Goal: Task Accomplishment & Management: Manage account settings

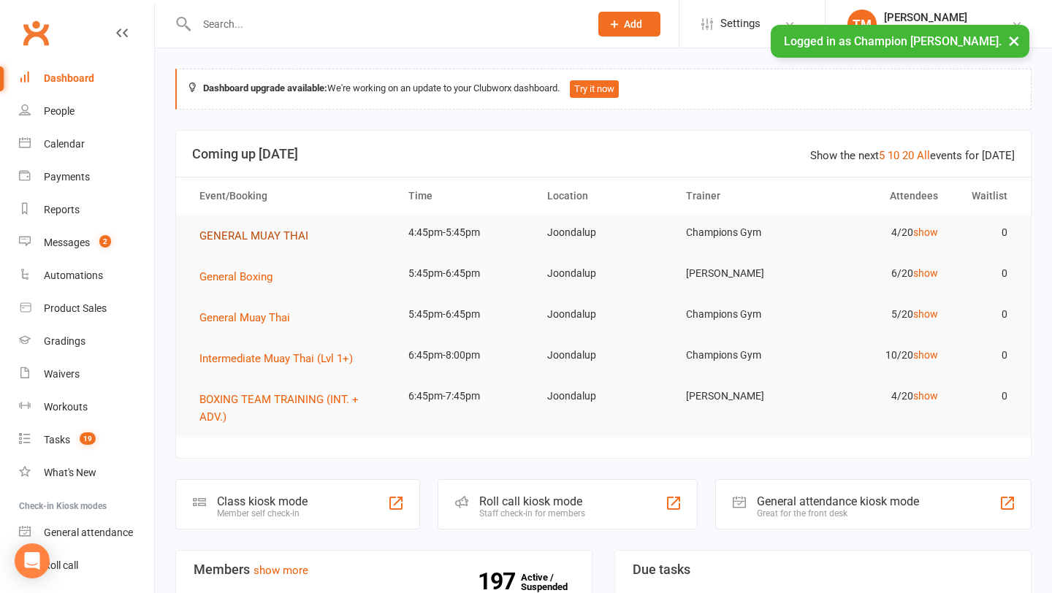
click at [237, 239] on span "GENERAL MUAY THAI" at bounding box center [253, 235] width 109 height 13
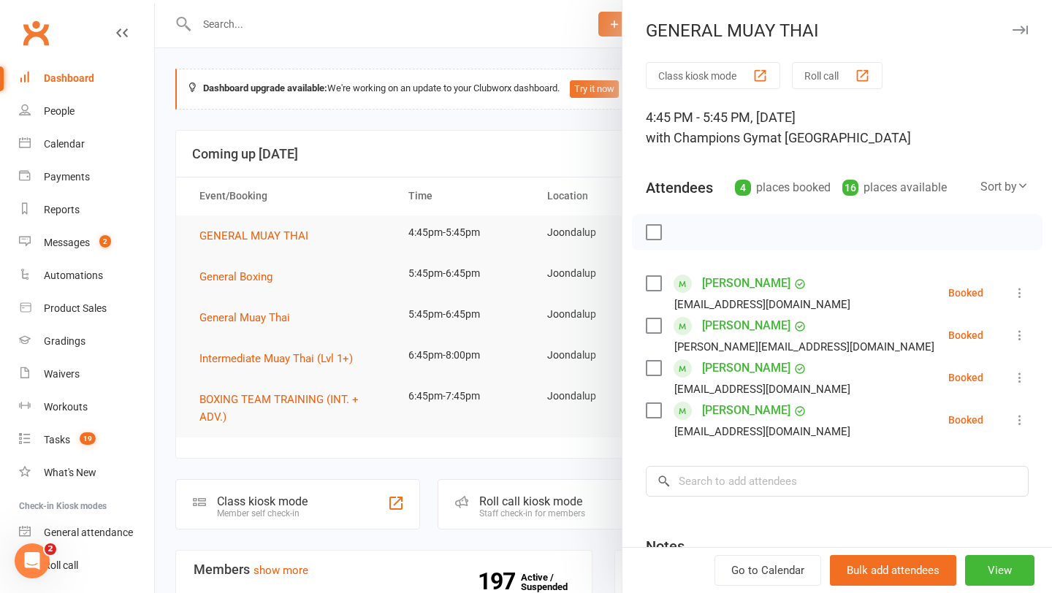
click at [746, 367] on link "Isabel Lastimosa" at bounding box center [746, 367] width 88 height 23
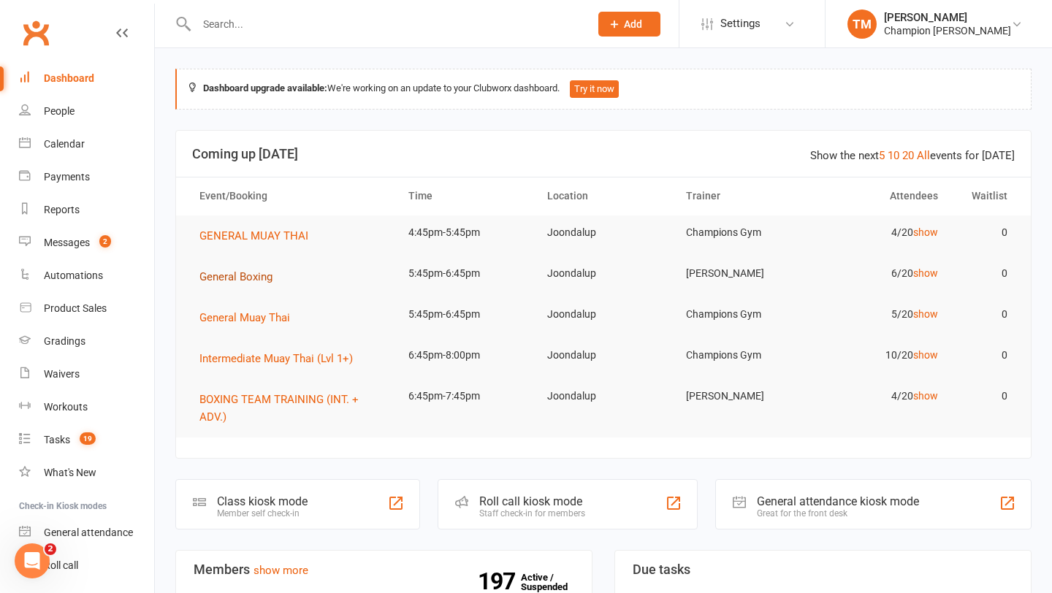
click at [233, 280] on span "General Boxing" at bounding box center [235, 276] width 73 height 13
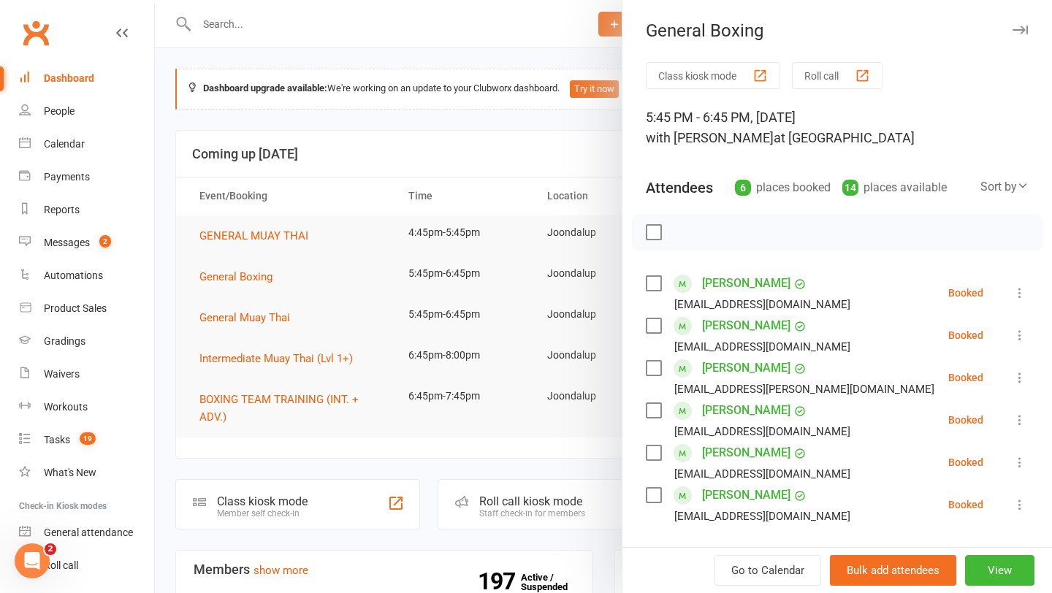
click at [1018, 29] on icon "button" at bounding box center [1019, 30] width 15 height 9
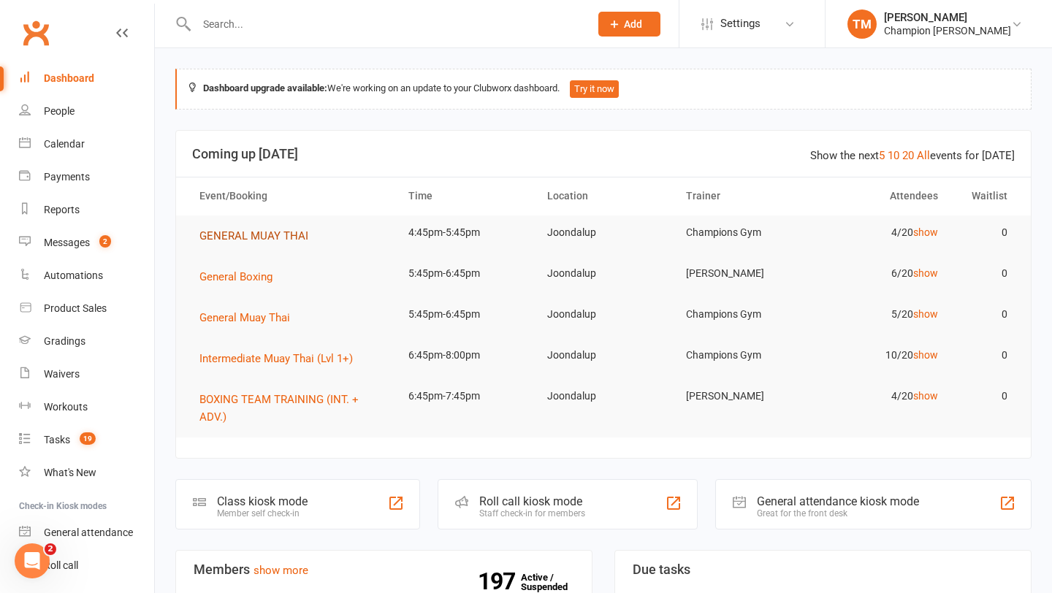
click at [229, 232] on span "GENERAL MUAY THAI" at bounding box center [253, 235] width 109 height 13
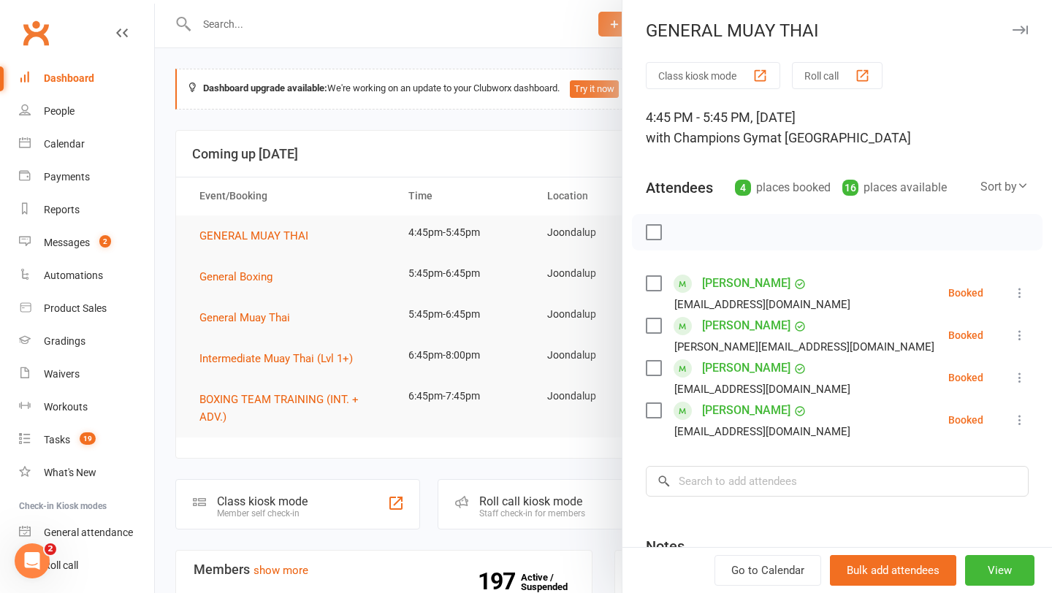
click at [1024, 30] on icon "button" at bounding box center [1019, 30] width 15 height 9
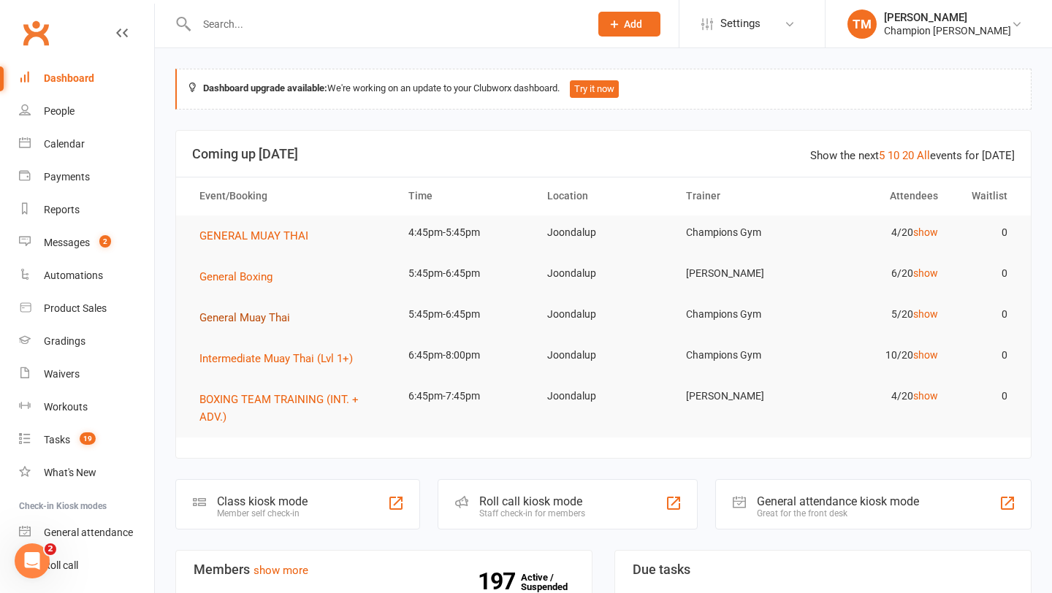
click at [226, 320] on span "General Muay Thai" at bounding box center [244, 317] width 91 height 13
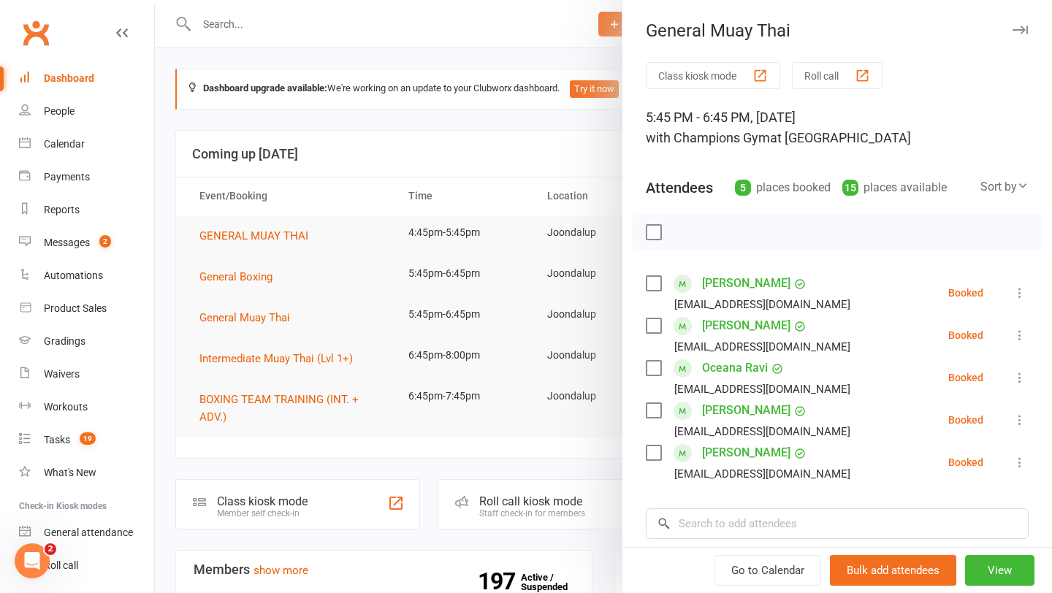
click at [1024, 28] on icon "button" at bounding box center [1019, 30] width 15 height 9
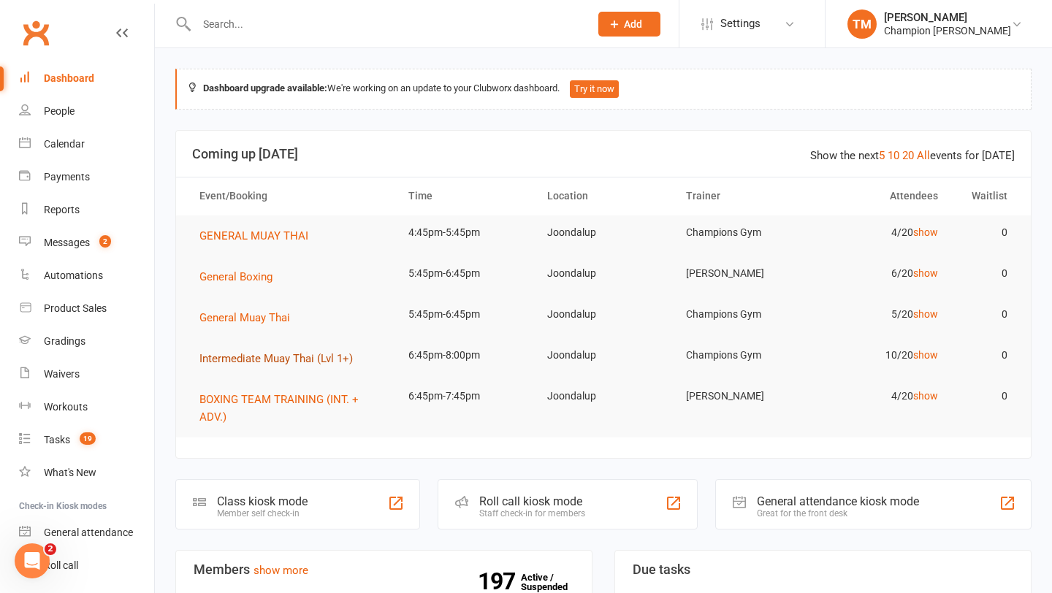
click at [232, 357] on span "Intermediate Muay Thai (Lvl 1+)" at bounding box center [275, 358] width 153 height 13
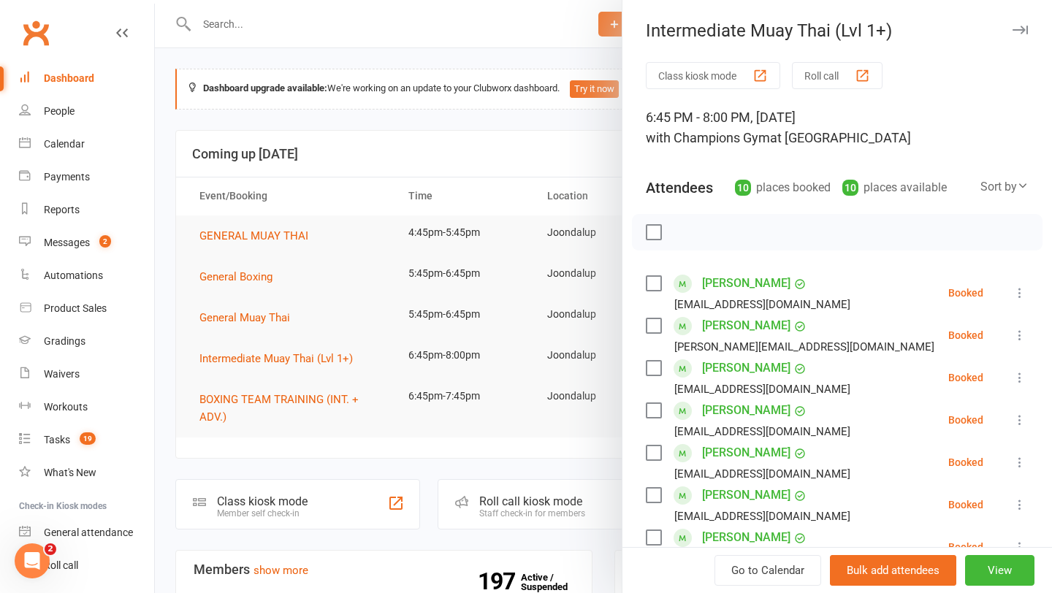
click at [1021, 31] on icon "button" at bounding box center [1019, 30] width 15 height 9
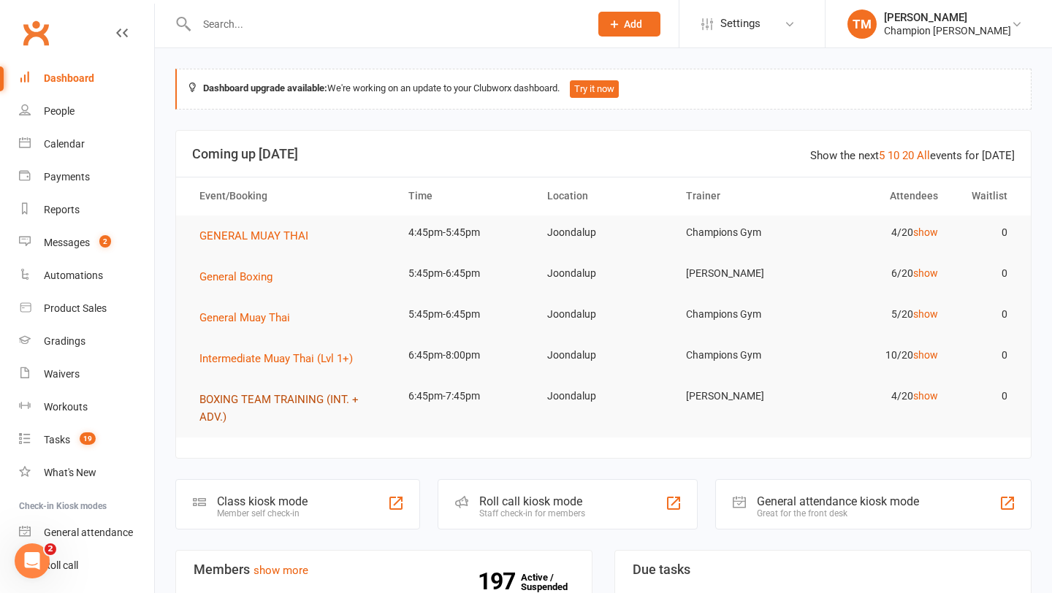
click at [205, 403] on span "BOXING TEAM TRAINING (INT. + ADV.)" at bounding box center [278, 408] width 159 height 31
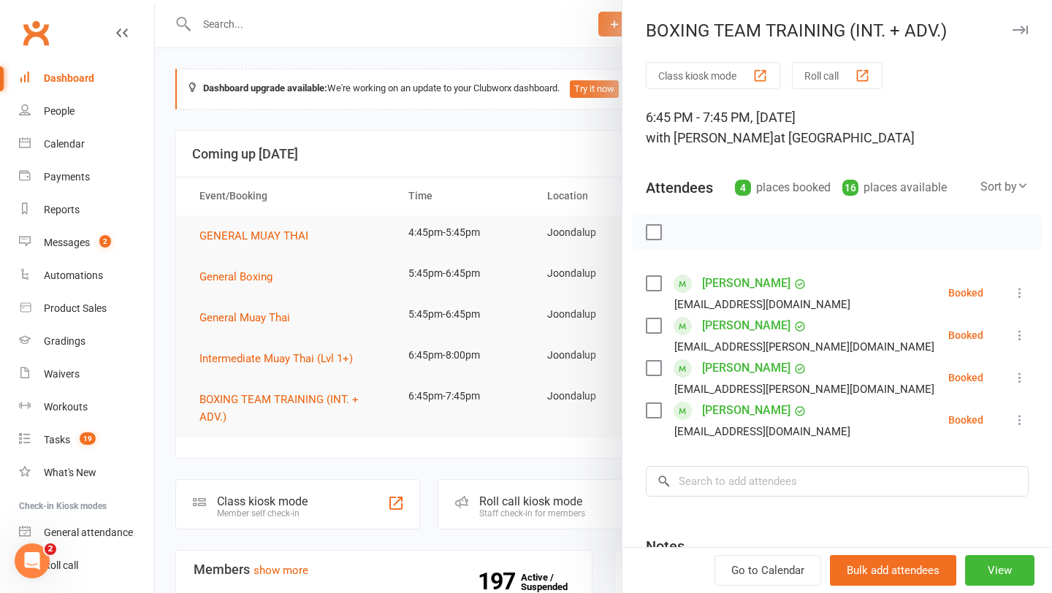
click at [1021, 31] on icon "button" at bounding box center [1019, 30] width 15 height 9
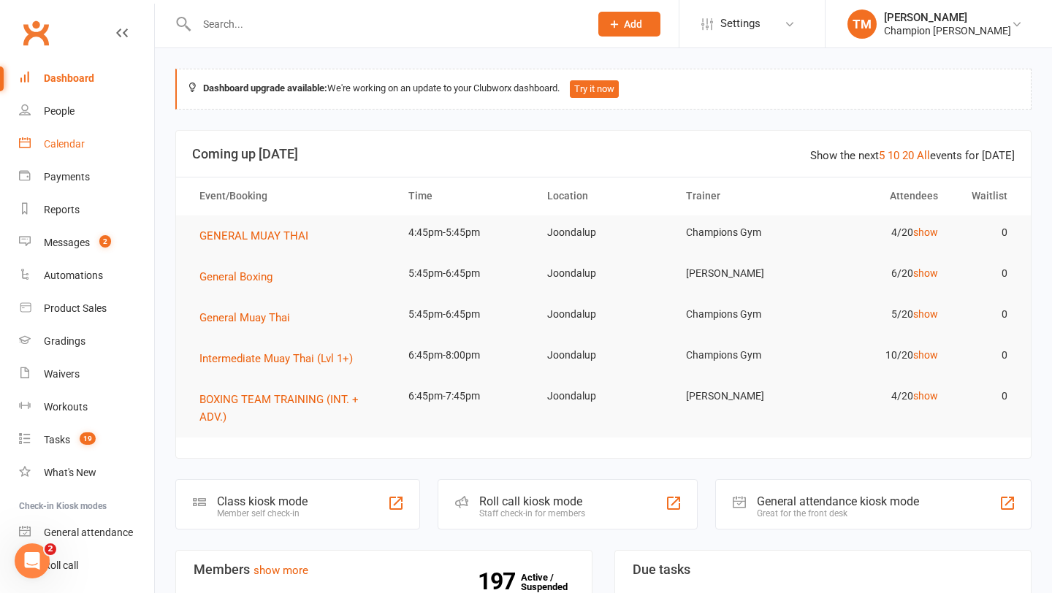
click at [75, 145] on div "Calendar" at bounding box center [64, 144] width 41 height 12
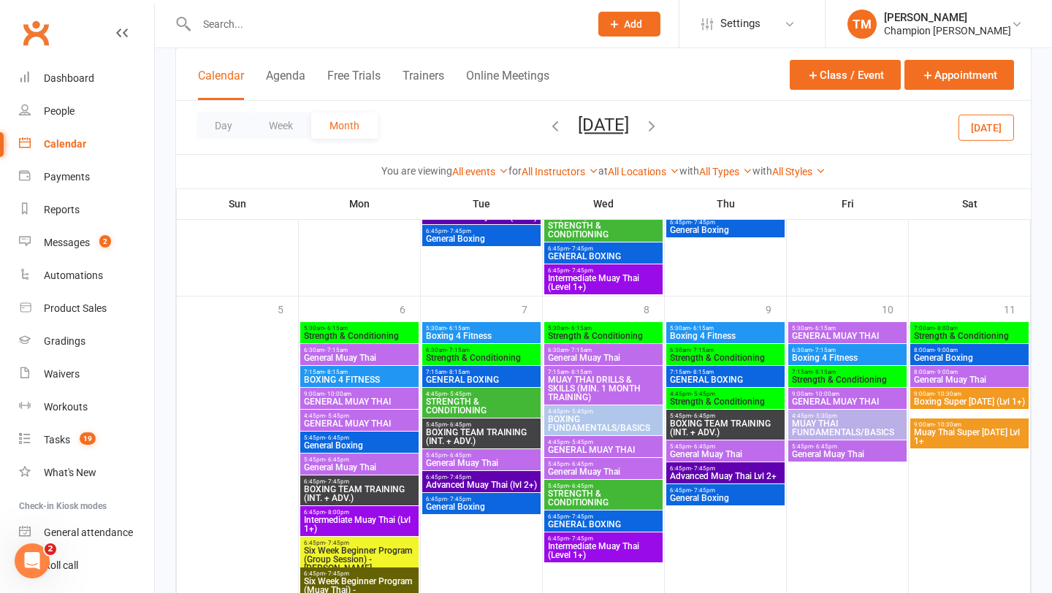
scroll to position [1377, 0]
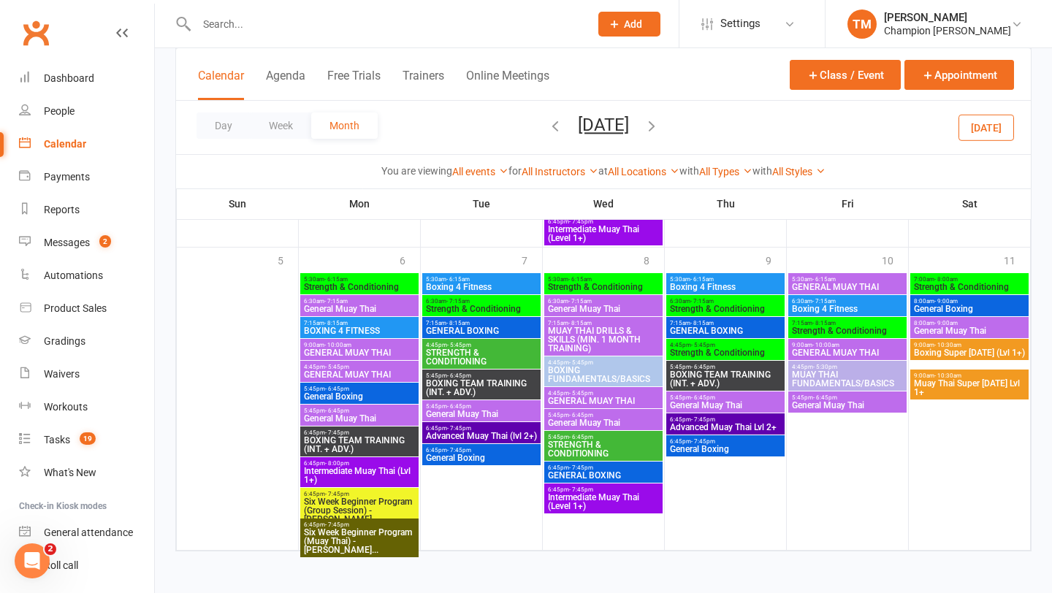
click at [660, 117] on button "button" at bounding box center [652, 128] width 16 height 26
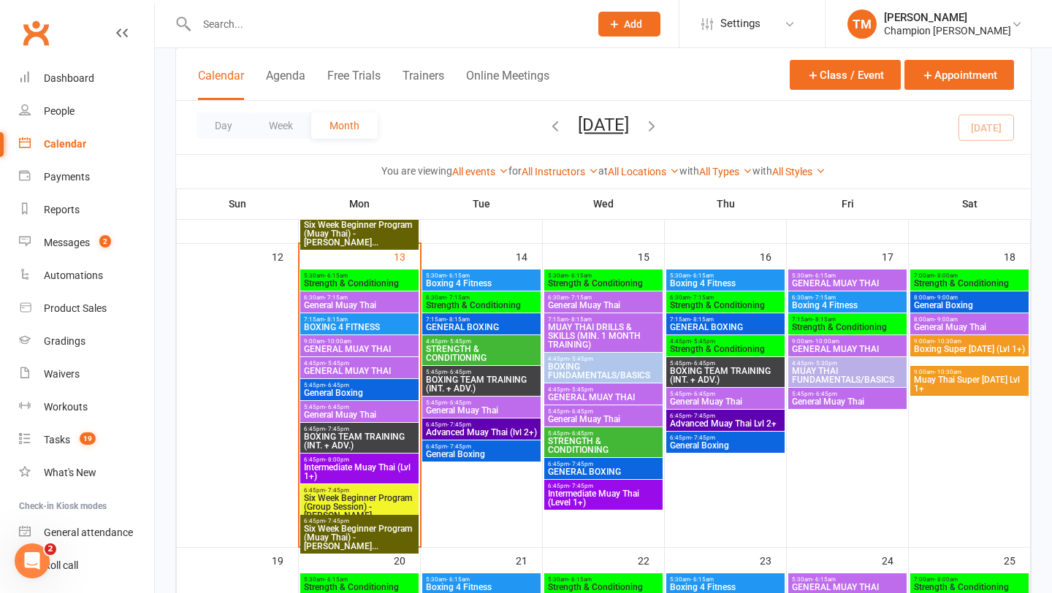
scroll to position [633, 0]
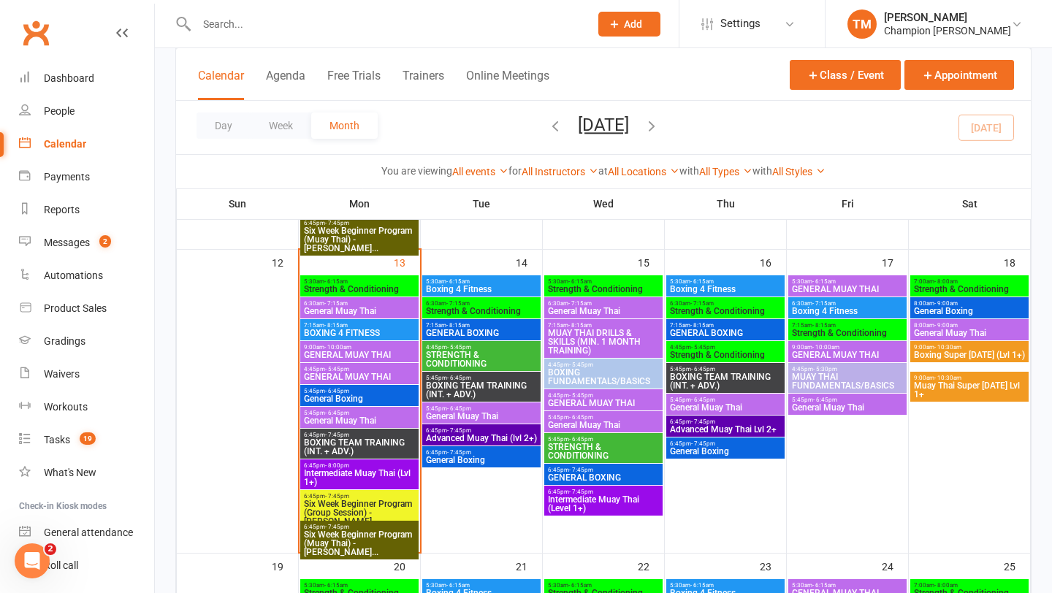
click at [589, 374] on span "BOXING FUNDAMENTALS/BASICS" at bounding box center [603, 377] width 112 height 18
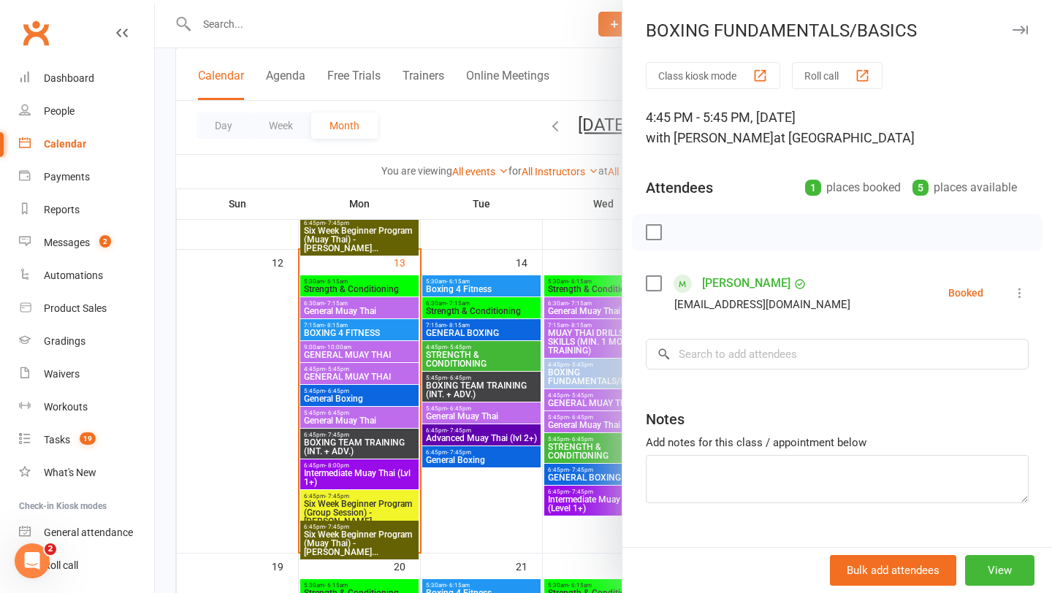
click at [1026, 31] on icon "button" at bounding box center [1019, 30] width 15 height 9
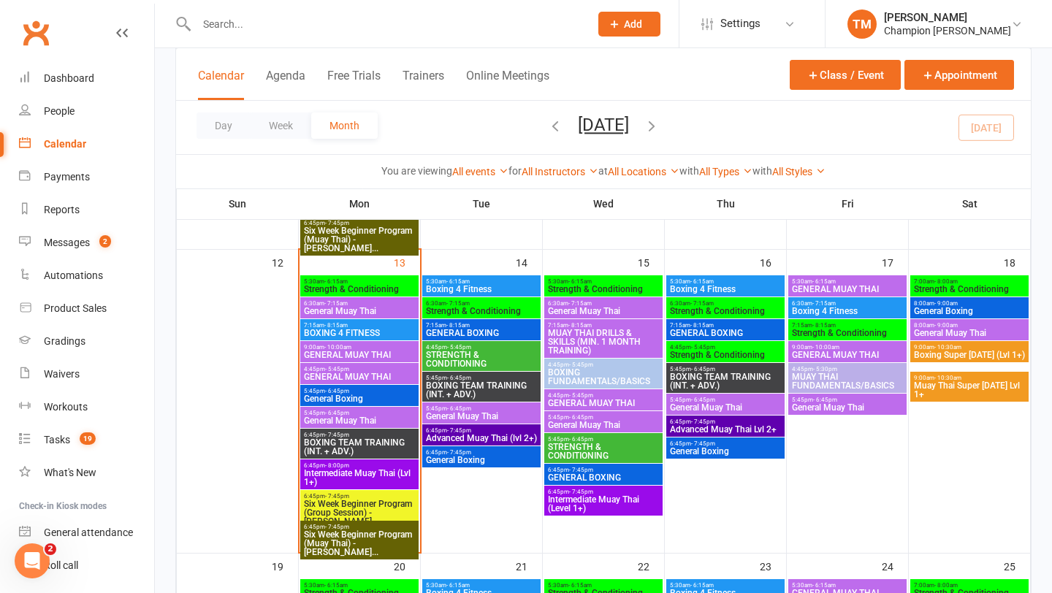
click at [358, 370] on span "4:45pm - 5:45pm" at bounding box center [359, 369] width 112 height 7
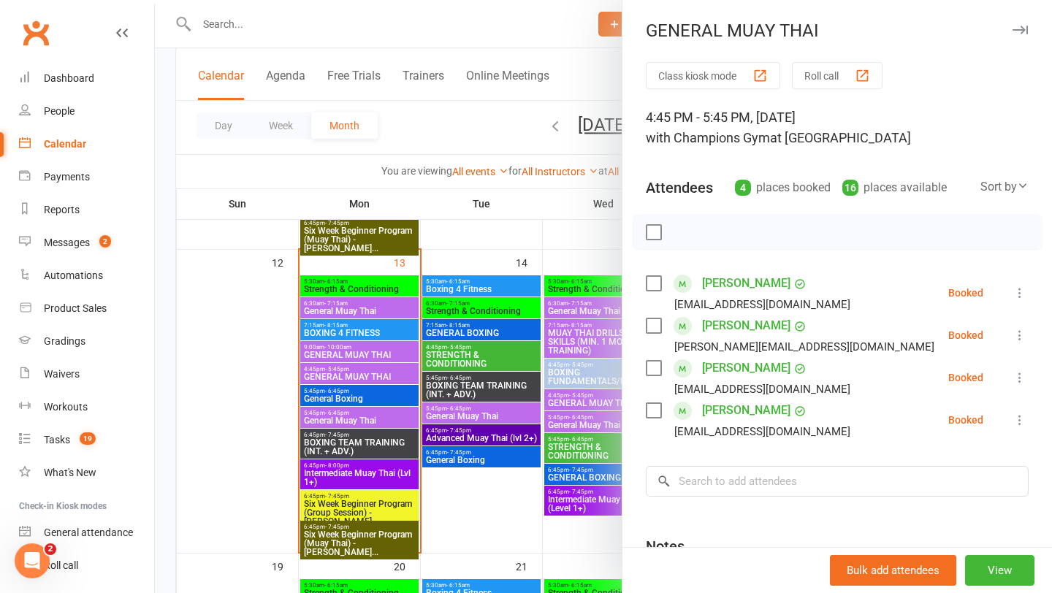
click at [1027, 26] on button "button" at bounding box center [1020, 30] width 18 height 18
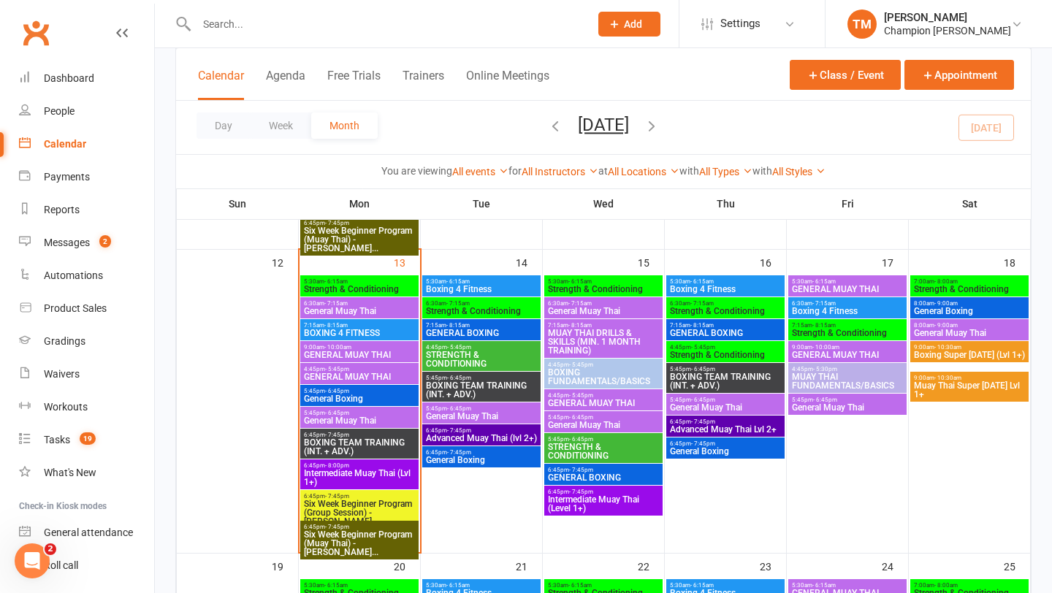
click at [340, 395] on span "General Boxing" at bounding box center [359, 398] width 112 height 9
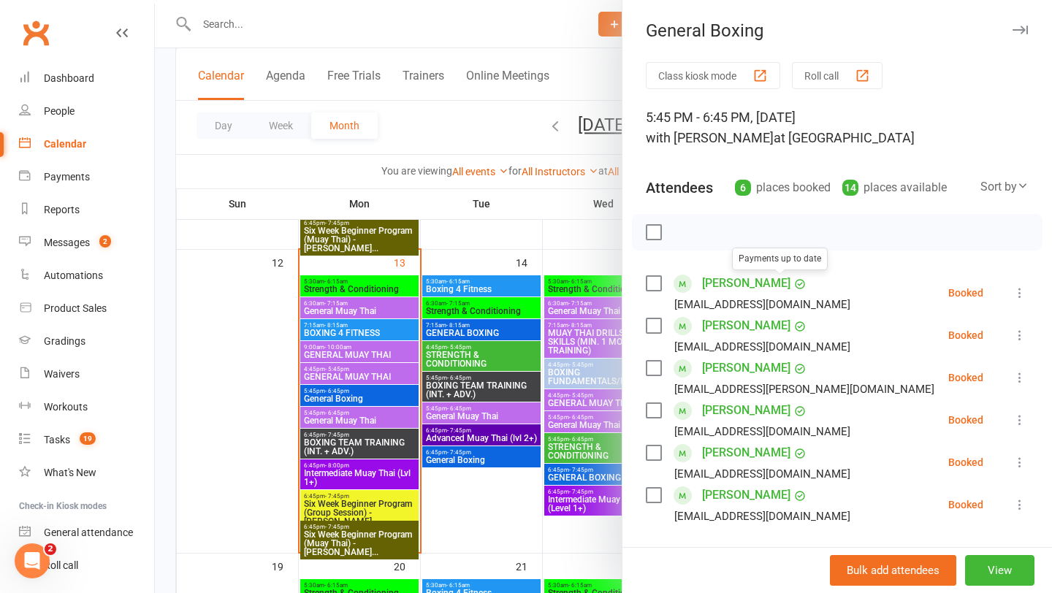
click at [1022, 30] on icon "button" at bounding box center [1019, 30] width 15 height 9
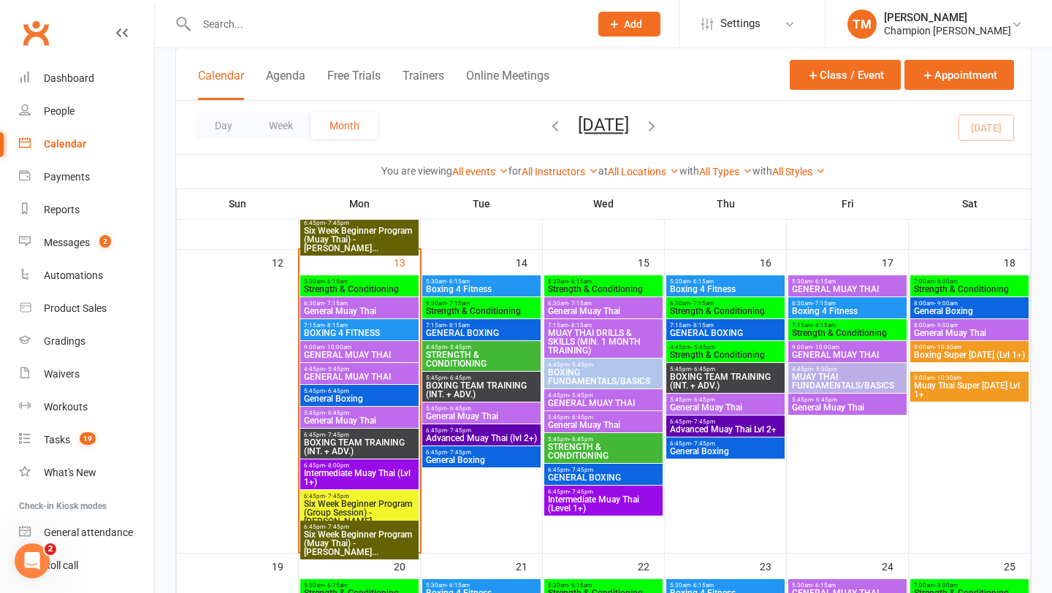
click at [351, 407] on div "5:45pm - 6:45pm General Muay Thai" at bounding box center [359, 417] width 118 height 21
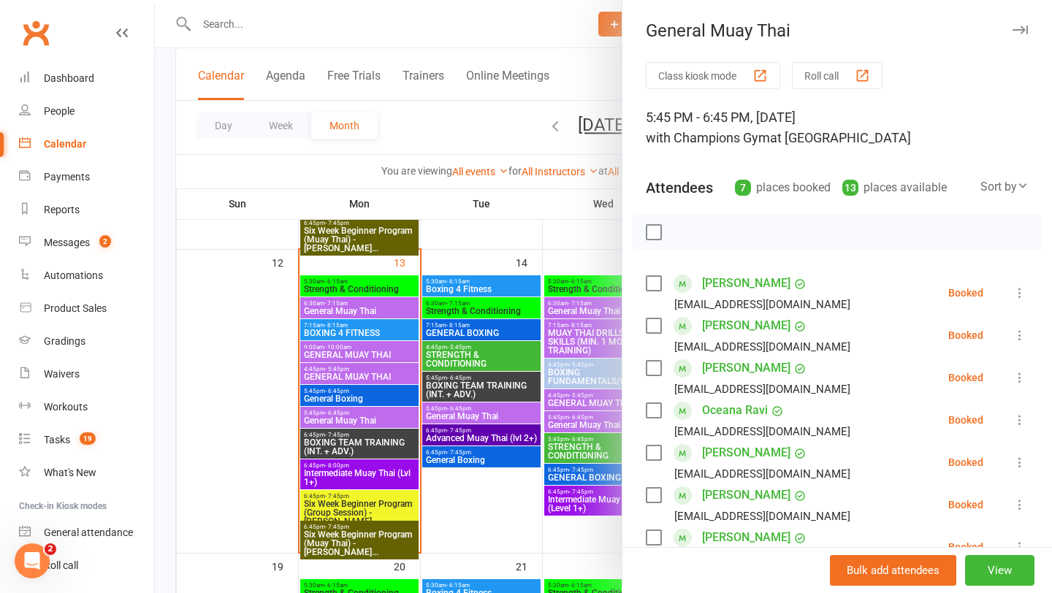
click at [1015, 29] on icon "button" at bounding box center [1019, 30] width 15 height 9
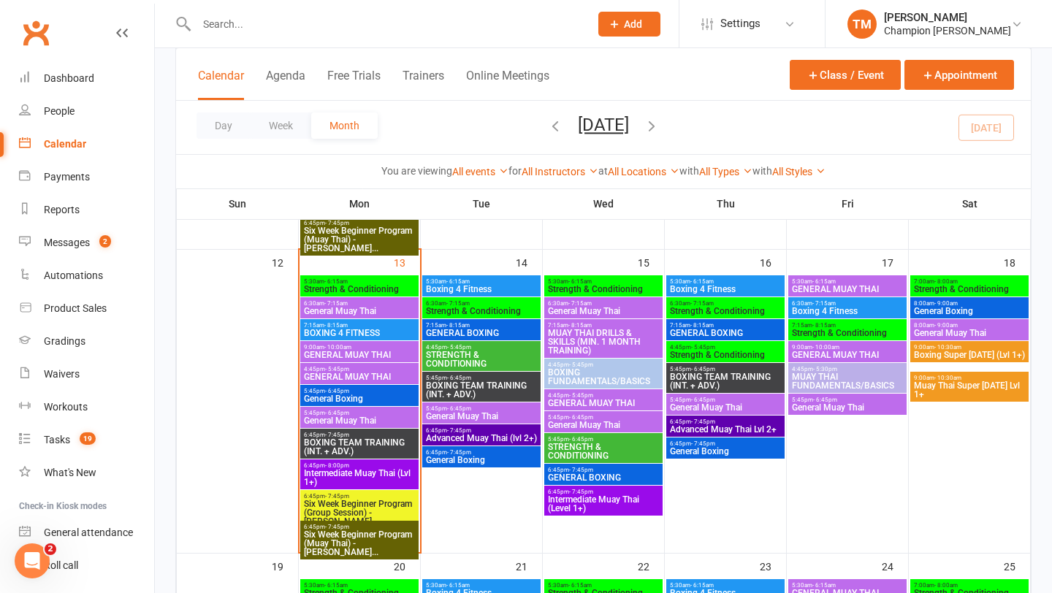
click at [342, 451] on span "BOXING TEAM TRAINING (INT. + ADV.)" at bounding box center [359, 447] width 112 height 18
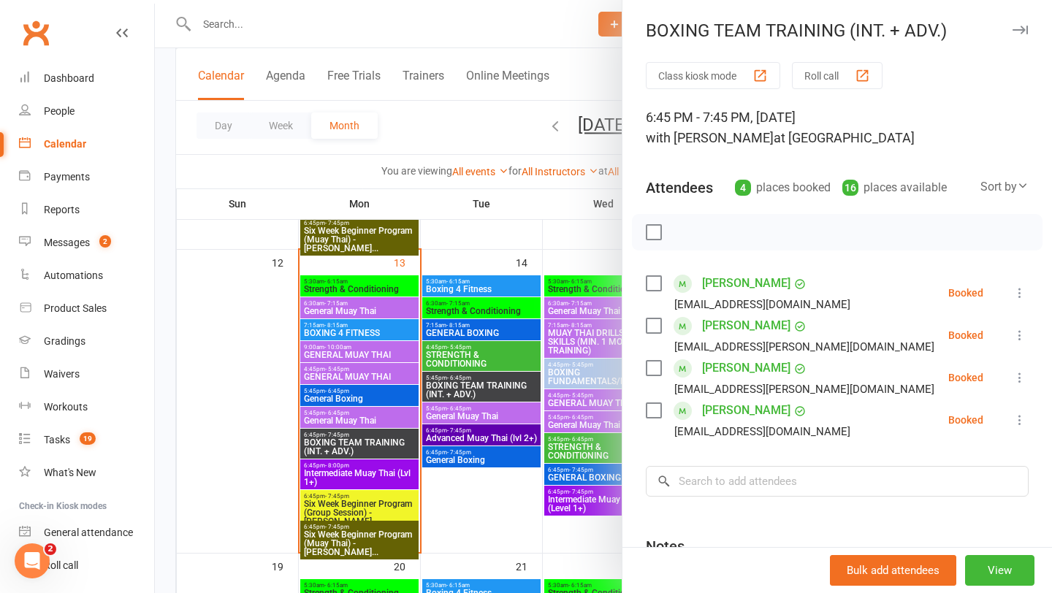
click at [1022, 26] on icon "button" at bounding box center [1019, 30] width 15 height 9
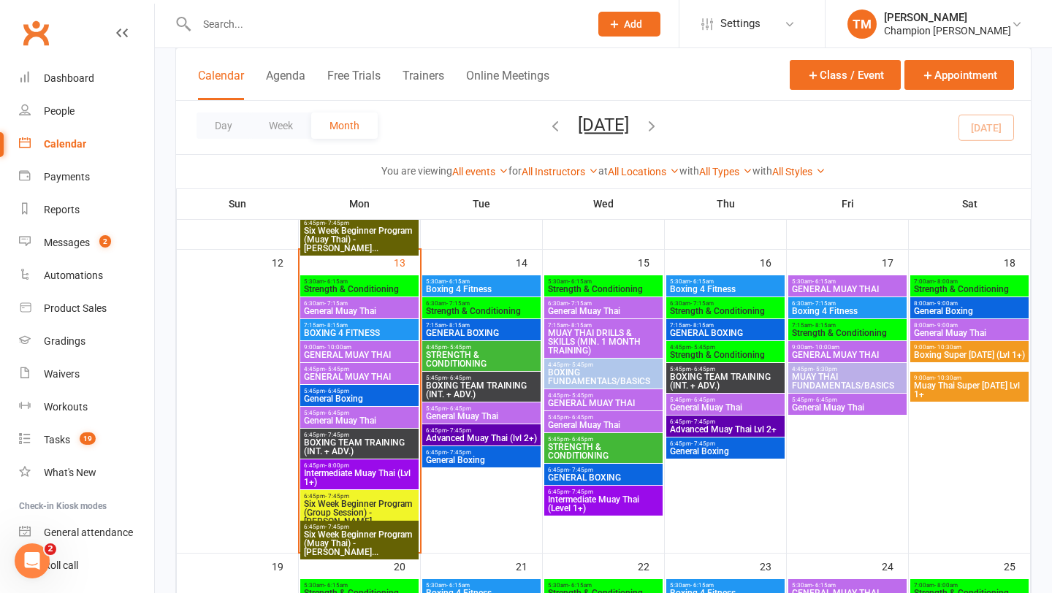
click at [314, 471] on span "Intermediate Muay Thai (Lvl 1+)" at bounding box center [359, 478] width 112 height 18
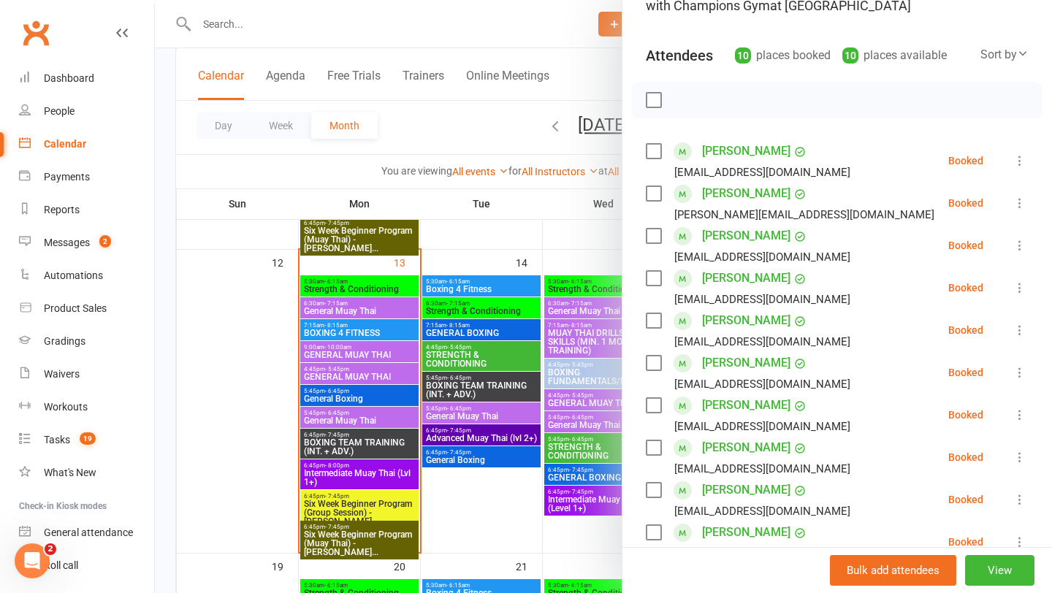
scroll to position [0, 0]
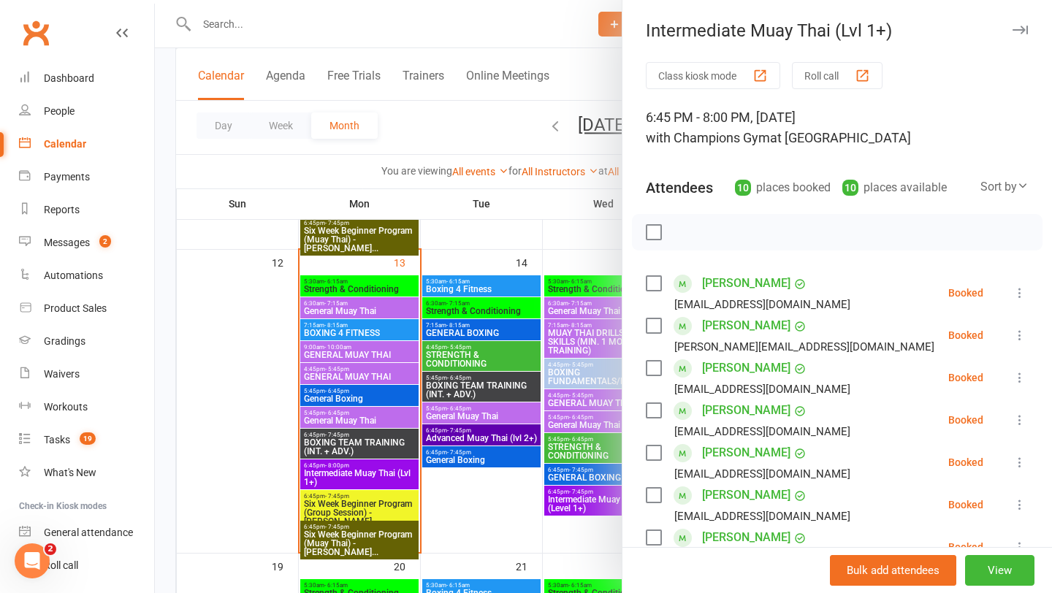
click at [1020, 24] on button "button" at bounding box center [1020, 30] width 18 height 18
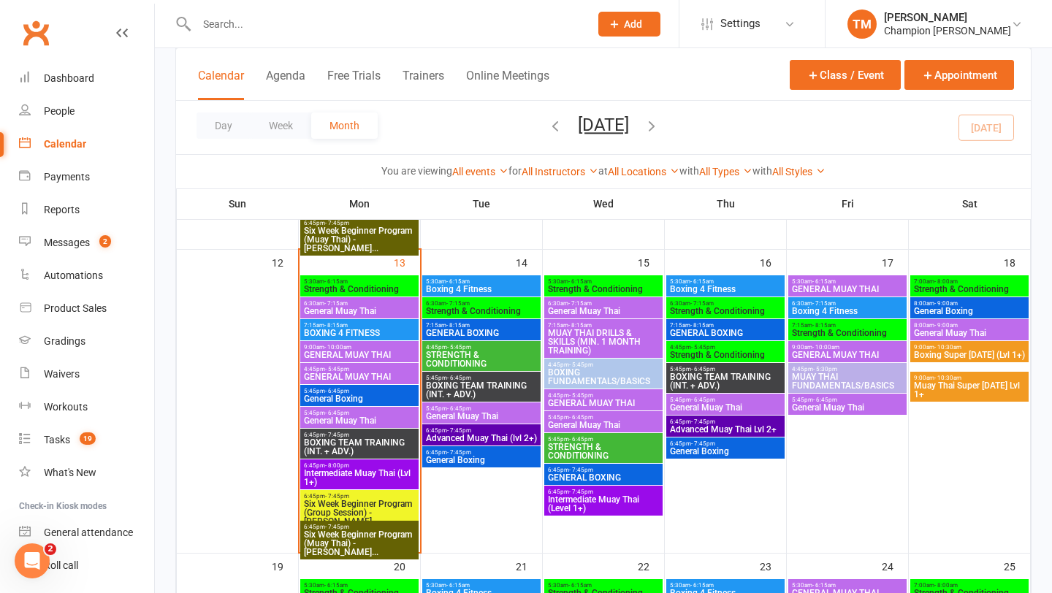
click at [474, 285] on span "Boxing 4 Fitness" at bounding box center [481, 289] width 112 height 9
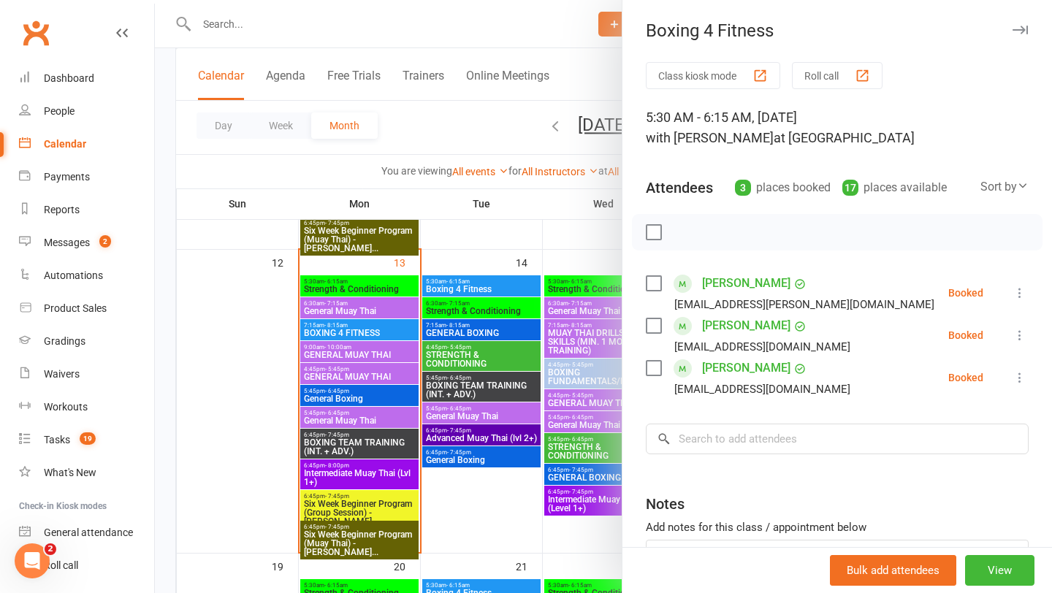
click at [1023, 30] on icon "button" at bounding box center [1019, 30] width 15 height 9
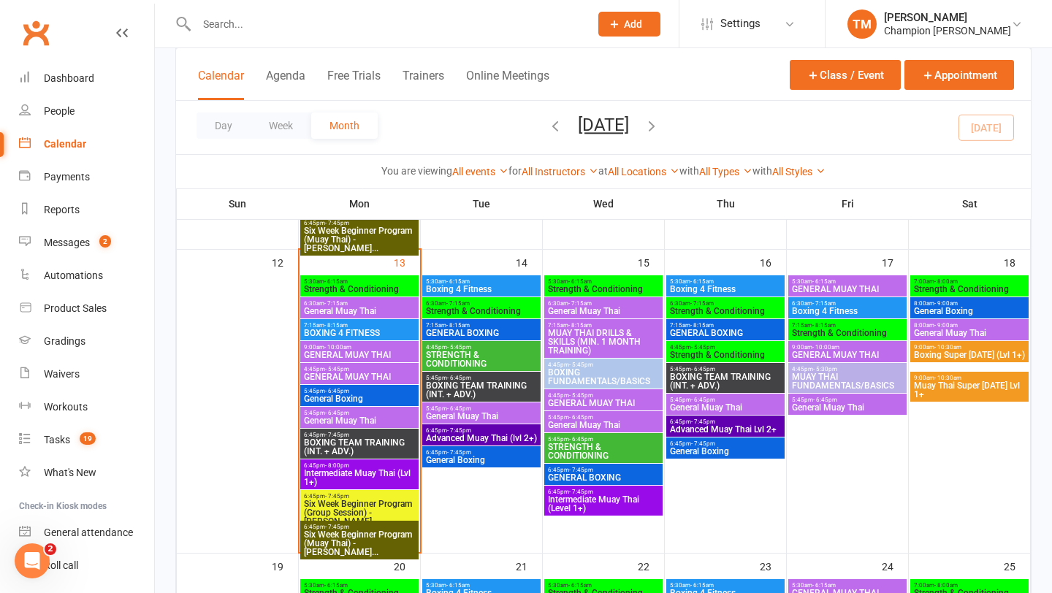
click at [462, 305] on span "- 7:15am" at bounding box center [457, 303] width 23 height 7
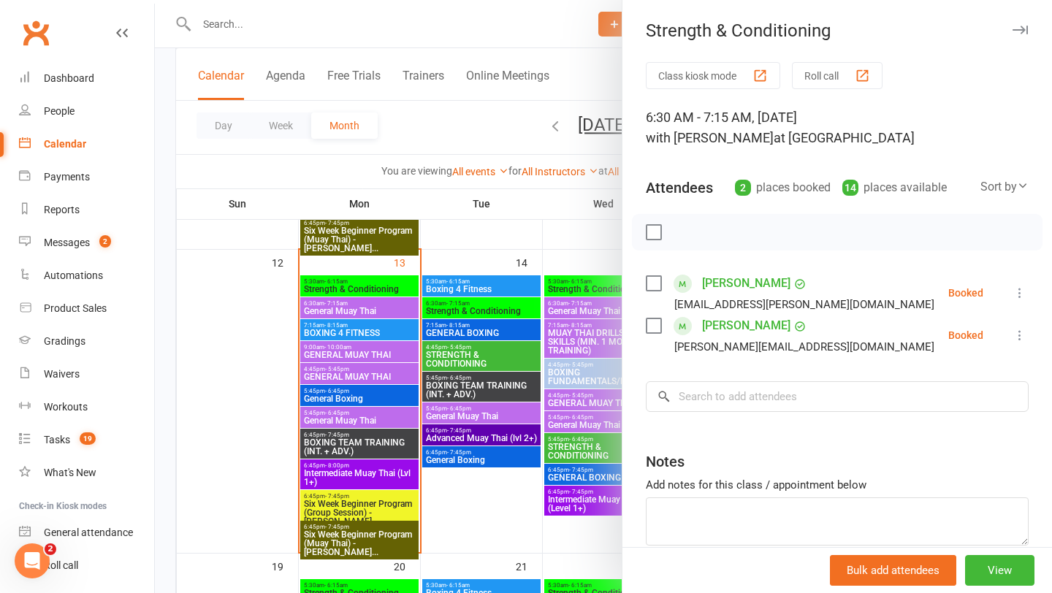
click at [1023, 31] on icon "button" at bounding box center [1019, 30] width 15 height 9
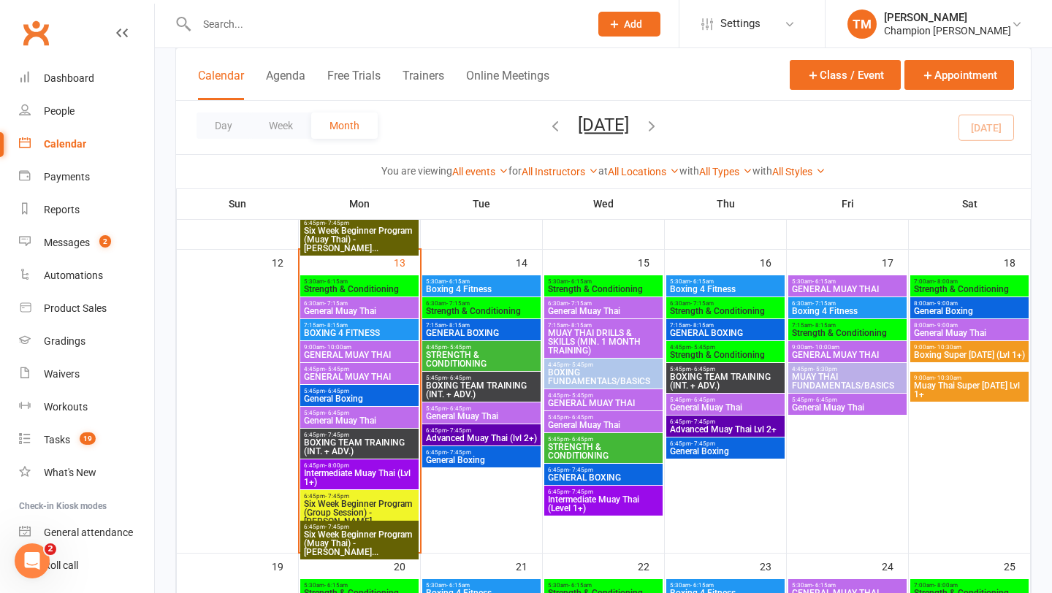
click at [462, 326] on span "- 8:15am" at bounding box center [457, 325] width 23 height 7
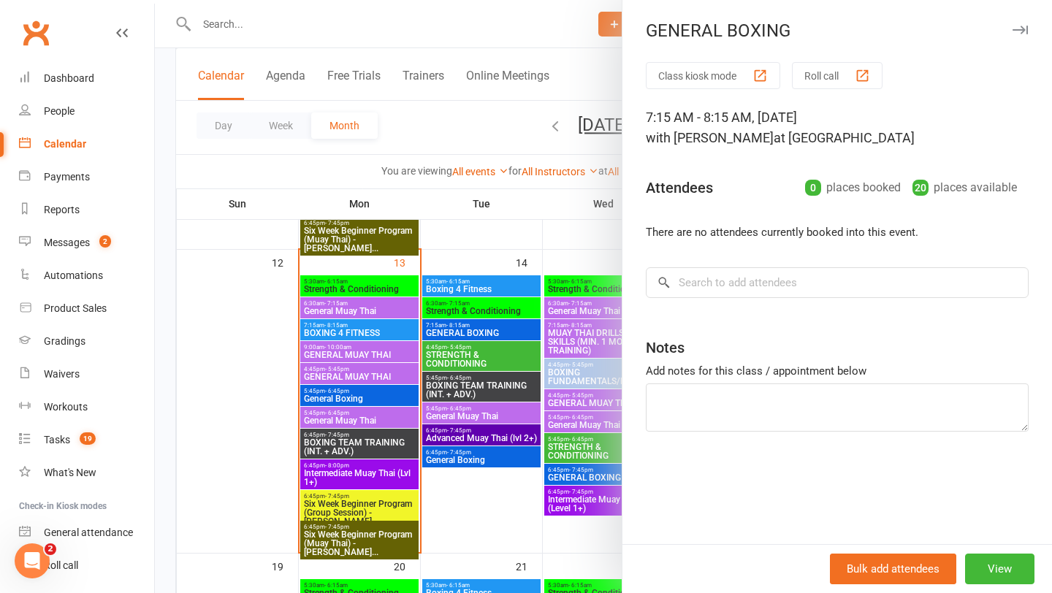
click at [1027, 27] on icon "button" at bounding box center [1019, 30] width 15 height 9
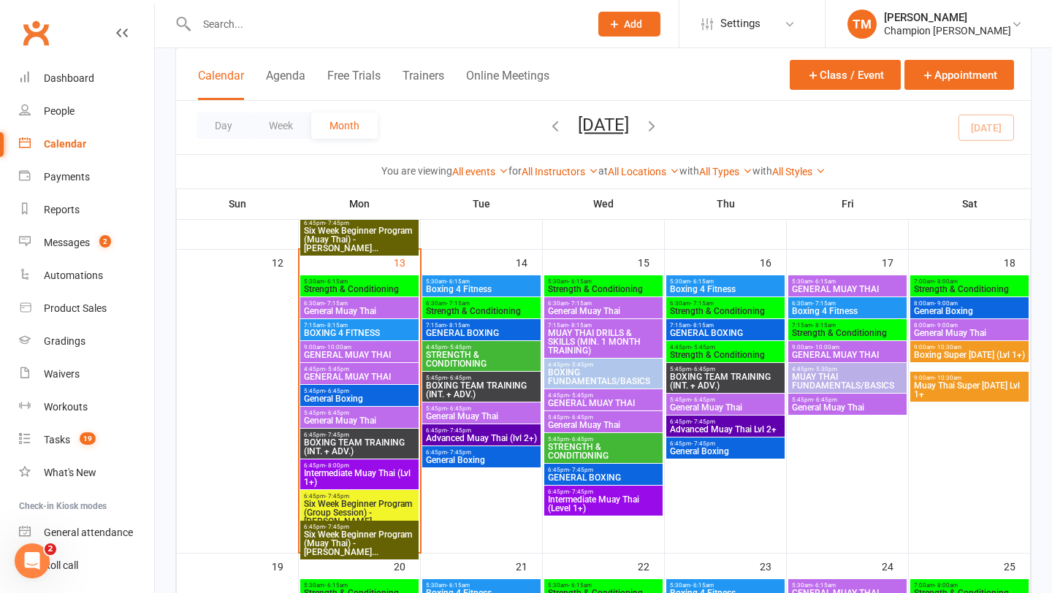
click at [473, 344] on span "4:45pm - 5:45pm" at bounding box center [481, 347] width 112 height 7
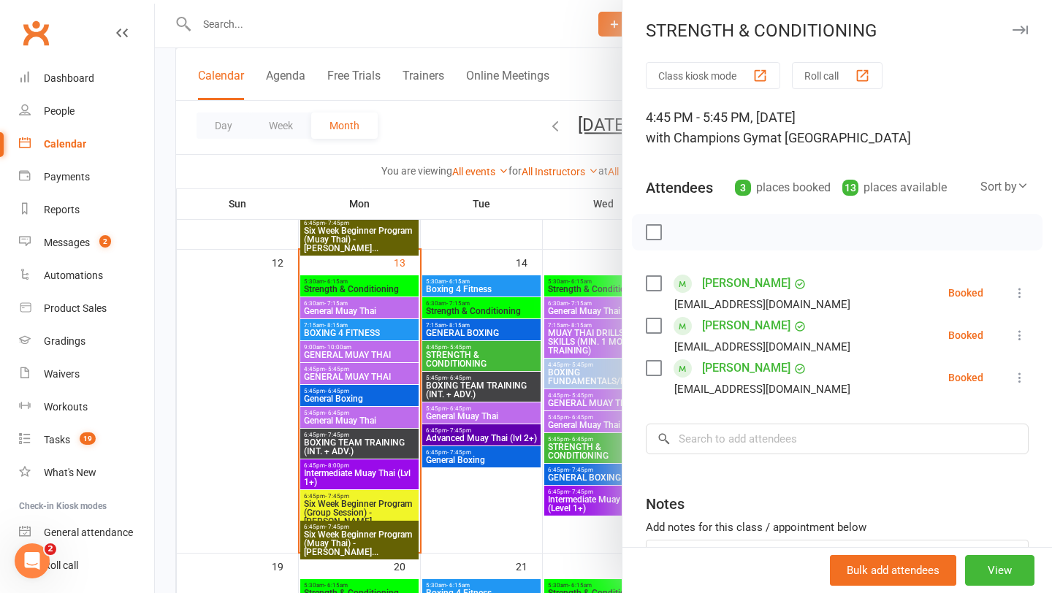
click at [1018, 31] on icon "button" at bounding box center [1019, 30] width 15 height 9
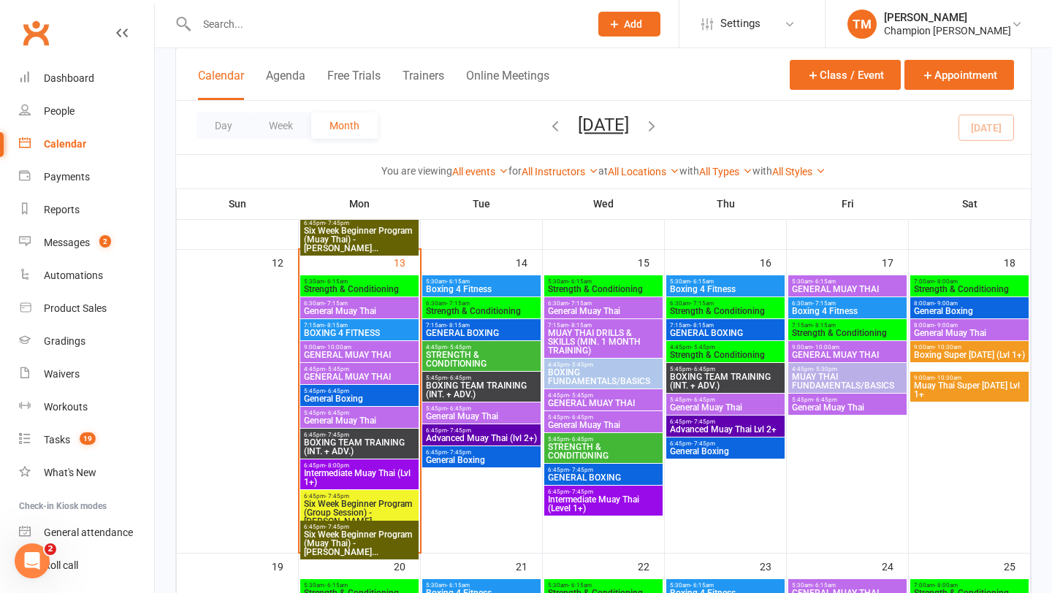
click at [472, 386] on span "BOXING TEAM TRAINING (INT. + ADV.)" at bounding box center [481, 390] width 112 height 18
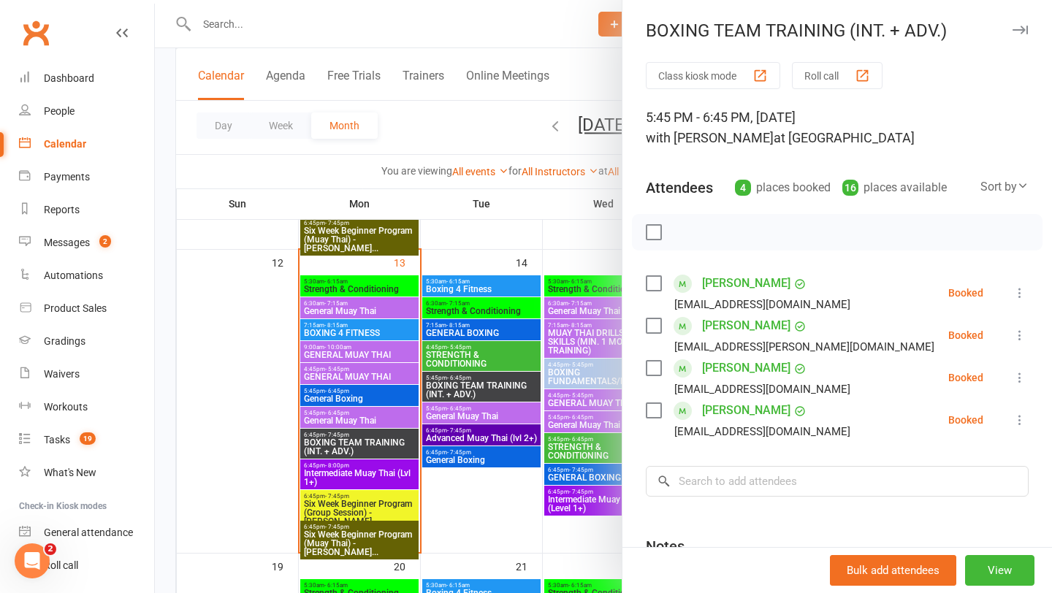
click at [1019, 31] on icon "button" at bounding box center [1019, 30] width 15 height 9
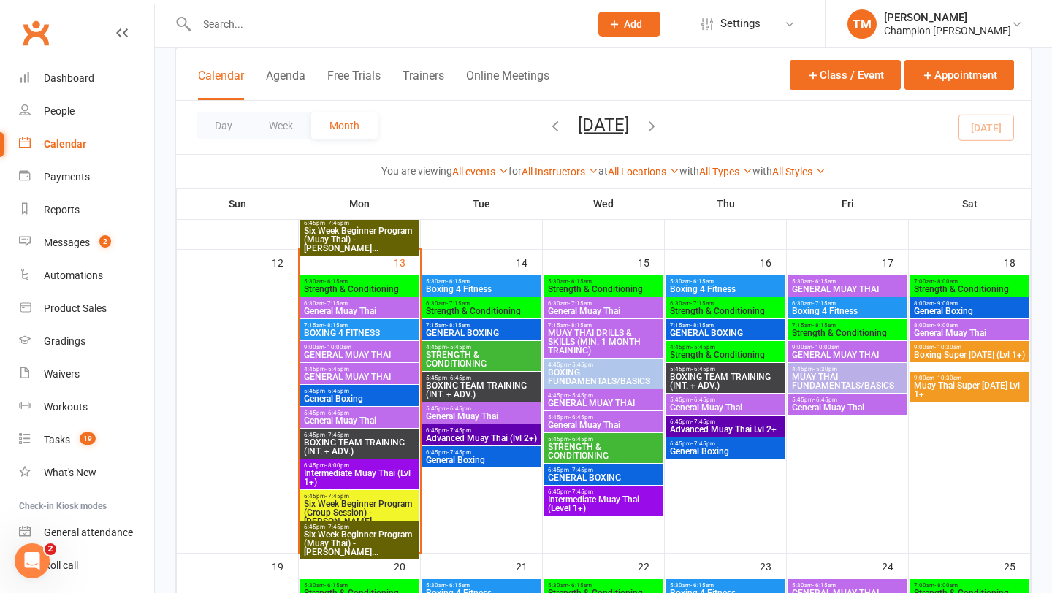
click at [347, 453] on span "BOXING TEAM TRAINING (INT. + ADV.)" at bounding box center [359, 447] width 112 height 18
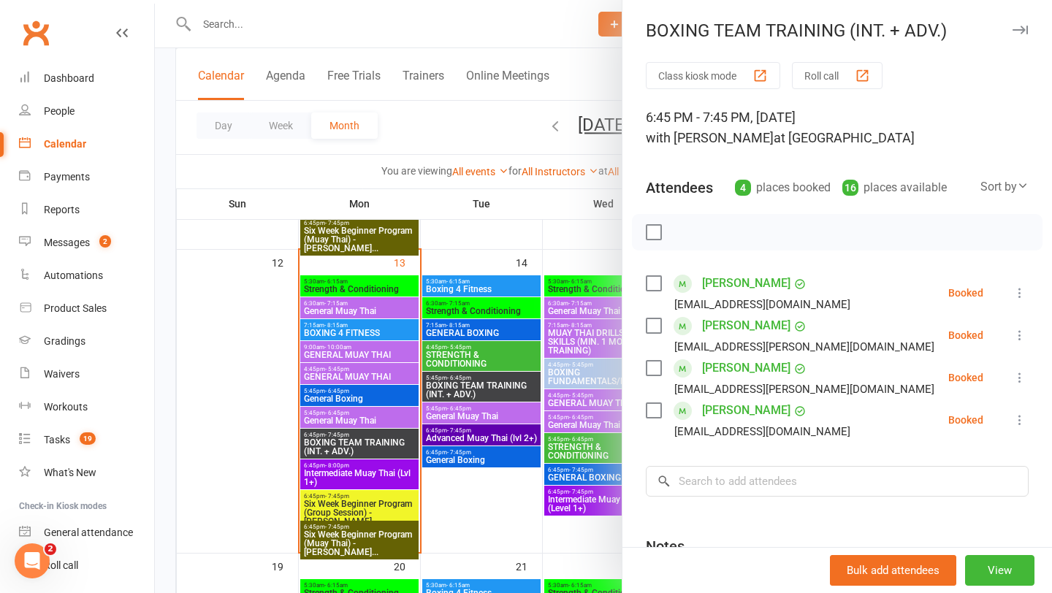
click at [1025, 28] on icon "button" at bounding box center [1019, 30] width 15 height 9
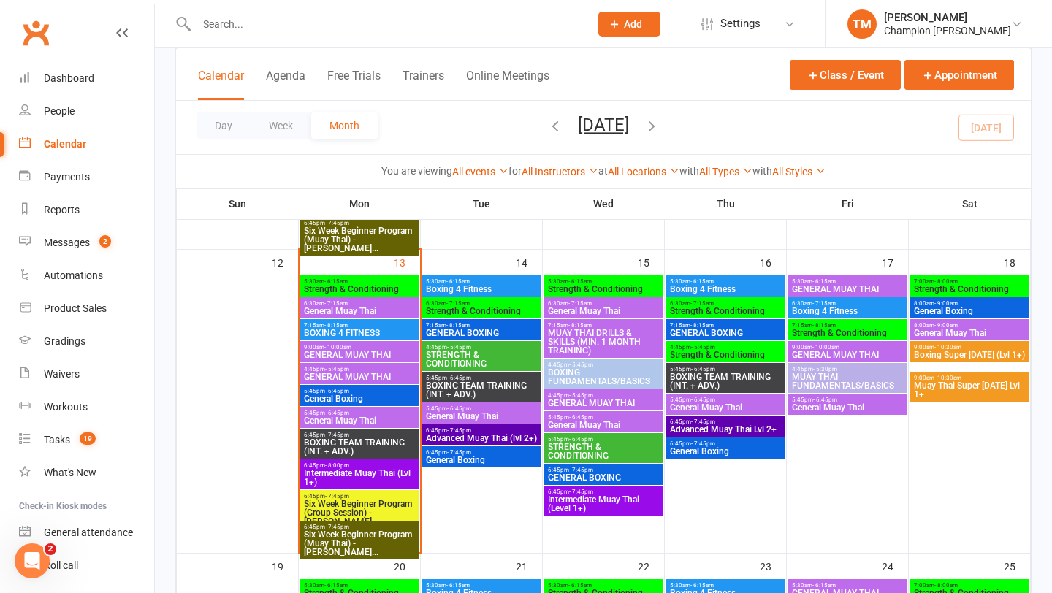
click at [339, 400] on span "General Boxing" at bounding box center [359, 398] width 112 height 9
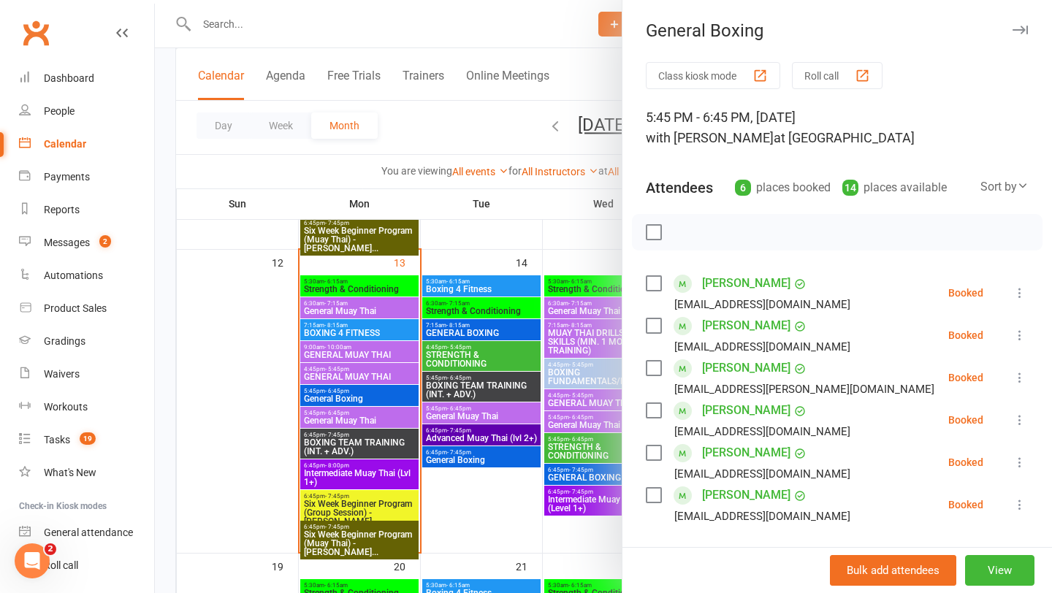
click at [1016, 29] on icon "button" at bounding box center [1019, 30] width 15 height 9
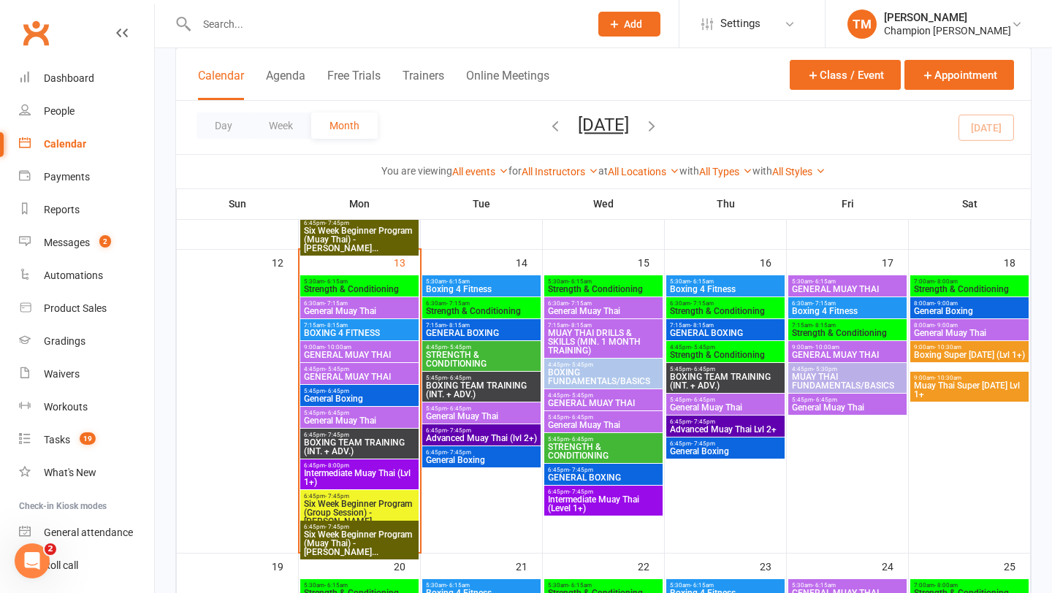
click at [346, 440] on span "BOXING TEAM TRAINING (INT. + ADV.)" at bounding box center [359, 447] width 112 height 18
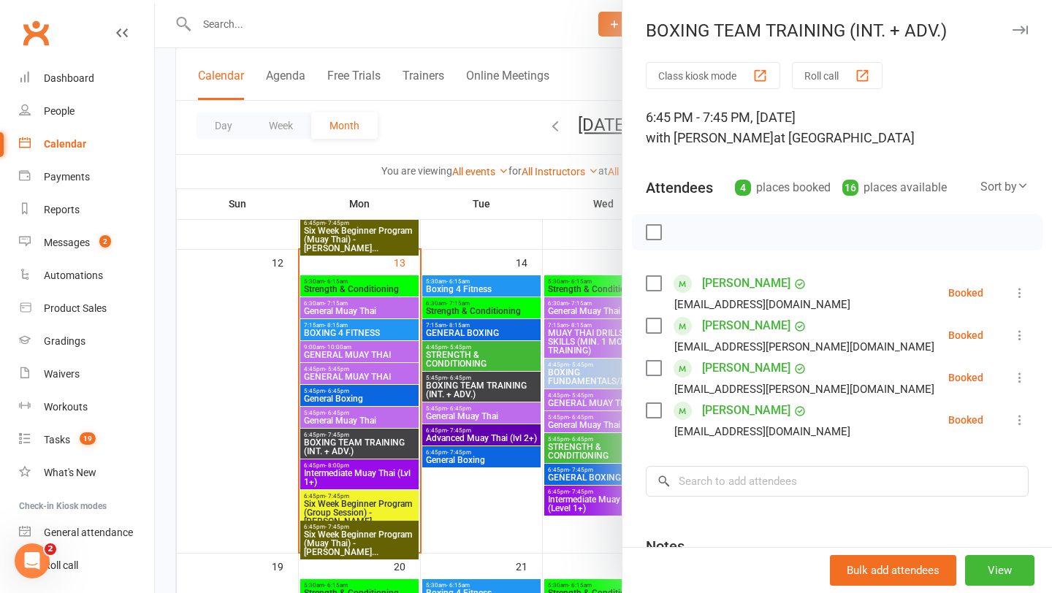
click at [1022, 26] on icon "button" at bounding box center [1019, 30] width 15 height 9
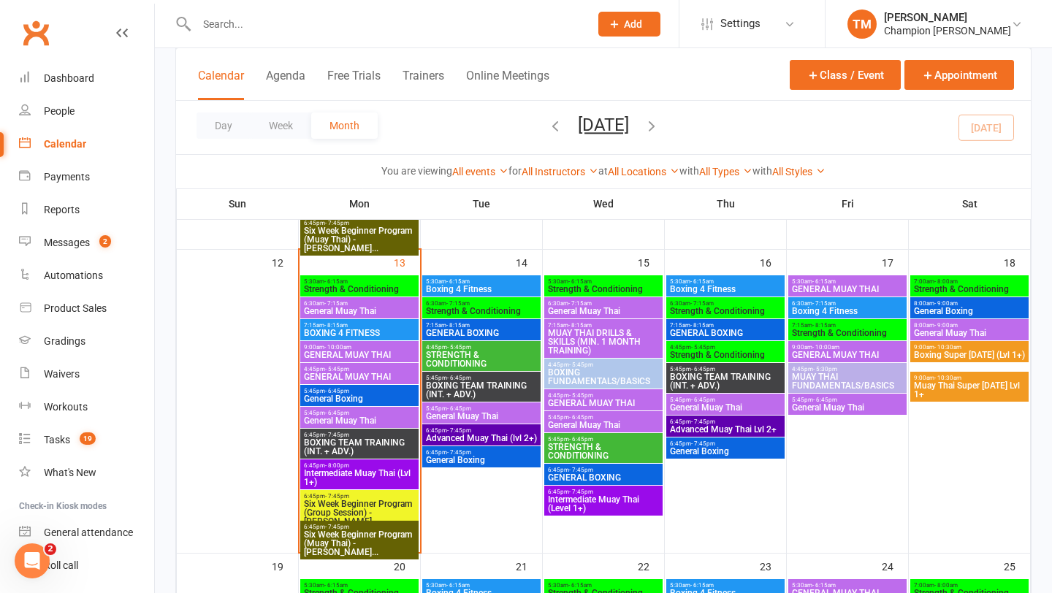
click at [449, 457] on span "General Boxing" at bounding box center [481, 460] width 112 height 9
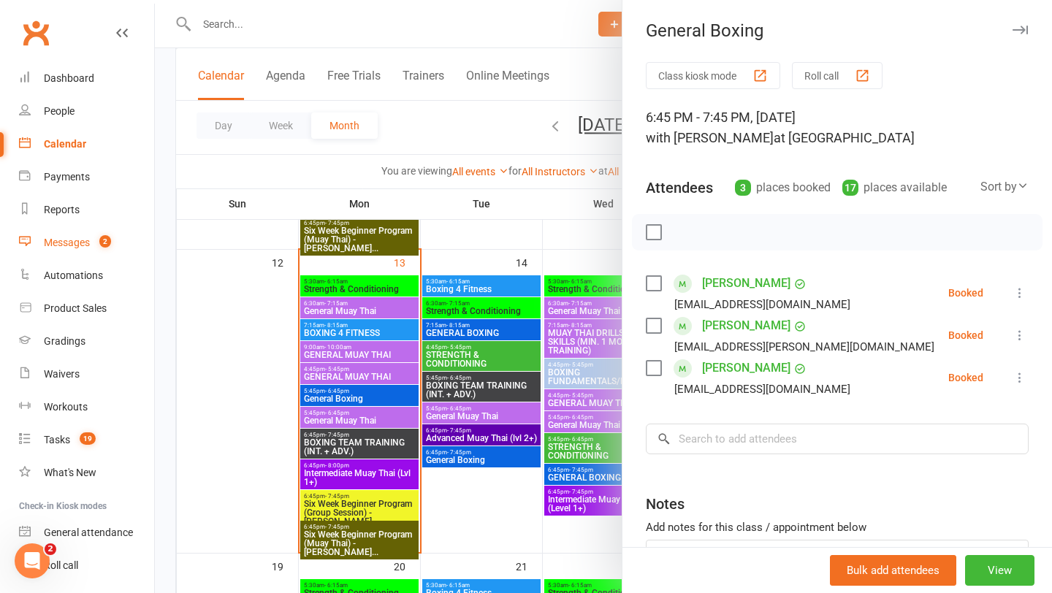
click at [60, 237] on div "Messages" at bounding box center [67, 243] width 46 height 12
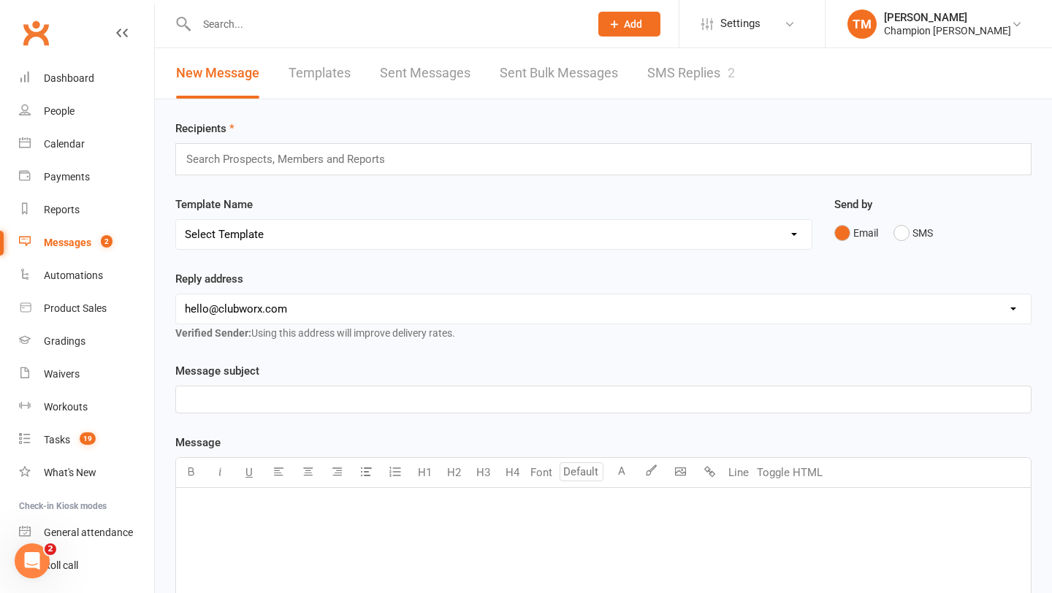
click at [675, 79] on link "SMS Replies 2" at bounding box center [691, 73] width 88 height 50
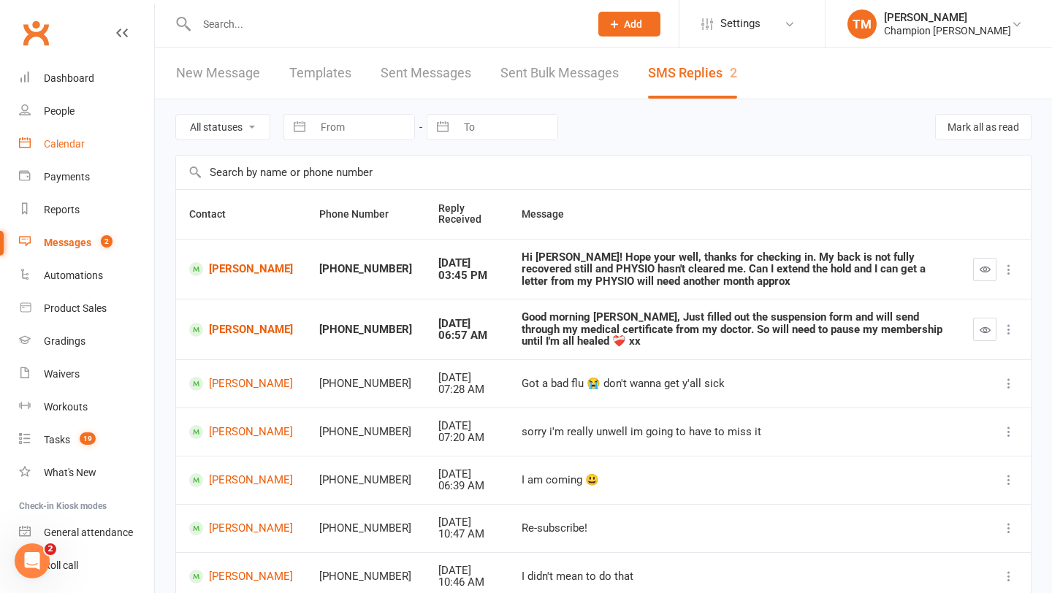
click at [56, 140] on div "Calendar" at bounding box center [64, 144] width 41 height 12
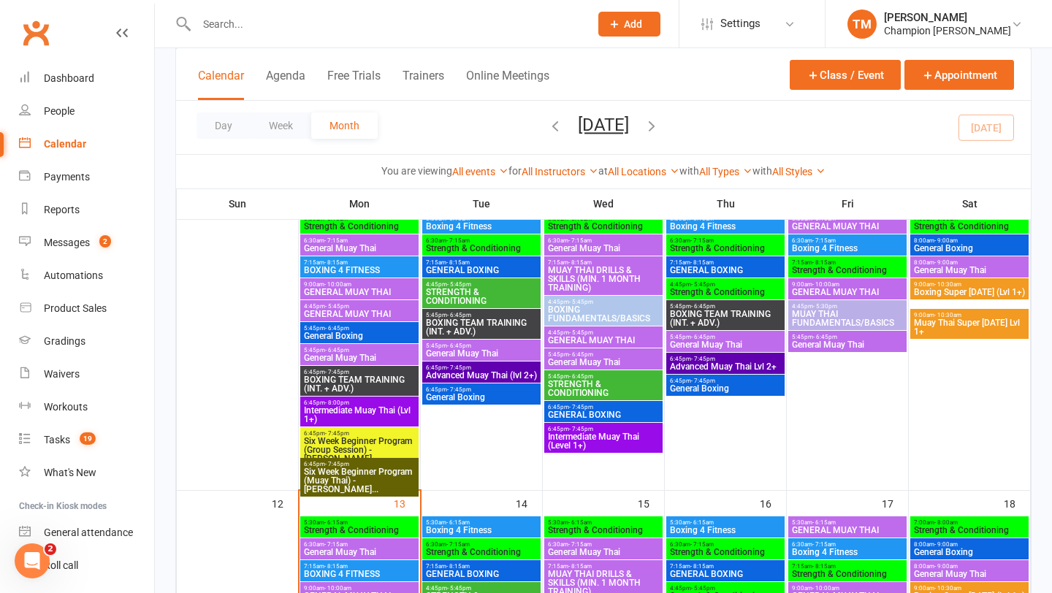
scroll to position [706, 0]
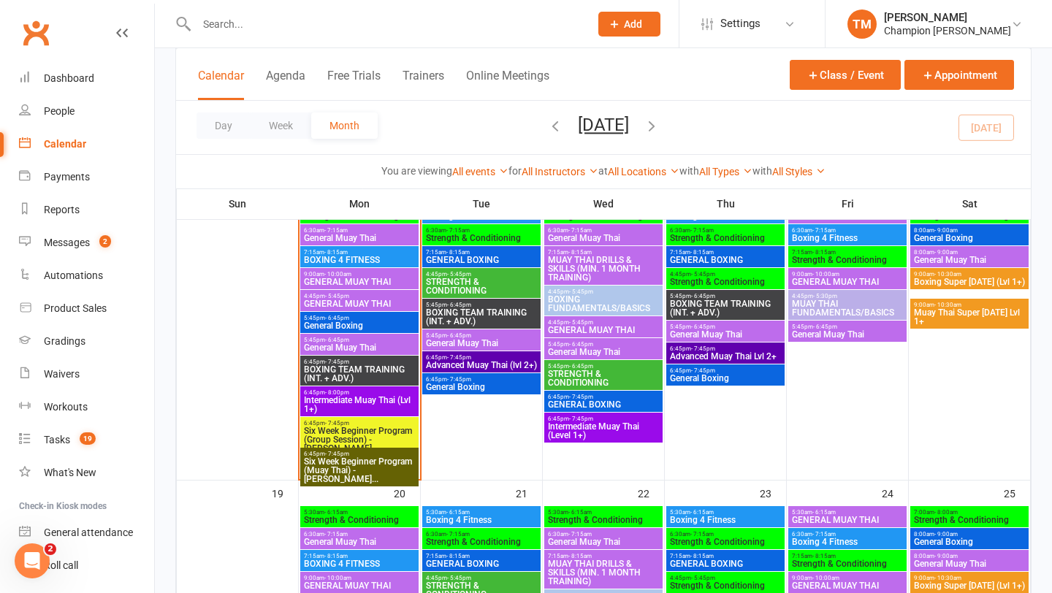
click at [327, 321] on span "General Boxing" at bounding box center [359, 325] width 112 height 9
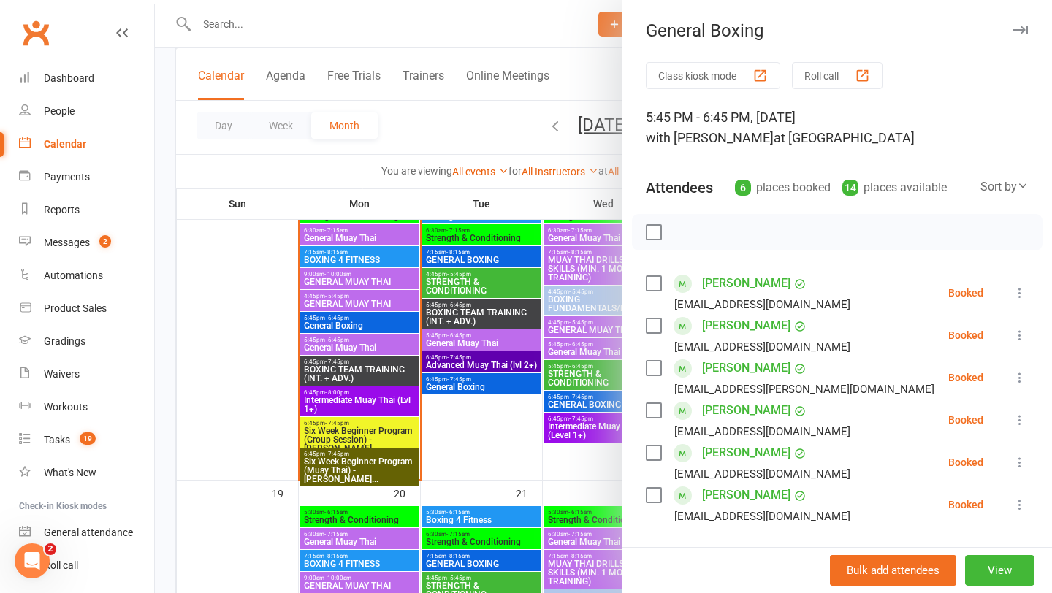
click at [1021, 26] on icon "button" at bounding box center [1019, 30] width 15 height 9
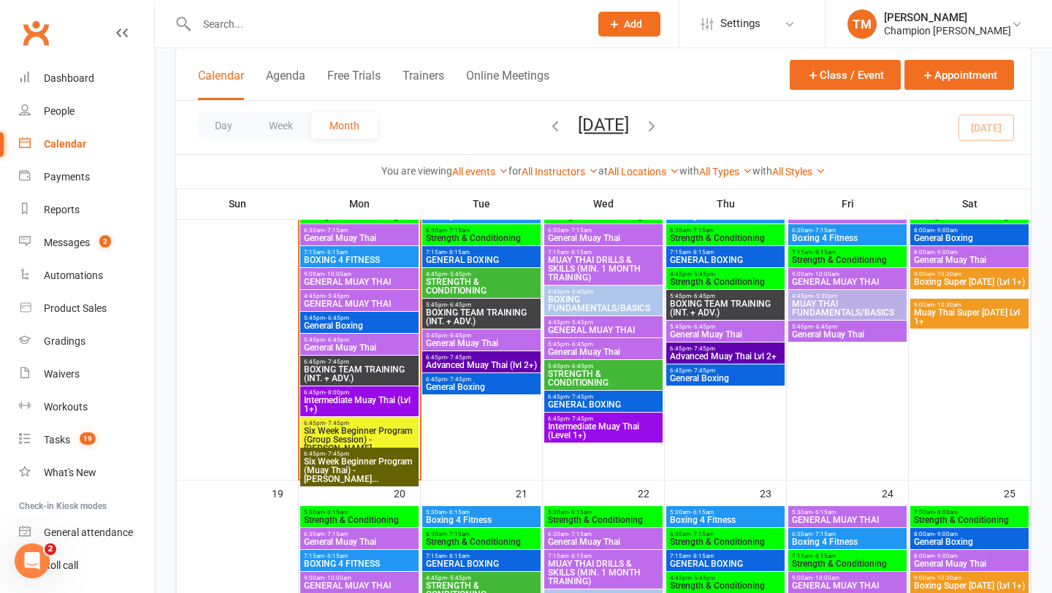
click at [339, 373] on span "BOXING TEAM TRAINING (INT. + ADV.)" at bounding box center [359, 374] width 112 height 18
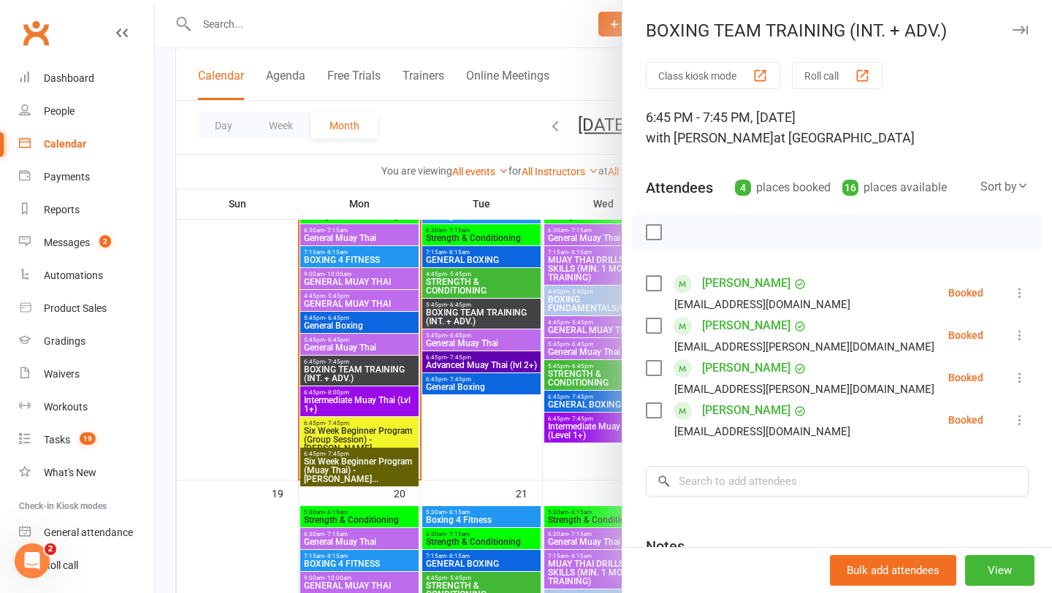
click at [1021, 30] on icon "button" at bounding box center [1019, 30] width 15 height 9
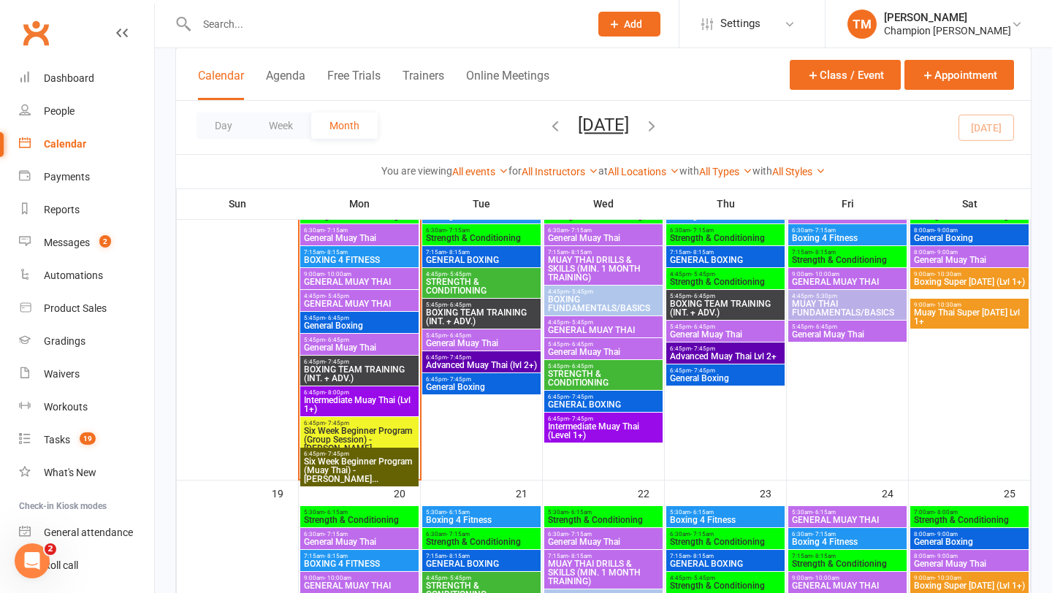
click at [363, 296] on span "4:45pm - 5:45pm" at bounding box center [359, 296] width 112 height 7
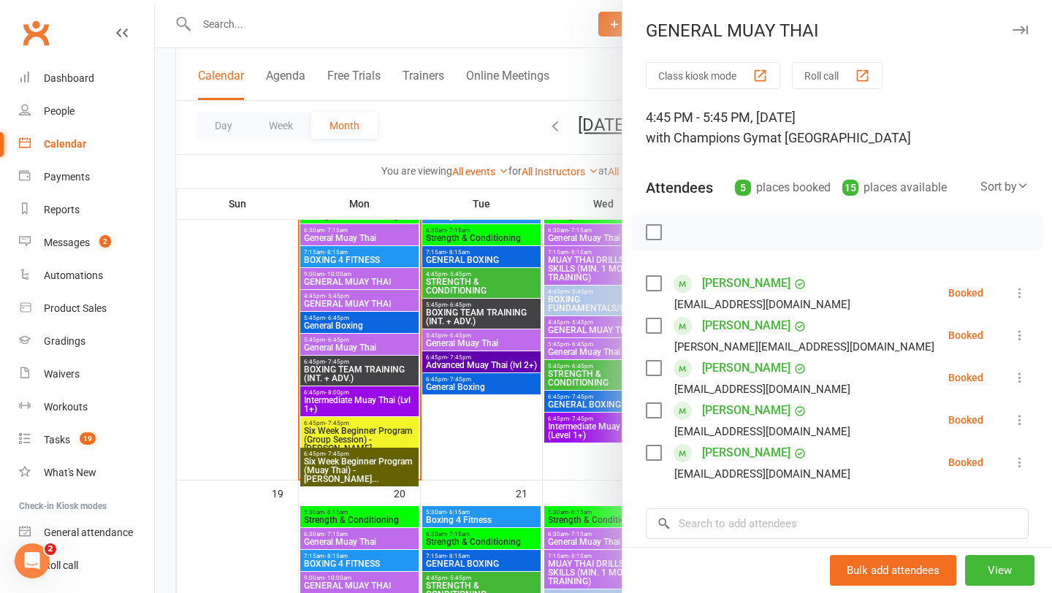
click at [812, 80] on button "Roll call" at bounding box center [837, 75] width 91 height 27
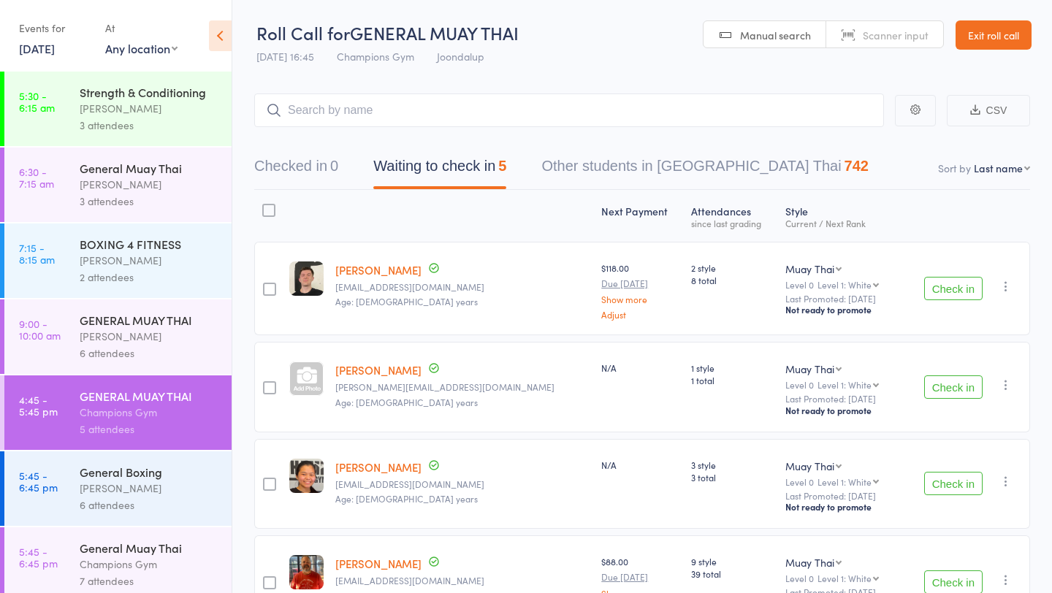
click at [966, 289] on button "Check in" at bounding box center [953, 288] width 58 height 23
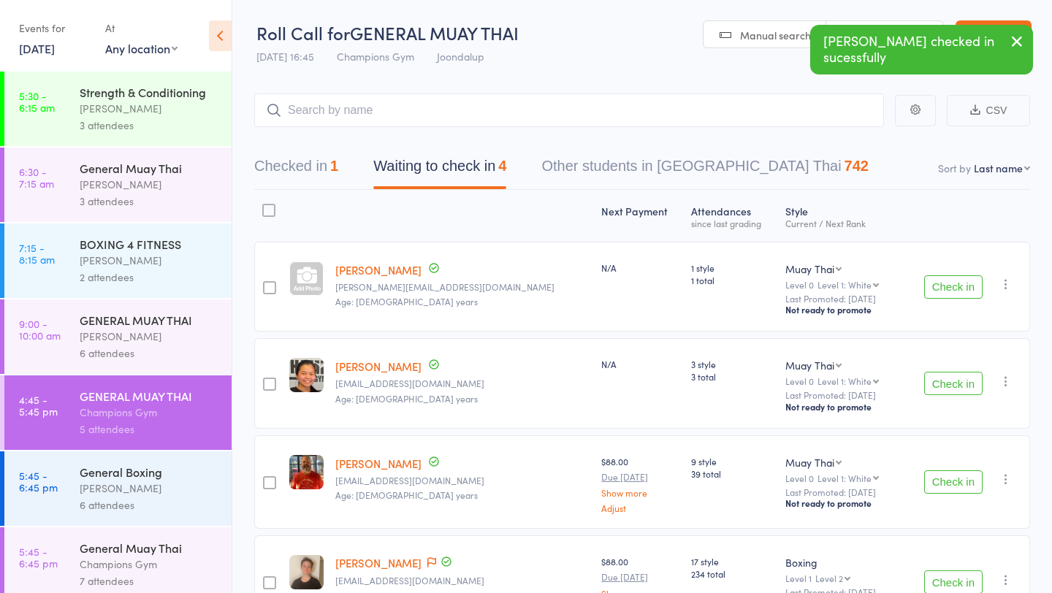
click at [953, 479] on button "Check in" at bounding box center [953, 481] width 58 height 23
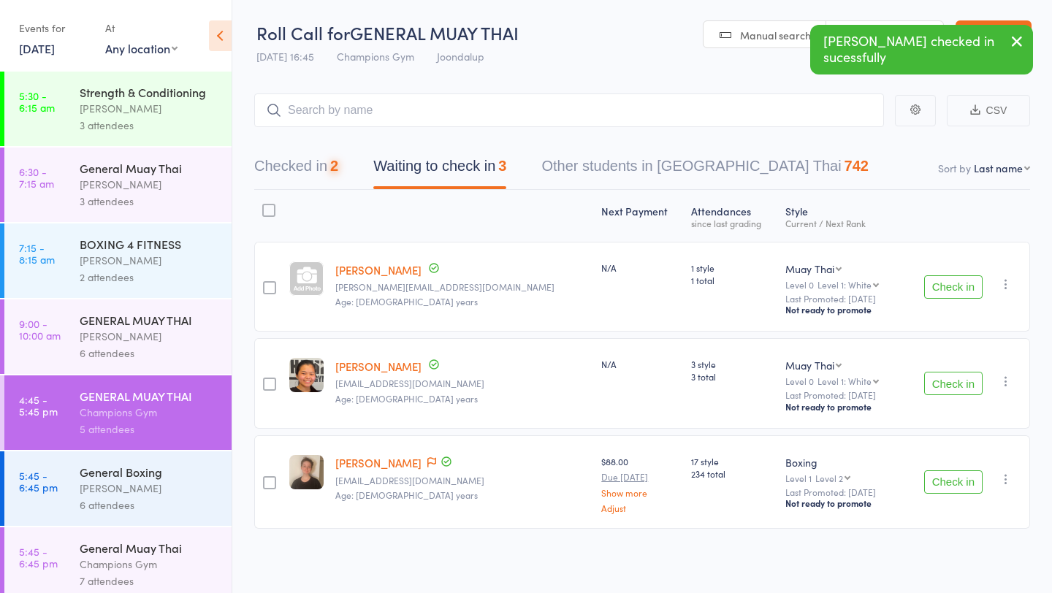
click at [953, 479] on button "Check in" at bounding box center [953, 481] width 58 height 23
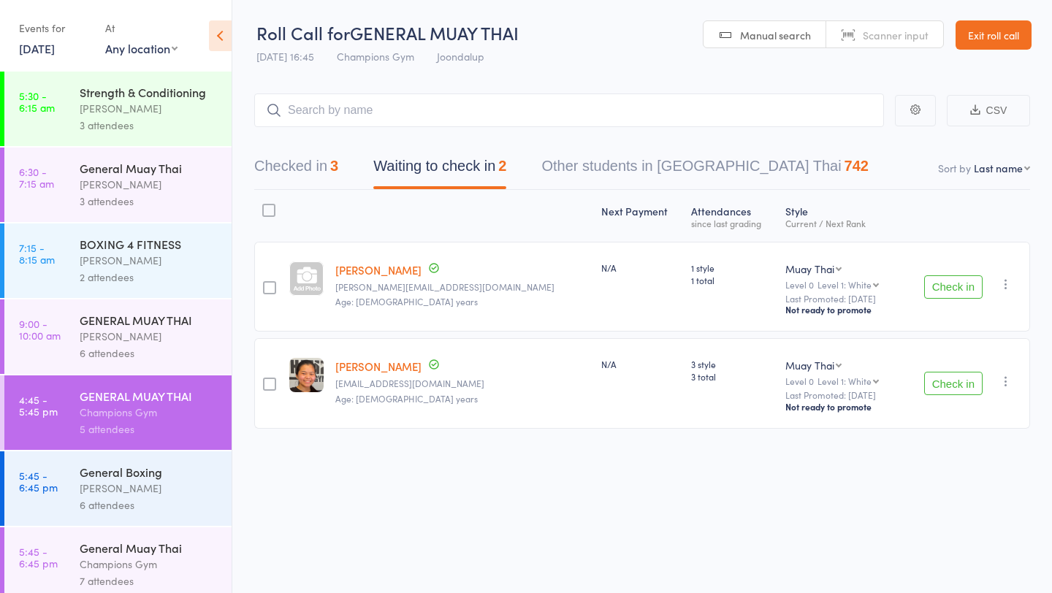
click at [942, 289] on button "Check in" at bounding box center [953, 286] width 58 height 23
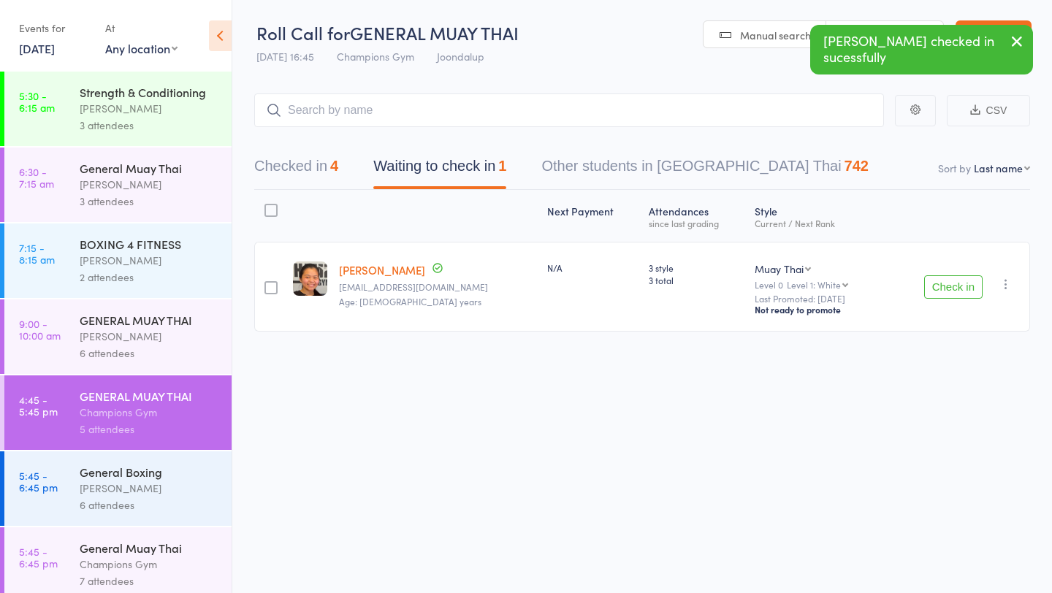
click at [111, 480] on div "General Boxing" at bounding box center [150, 472] width 140 height 16
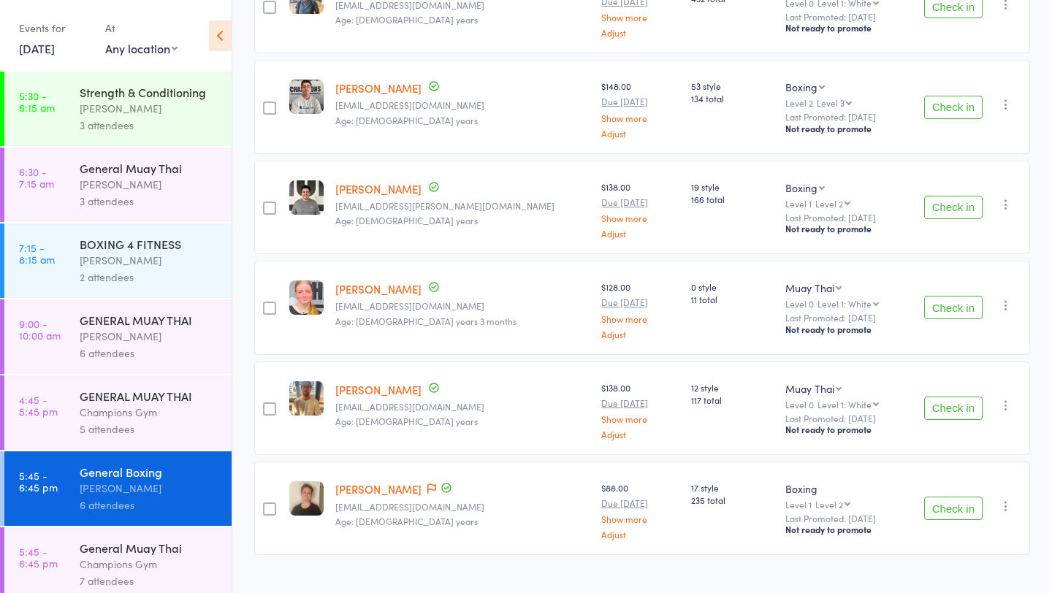
scroll to position [305, 0]
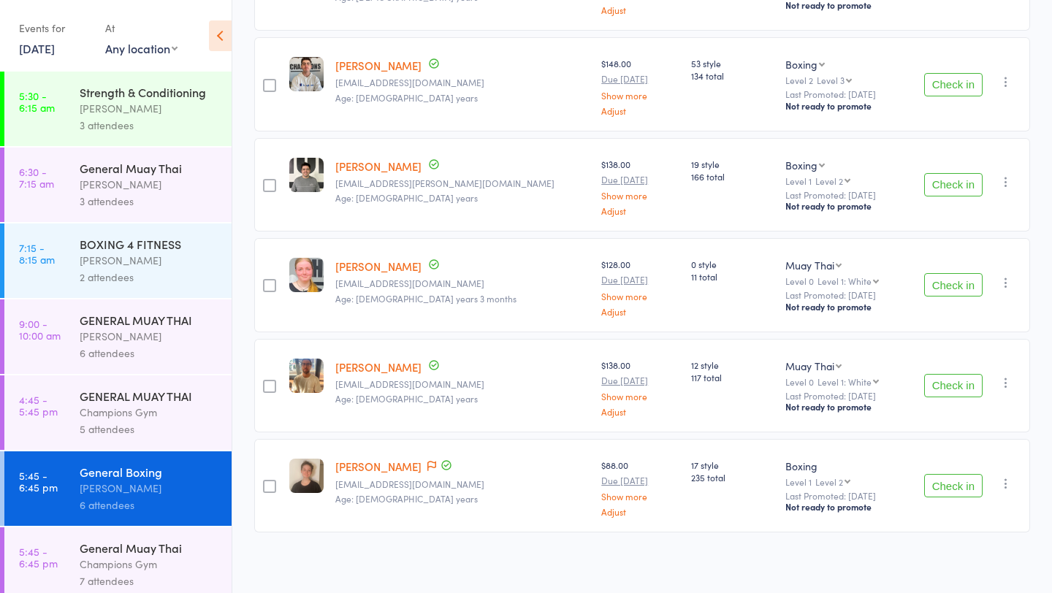
click at [962, 483] on button "Check in" at bounding box center [953, 485] width 58 height 23
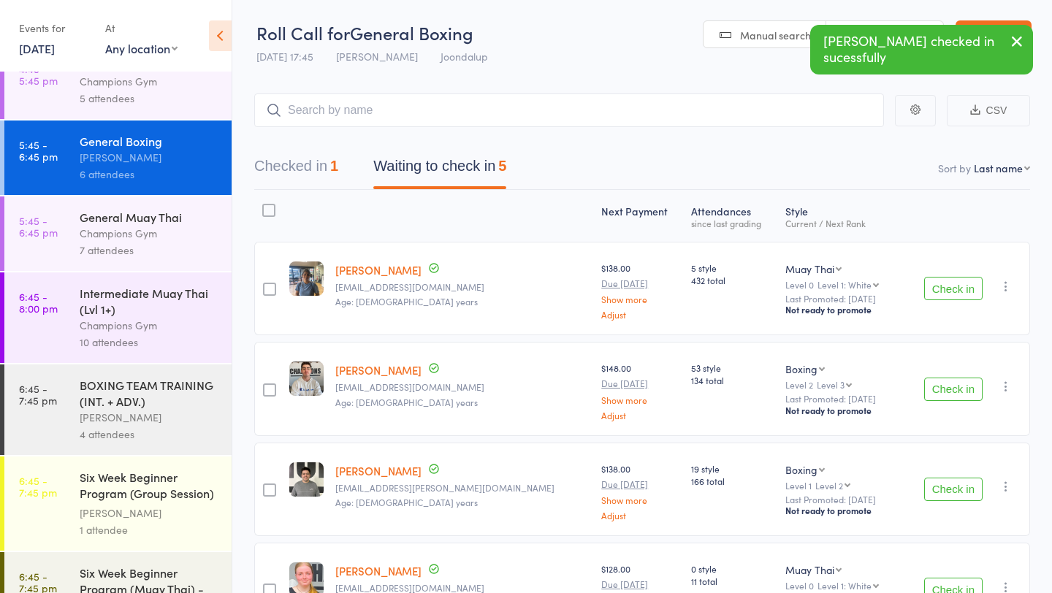
scroll to position [335, 0]
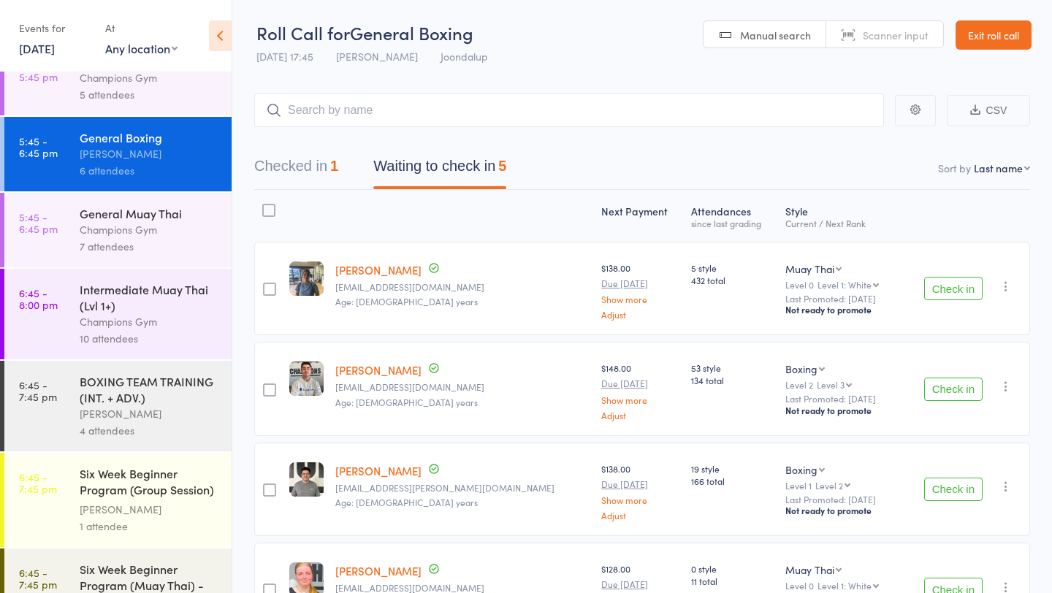
click at [155, 244] on div "7 attendees" at bounding box center [150, 246] width 140 height 17
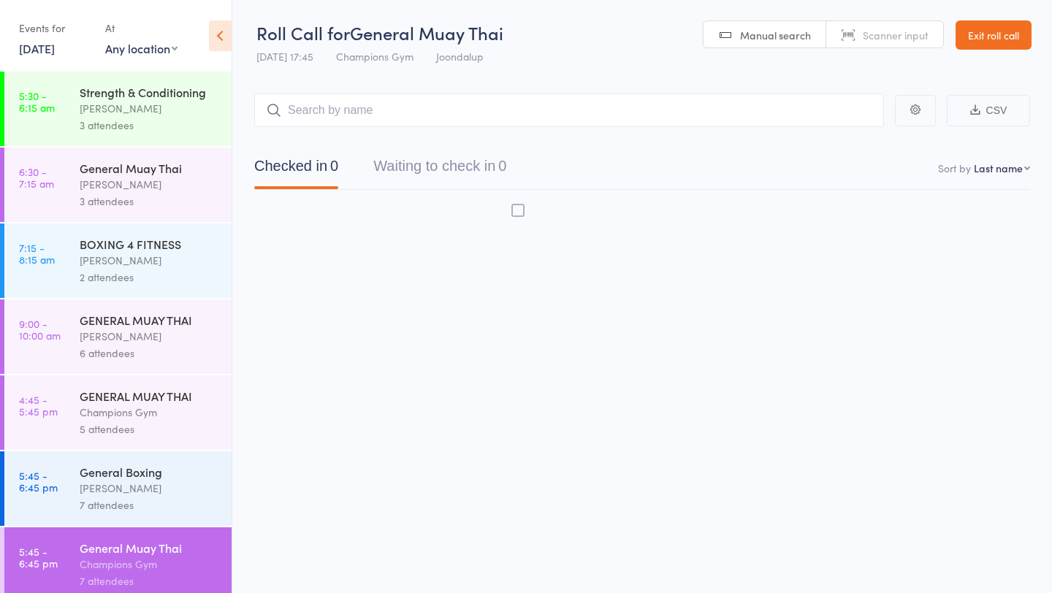
click at [153, 245] on div "BOXING 4 FITNESS" at bounding box center [150, 244] width 140 height 16
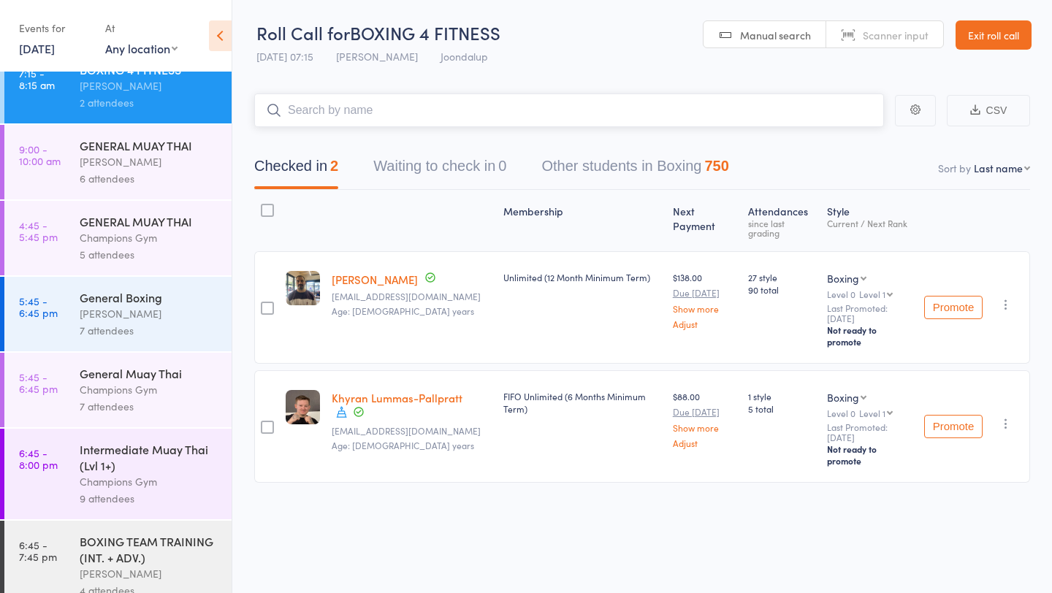
scroll to position [389, 0]
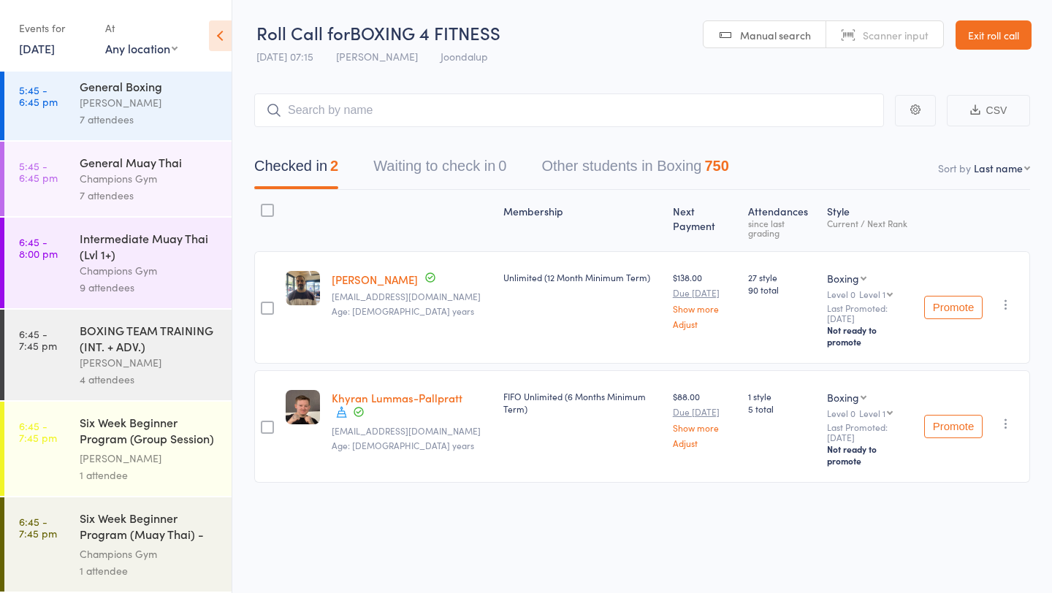
click at [121, 164] on div "General Muay Thai" at bounding box center [150, 162] width 140 height 16
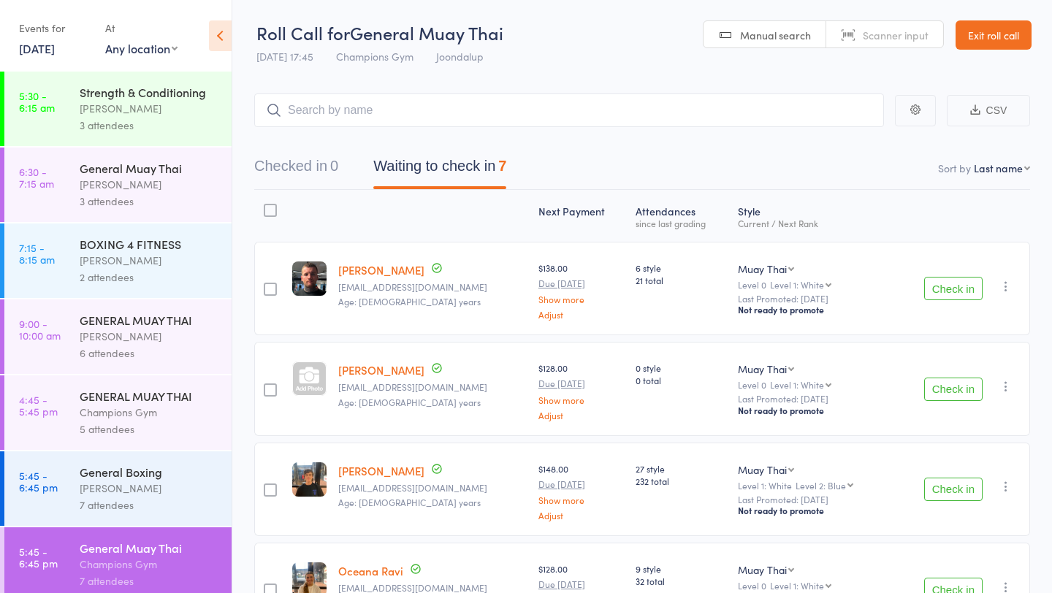
click at [148, 497] on div "[PERSON_NAME]" at bounding box center [150, 488] width 140 height 17
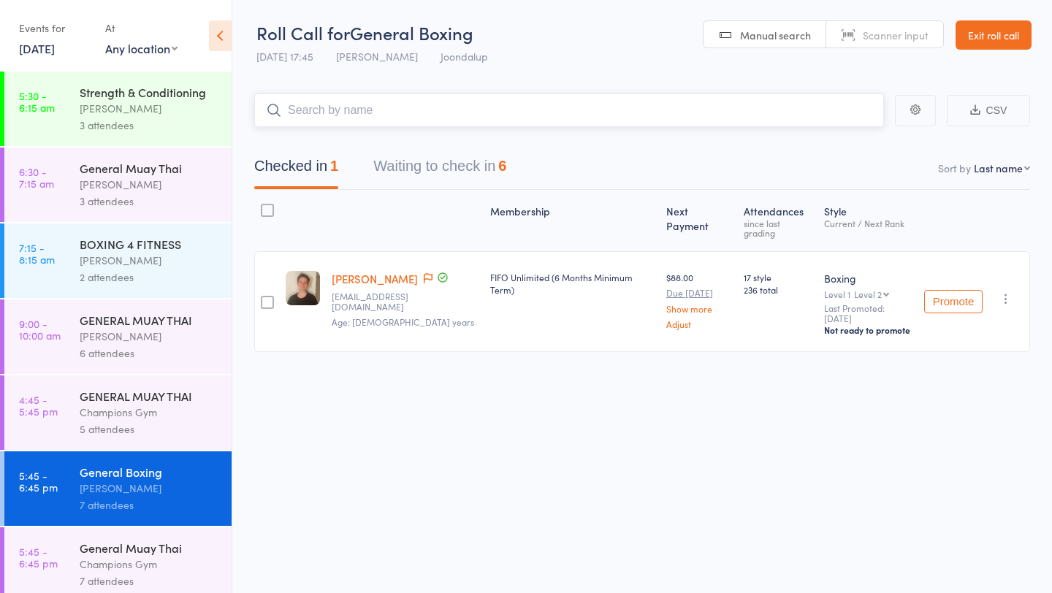
scroll to position [1, 0]
click at [419, 177] on button "Waiting to check in 6" at bounding box center [439, 169] width 133 height 39
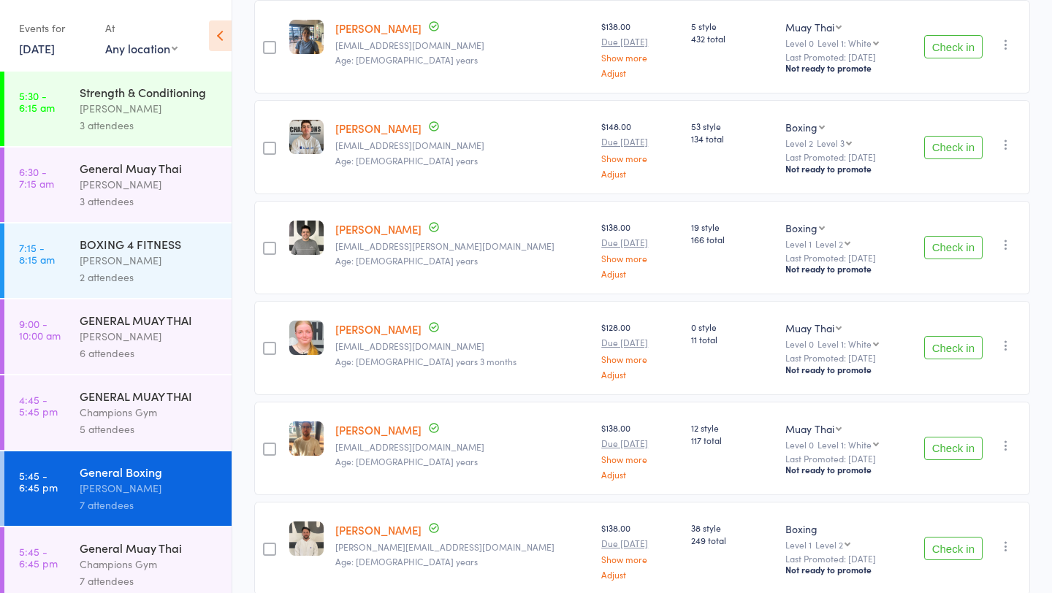
scroll to position [305, 0]
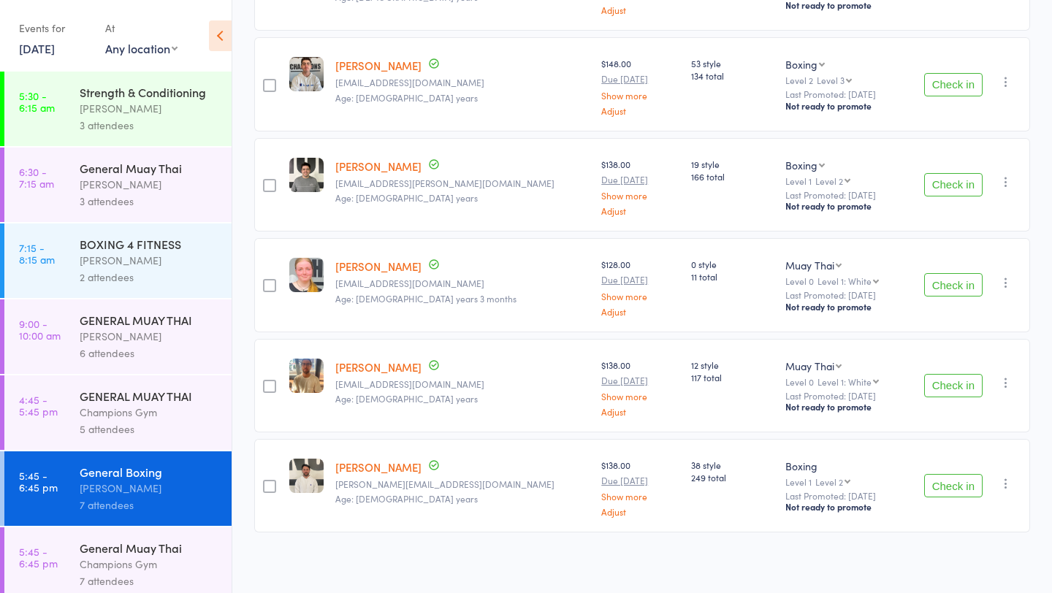
click at [137, 420] on div "Champions Gym" at bounding box center [150, 412] width 140 height 17
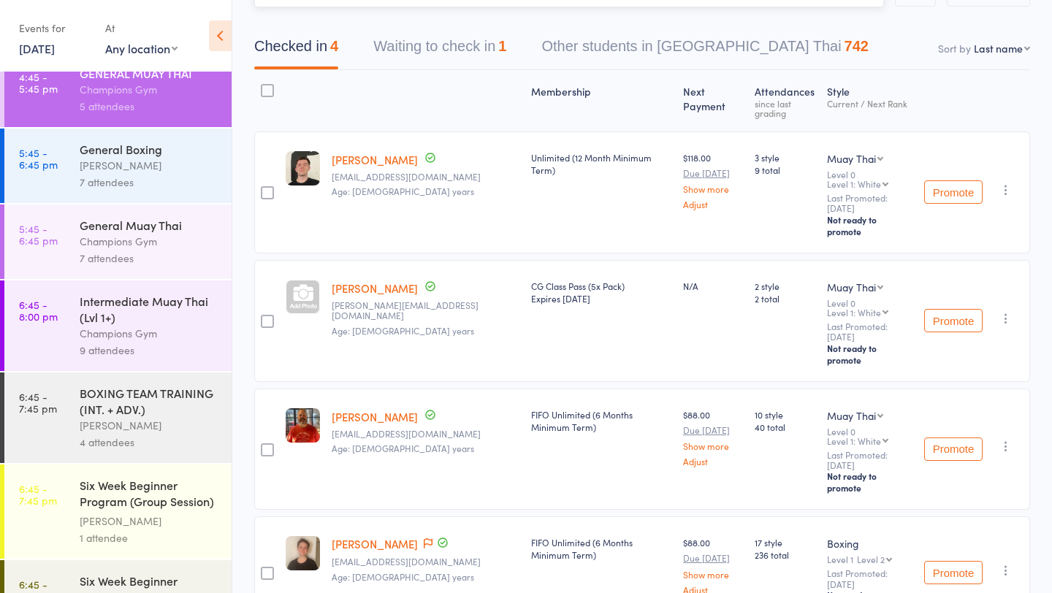
scroll to position [126, 0]
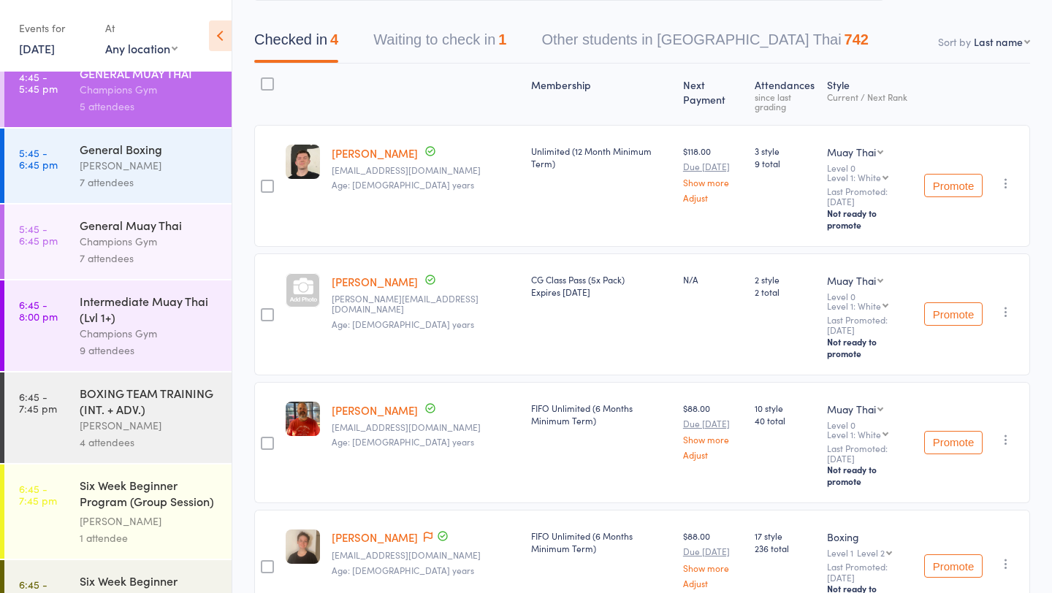
click at [367, 274] on link "alberto centioni" at bounding box center [375, 281] width 86 height 15
click at [476, 46] on button "Waiting to check in 1" at bounding box center [439, 43] width 133 height 39
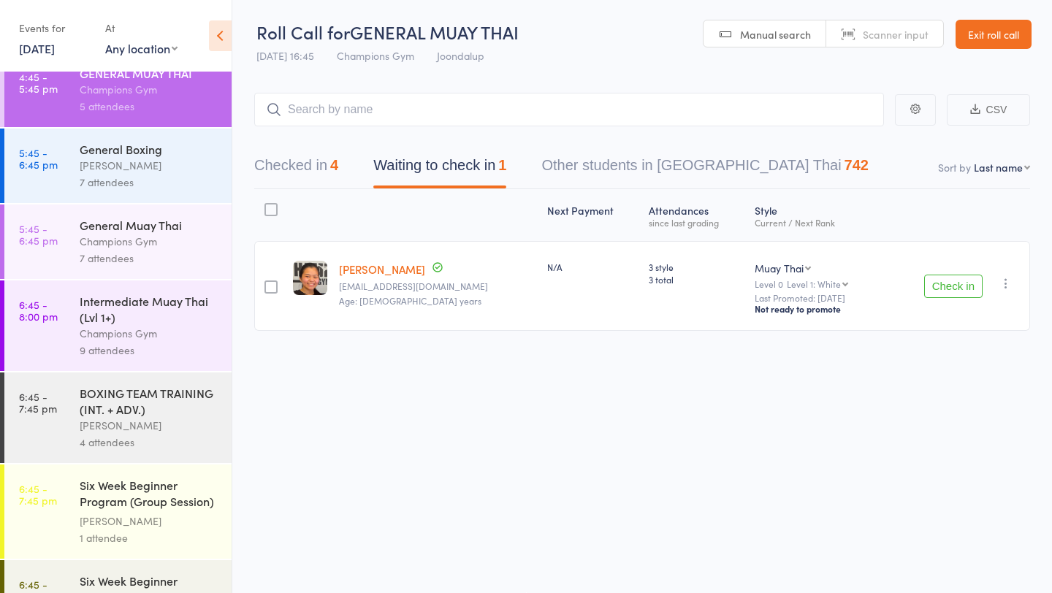
click at [1006, 284] on icon "button" at bounding box center [1006, 283] width 15 height 15
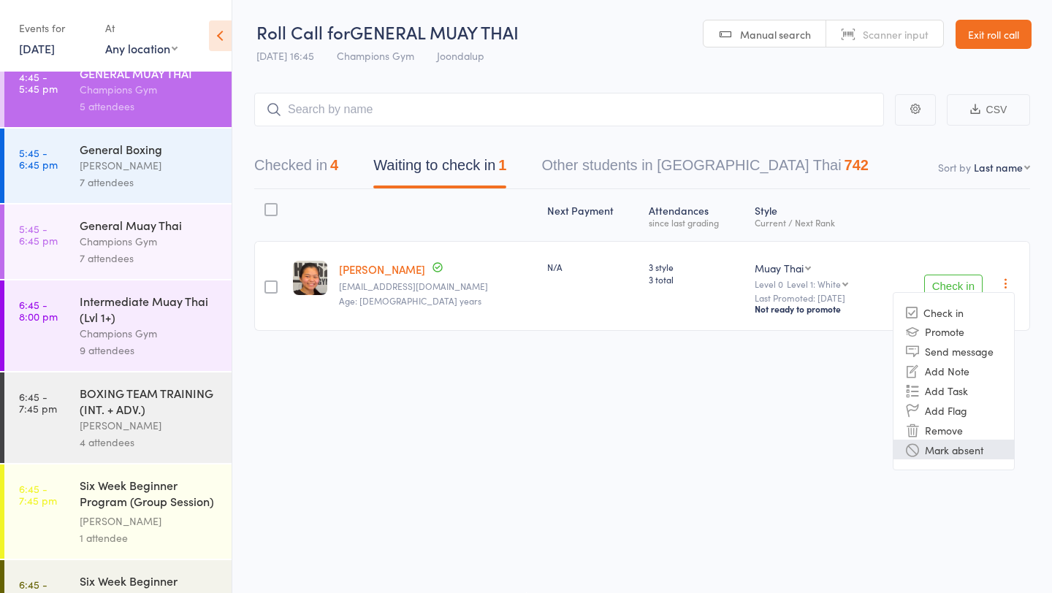
click at [971, 448] on li "Mark absent" at bounding box center [953, 450] width 121 height 20
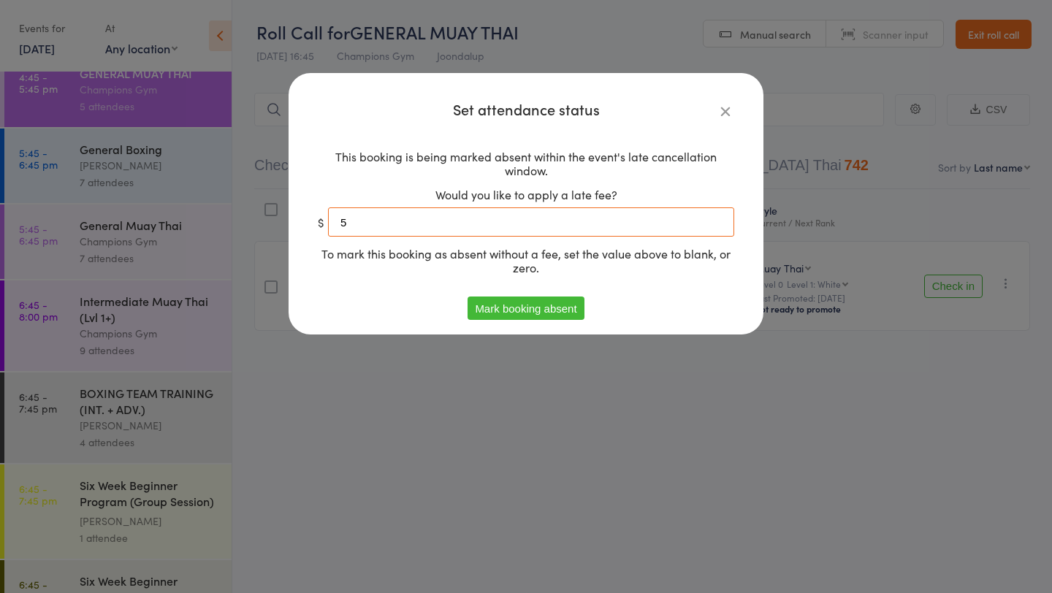
click at [504, 233] on input "5" at bounding box center [531, 221] width 406 height 29
type input "0"
click at [523, 308] on button "Mark booking absent" at bounding box center [526, 308] width 116 height 23
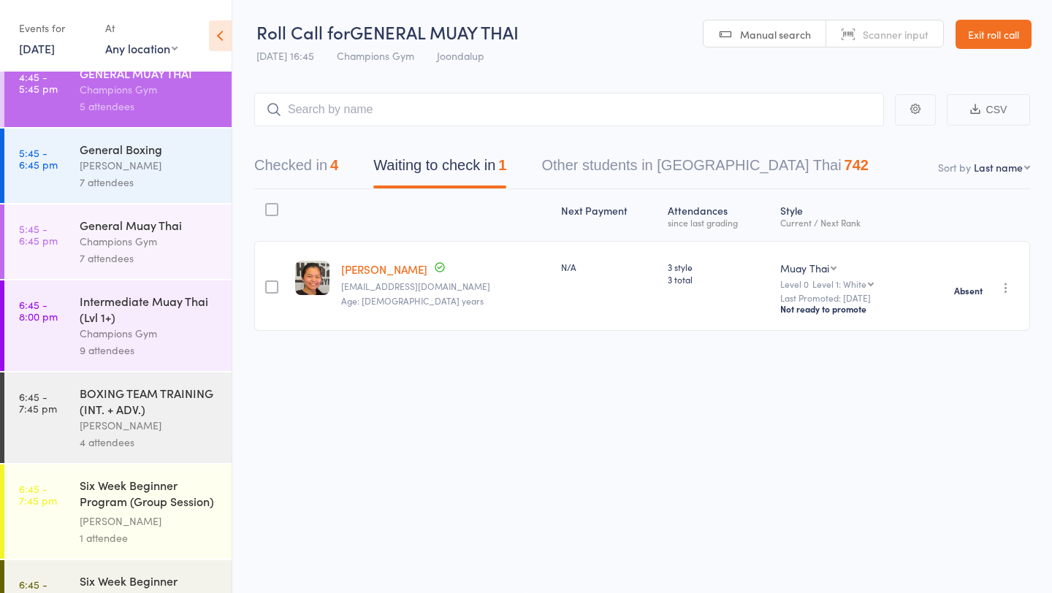
click at [193, 176] on div "7 attendees" at bounding box center [150, 182] width 140 height 17
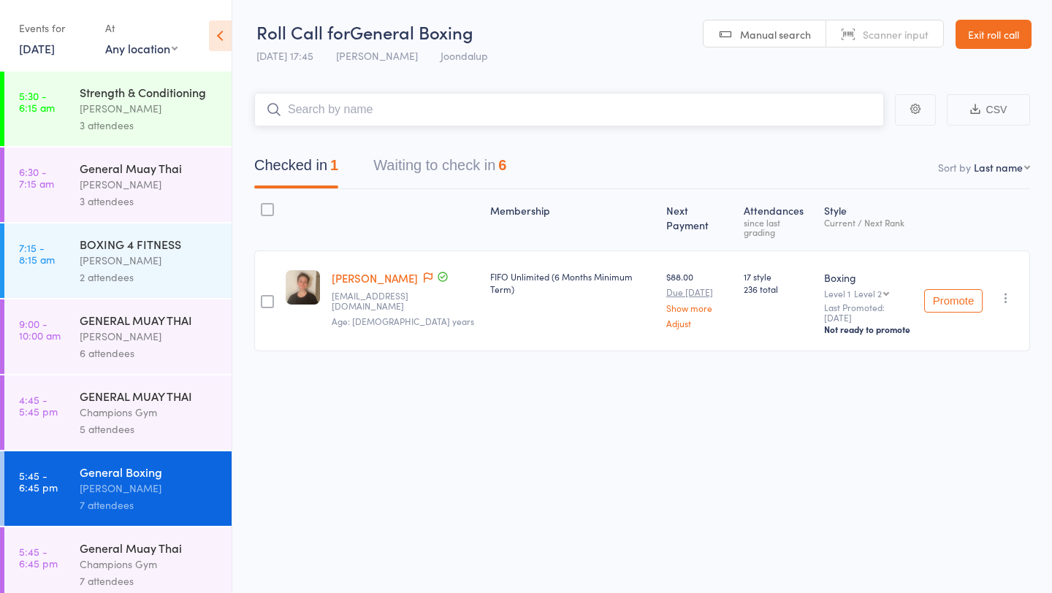
click at [440, 168] on button "Waiting to check in 6" at bounding box center [439, 169] width 133 height 39
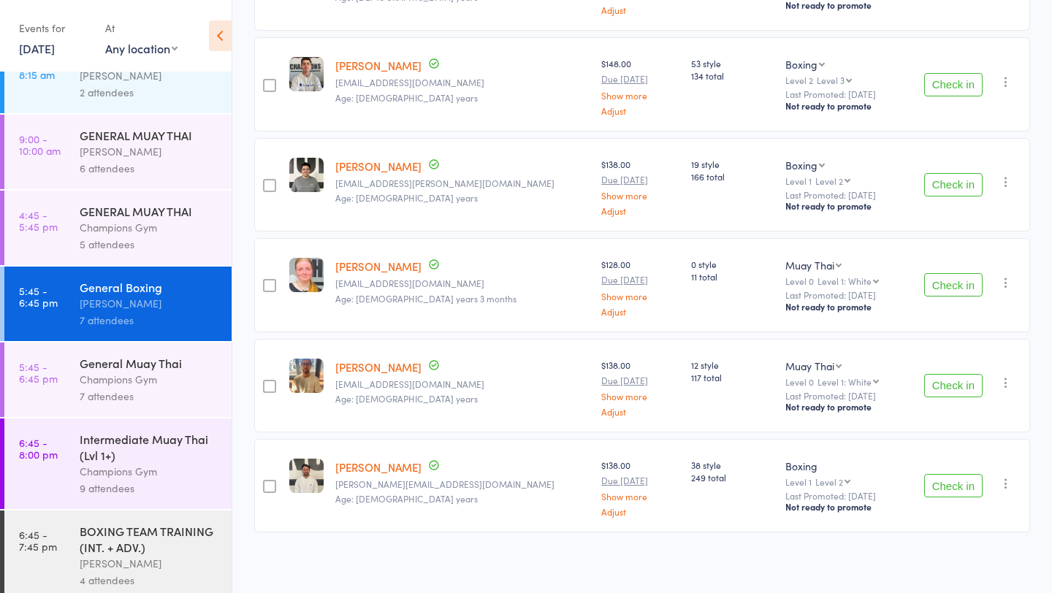
scroll to position [203, 0]
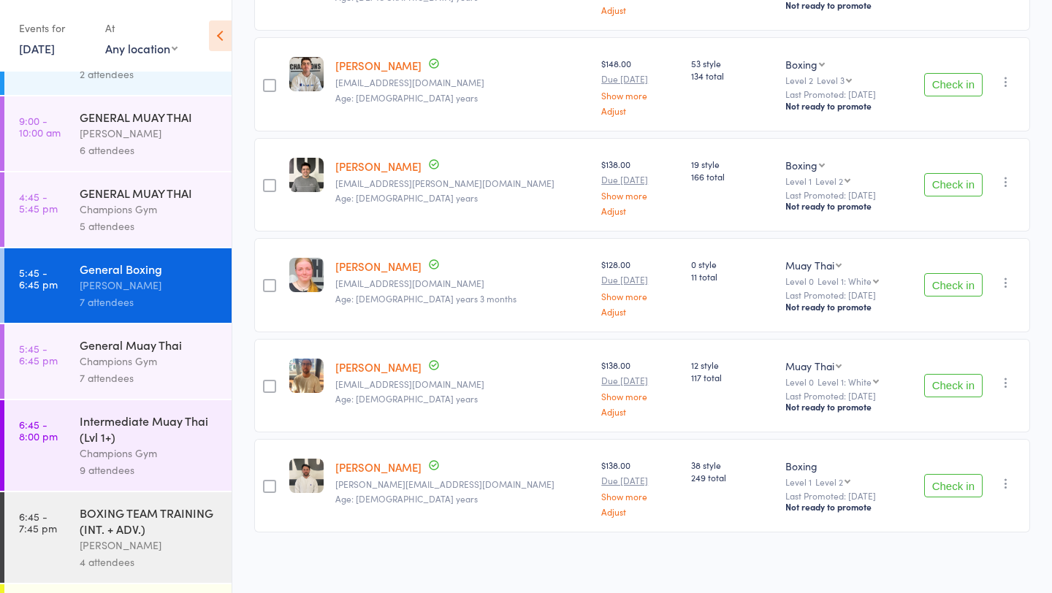
click at [166, 367] on div "Champions Gym" at bounding box center [150, 361] width 140 height 17
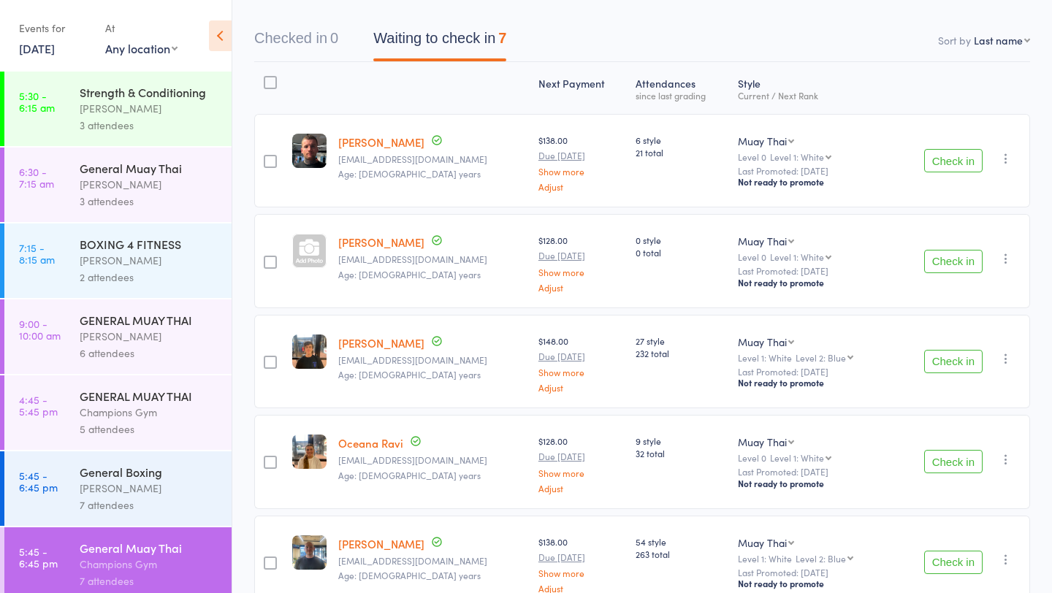
scroll to position [129, 0]
click at [376, 242] on link "[PERSON_NAME]" at bounding box center [381, 240] width 86 height 15
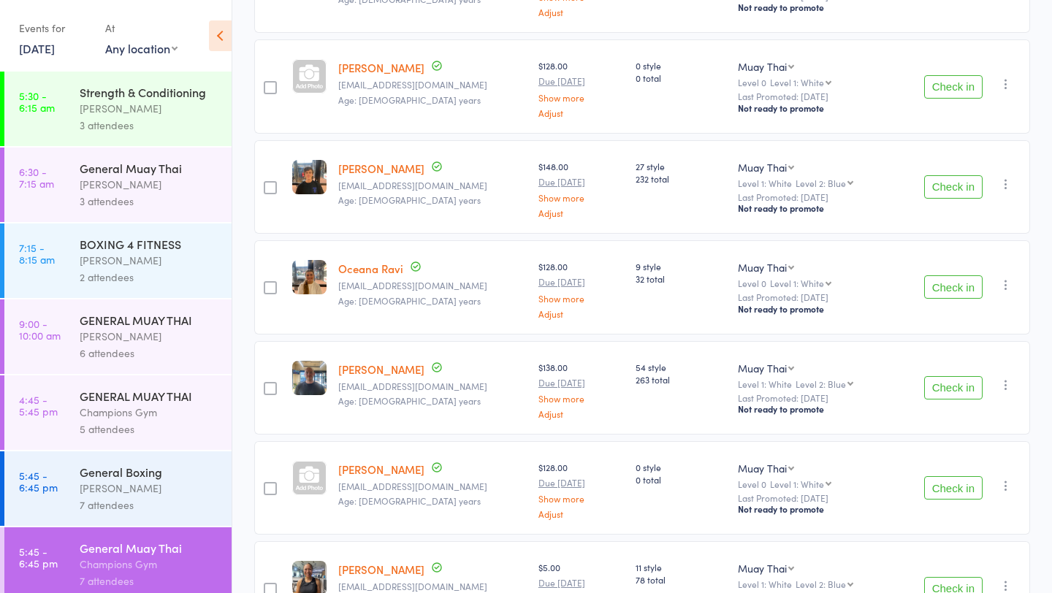
scroll to position [405, 0]
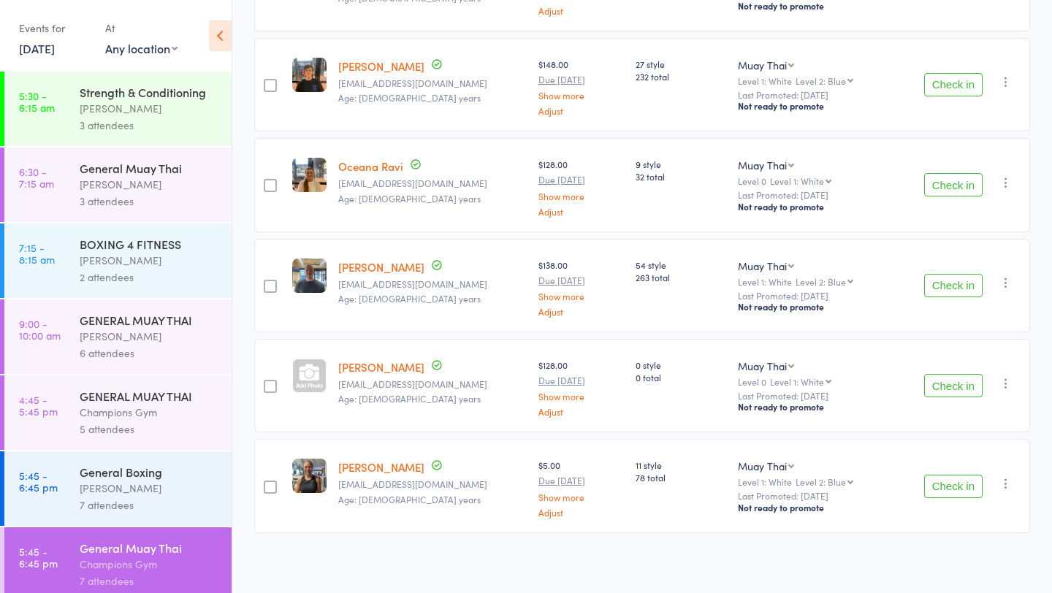
click at [358, 364] on link "[PERSON_NAME]" at bounding box center [381, 366] width 86 height 15
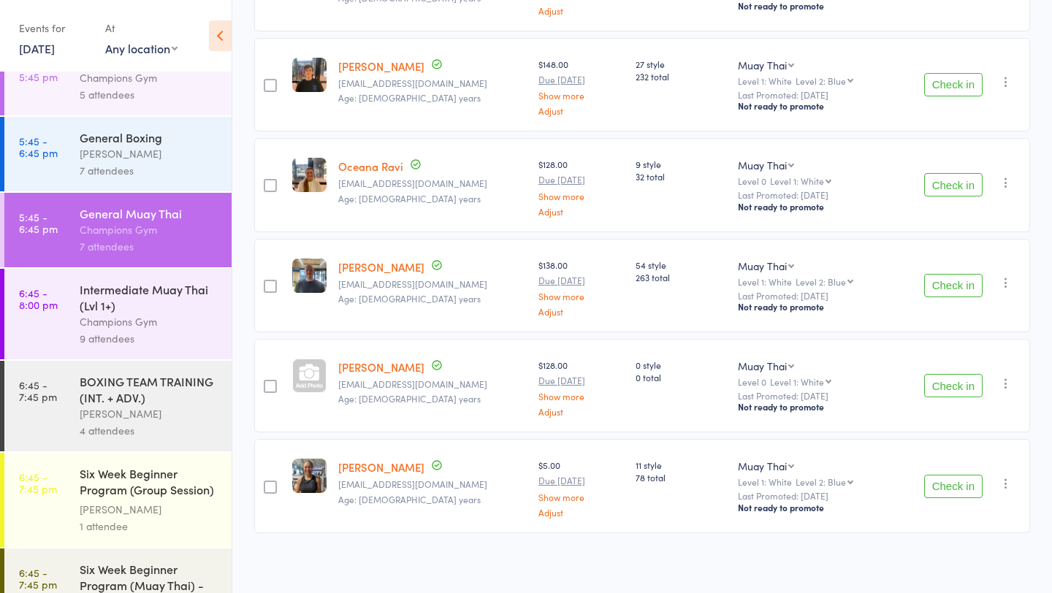
scroll to position [389, 0]
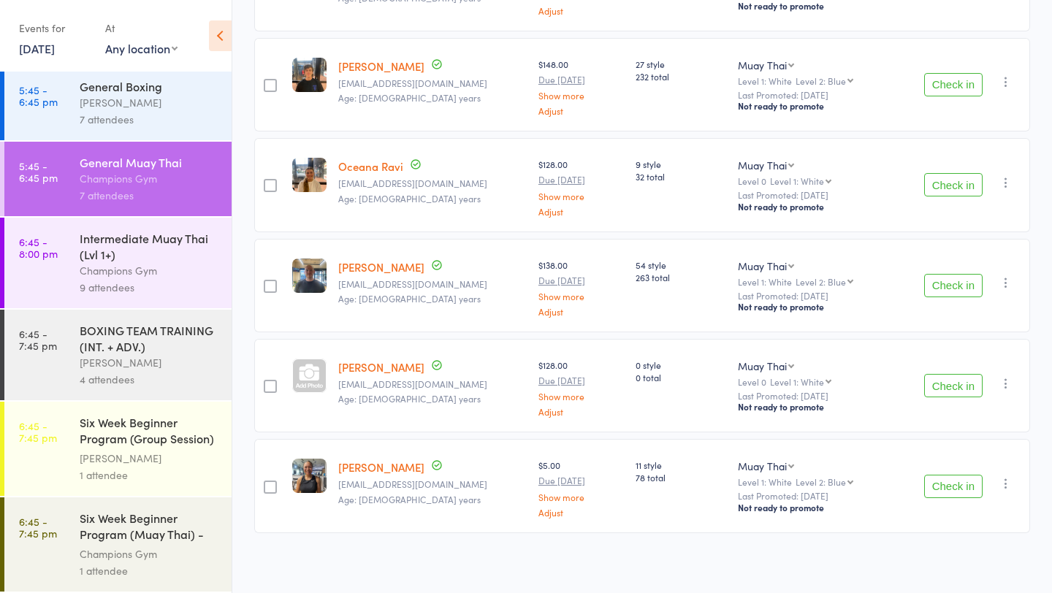
click at [167, 486] on div "Six Week Beginner Program (Group Session) - Ayla M... Thomas Mitchell 1 attendee" at bounding box center [156, 449] width 152 height 94
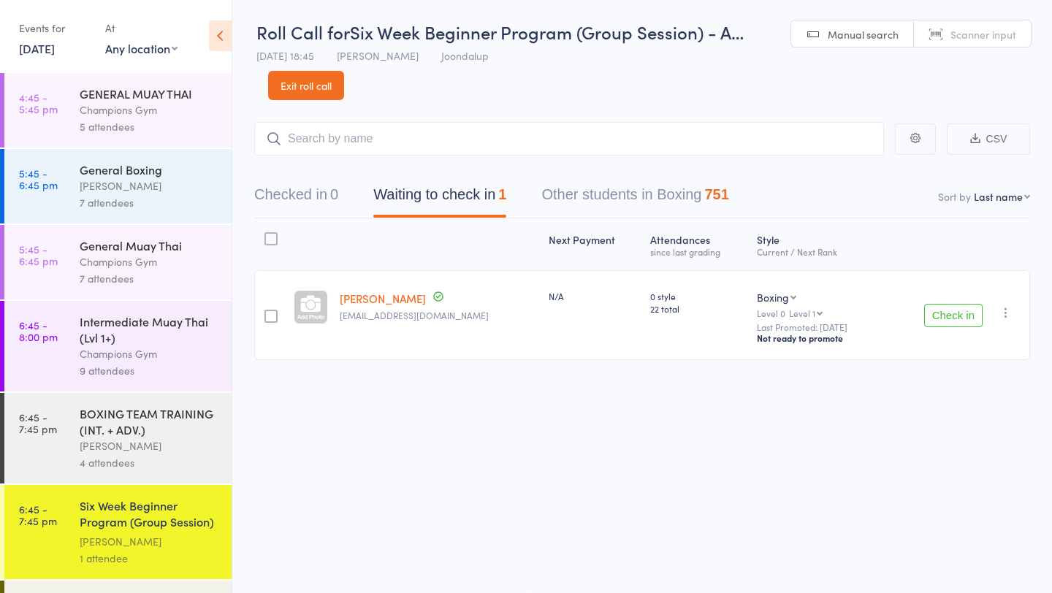
scroll to position [300, 0]
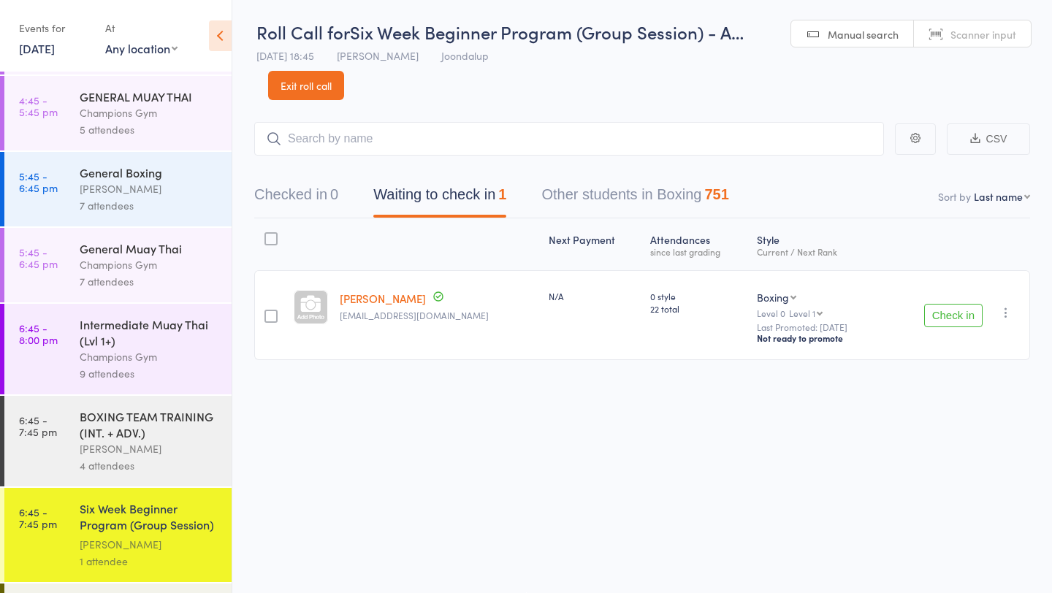
click at [159, 455] on div "[PERSON_NAME]" at bounding box center [150, 448] width 140 height 17
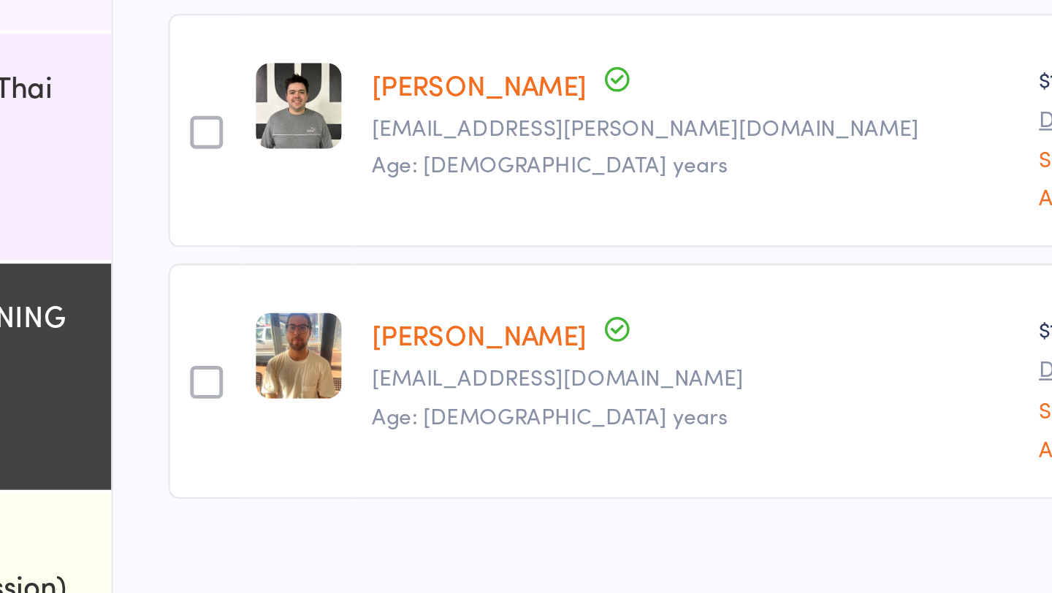
scroll to position [105, 0]
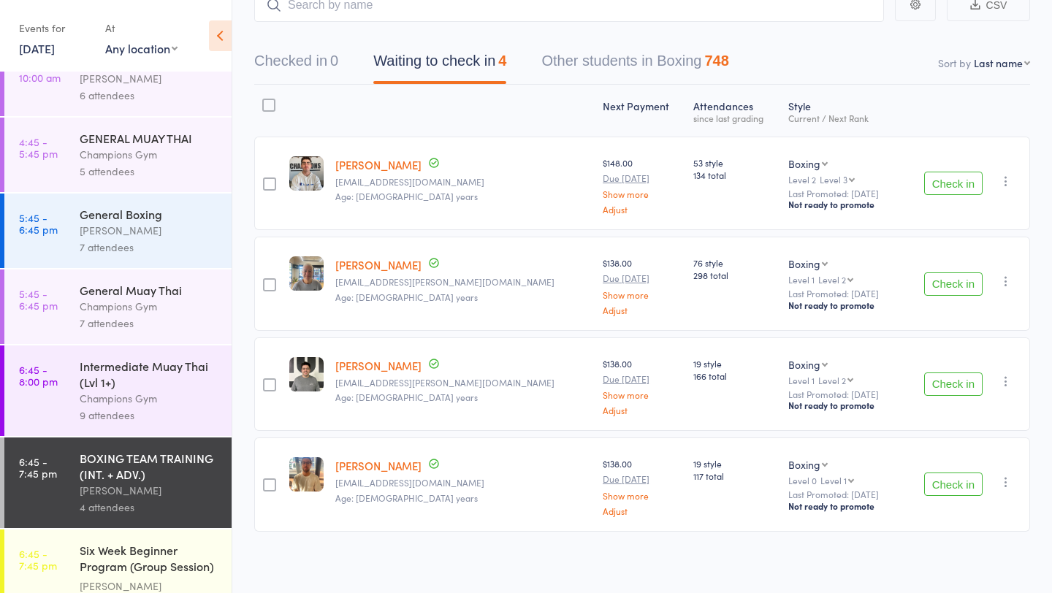
click at [164, 390] on div "Intermediate Muay Thai (Lvl 1+)" at bounding box center [150, 374] width 140 height 32
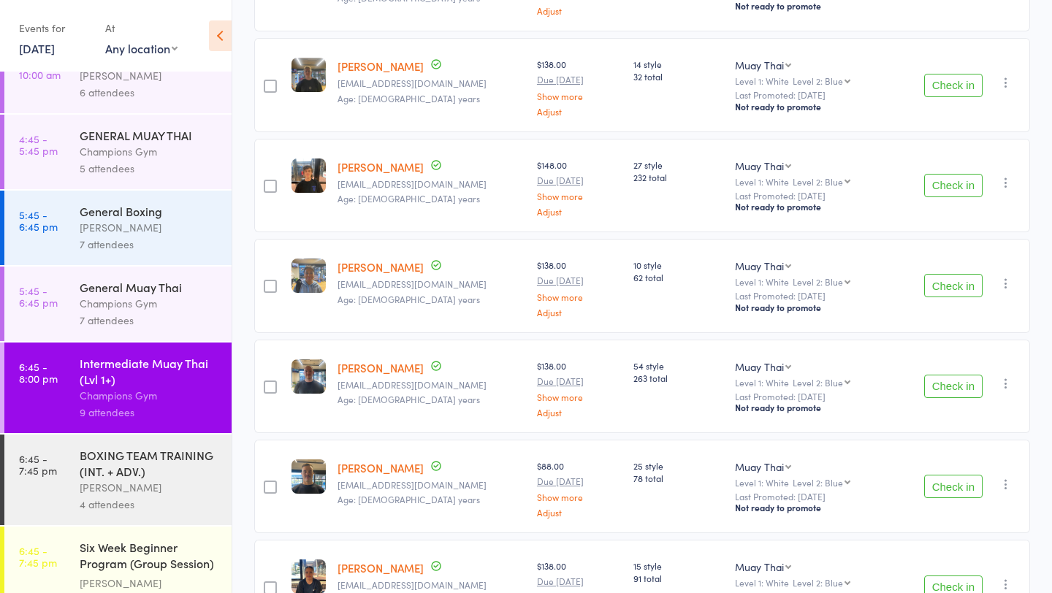
scroll to position [301, 0]
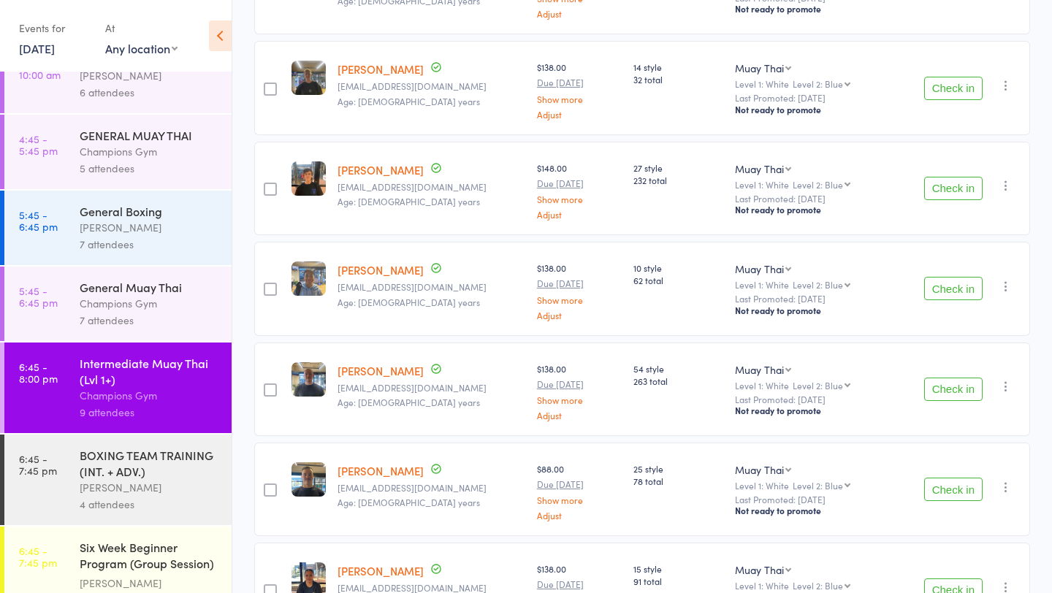
click at [155, 312] on div "Champions Gym" at bounding box center [150, 303] width 140 height 17
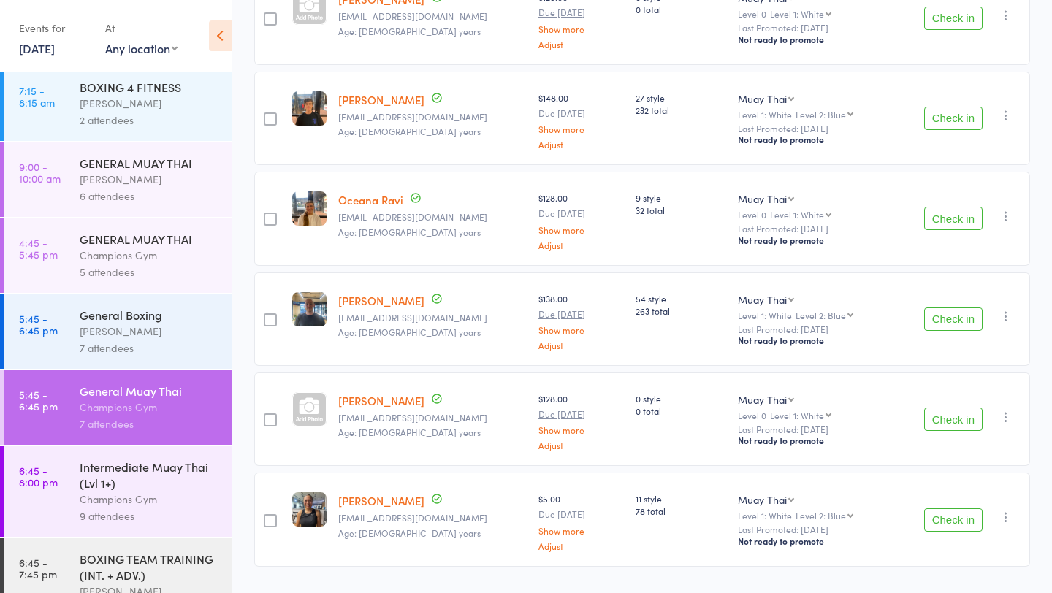
scroll to position [373, 0]
click at [202, 337] on div "[PERSON_NAME]" at bounding box center [150, 331] width 140 height 17
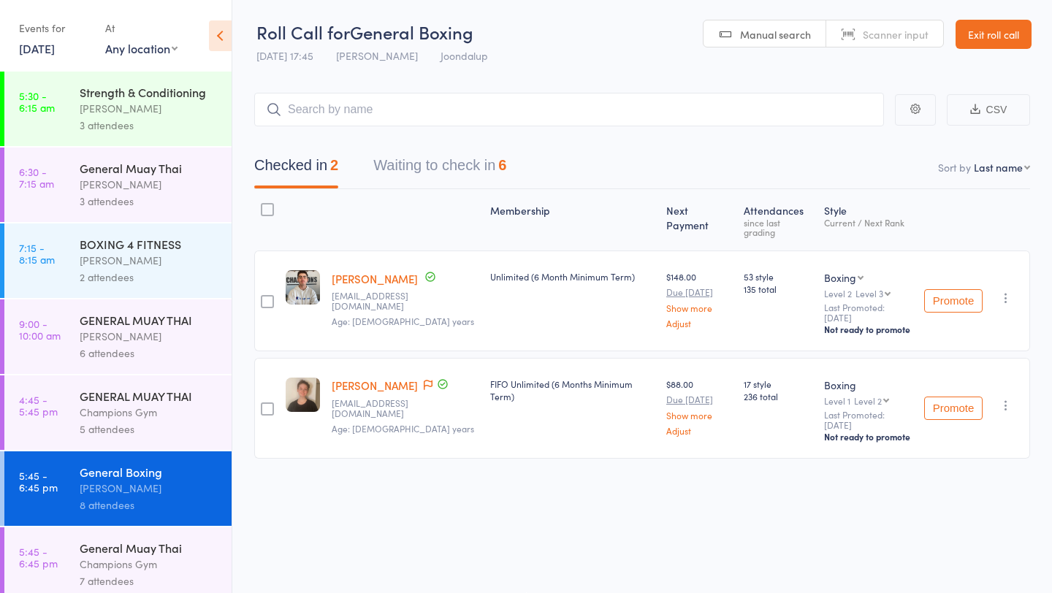
click at [458, 166] on button "Waiting to check in 6" at bounding box center [439, 169] width 133 height 39
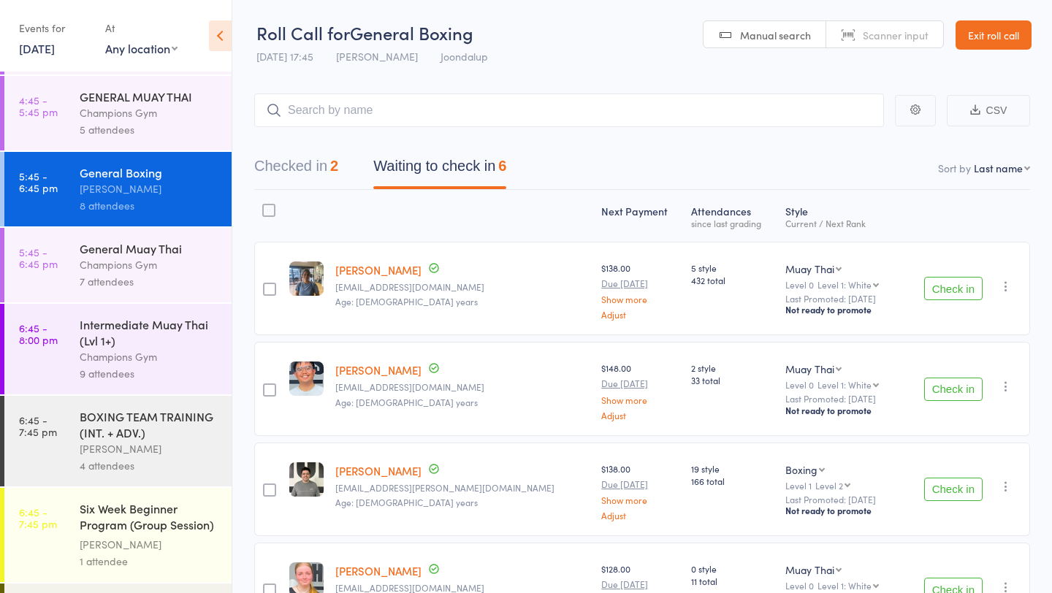
scroll to position [314, 0]
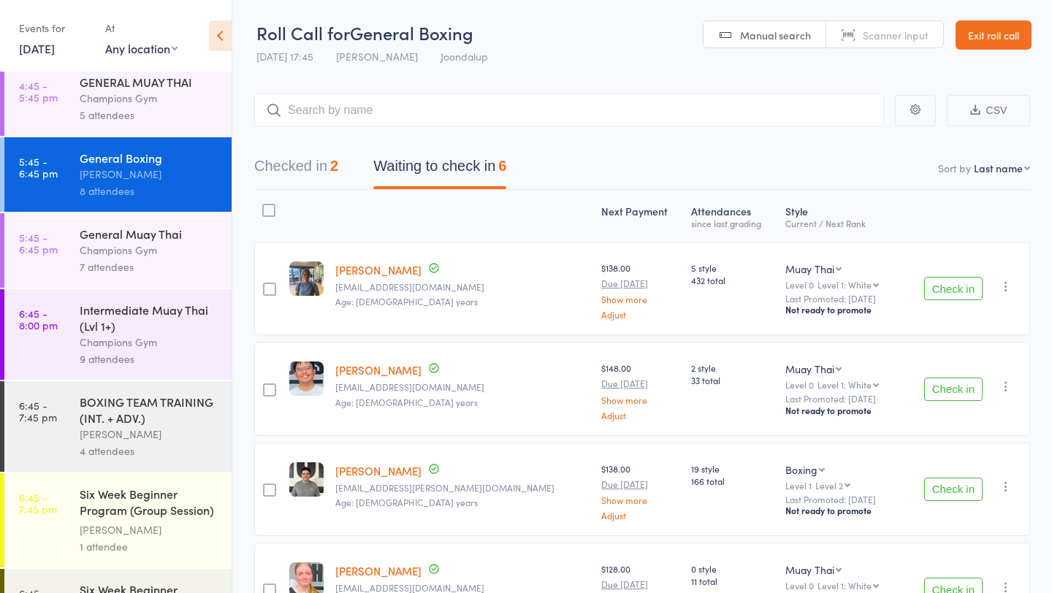
click at [77, 413] on link "6:45 - 7:45 pm BOXING TEAM TRAINING (INT. + ADV.) Thomas Mitchell 4 attendees" at bounding box center [117, 426] width 227 height 91
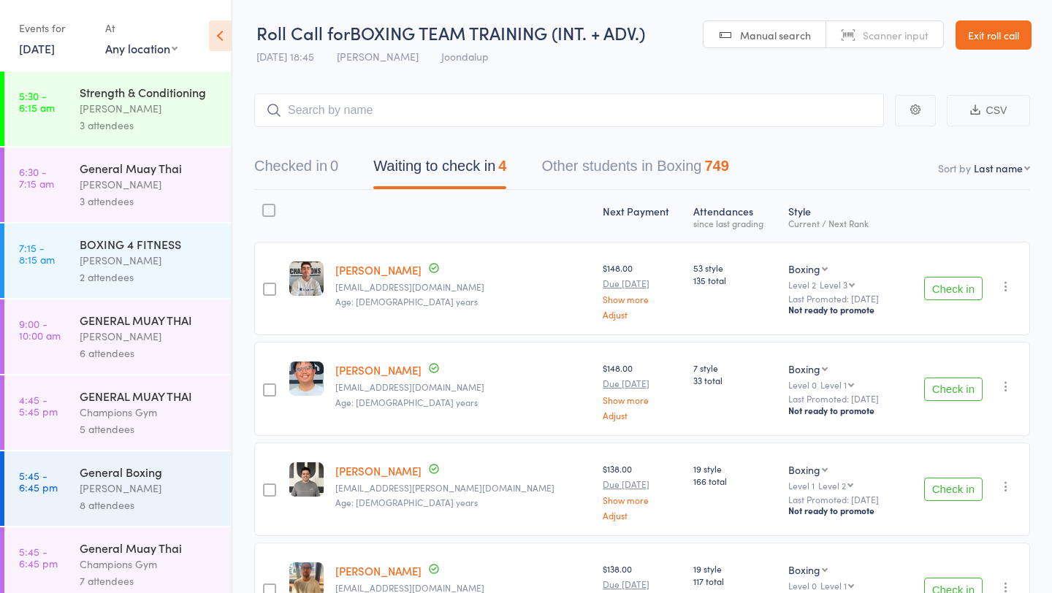
click at [982, 42] on link "Exit roll call" at bounding box center [993, 34] width 76 height 29
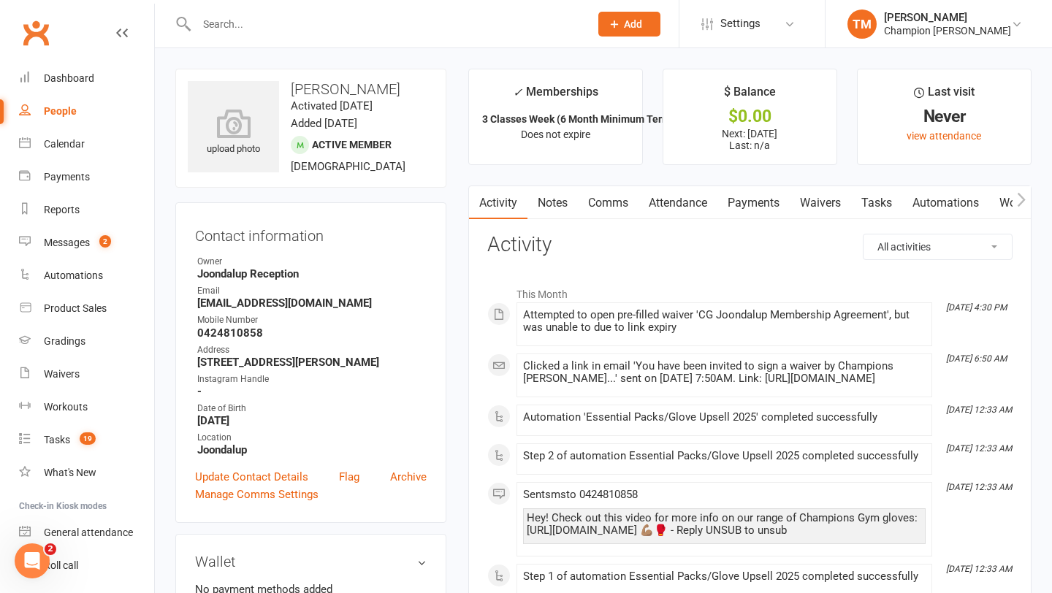
click at [546, 205] on link "Notes" at bounding box center [552, 203] width 50 height 34
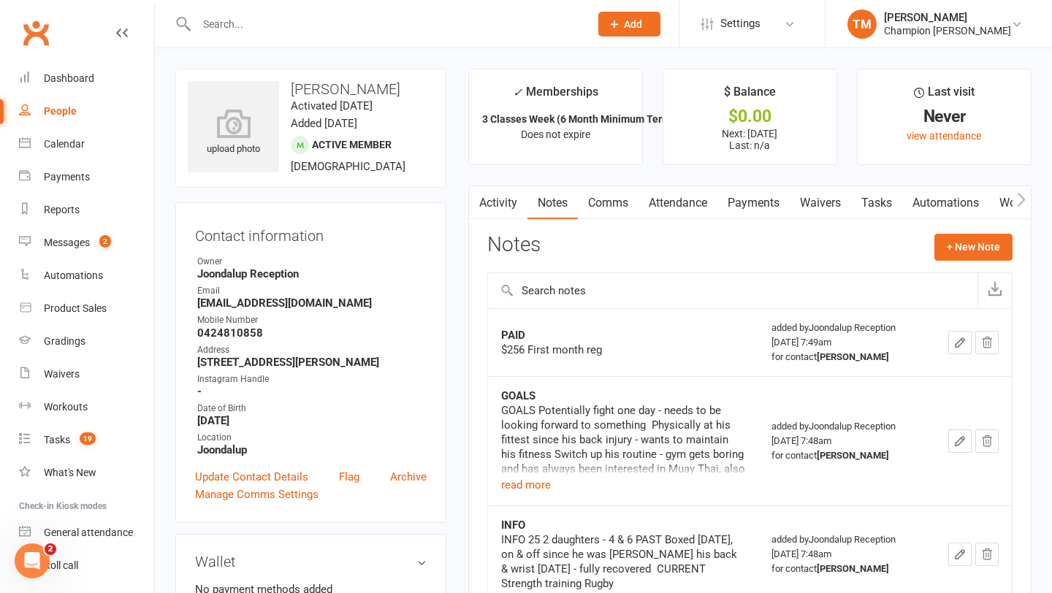
click at [823, 205] on link "Waivers" at bounding box center [820, 203] width 61 height 34
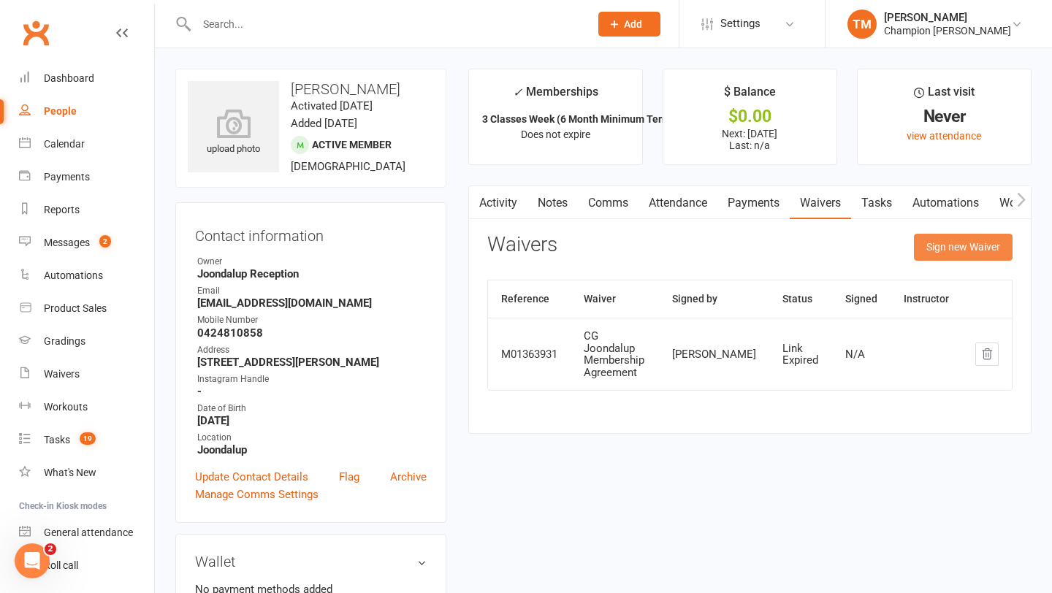
click at [968, 241] on button "Sign new Waiver" at bounding box center [963, 247] width 99 height 26
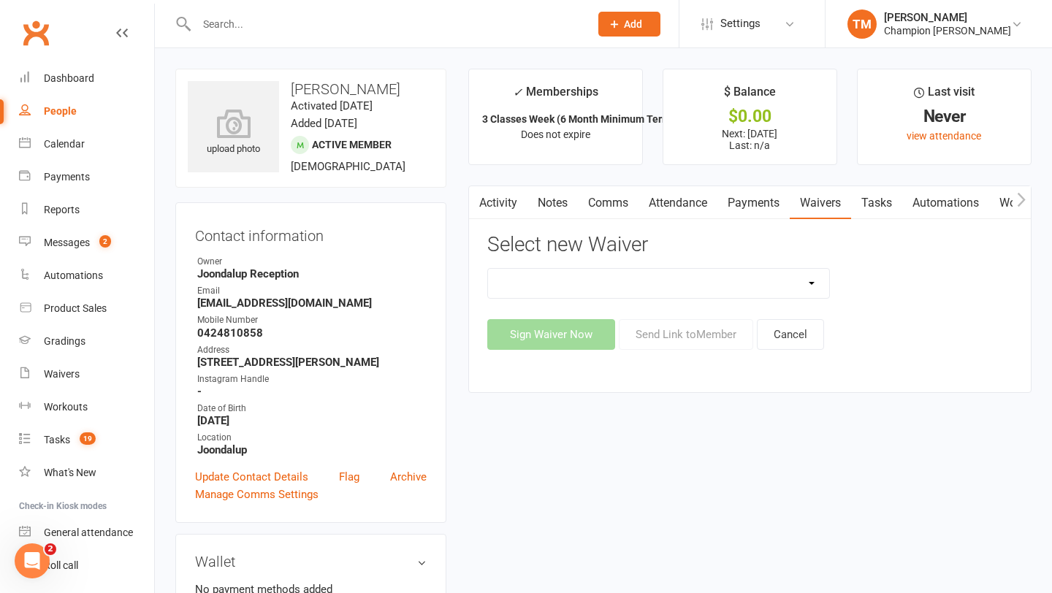
click at [804, 278] on select "90 Day Plan Casual Waiver Casual Waiver (STAFF ONLY) CG Joondalup Cancellation …" at bounding box center [659, 283] width 342 height 29
select select "9198"
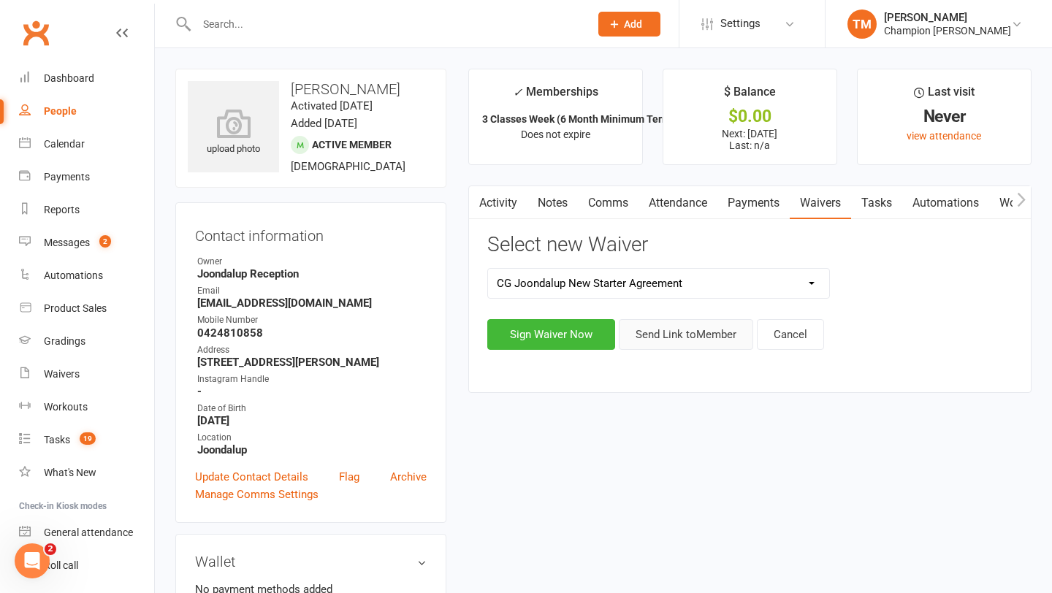
click at [657, 329] on button "Send Link to Member" at bounding box center [686, 334] width 134 height 31
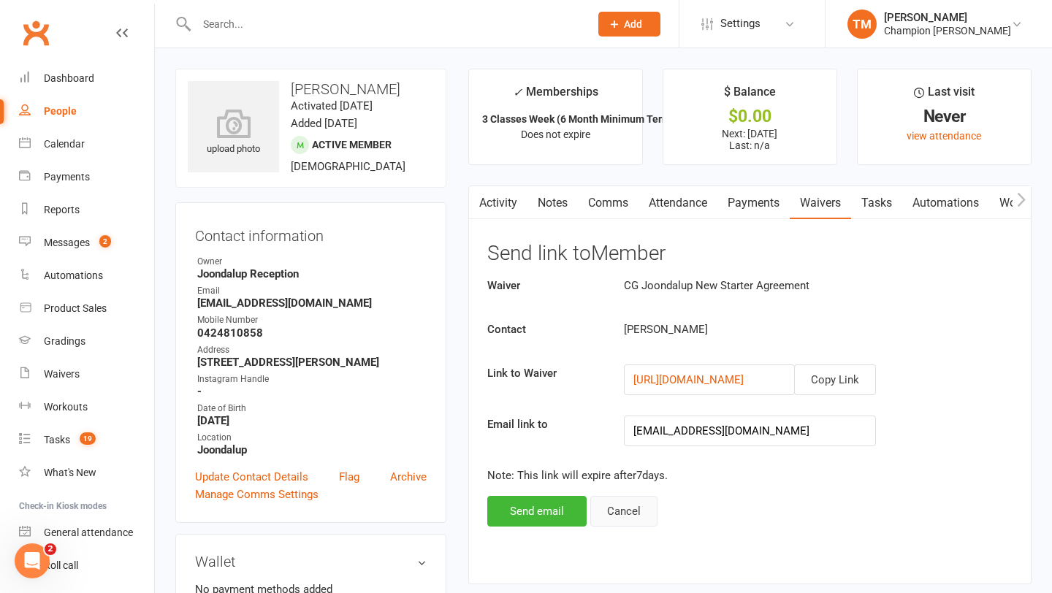
click at [640, 506] on button "Cancel" at bounding box center [623, 511] width 67 height 31
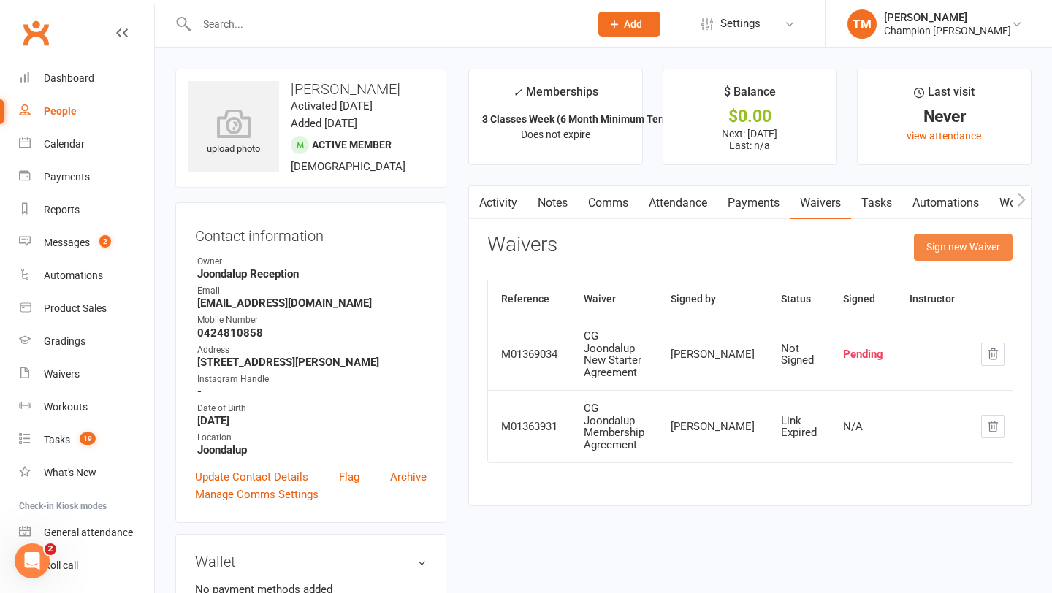
click at [963, 247] on button "Sign new Waiver" at bounding box center [963, 247] width 99 height 26
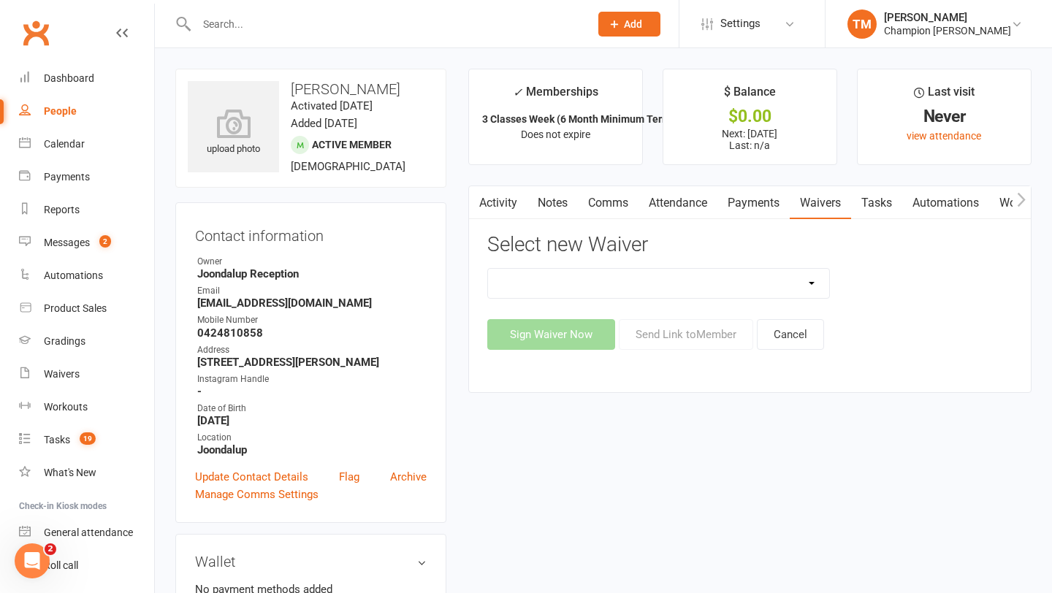
click at [807, 286] on select "90 Day Plan Casual Waiver Casual Waiver (STAFF ONLY) CG Joondalup Cancellation …" at bounding box center [659, 283] width 342 height 29
click at [808, 330] on button "Cancel" at bounding box center [790, 334] width 67 height 31
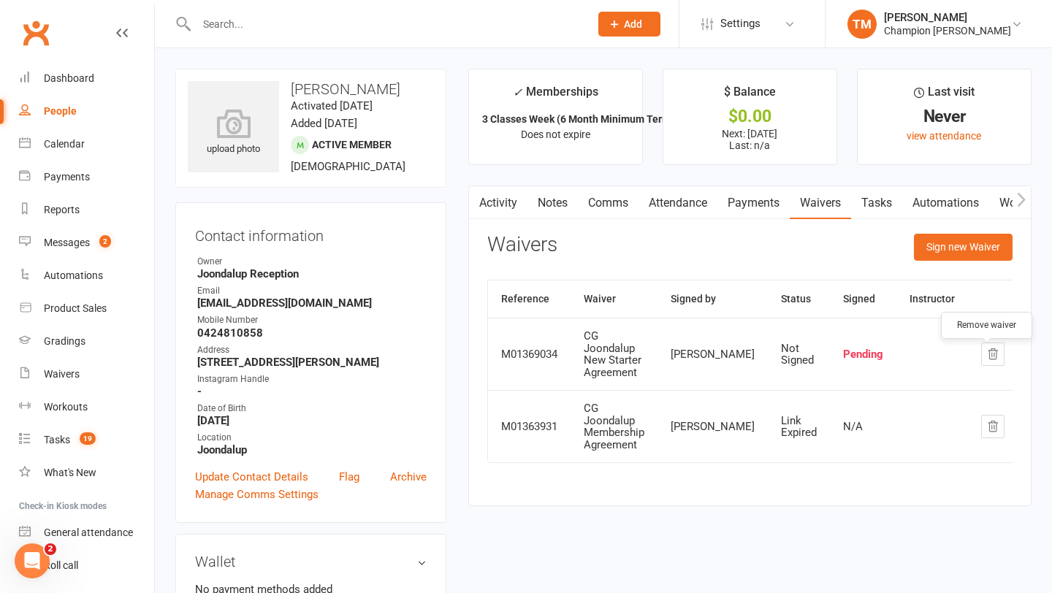
click at [986, 357] on icon "button" at bounding box center [992, 354] width 13 height 13
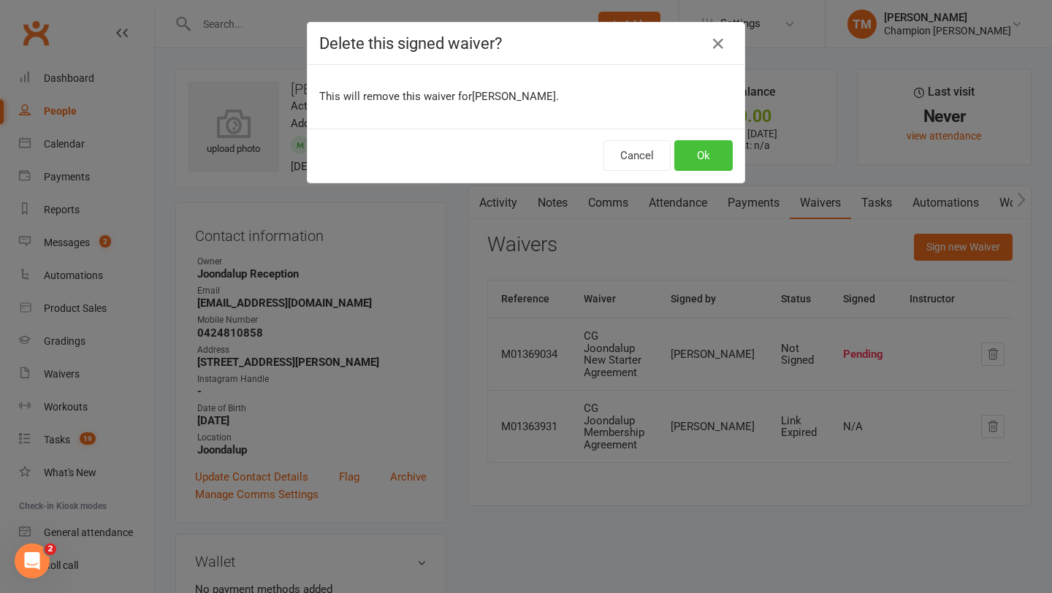
click at [706, 164] on button "Ok" at bounding box center [703, 155] width 58 height 31
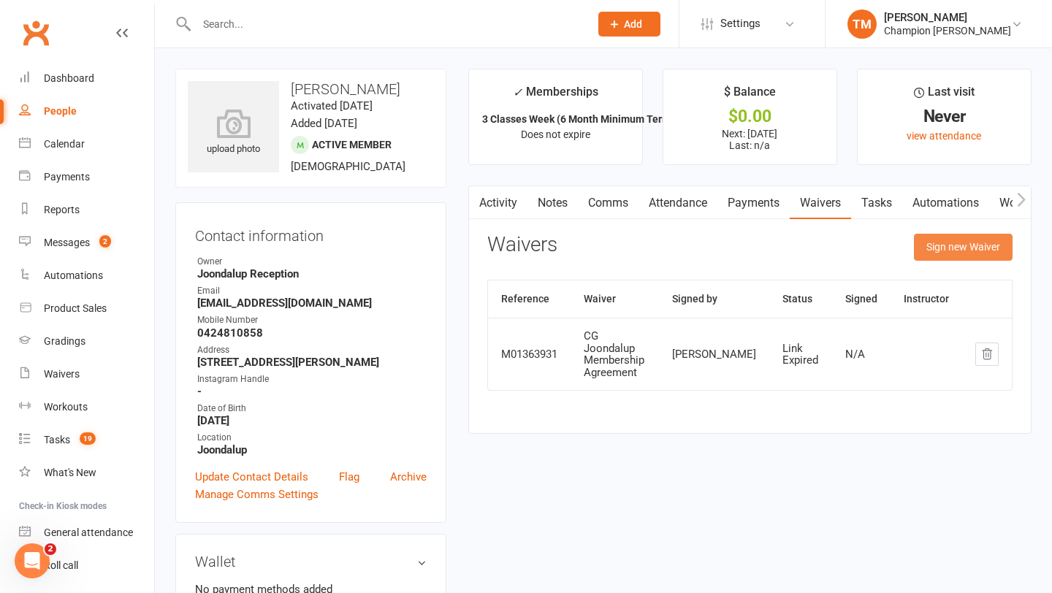
click at [926, 253] on button "Sign new Waiver" at bounding box center [963, 247] width 99 height 26
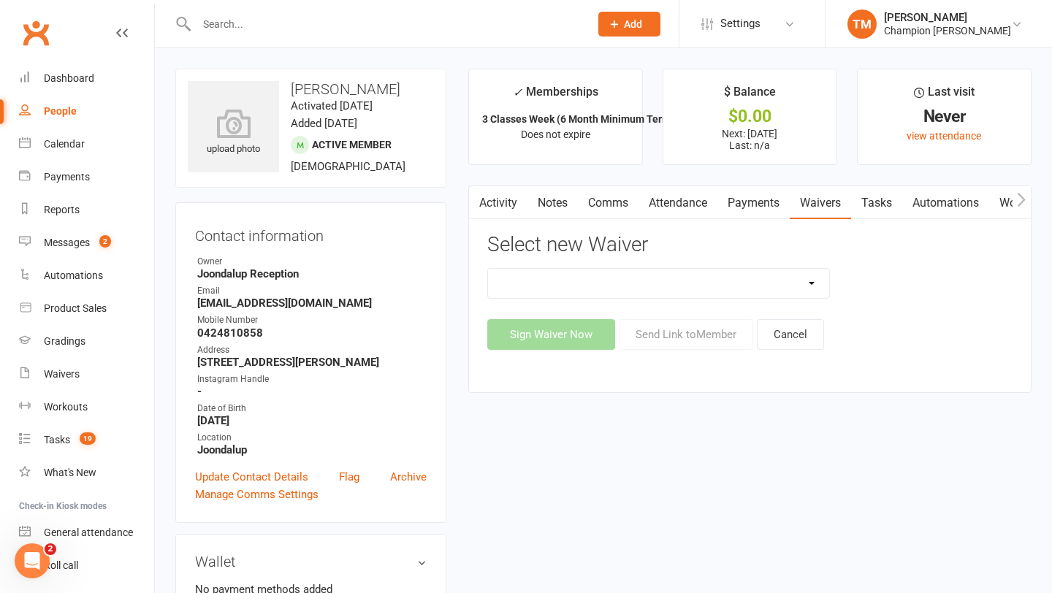
click at [796, 282] on select "90 Day Plan Casual Waiver Casual Waiver (STAFF ONLY) CG Joondalup Cancellation …" at bounding box center [659, 283] width 342 height 29
select select "9216"
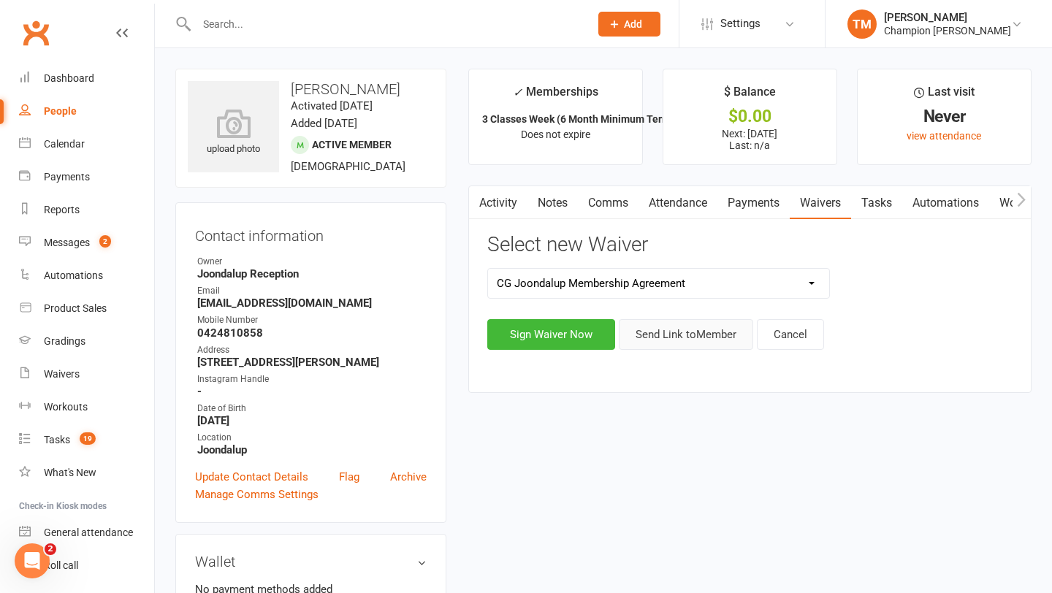
click at [644, 333] on button "Send Link to Member" at bounding box center [686, 334] width 134 height 31
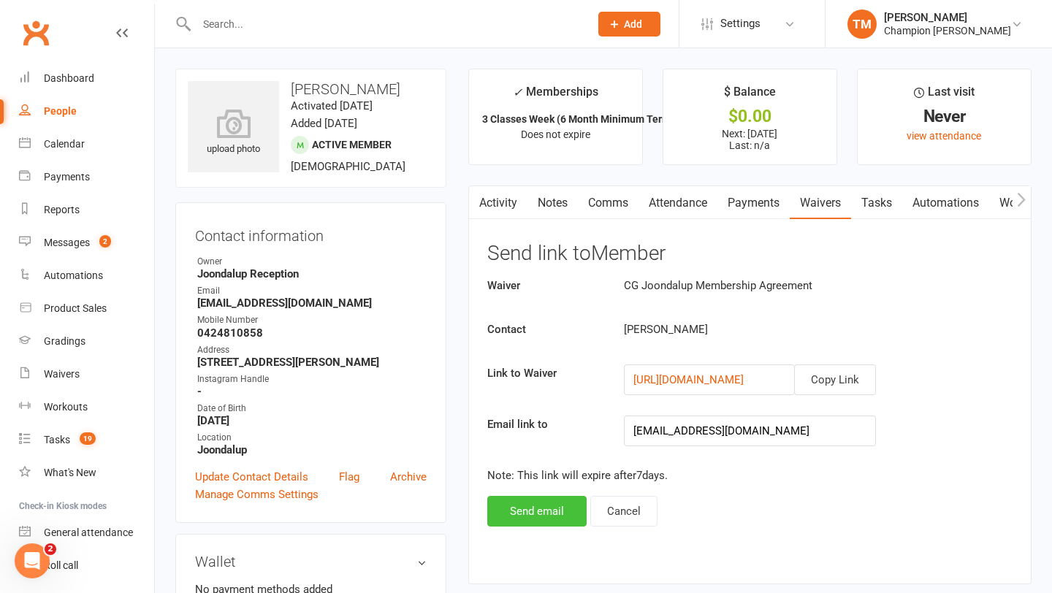
click at [561, 507] on button "Send email" at bounding box center [536, 511] width 99 height 31
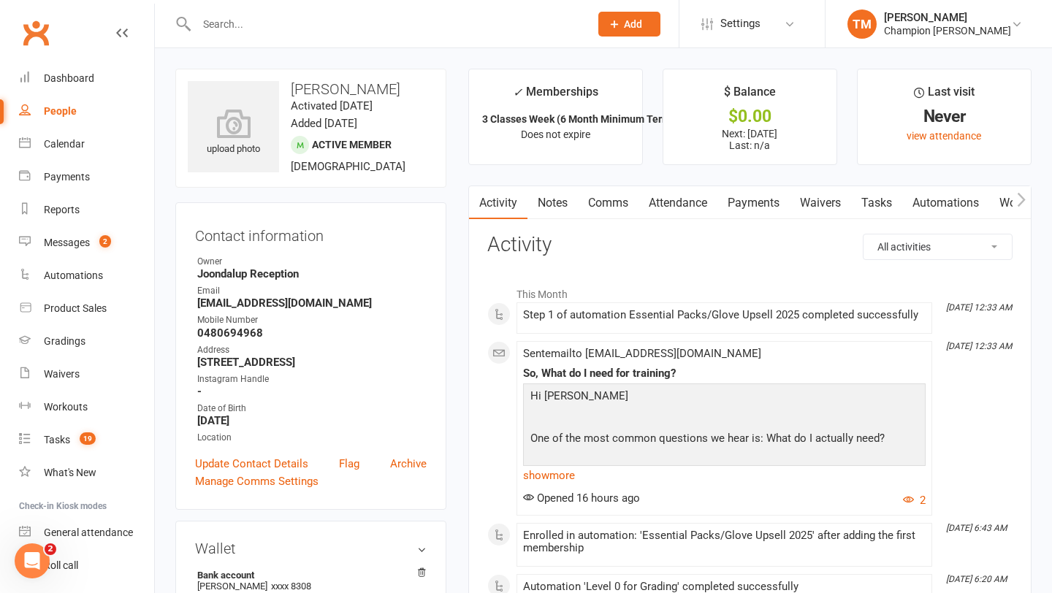
click at [559, 197] on link "Notes" at bounding box center [552, 203] width 50 height 34
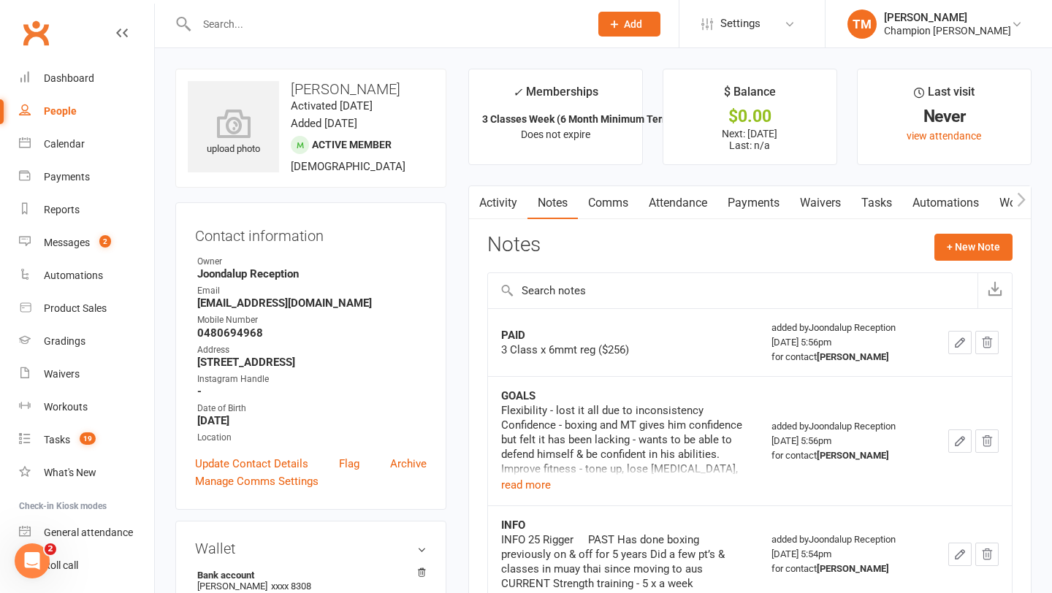
click at [828, 205] on link "Waivers" at bounding box center [820, 203] width 61 height 34
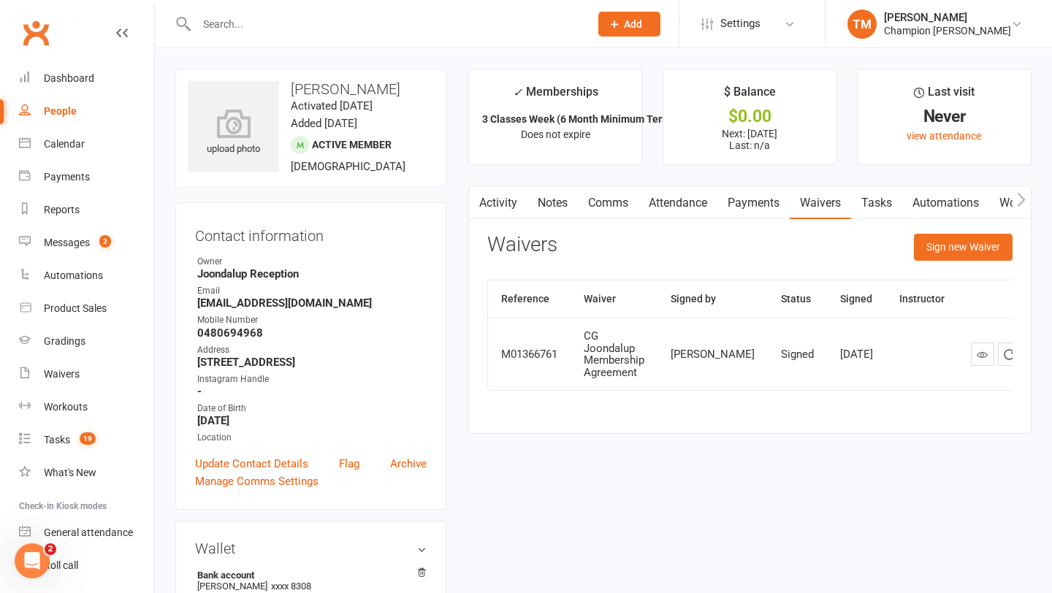
click at [356, 28] on input "text" at bounding box center [385, 24] width 387 height 20
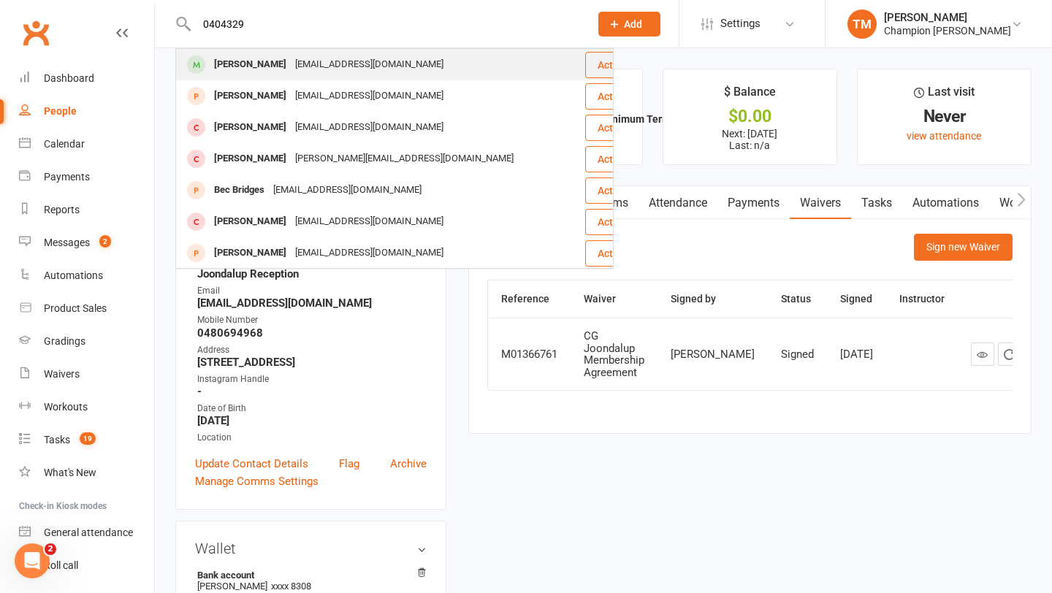
type input "0404329"
click at [326, 64] on div "[EMAIL_ADDRESS][DOMAIN_NAME]" at bounding box center [369, 64] width 157 height 21
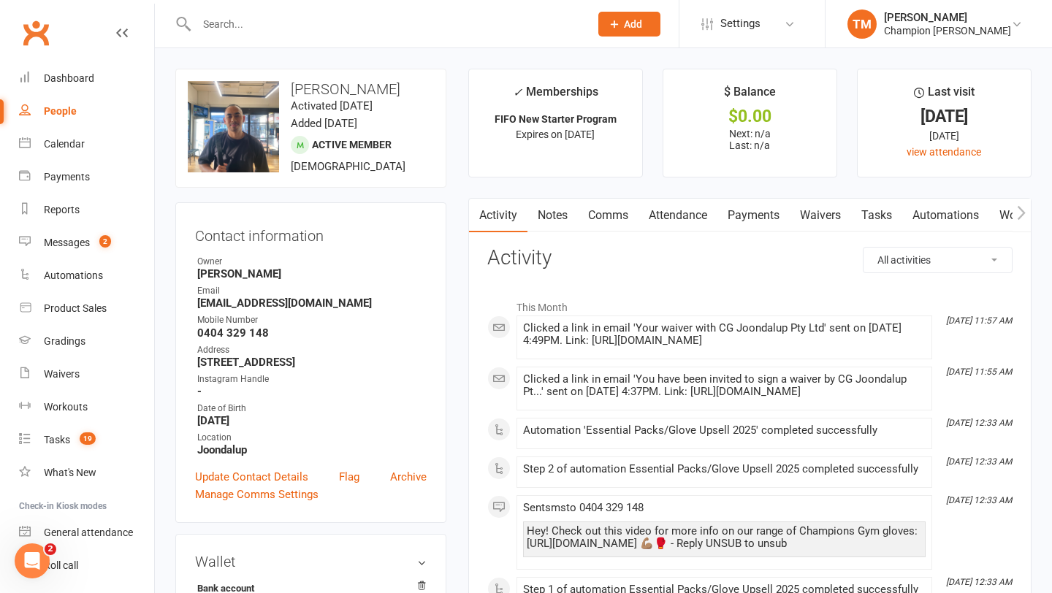
click at [598, 219] on link "Comms" at bounding box center [608, 216] width 61 height 34
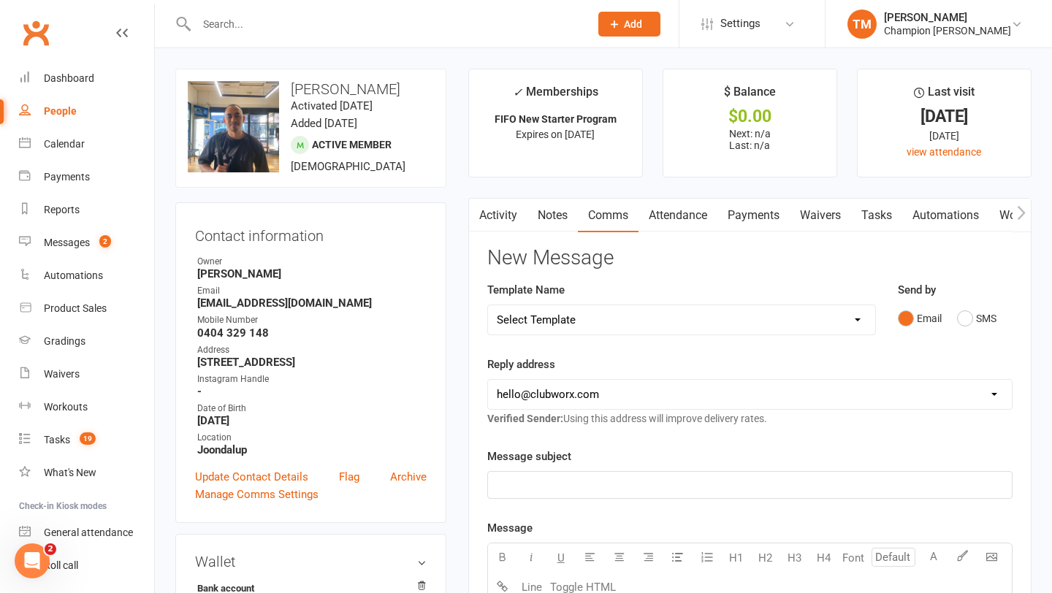
click at [856, 316] on select "Select Template [Email] Goal Setting Template [SMS] 14 days absence [Email] 202…" at bounding box center [681, 319] width 387 height 29
select select "12"
click at [660, 386] on select "hello@clubworx.com joondalup@championsgym.com.au helen@championsgym.com.au admi…" at bounding box center [750, 394] width 524 height 29
click at [604, 395] on select "hello@clubworx.com joondalup@championsgym.com.au helen@championsgym.com.au admi…" at bounding box center [750, 394] width 524 height 29
select select "5"
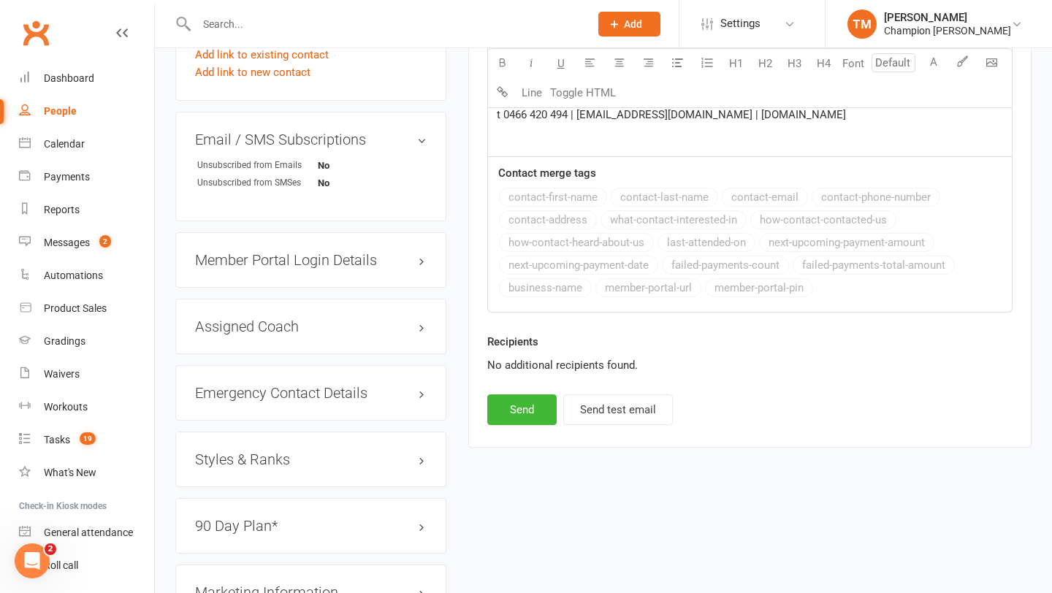
scroll to position [988, 0]
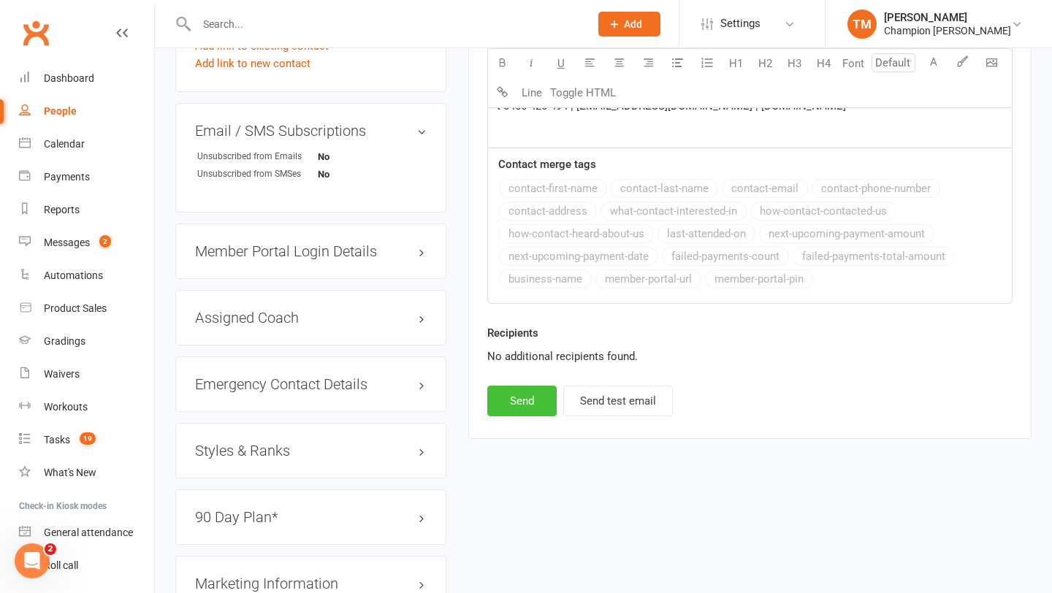
click at [531, 405] on button "Send" at bounding box center [521, 401] width 69 height 31
select select
select select "0"
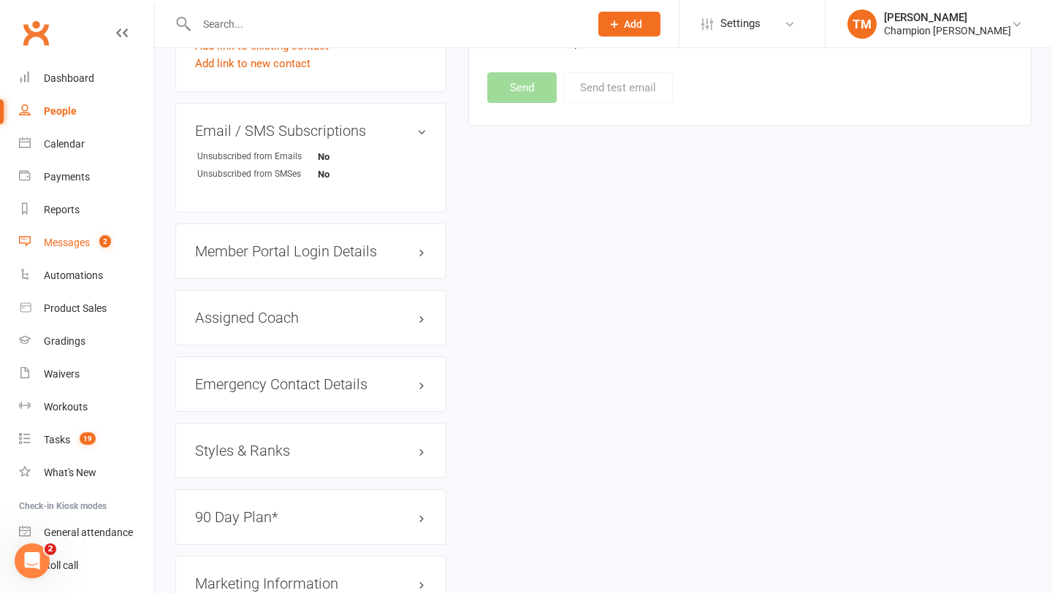
click at [110, 244] on span "2" at bounding box center [105, 241] width 12 height 12
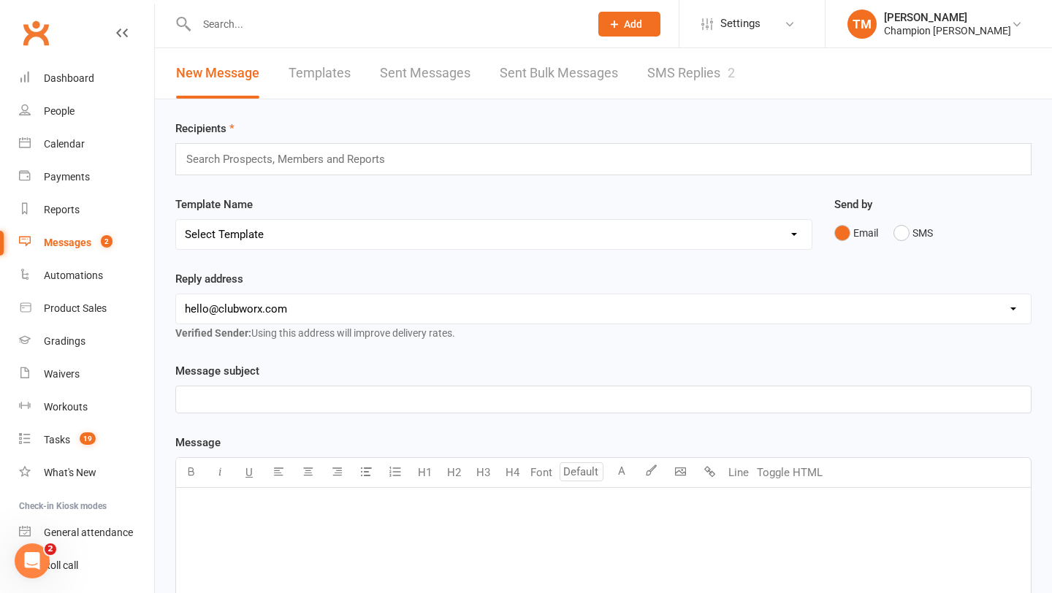
click at [690, 89] on link "SMS Replies 2" at bounding box center [691, 73] width 88 height 50
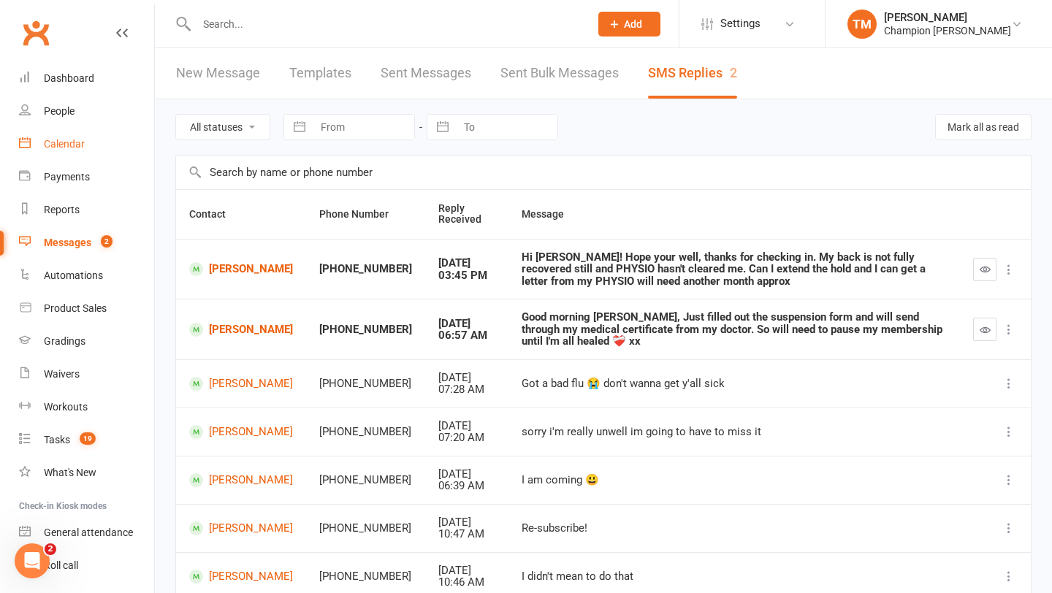
click at [39, 145] on link "Calendar" at bounding box center [86, 144] width 135 height 33
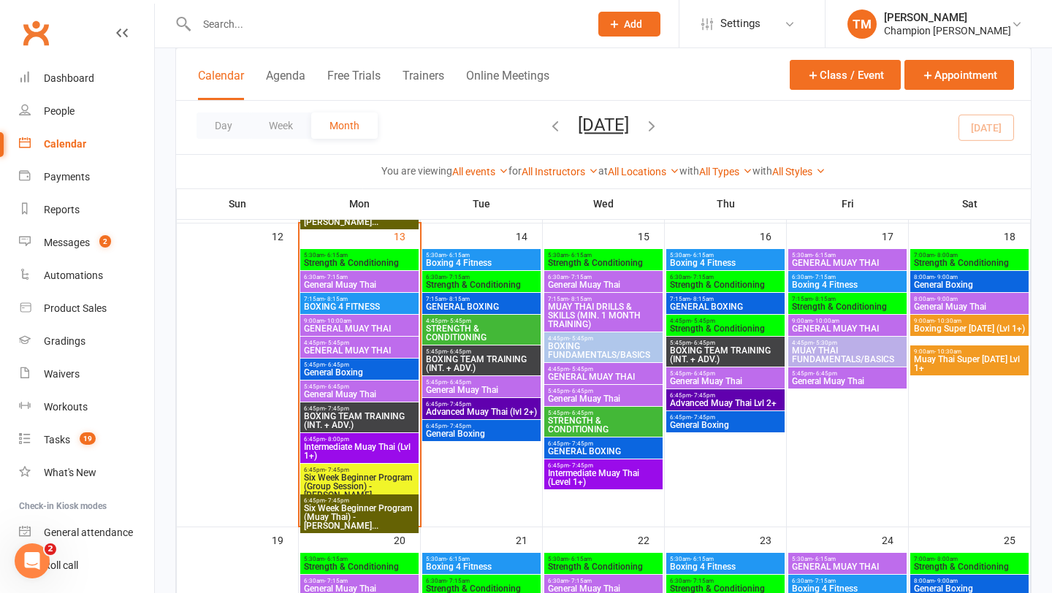
scroll to position [663, 0]
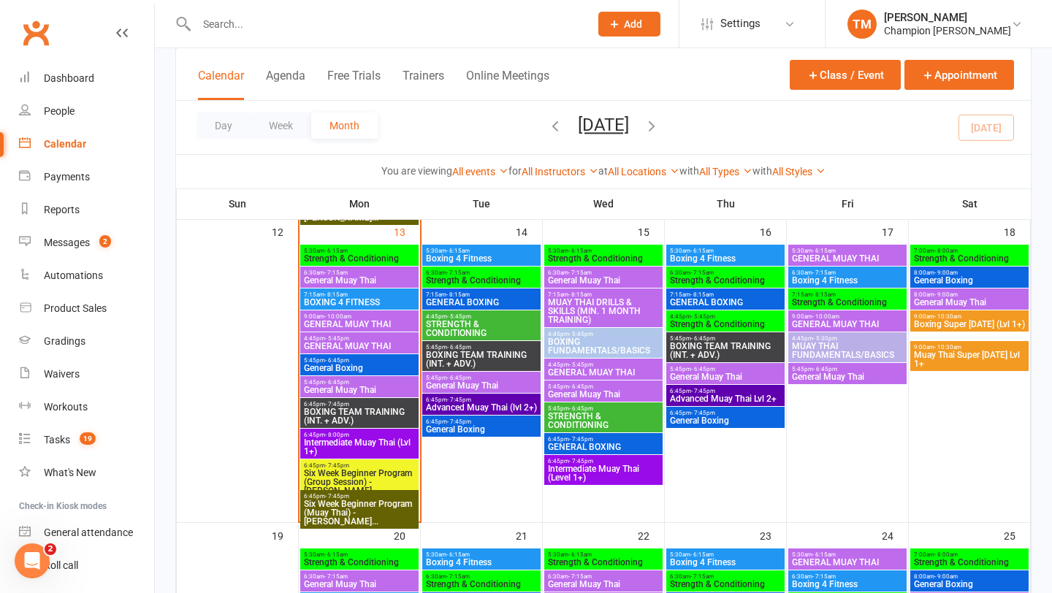
click at [343, 357] on span "- 6:45pm" at bounding box center [337, 360] width 24 height 7
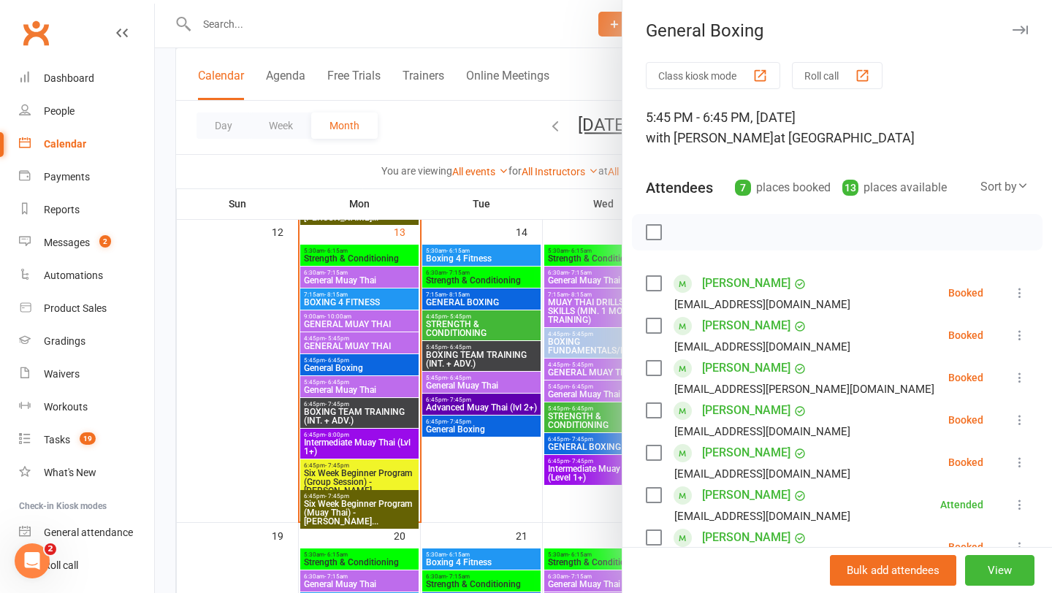
click at [818, 70] on button "Roll call" at bounding box center [837, 75] width 91 height 27
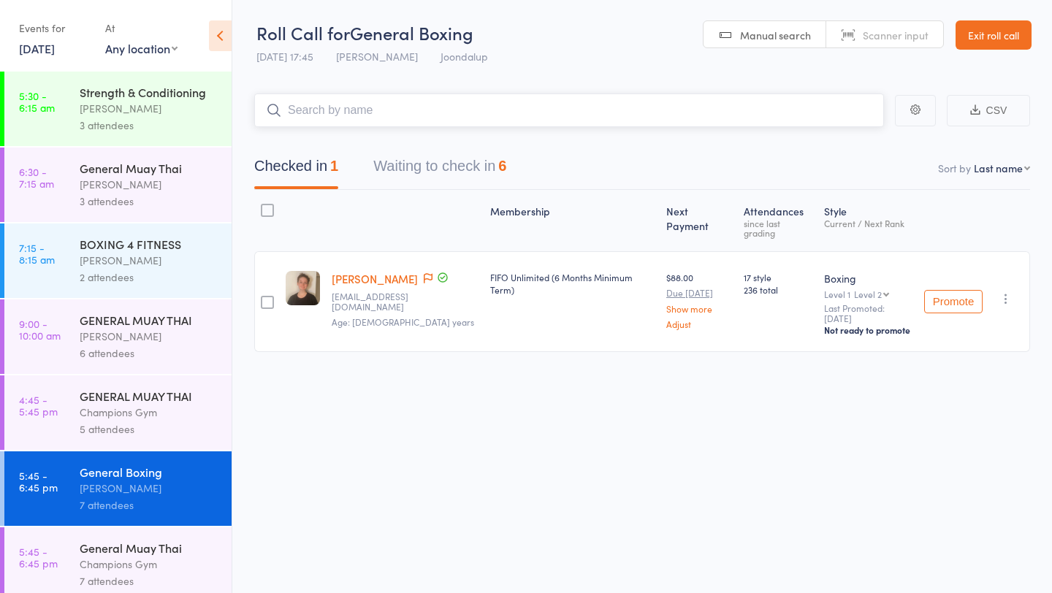
click at [481, 161] on button "Waiting to check in 6" at bounding box center [439, 169] width 133 height 39
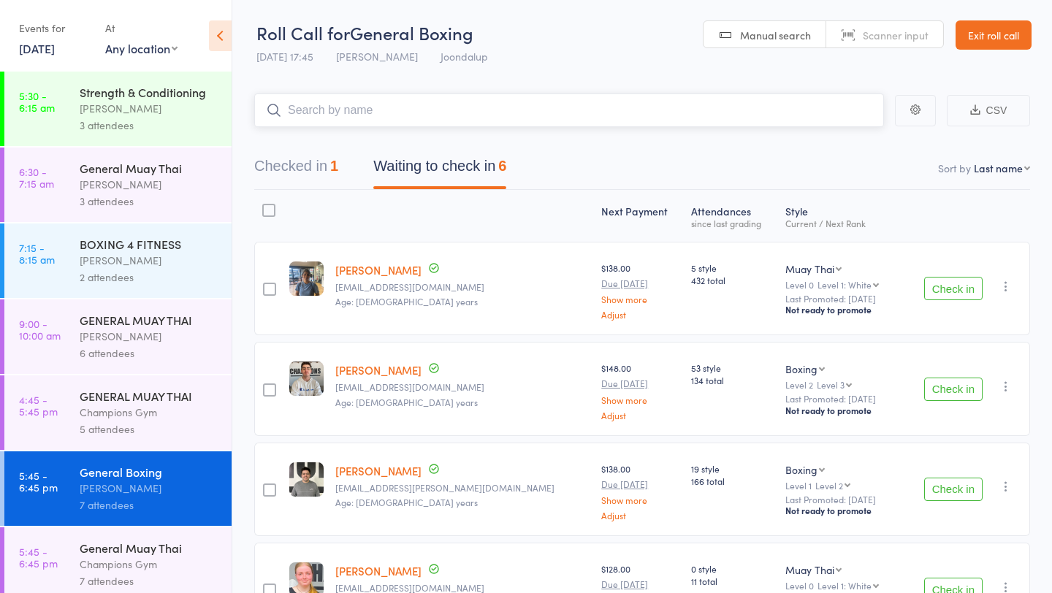
scroll to position [305, 0]
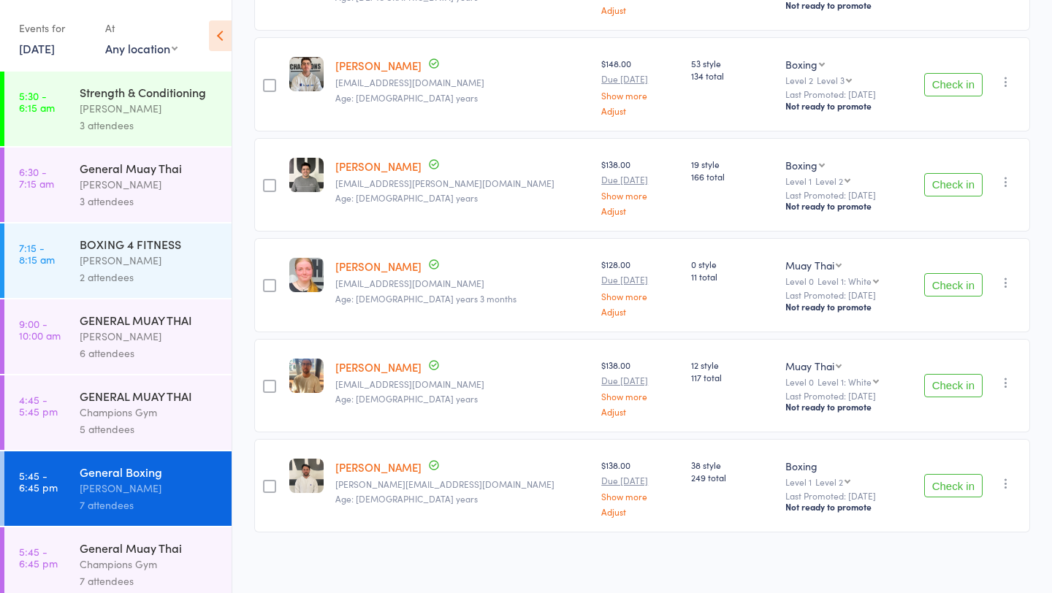
click at [962, 91] on button "Check in" at bounding box center [953, 84] width 58 height 23
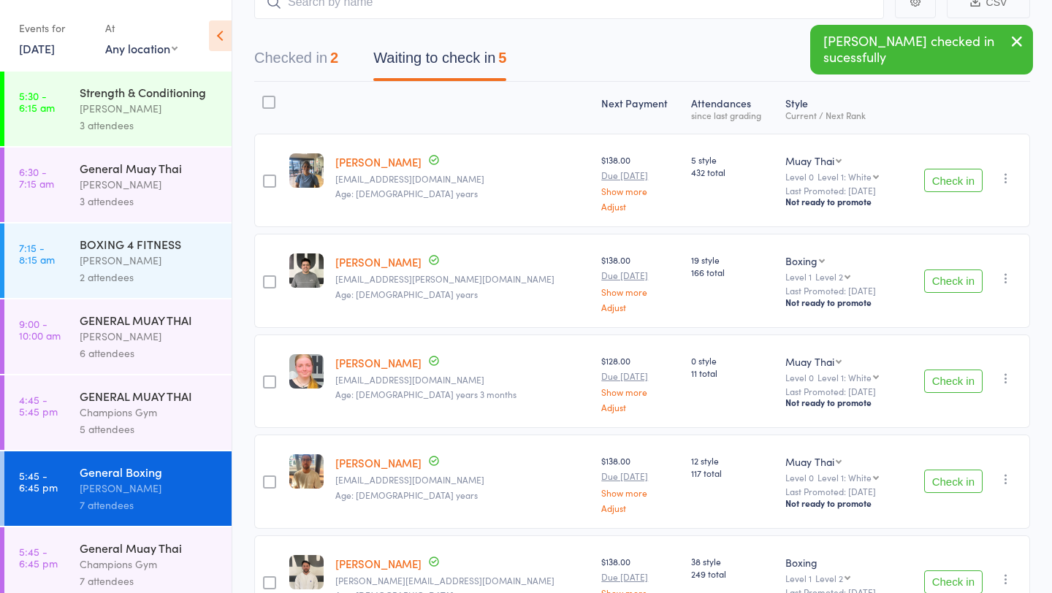
scroll to position [0, 0]
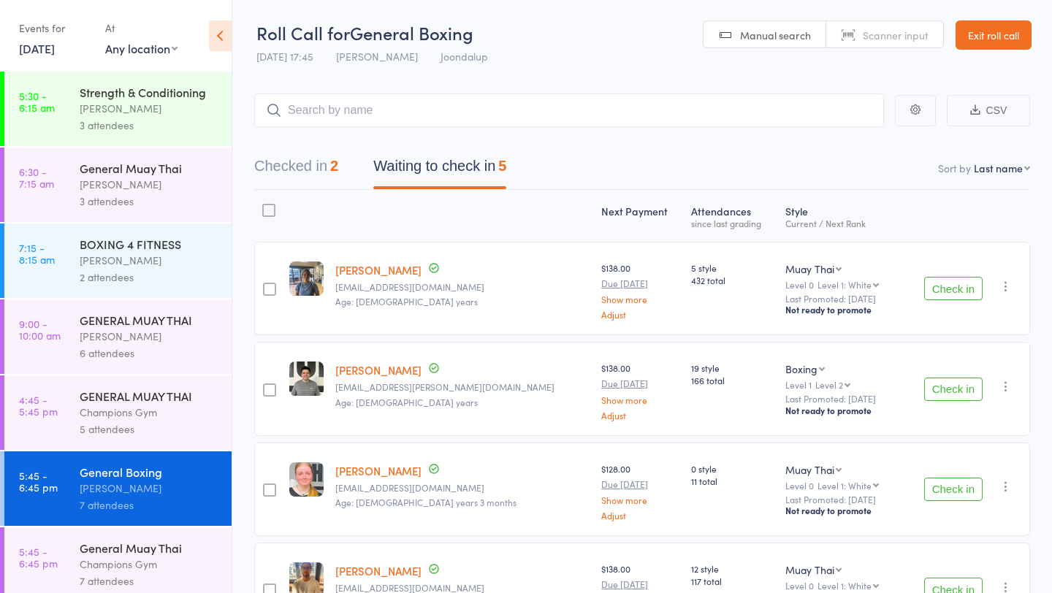
click at [1007, 42] on link "Exit roll call" at bounding box center [993, 34] width 76 height 29
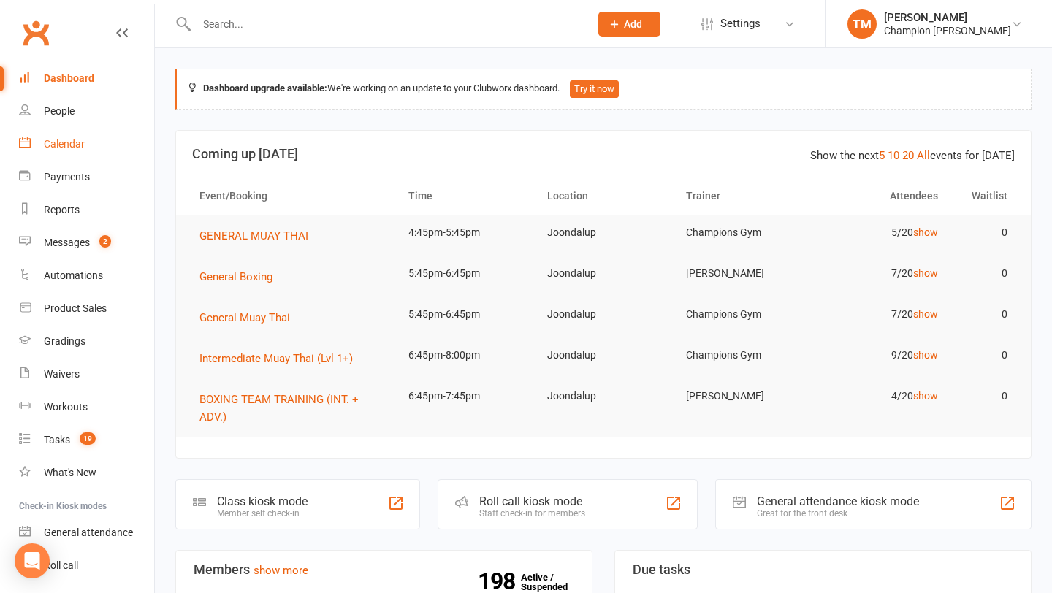
click at [66, 148] on div "Calendar" at bounding box center [64, 144] width 41 height 12
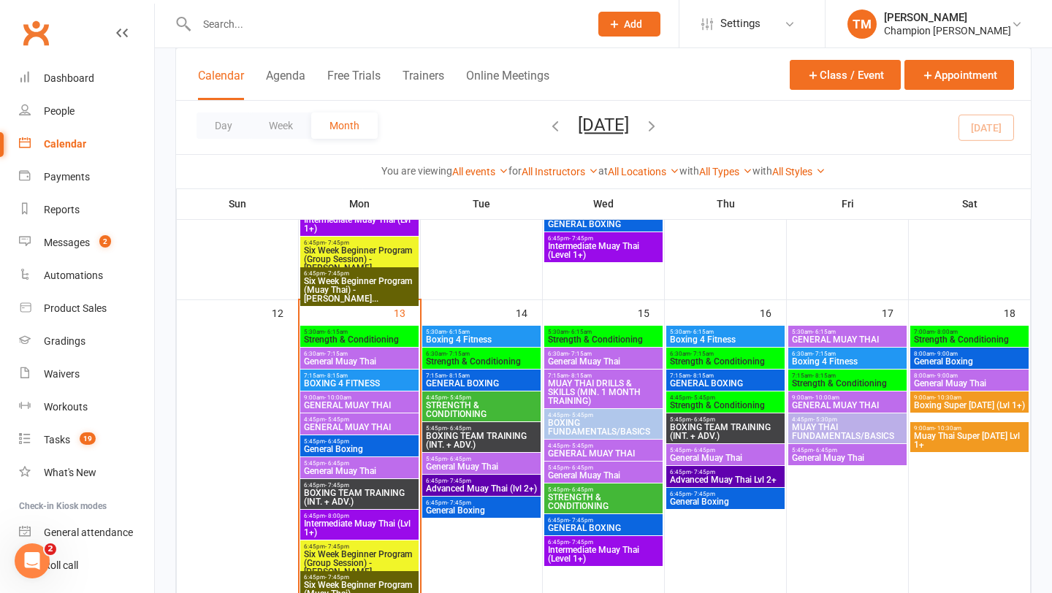
scroll to position [456, 0]
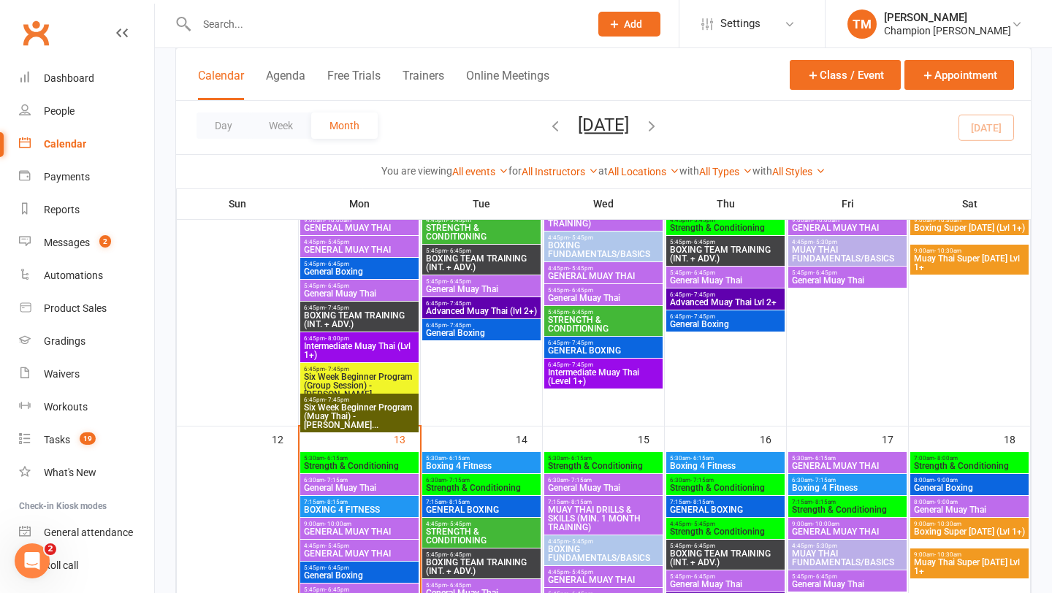
click at [367, 319] on span "BOXING TEAM TRAINING (INT. + ADV.)" at bounding box center [359, 320] width 112 height 18
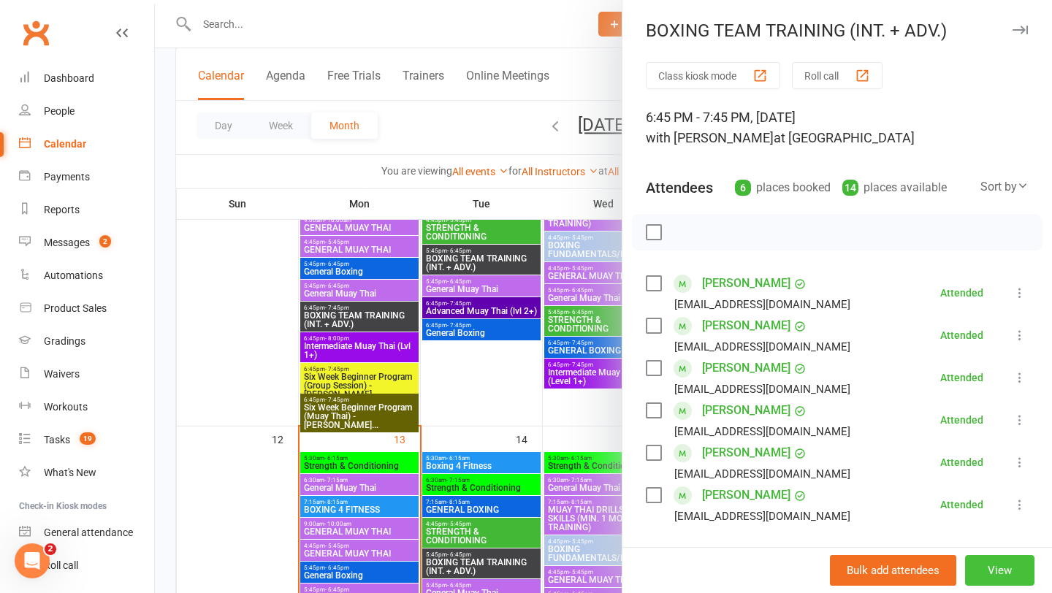
click at [986, 573] on button "View" at bounding box center [999, 570] width 69 height 31
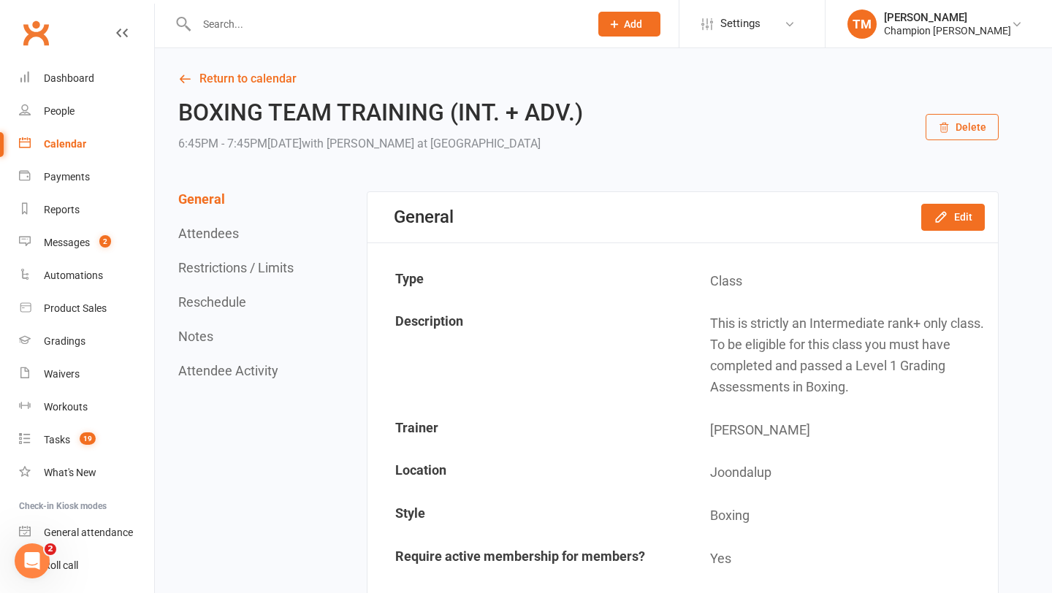
click at [215, 237] on button "Attendees" at bounding box center [208, 233] width 61 height 15
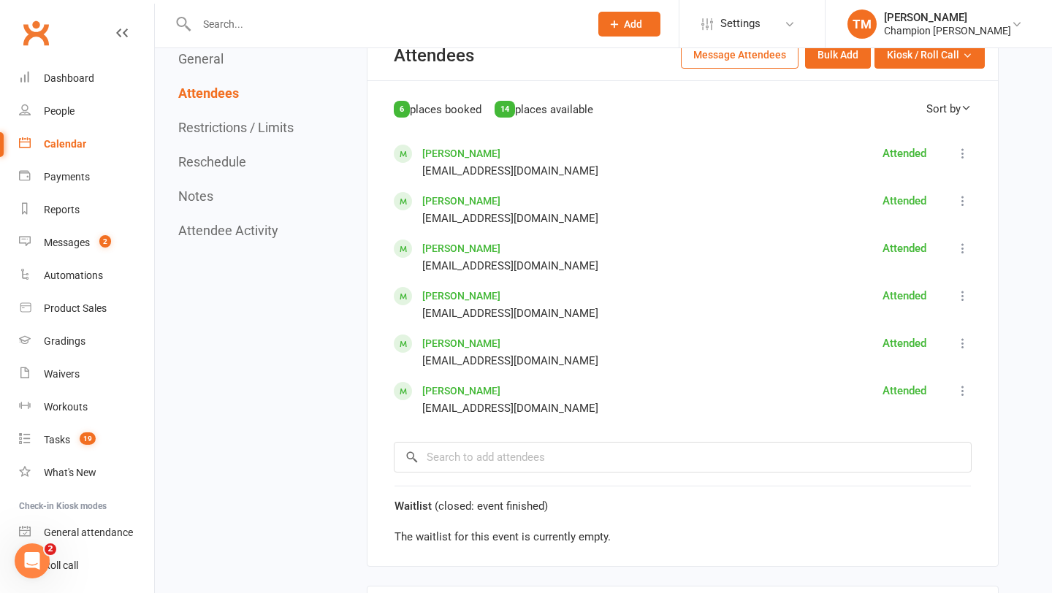
scroll to position [803, 0]
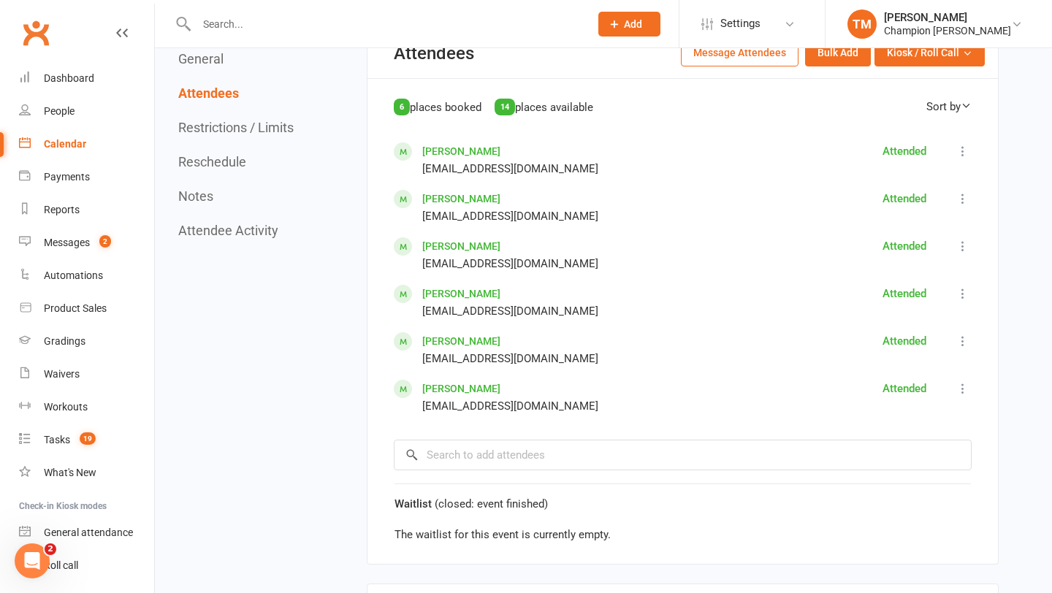
click at [761, 52] on button "Message Attendees" at bounding box center [740, 52] width 118 height 26
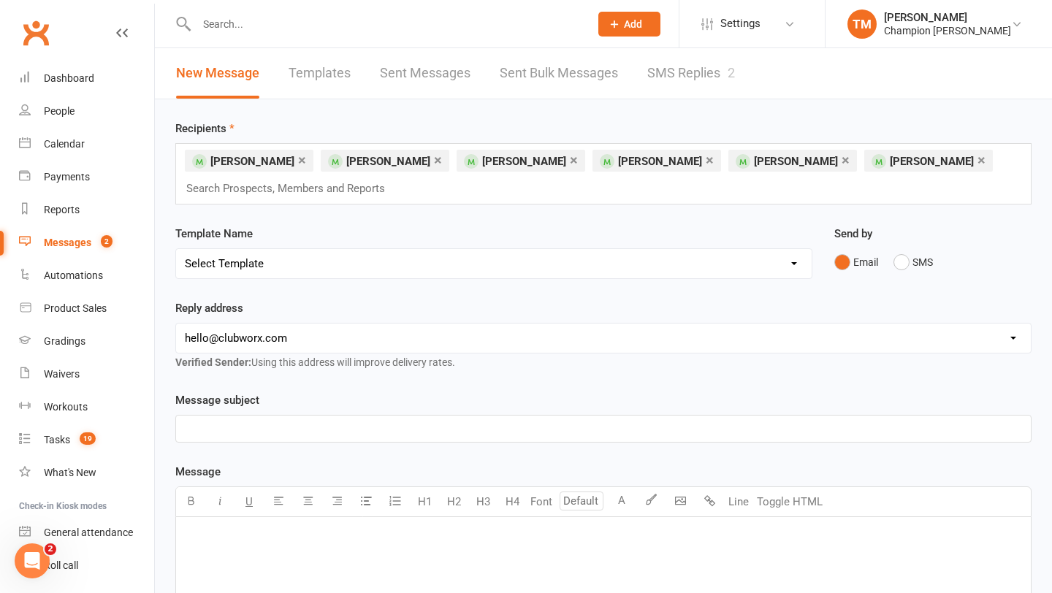
click at [300, 160] on link "×" at bounding box center [302, 159] width 8 height 23
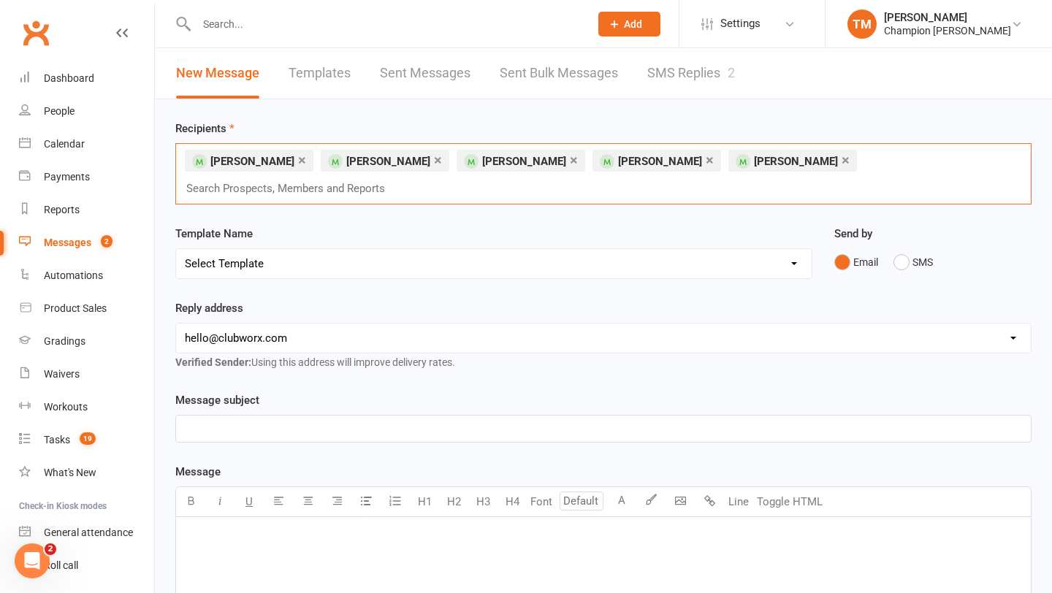
click at [842, 162] on link "×" at bounding box center [846, 159] width 8 height 23
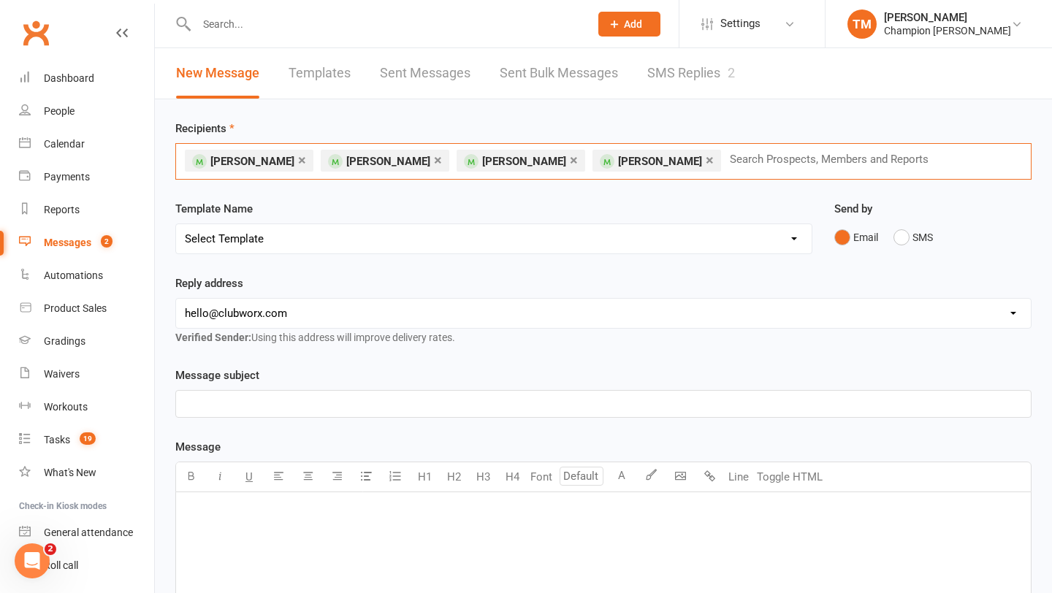
click at [795, 162] on input "text" at bounding box center [835, 159] width 214 height 19
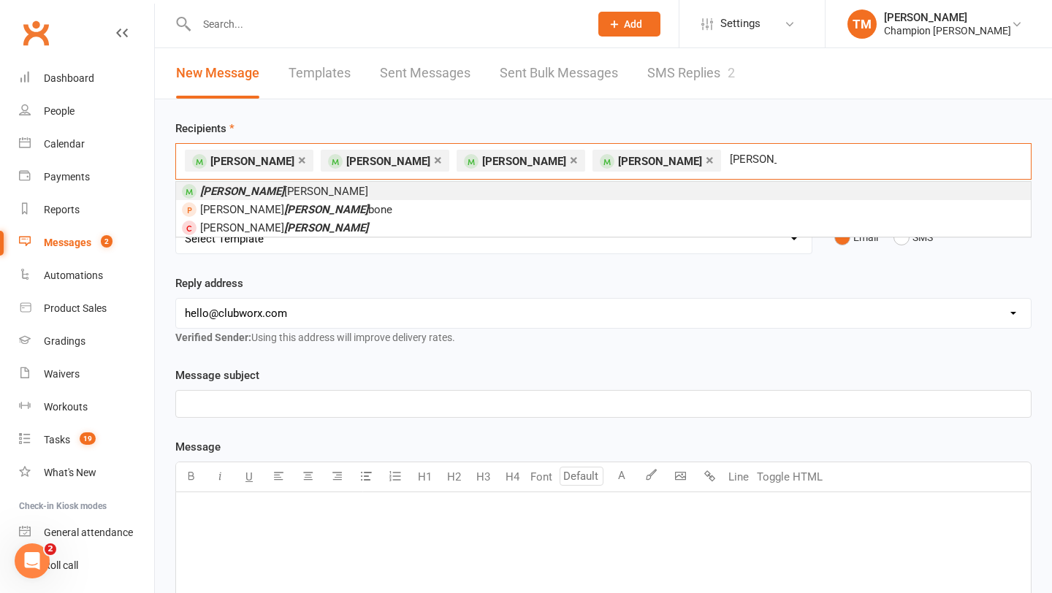
type input "rath"
click at [301, 183] on li "Rath asela Pheng" at bounding box center [603, 191] width 855 height 18
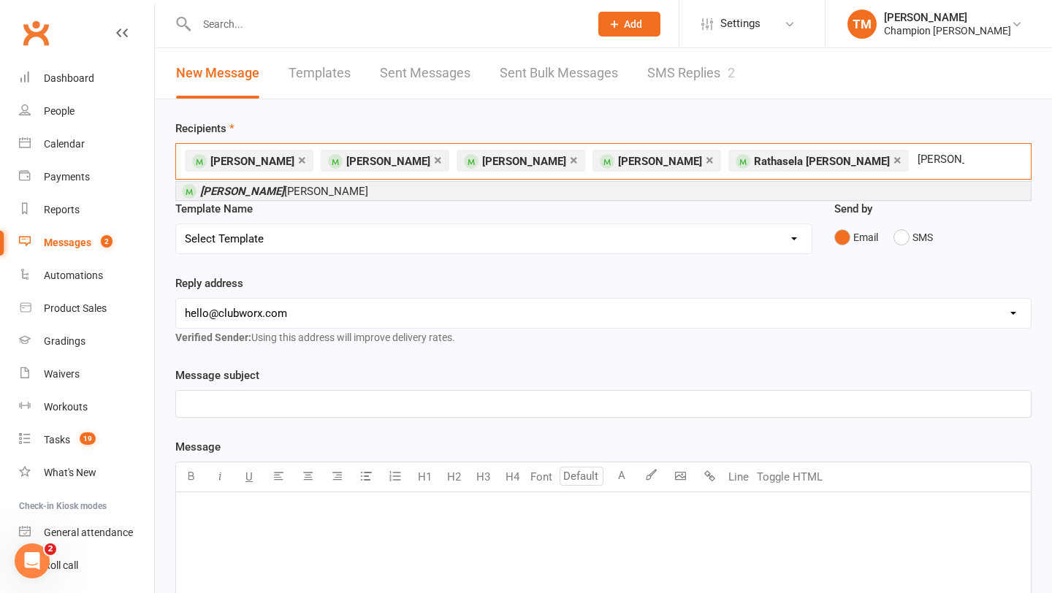
type input "venrick"
click at [228, 196] on em "Venrick" at bounding box center [242, 191] width 84 height 13
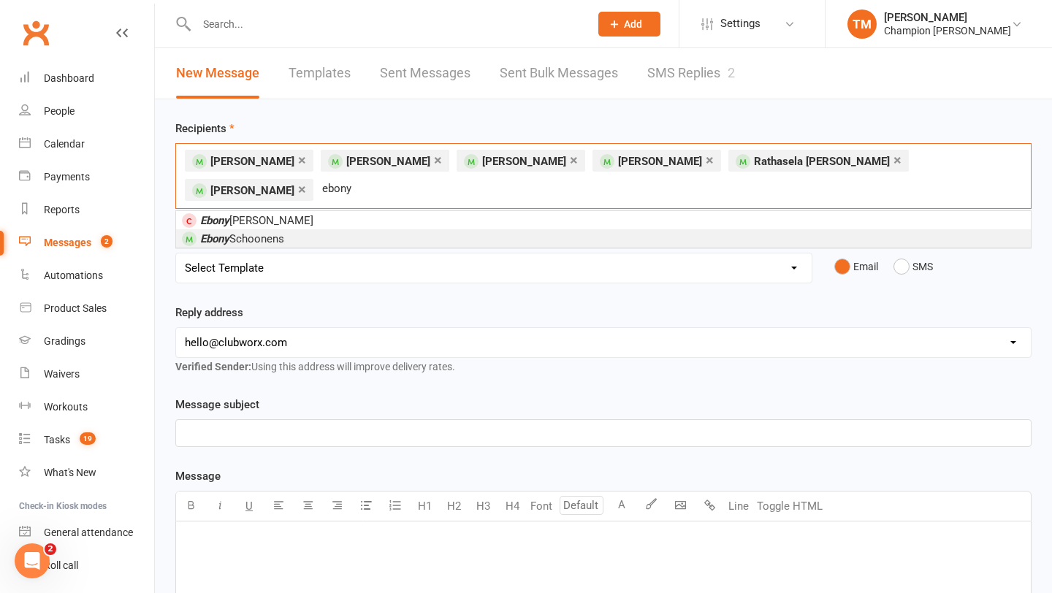
type input "ebony"
click at [213, 232] on em "Ebony" at bounding box center [214, 238] width 29 height 13
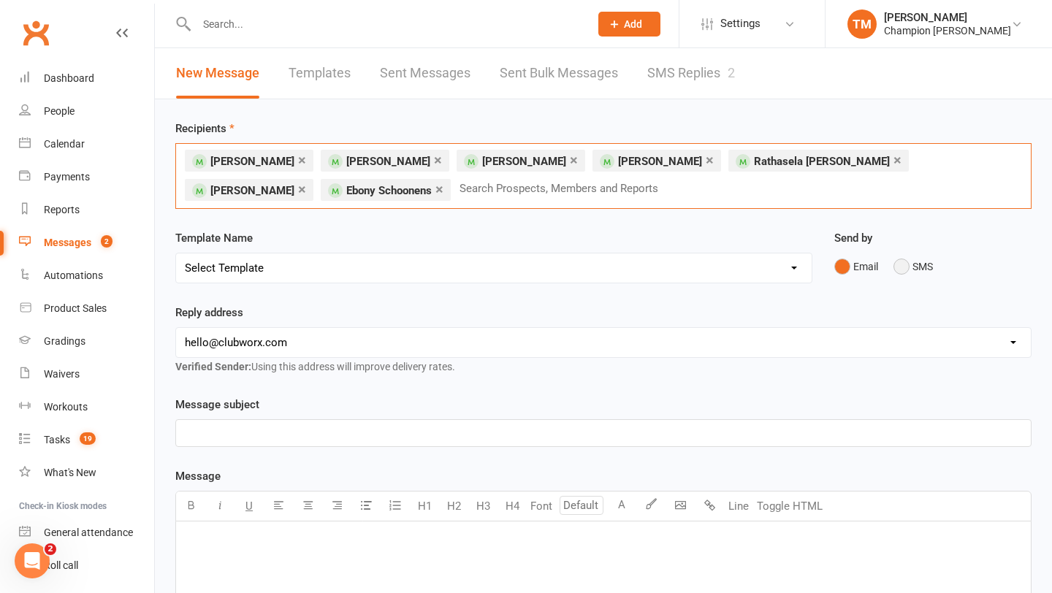
click at [900, 263] on button "SMS" at bounding box center [912, 267] width 39 height 28
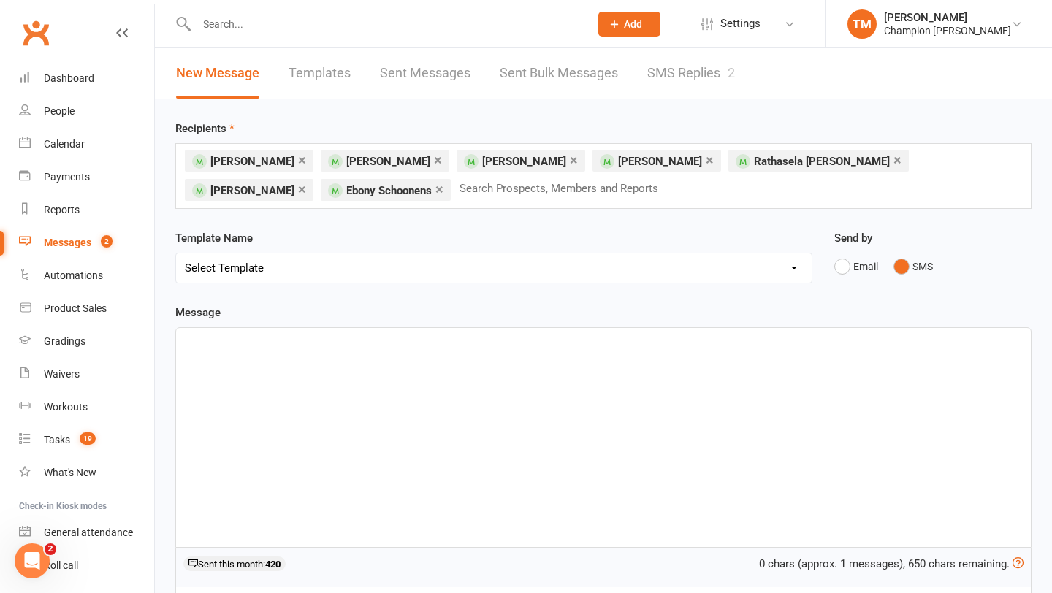
click at [488, 191] on input "text" at bounding box center [565, 188] width 214 height 19
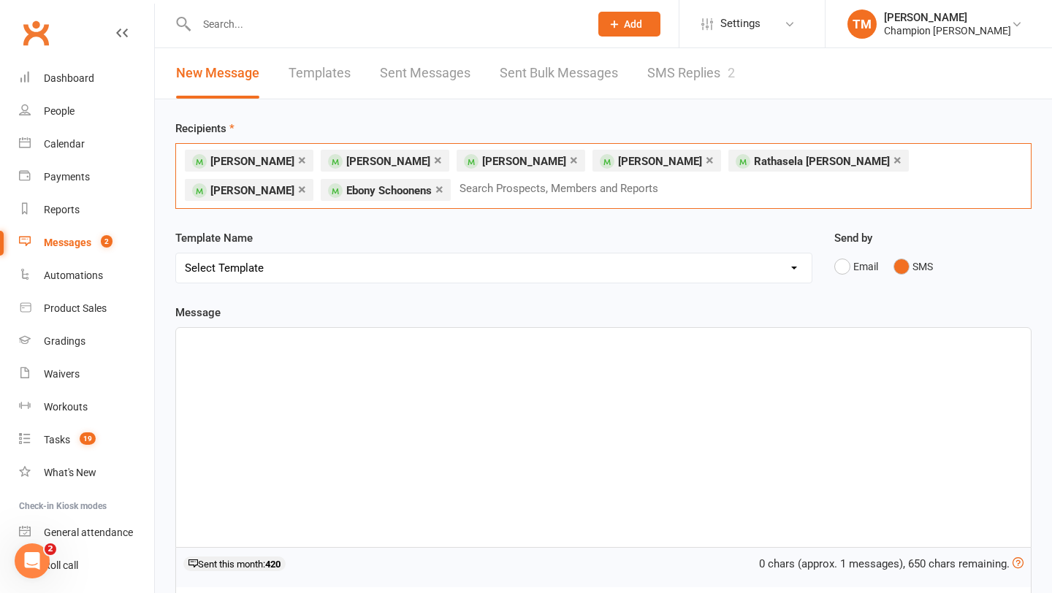
click at [435, 348] on p "﻿" at bounding box center [603, 341] width 837 height 18
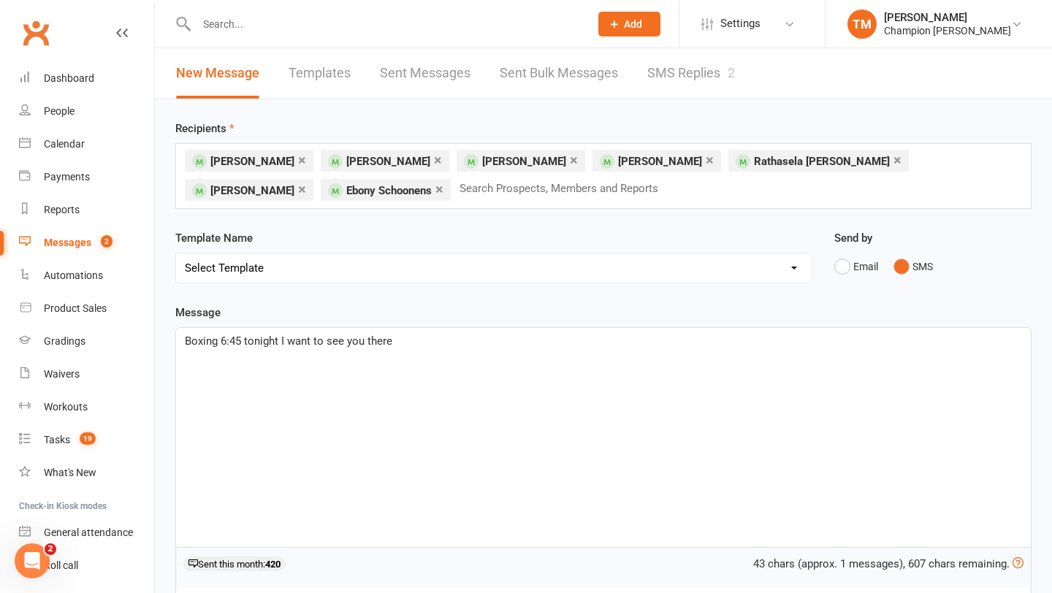
click at [193, 329] on div "Boxing 6:45 tonight I want to see you there" at bounding box center [603, 437] width 855 height 219
click at [500, 346] on p "How are you feeling? Boxing 6:45 tonight I want to see you there" at bounding box center [603, 341] width 837 height 18
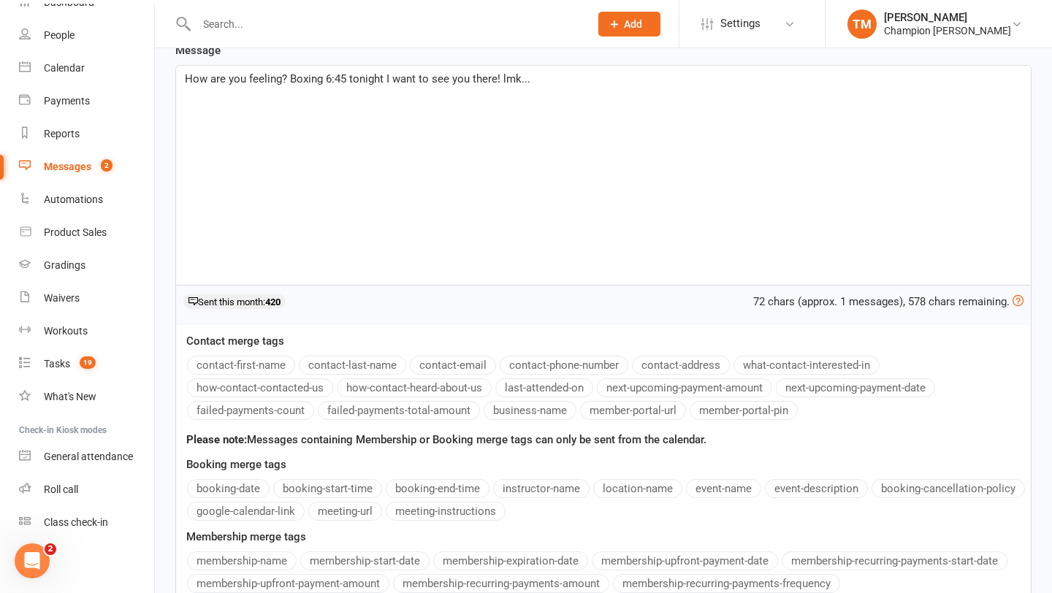
scroll to position [261, 0]
click at [186, 82] on span "How are you feeling? Boxing 6:45 tonight I want to see you there! lmk..." at bounding box center [358, 80] width 346 height 13
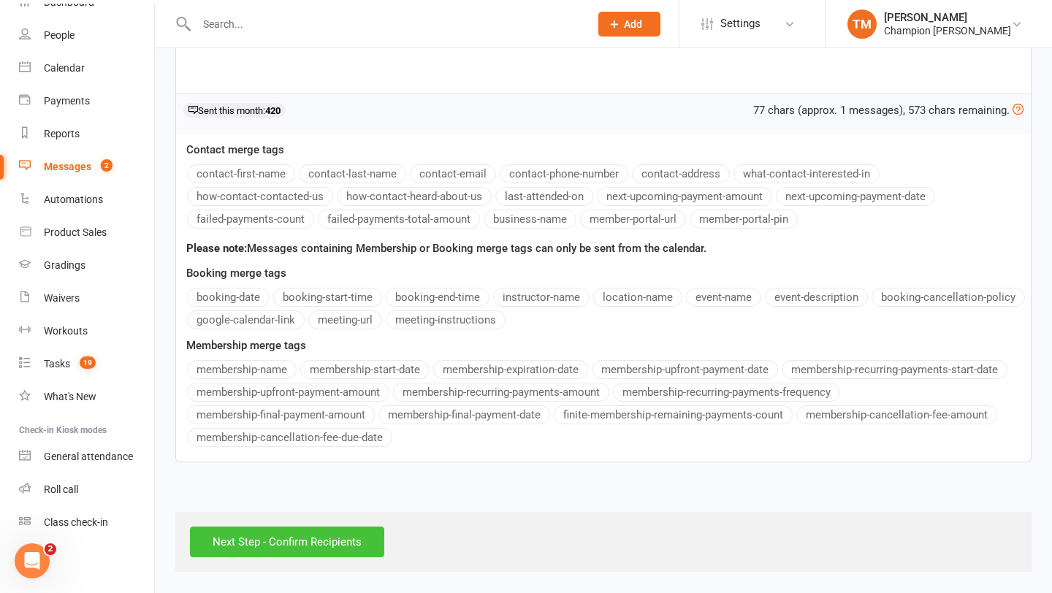
click at [270, 546] on input "Next Step - Confirm Recipients" at bounding box center [287, 542] width 194 height 31
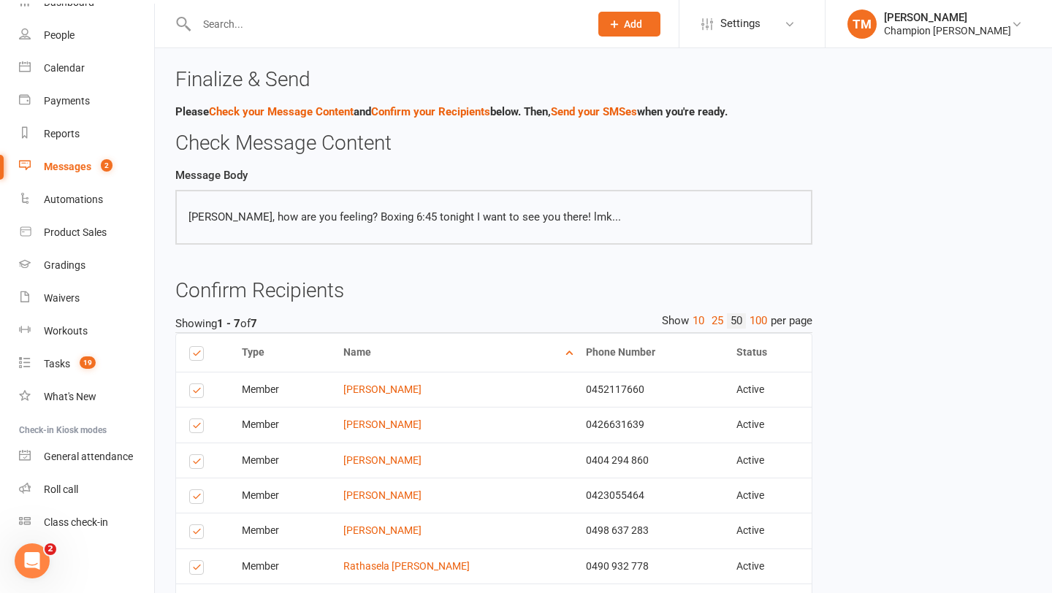
scroll to position [145, 0]
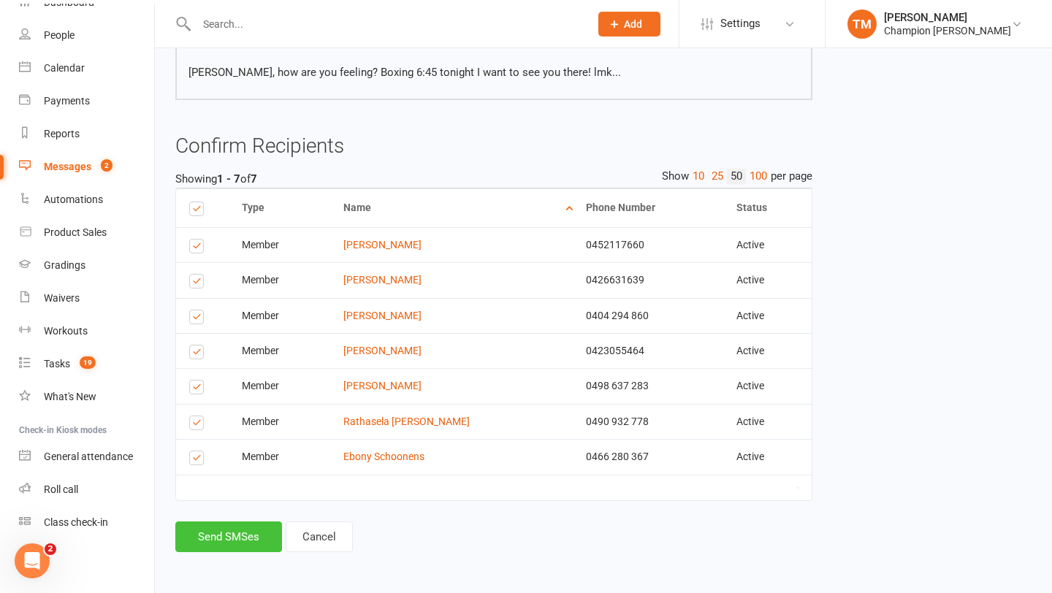
click at [234, 529] on button "Send SMSes" at bounding box center [228, 537] width 107 height 31
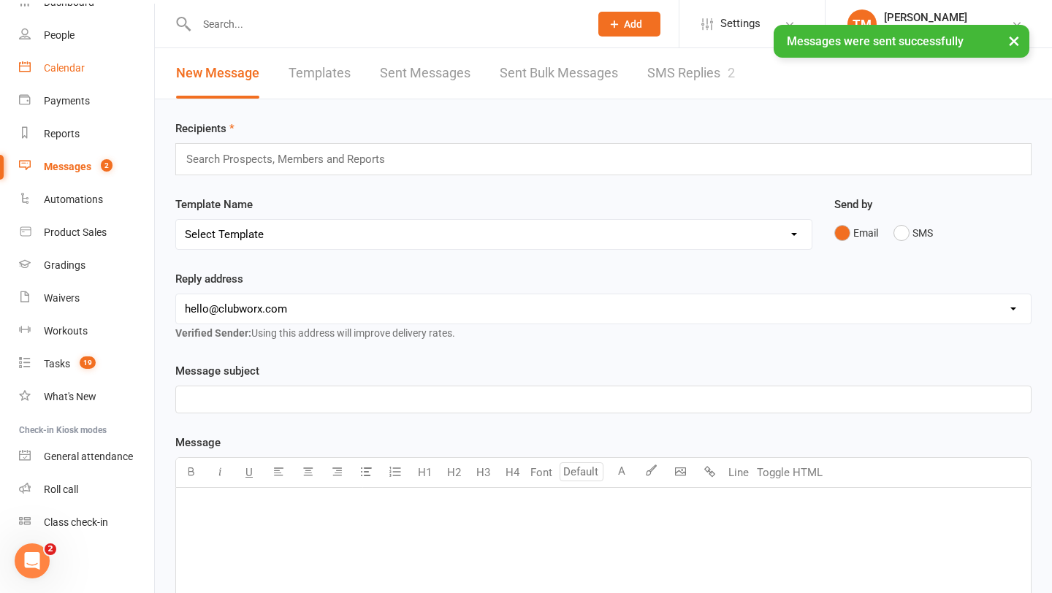
click at [69, 69] on div "Calendar" at bounding box center [64, 68] width 41 height 12
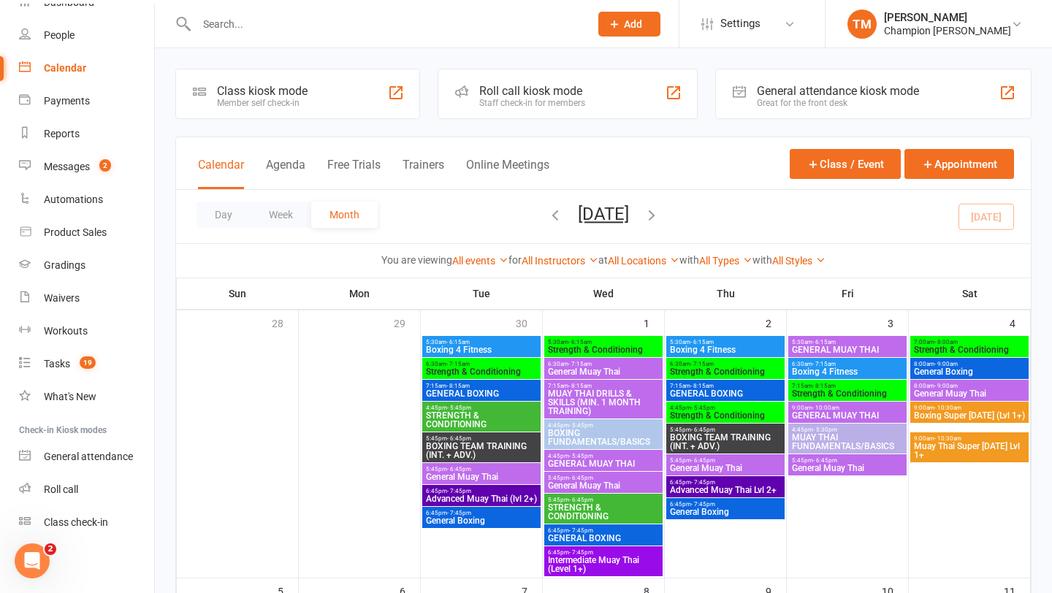
click at [252, 28] on input "text" at bounding box center [385, 24] width 387 height 20
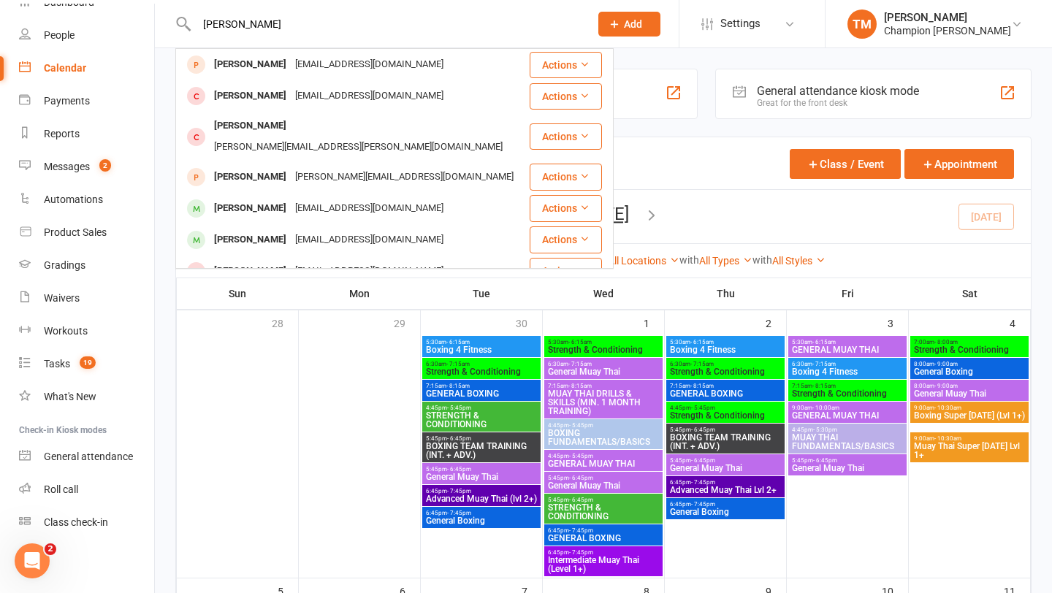
click at [226, 26] on input "jacob" at bounding box center [385, 24] width 387 height 20
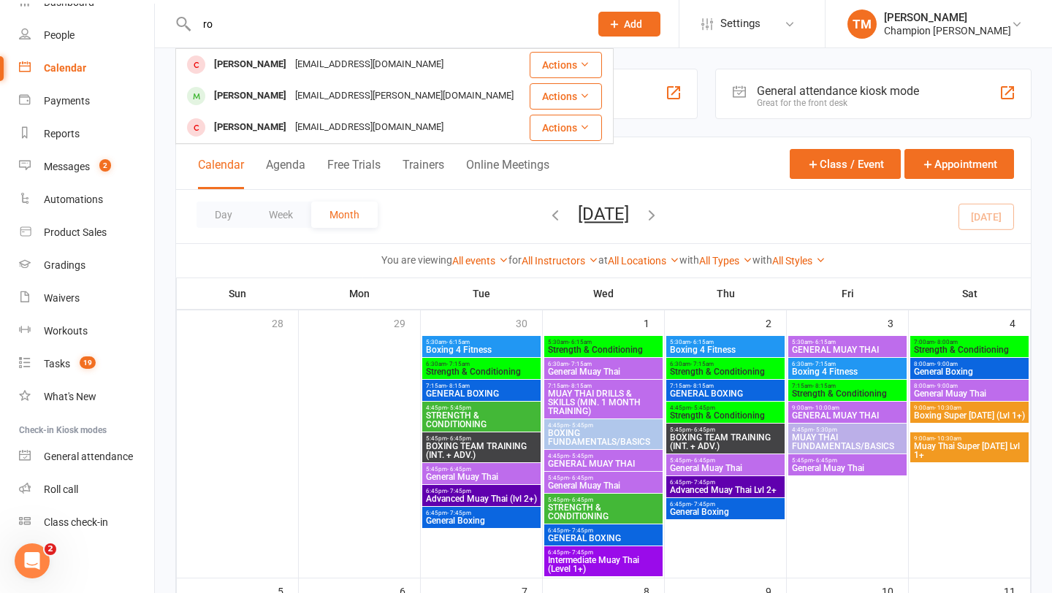
type input "r"
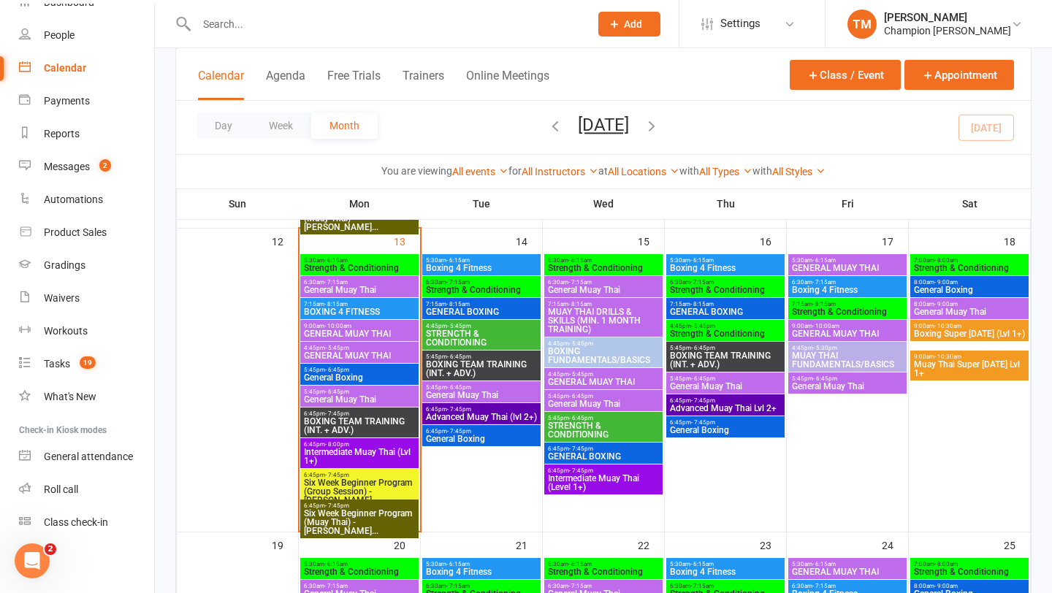
scroll to position [657, 0]
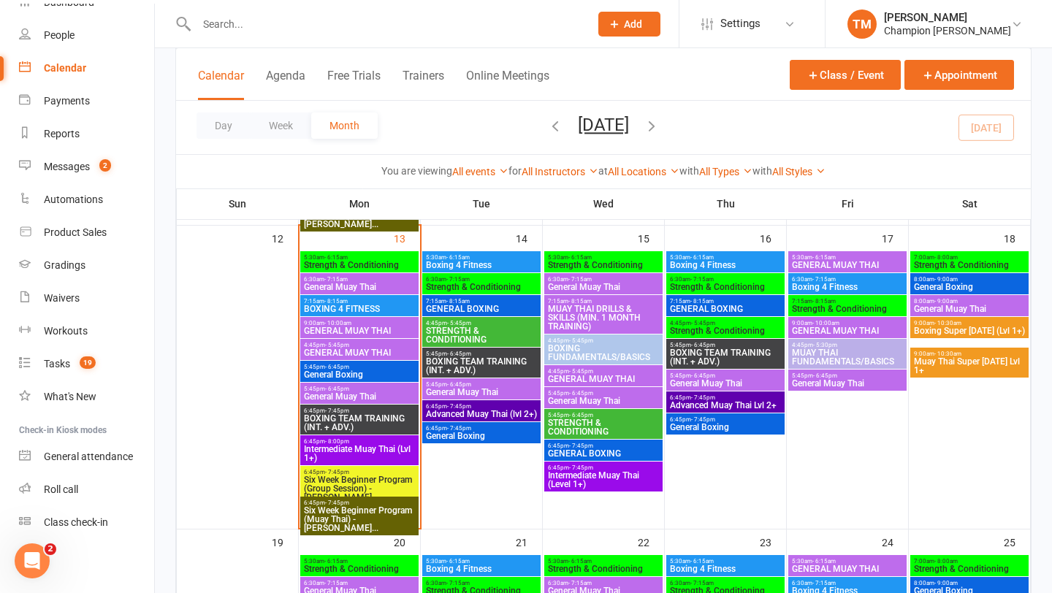
click at [360, 396] on span "General Muay Thai" at bounding box center [359, 396] width 112 height 9
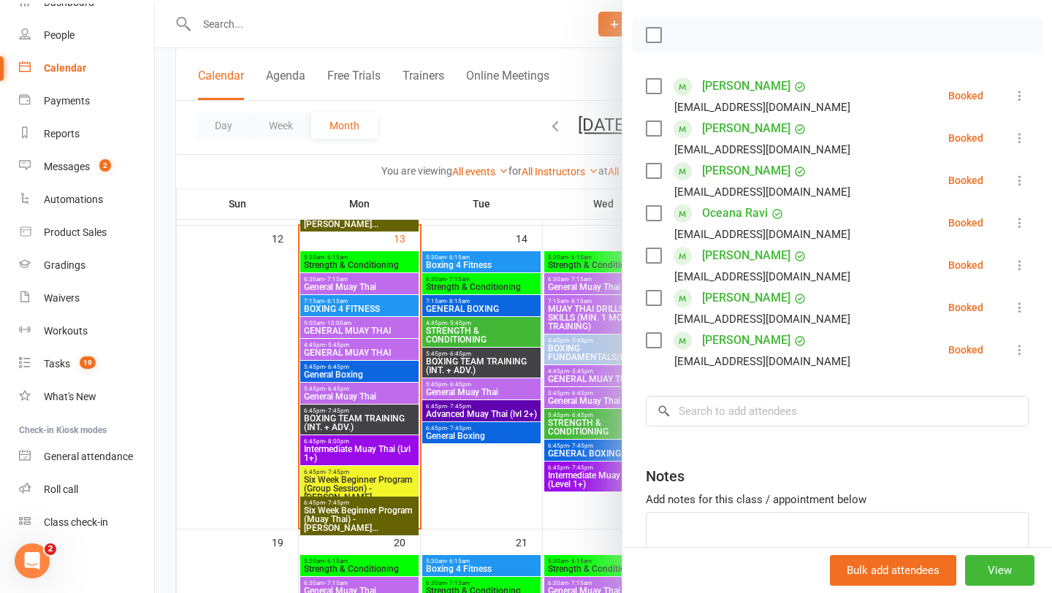
scroll to position [210, 0]
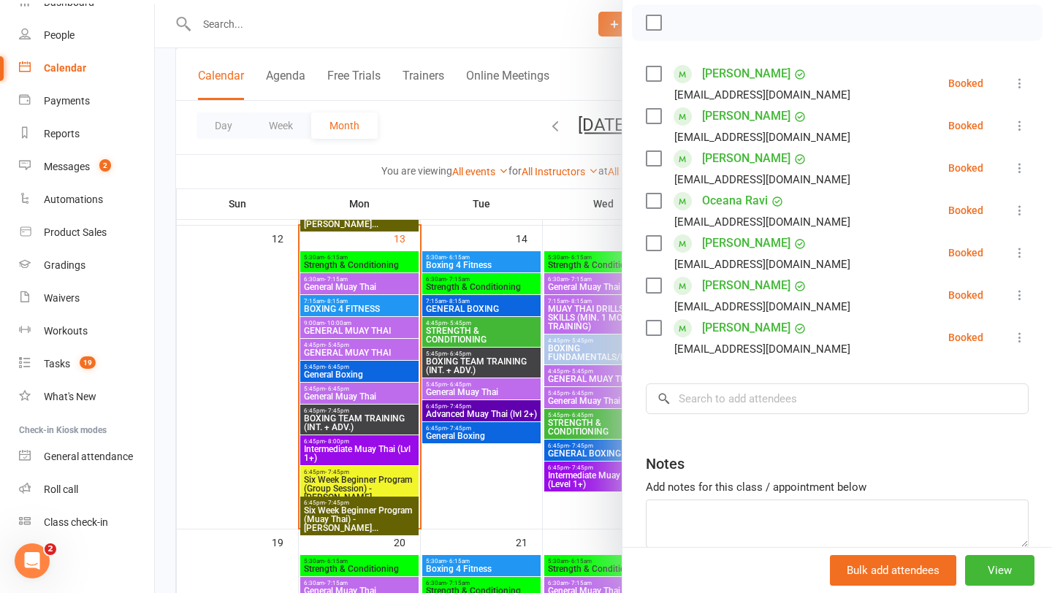
click at [435, 197] on div at bounding box center [603, 296] width 897 height 593
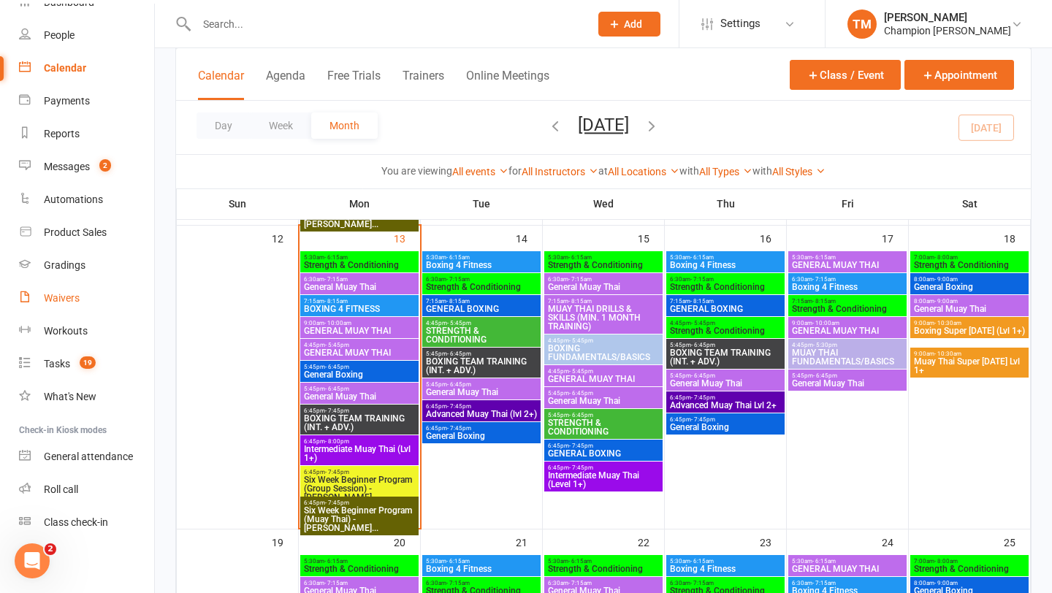
click at [65, 300] on div "Waivers" at bounding box center [62, 298] width 36 height 12
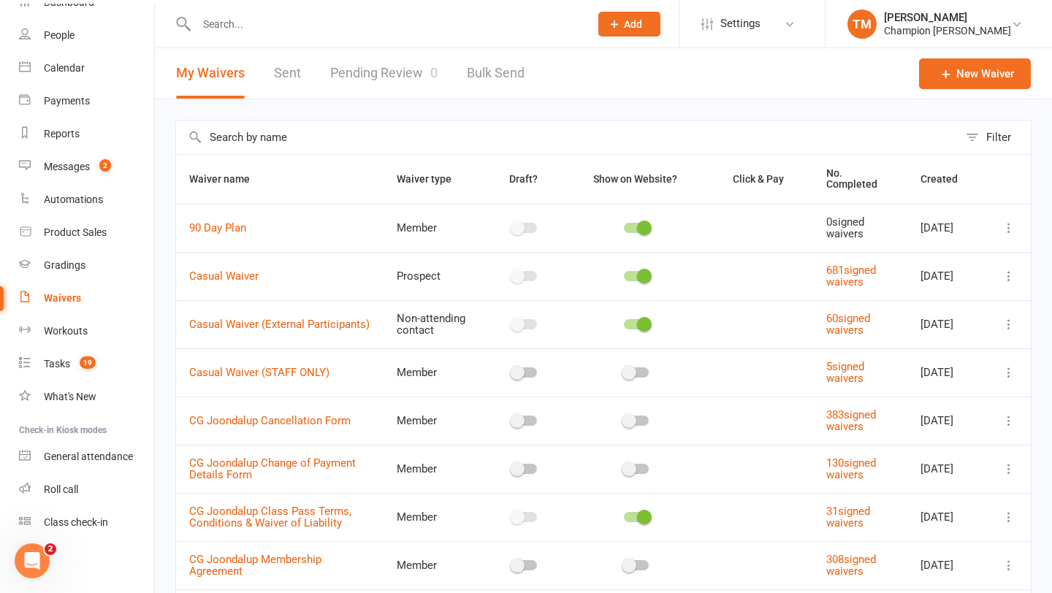
click at [401, 80] on link "Pending Review 0" at bounding box center [383, 73] width 107 height 50
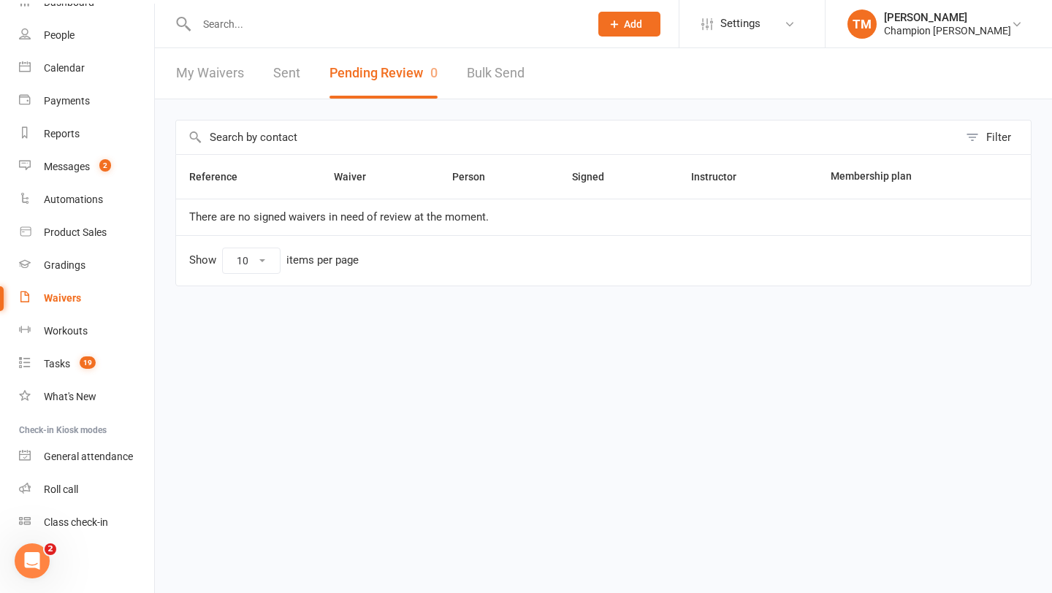
click at [311, 27] on input "text" at bounding box center [385, 24] width 387 height 20
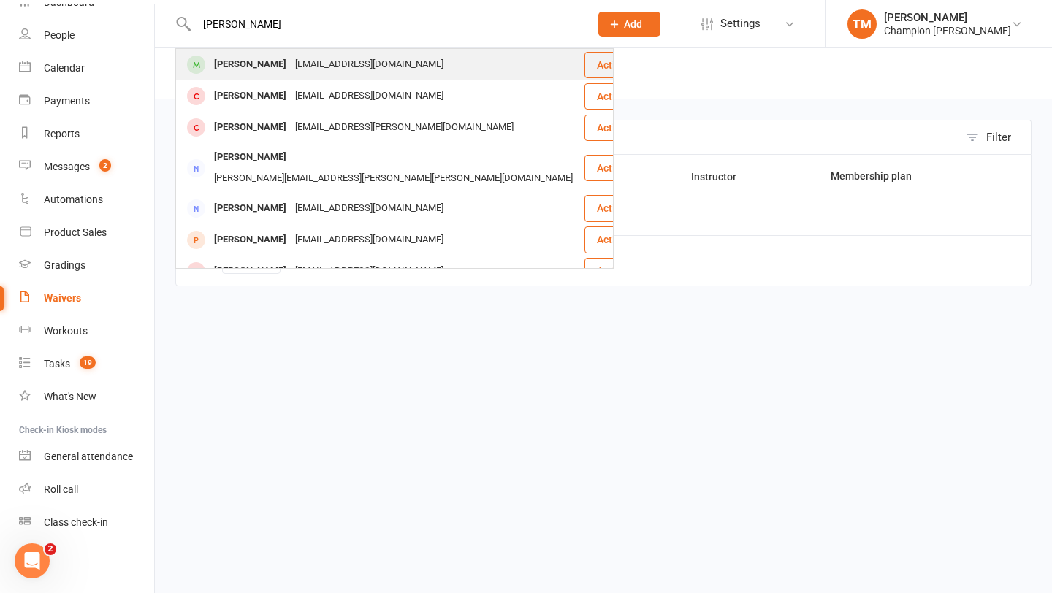
type input "alan"
click at [362, 71] on div "[EMAIL_ADDRESS][DOMAIN_NAME]" at bounding box center [369, 64] width 157 height 21
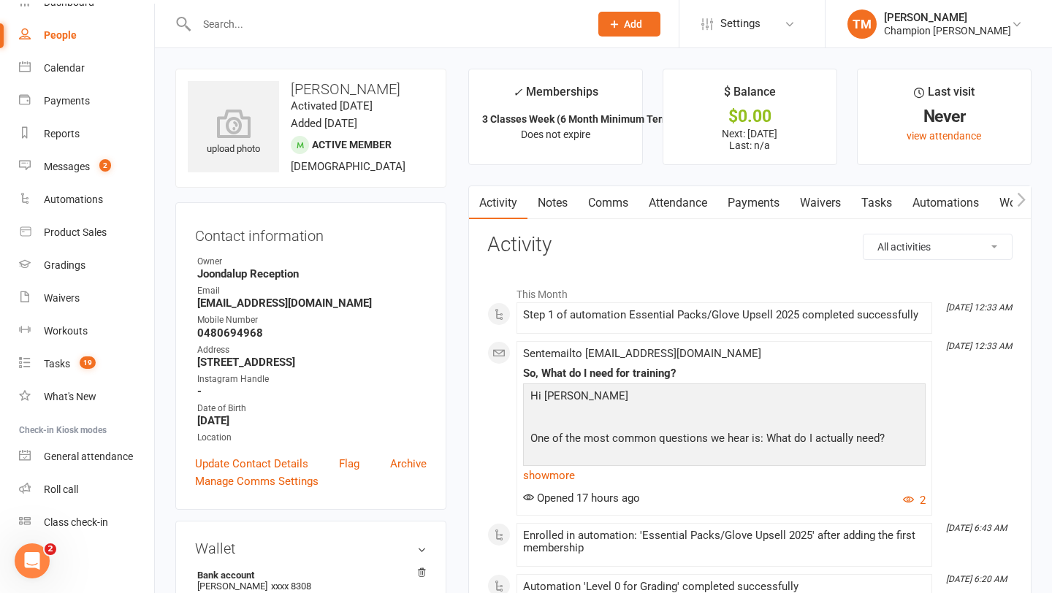
click at [817, 202] on link "Waivers" at bounding box center [820, 203] width 61 height 34
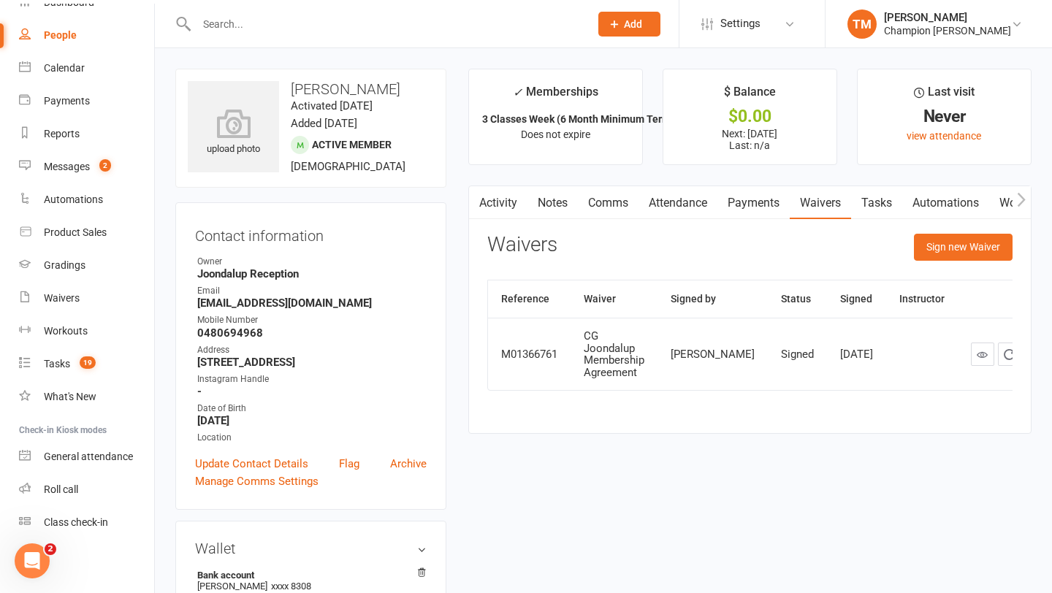
click at [271, 23] on input "text" at bounding box center [385, 24] width 387 height 20
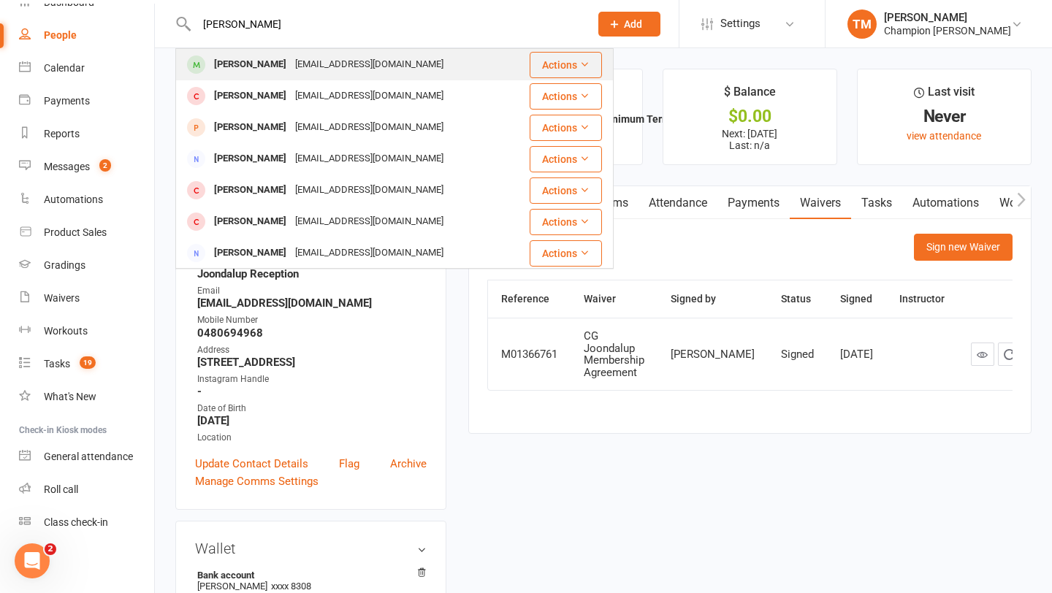
type input "KRISHAN"
click at [291, 62] on div "[EMAIL_ADDRESS][DOMAIN_NAME]" at bounding box center [369, 64] width 157 height 21
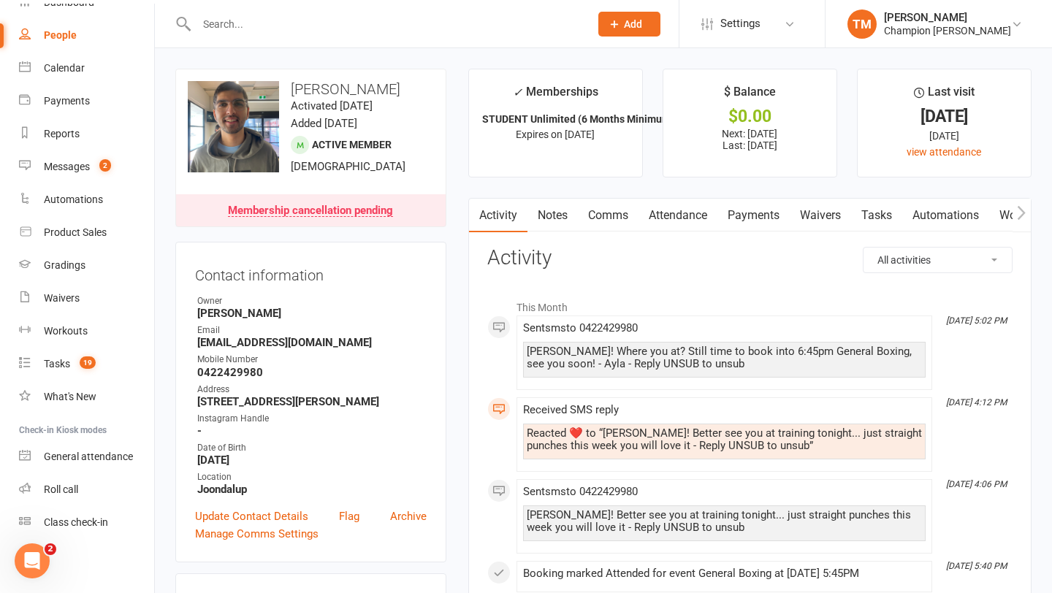
click at [555, 210] on link "Notes" at bounding box center [552, 216] width 50 height 34
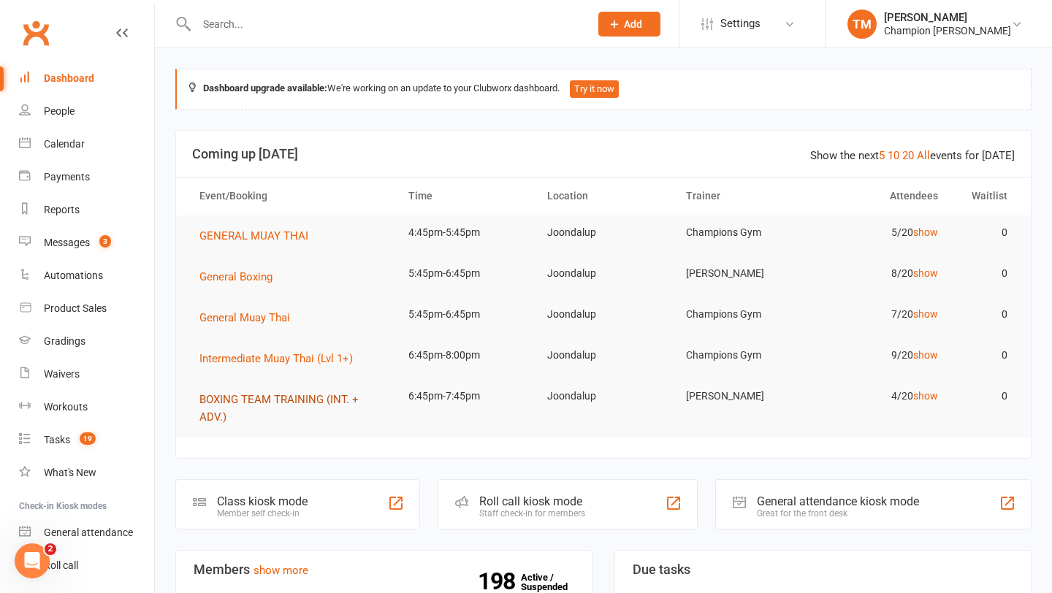
click at [208, 403] on span "BOXING TEAM TRAINING (INT. + ADV.)" at bounding box center [278, 408] width 159 height 31
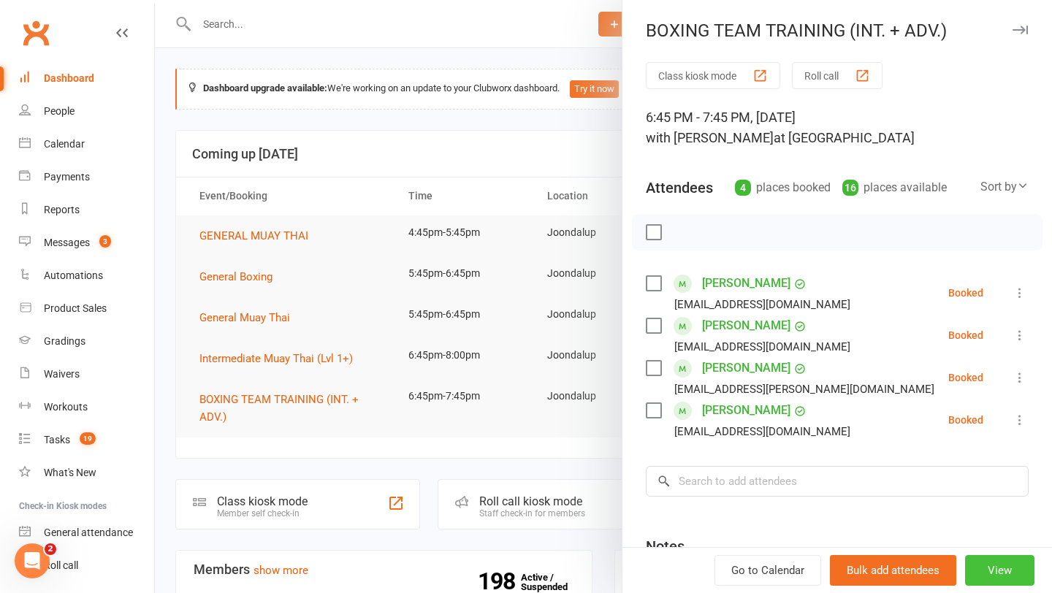
click at [995, 572] on button "View" at bounding box center [999, 570] width 69 height 31
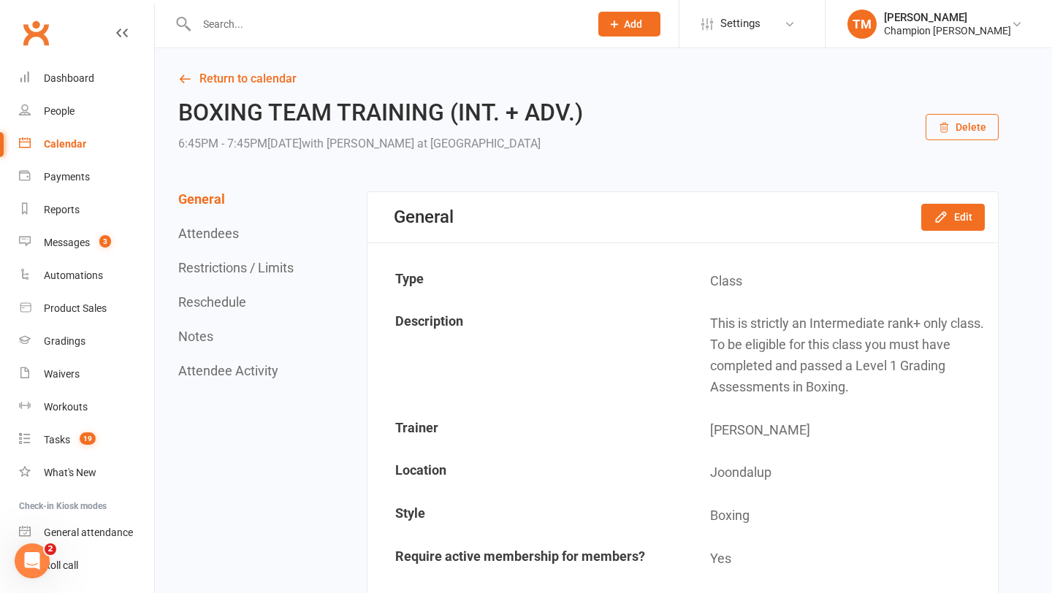
click at [194, 376] on button "Attendee Activity" at bounding box center [228, 370] width 100 height 15
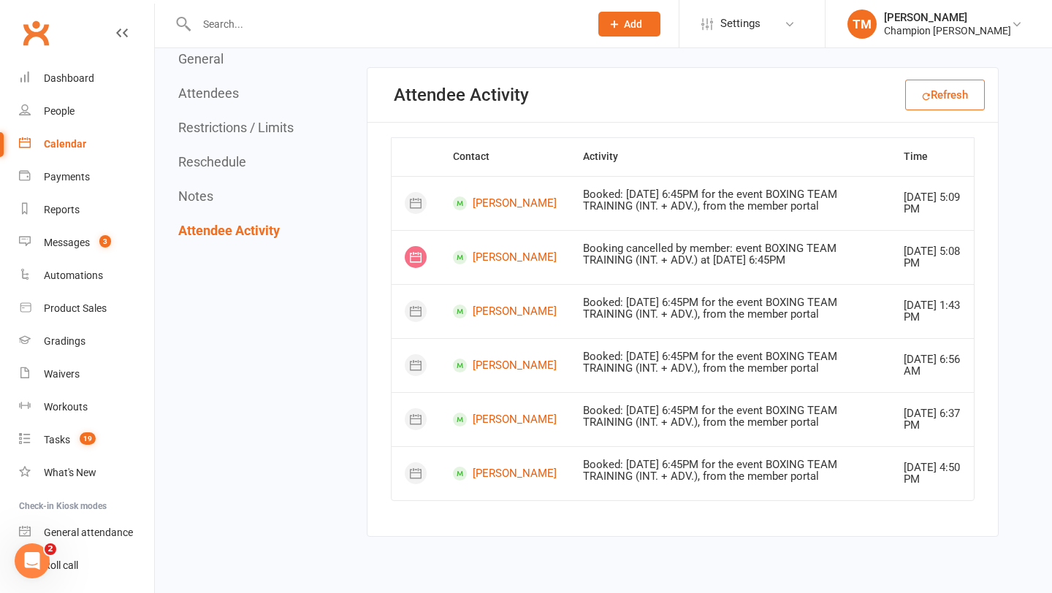
scroll to position [2259, 0]
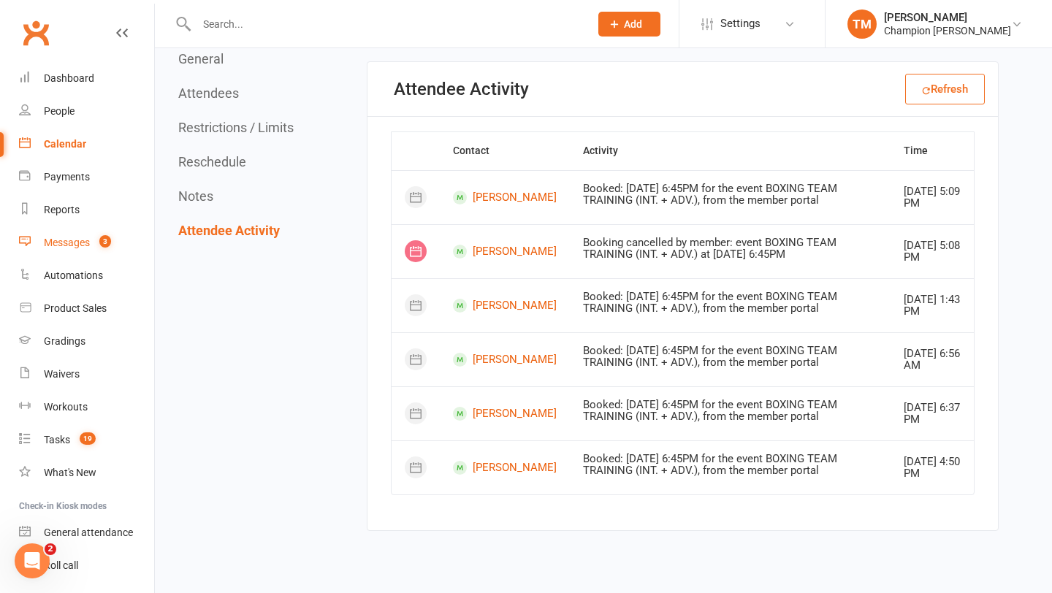
click at [55, 243] on div "Messages" at bounding box center [67, 243] width 46 height 12
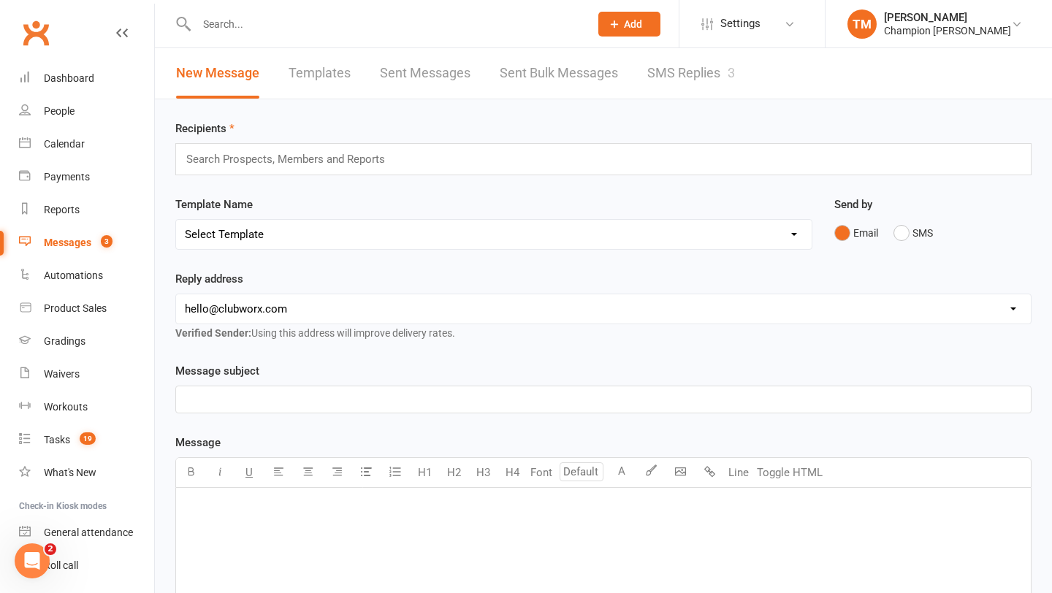
click at [709, 75] on link "SMS Replies 3" at bounding box center [691, 73] width 88 height 50
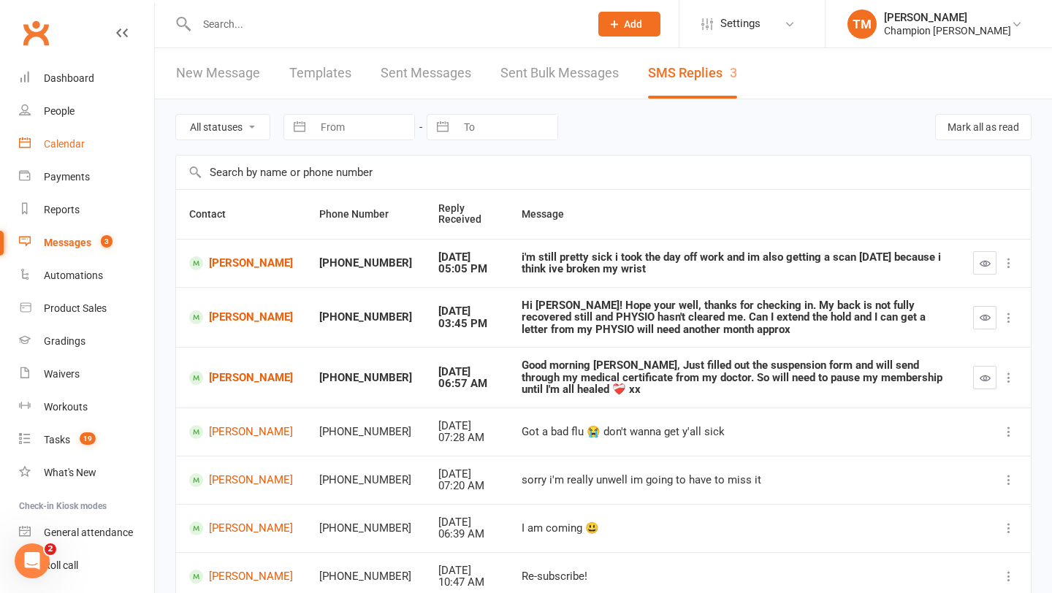
click at [33, 153] on link "Calendar" at bounding box center [86, 144] width 135 height 33
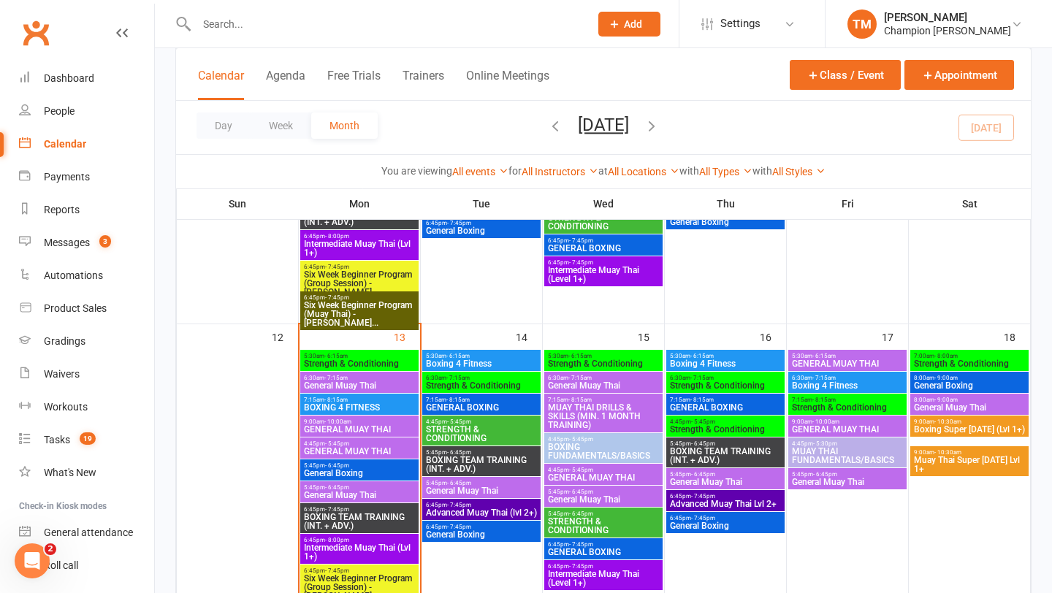
scroll to position [573, 0]
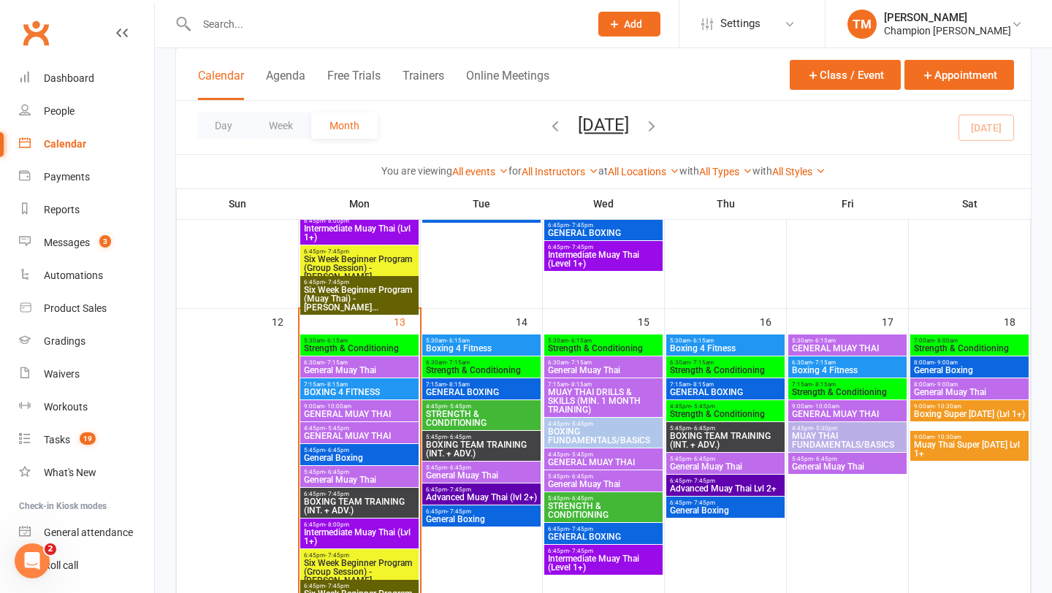
click at [321, 454] on span "General Boxing" at bounding box center [359, 458] width 112 height 9
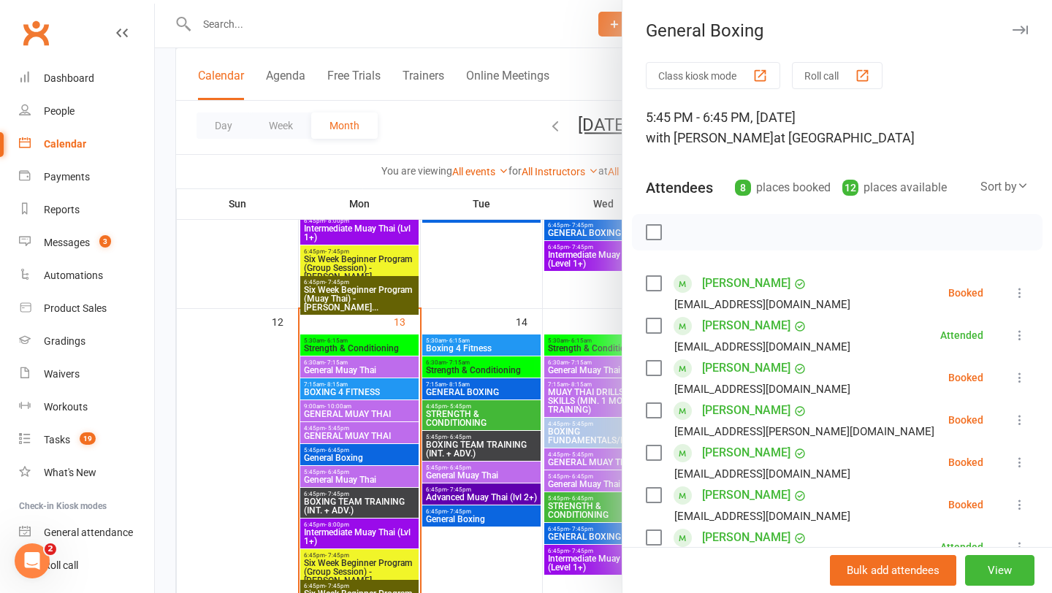
click at [344, 470] on div at bounding box center [603, 296] width 897 height 593
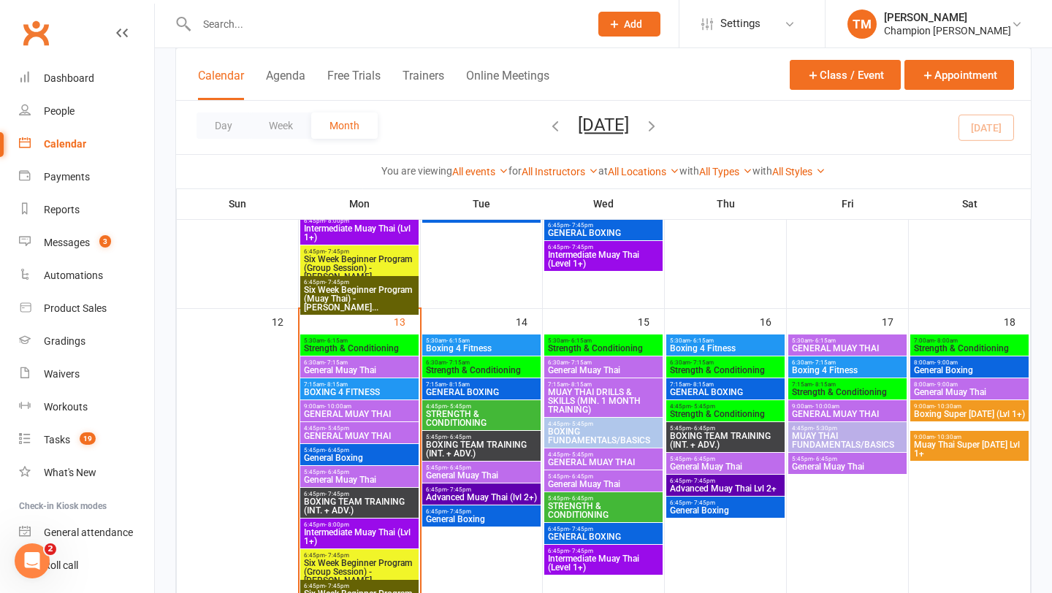
click at [347, 476] on span "General Muay Thai" at bounding box center [359, 480] width 112 height 9
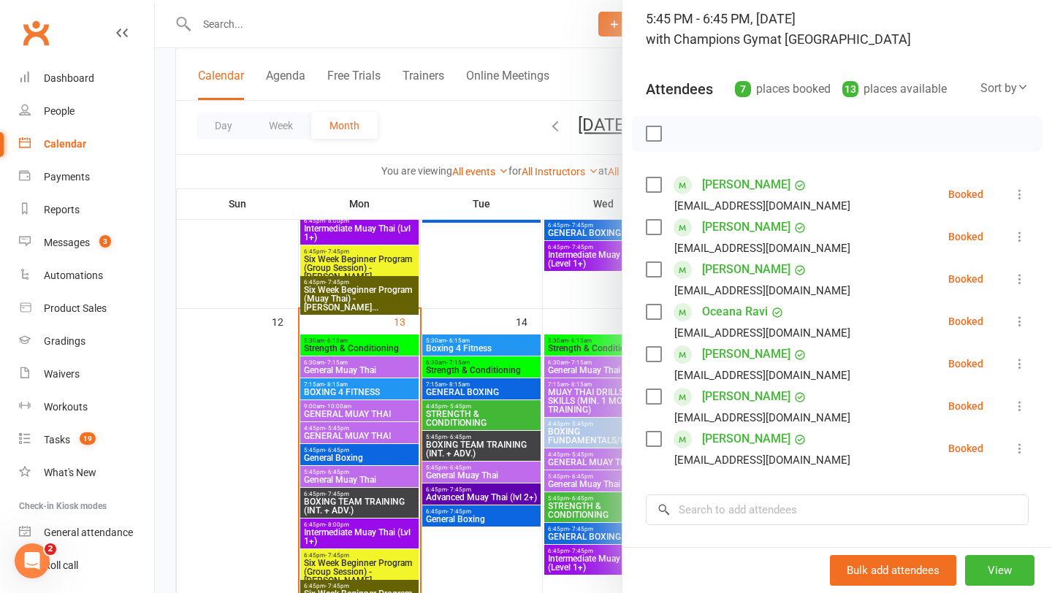
scroll to position [97, 0]
click at [575, 84] on div at bounding box center [603, 296] width 897 height 593
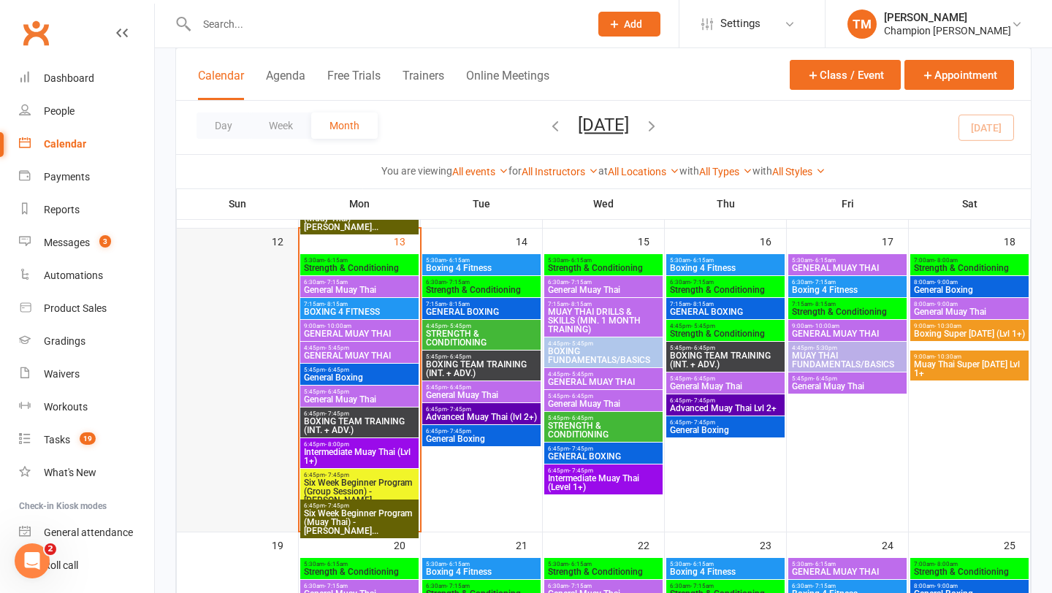
scroll to position [614, 0]
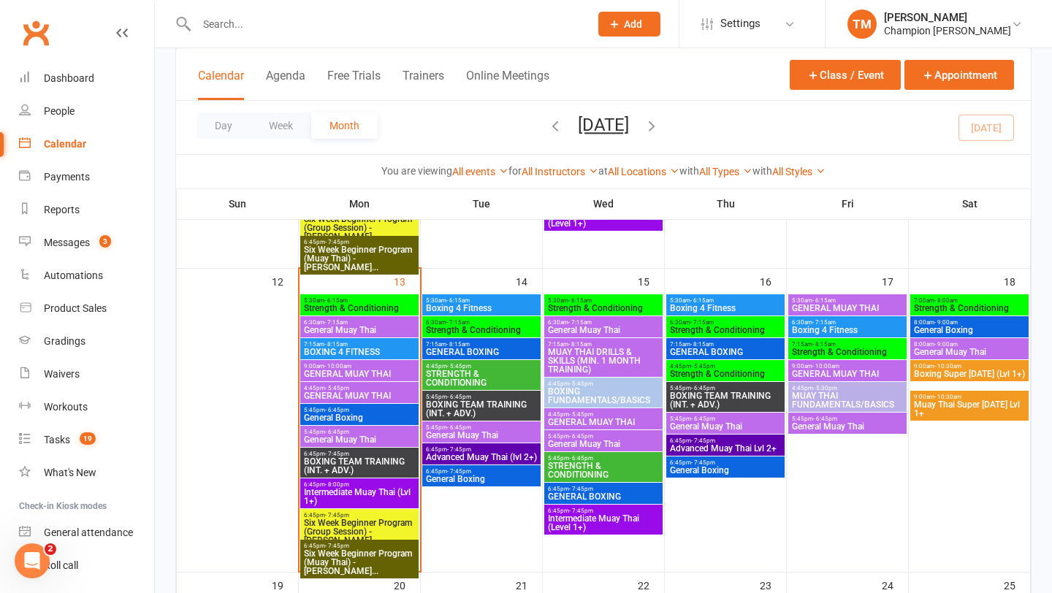
click at [355, 460] on span "BOXING TEAM TRAINING (INT. + ADV.)" at bounding box center [359, 466] width 112 height 18
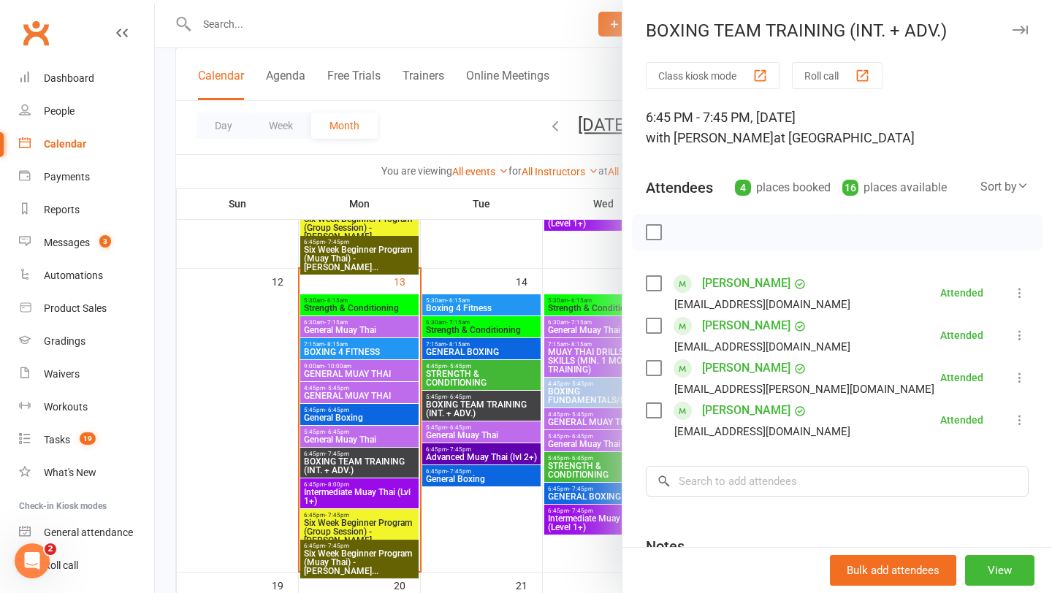
click at [1023, 26] on icon "button" at bounding box center [1019, 30] width 15 height 9
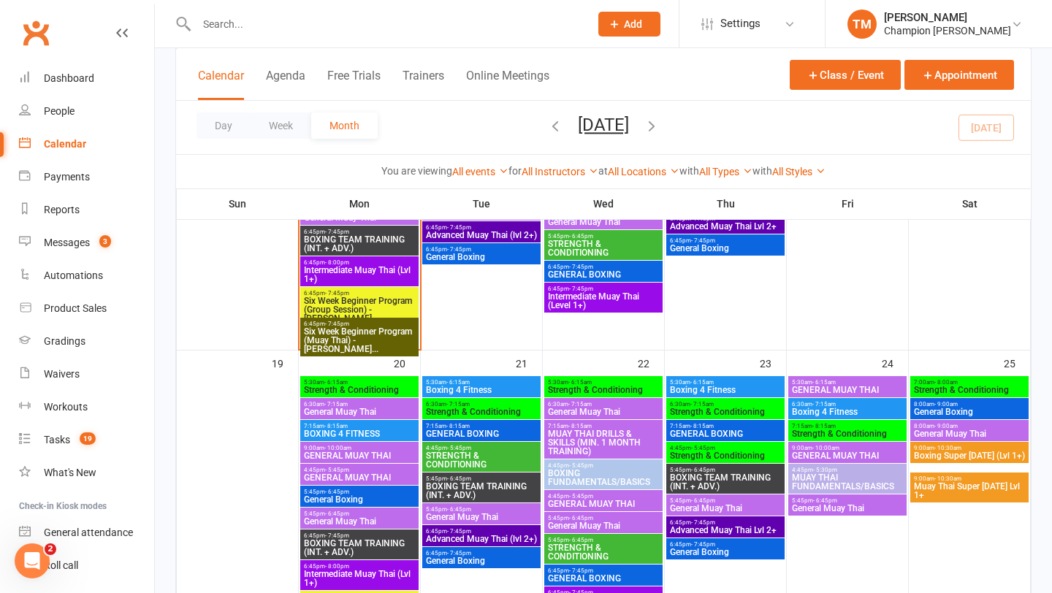
scroll to position [764, 0]
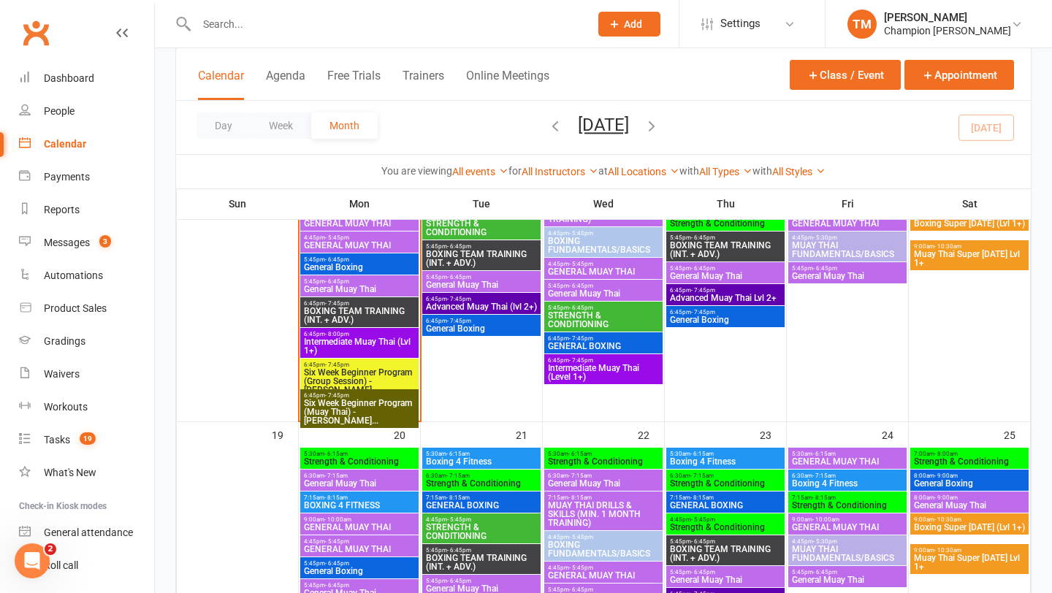
click at [361, 310] on span "BOXING TEAM TRAINING (INT. + ADV.)" at bounding box center [359, 316] width 112 height 18
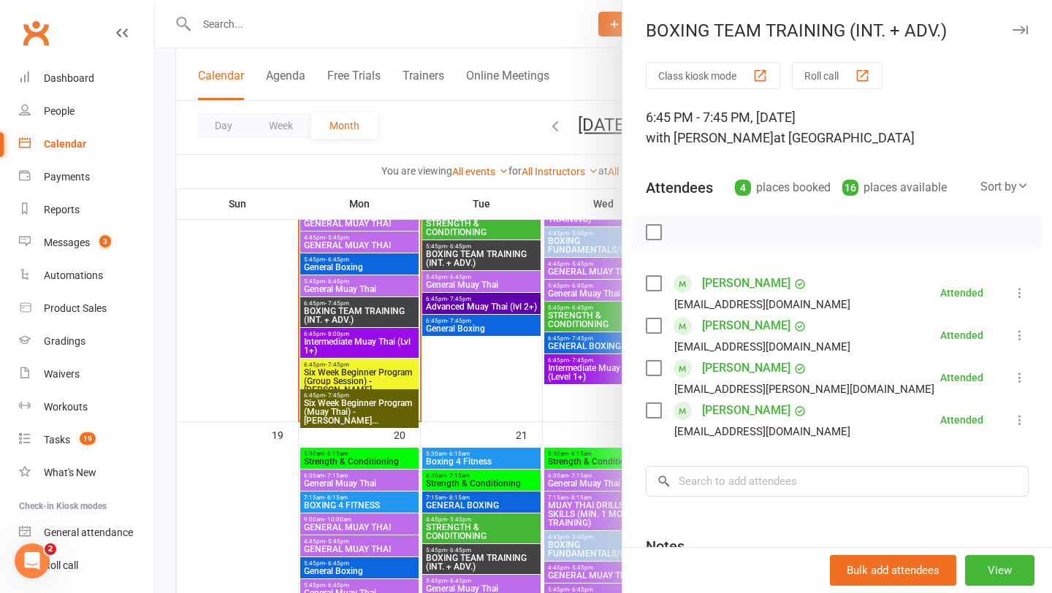
click at [1023, 32] on icon "button" at bounding box center [1019, 30] width 15 height 9
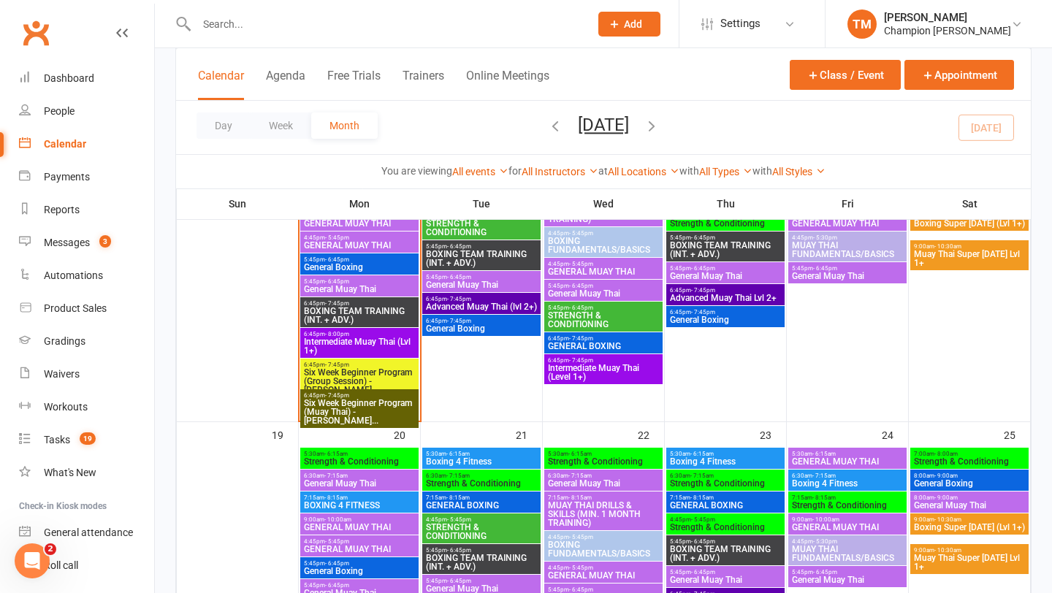
click at [384, 259] on span "5:45pm - 6:45pm" at bounding box center [359, 259] width 112 height 7
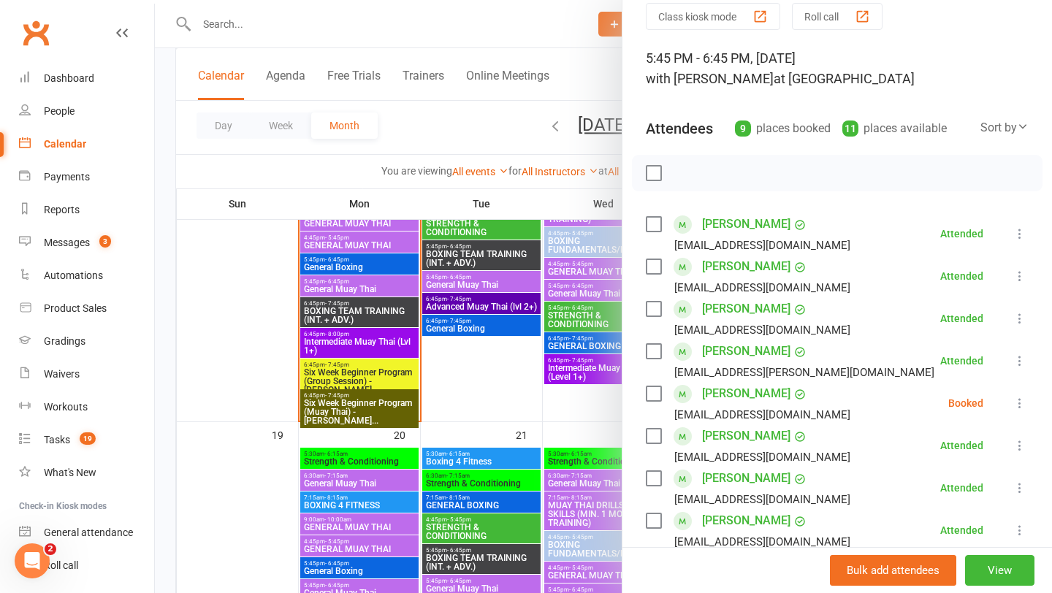
scroll to position [0, 0]
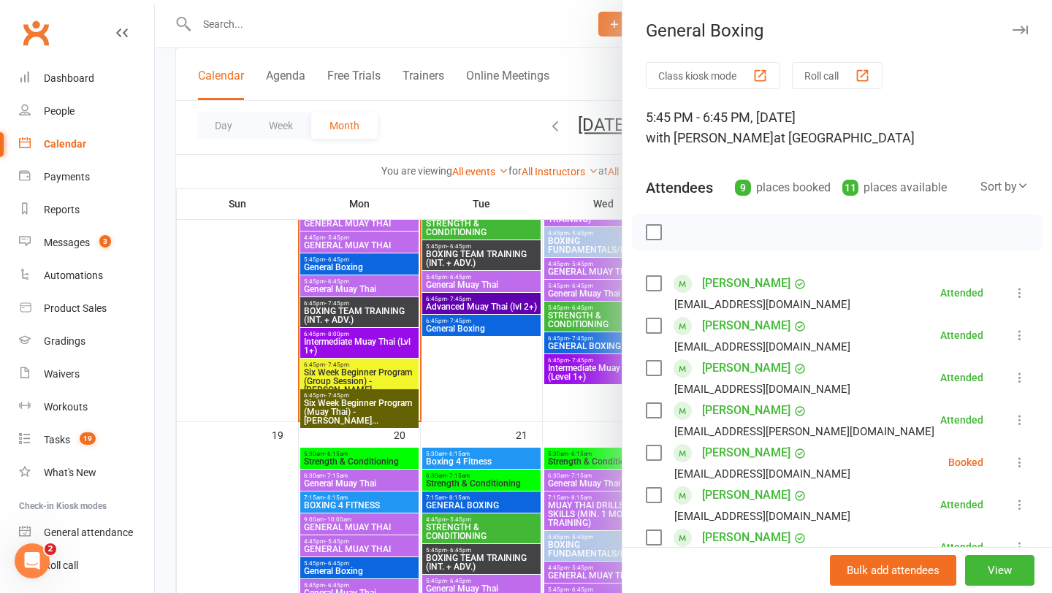
click at [1013, 32] on icon "button" at bounding box center [1019, 30] width 15 height 9
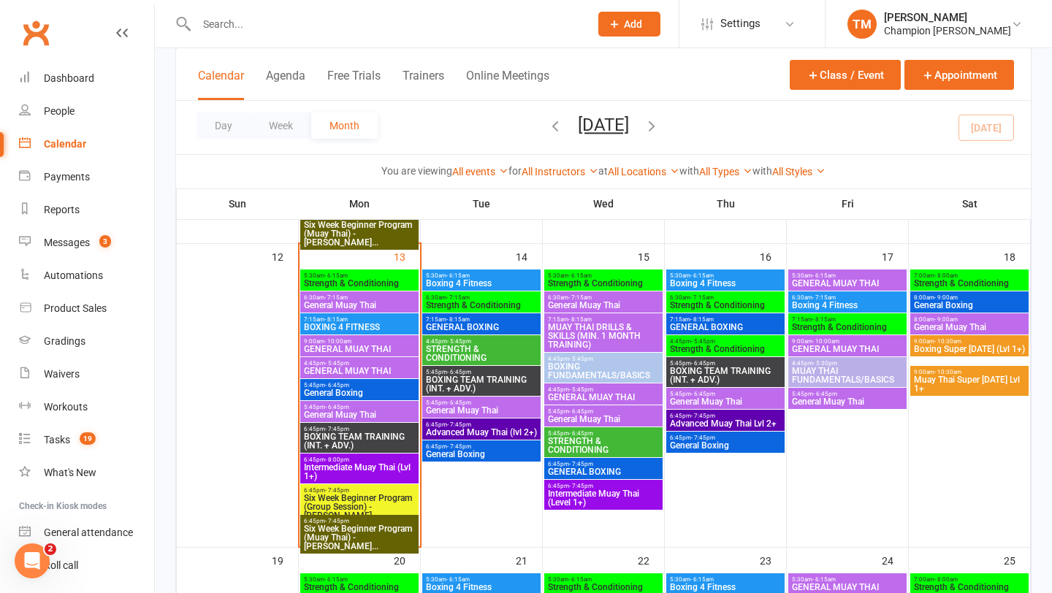
scroll to position [637, 0]
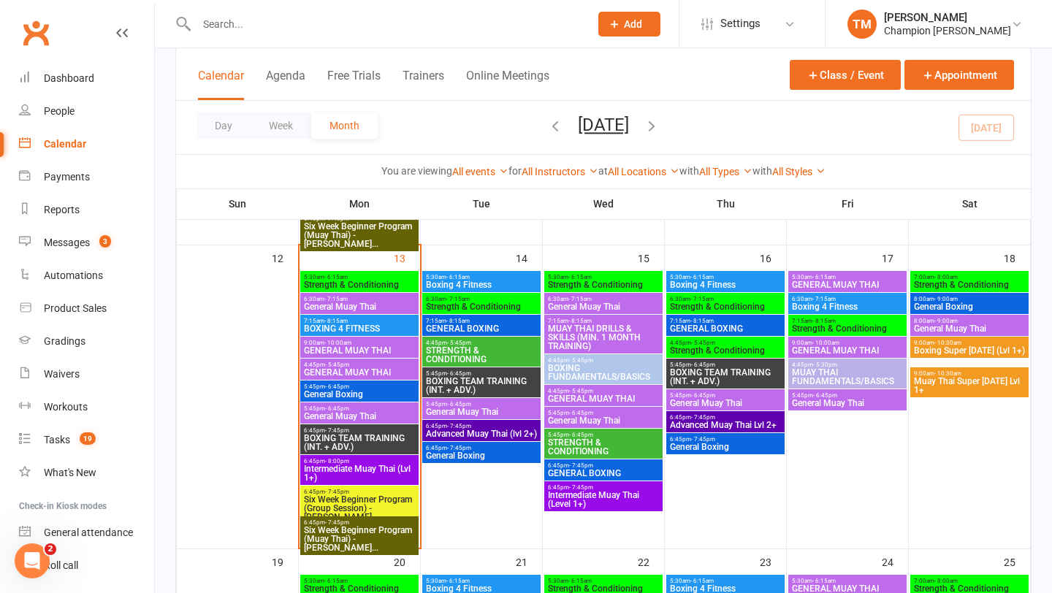
click at [472, 286] on span "Boxing 4 Fitness" at bounding box center [481, 285] width 112 height 9
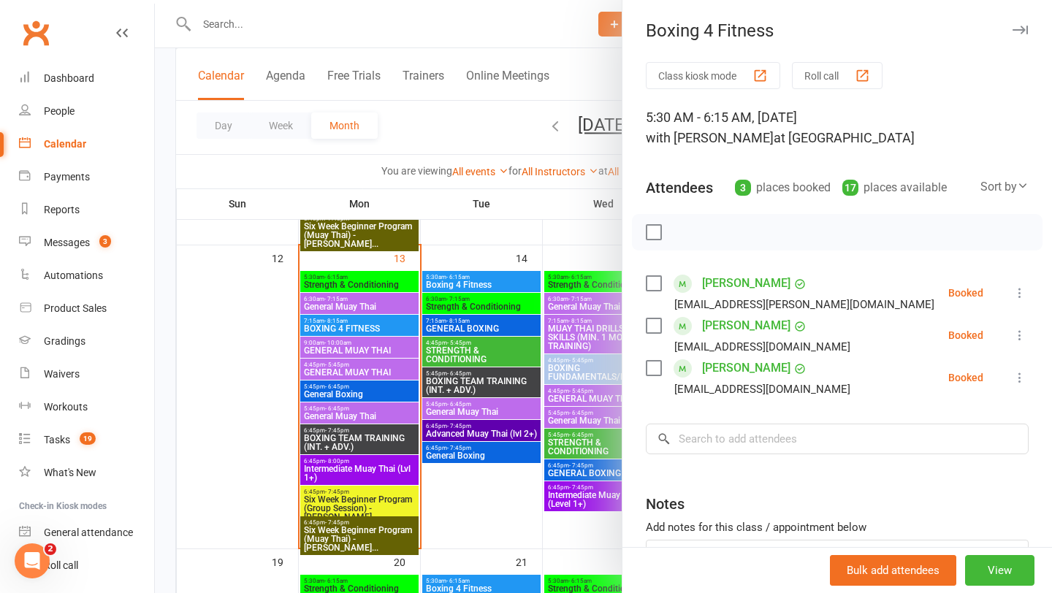
click at [1020, 31] on icon "button" at bounding box center [1019, 30] width 15 height 9
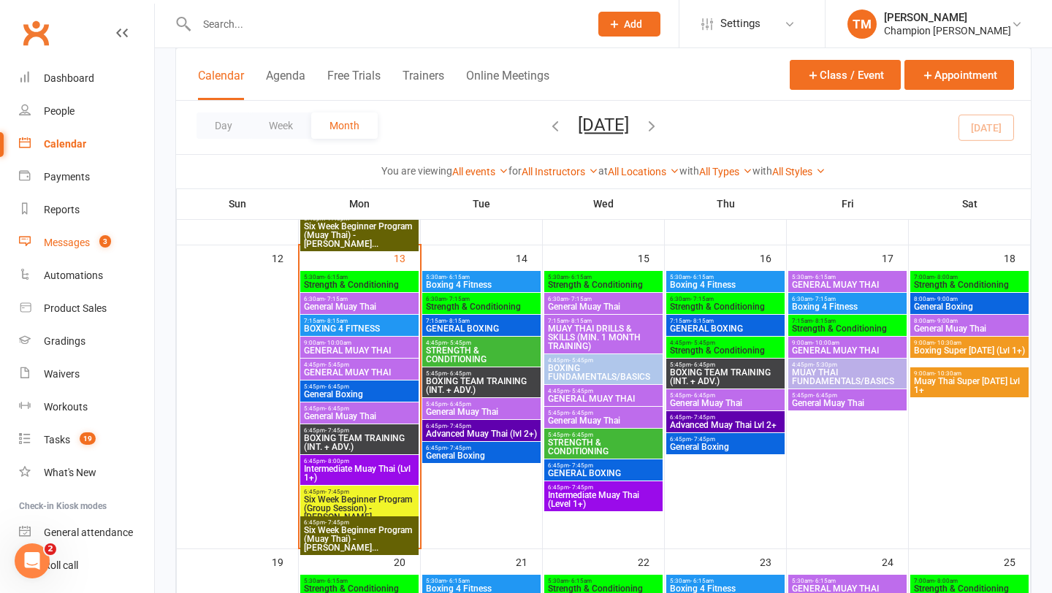
click at [104, 238] on span "3" at bounding box center [105, 241] width 12 height 12
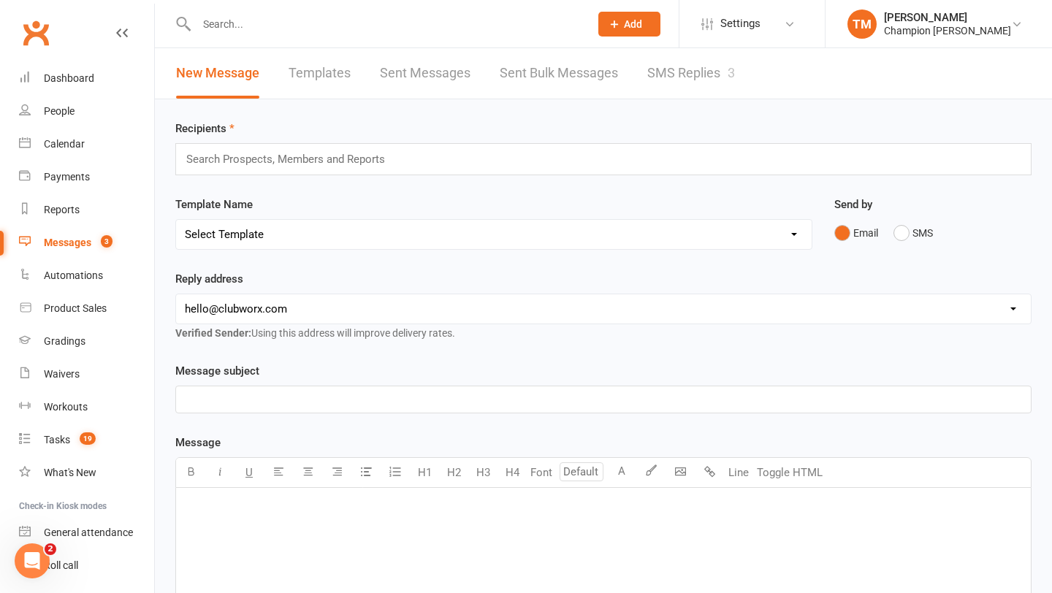
click at [703, 62] on link "SMS Replies 3" at bounding box center [691, 73] width 88 height 50
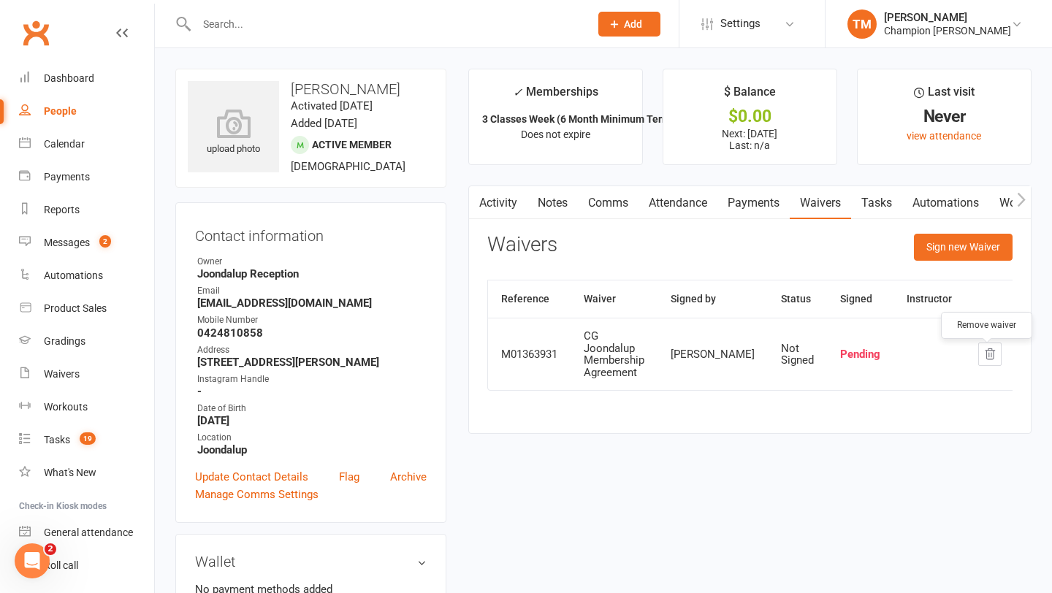
click at [989, 360] on icon "button" at bounding box center [989, 354] width 13 height 13
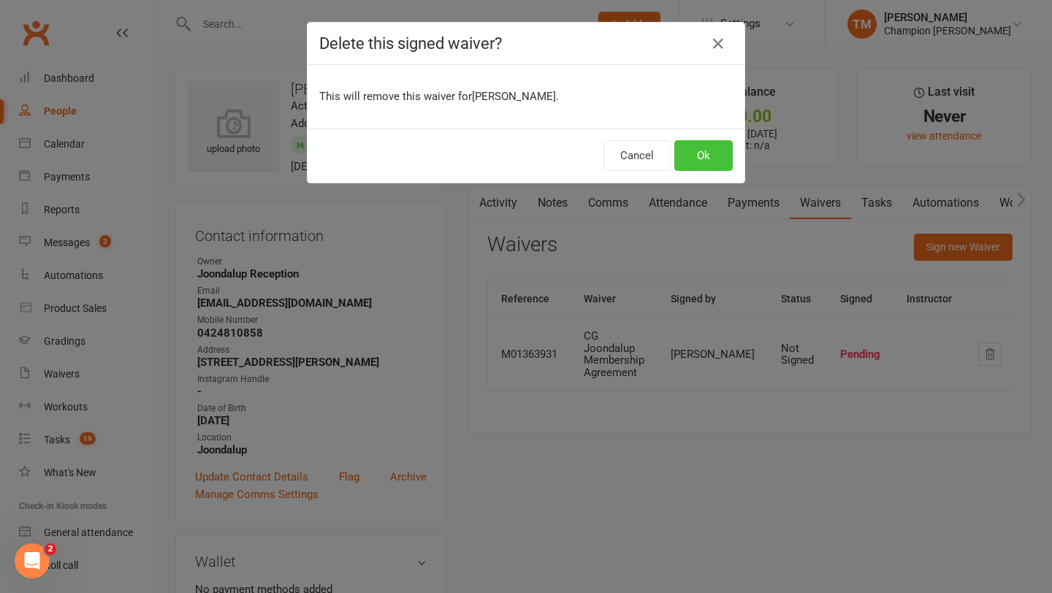
click at [719, 160] on button "Ok" at bounding box center [703, 155] width 58 height 31
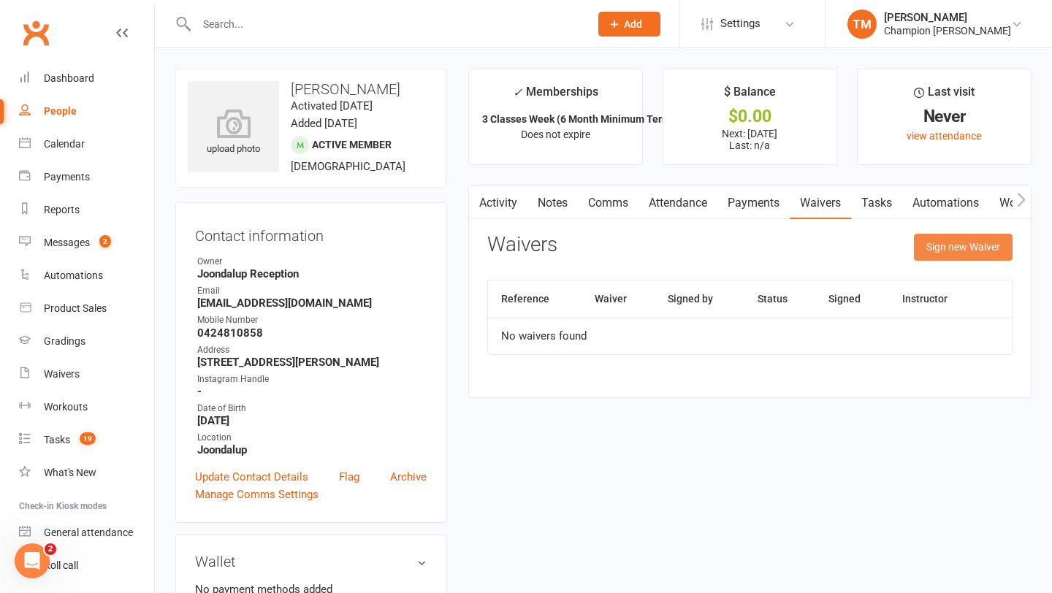
click at [946, 248] on button "Sign new Waiver" at bounding box center [963, 247] width 99 height 26
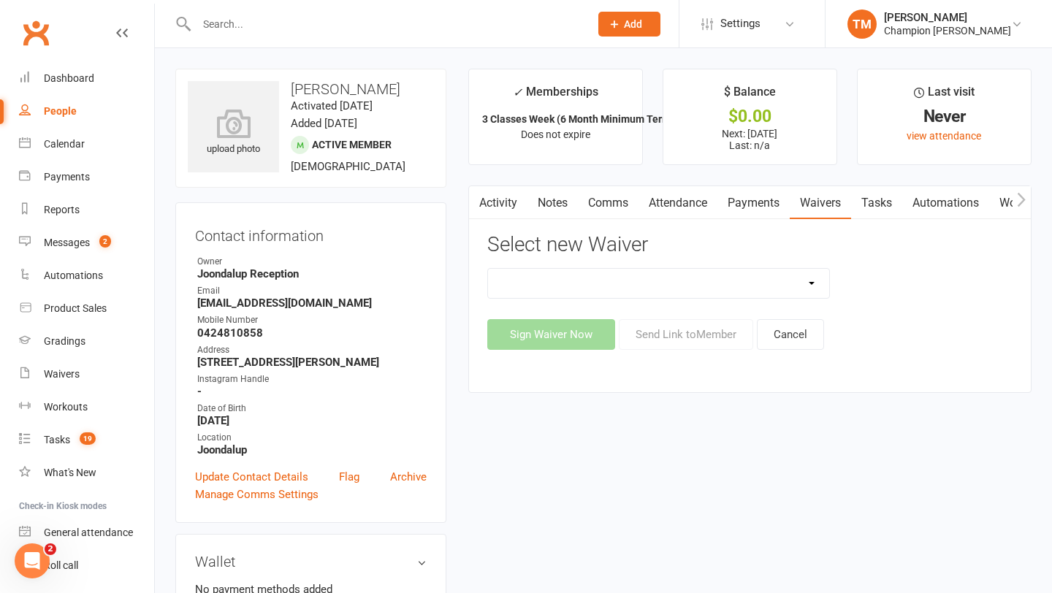
click at [749, 285] on select "90 Day Plan Casual Waiver Casual Waiver (STAFF ONLY) CG Joondalup Cancellation …" at bounding box center [659, 283] width 342 height 29
select select "9216"
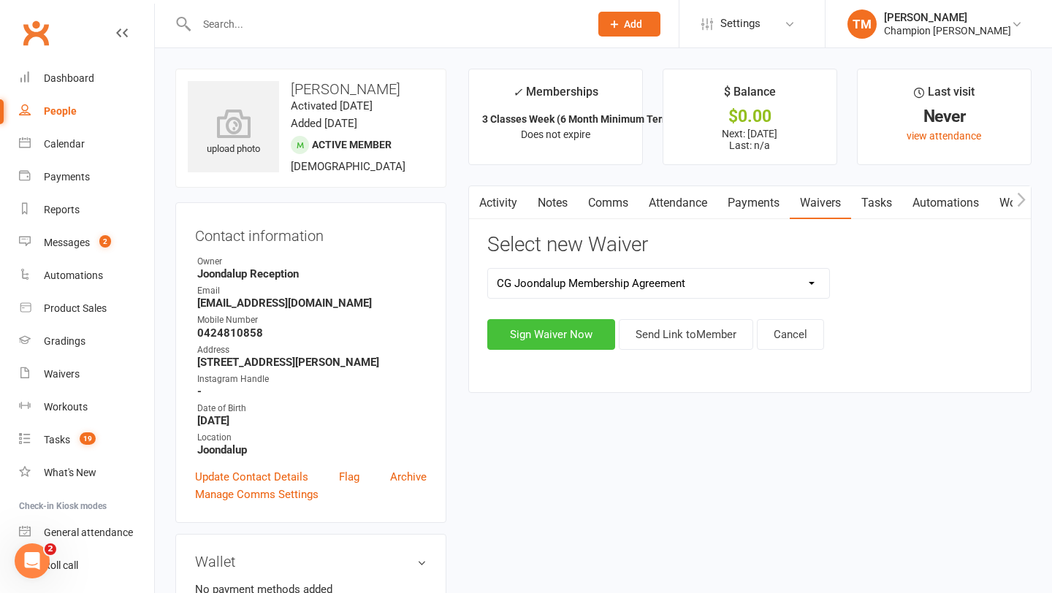
click at [565, 337] on button "Sign Waiver Now" at bounding box center [551, 334] width 128 height 31
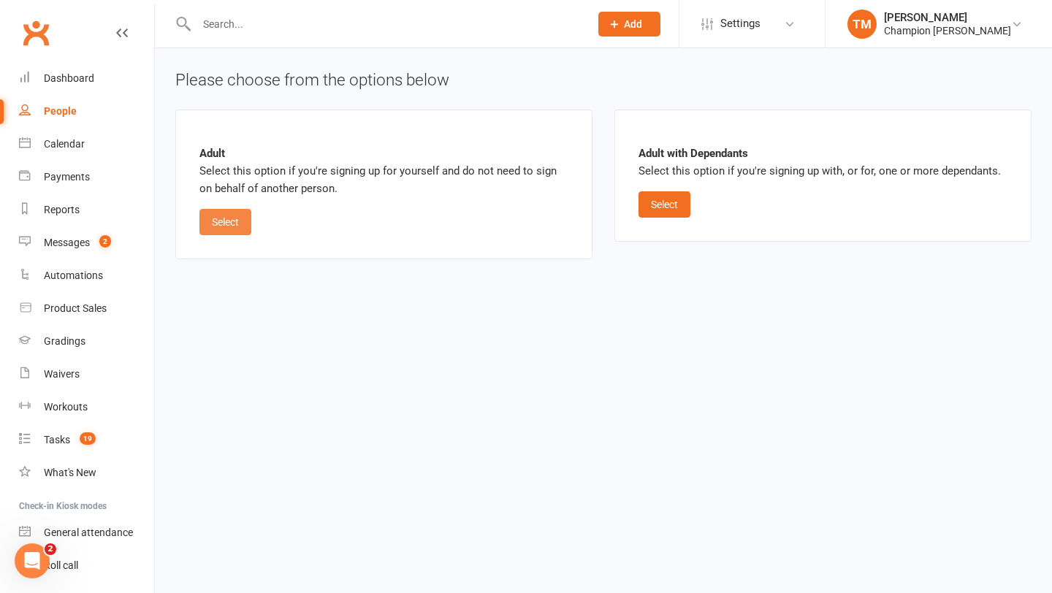
click at [219, 221] on button "Select" at bounding box center [225, 222] width 52 height 26
select select "bank_account"
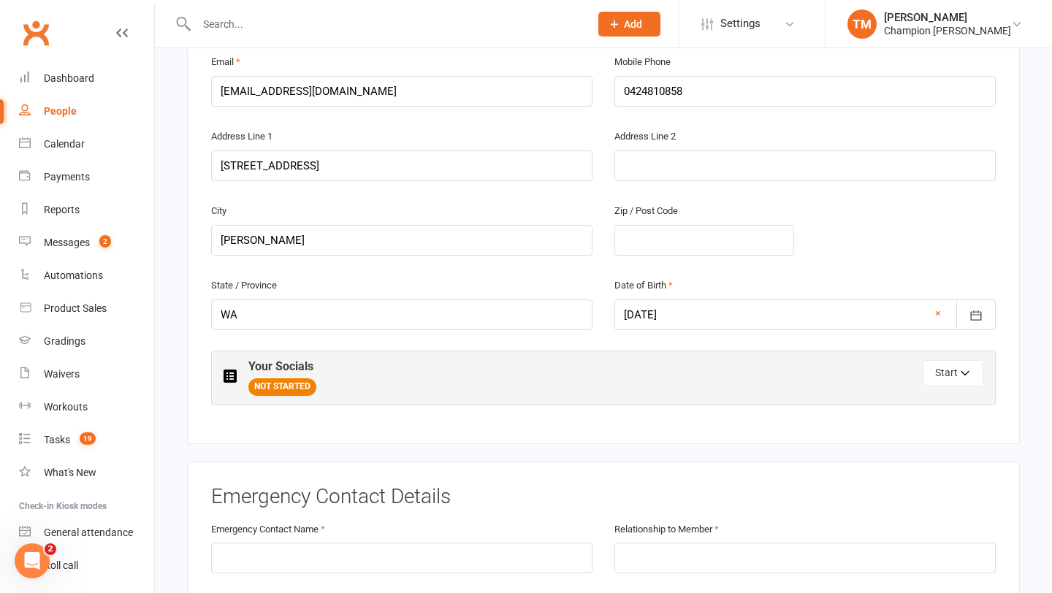
scroll to position [446, 0]
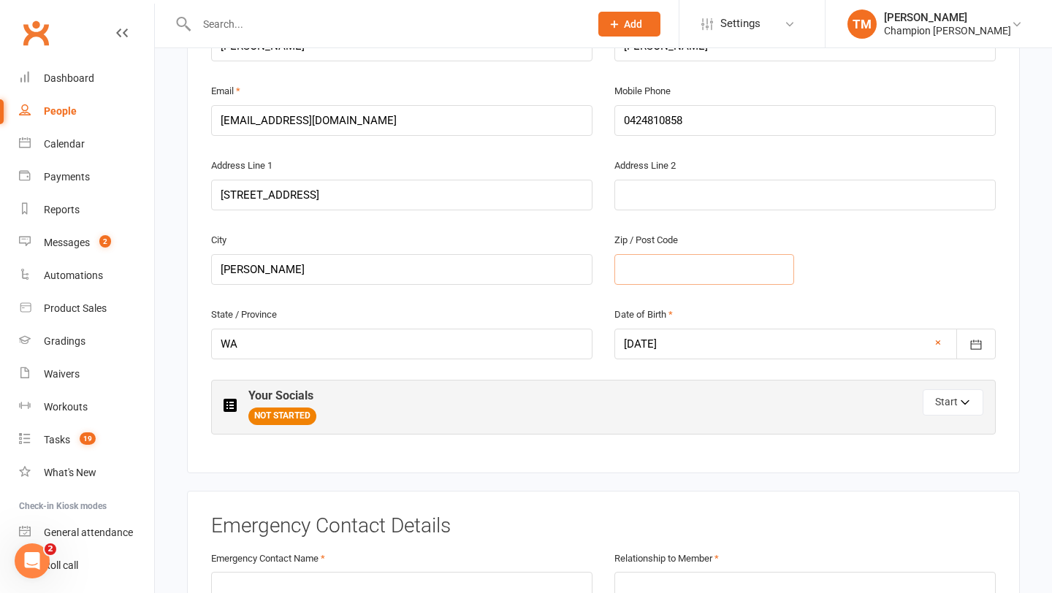
click at [774, 278] on input "text" at bounding box center [704, 269] width 180 height 31
type input "6036"
click at [924, 249] on div "City Butler Zip / Post Code 6036" at bounding box center [603, 268] width 806 height 75
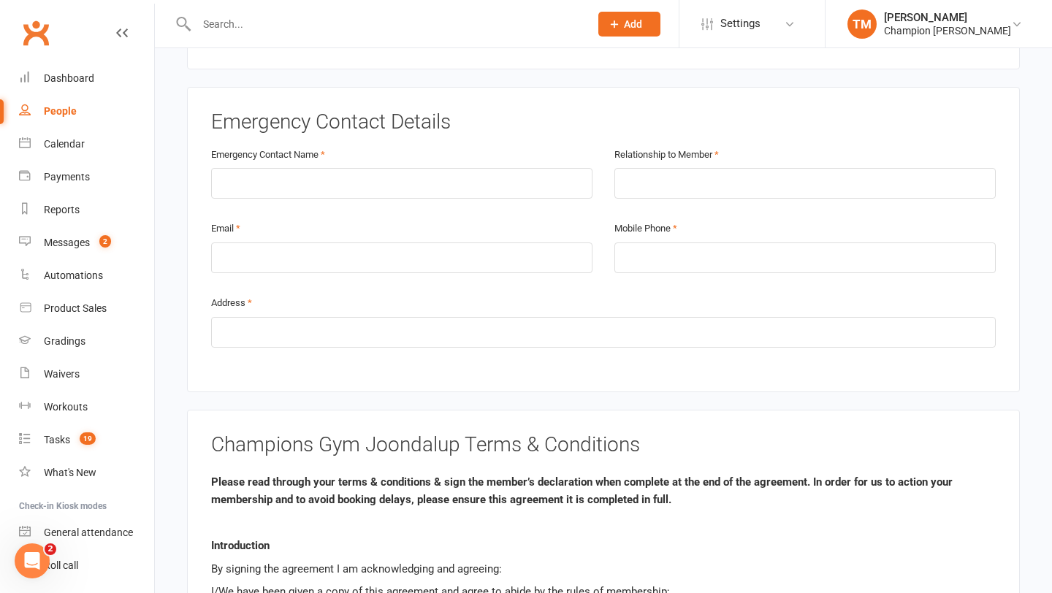
scroll to position [855, 0]
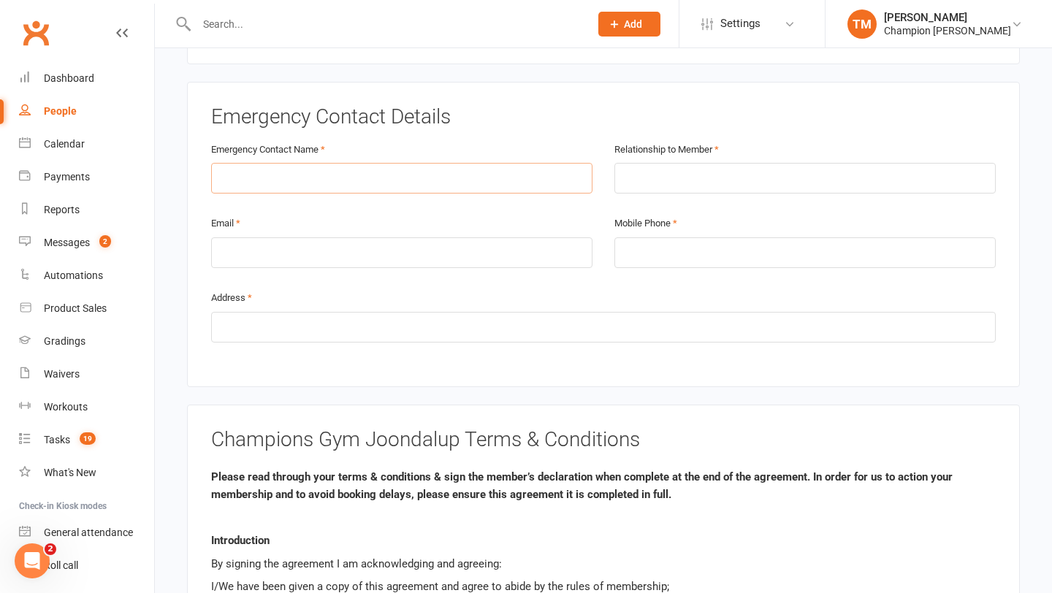
click at [579, 181] on input "text" at bounding box center [401, 178] width 381 height 31
type input "bailey autaua"
click at [737, 177] on input "text" at bounding box center [804, 178] width 381 height 31
type input "partner"
click at [354, 245] on input "email" at bounding box center [401, 252] width 381 height 31
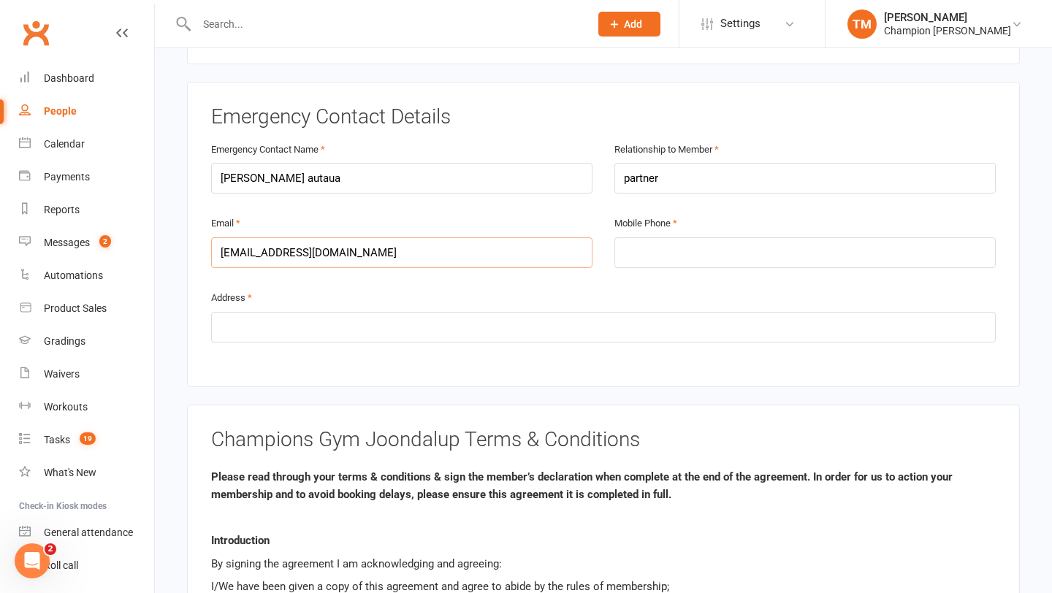
type input "torynathan67@gmail.com"
drag, startPoint x: 609, startPoint y: 231, endPoint x: 619, endPoint y: 243, distance: 15.5
click at [613, 231] on div "Mobile Phone" at bounding box center [804, 251] width 403 height 75
click at [674, 262] on input "tel" at bounding box center [804, 252] width 381 height 31
click at [673, 260] on input "tel" at bounding box center [804, 252] width 381 height 31
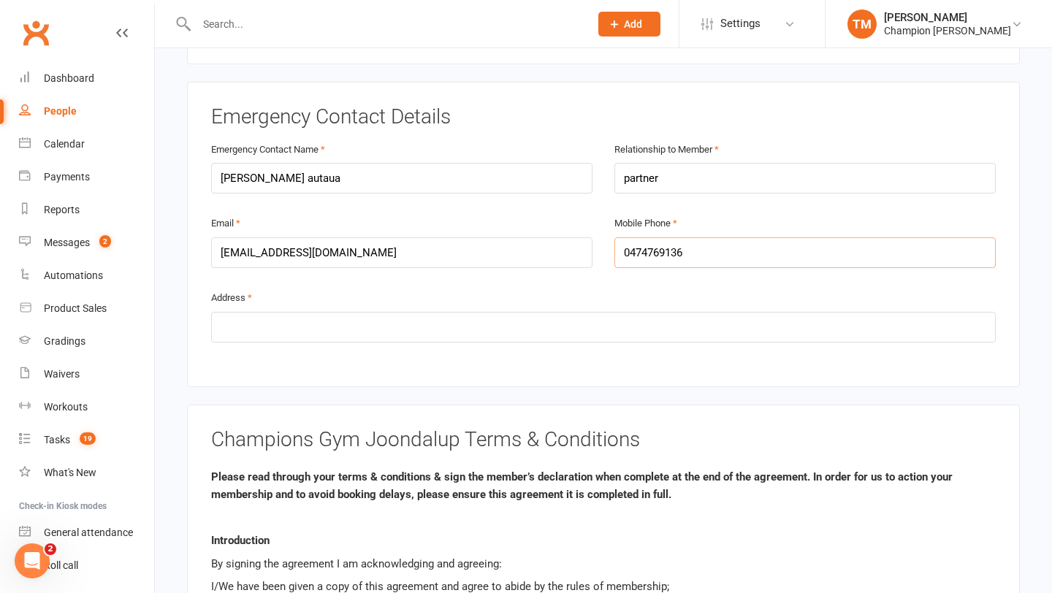
type input "0474769136"
click at [640, 312] on input "text" at bounding box center [603, 327] width 785 height 31
type input "10 rosegreen ave butler"
click at [926, 405] on div "Champions Gym Joondalup Terms & Conditions Please read through your terms & con…" at bounding box center [603, 519] width 833 height 229
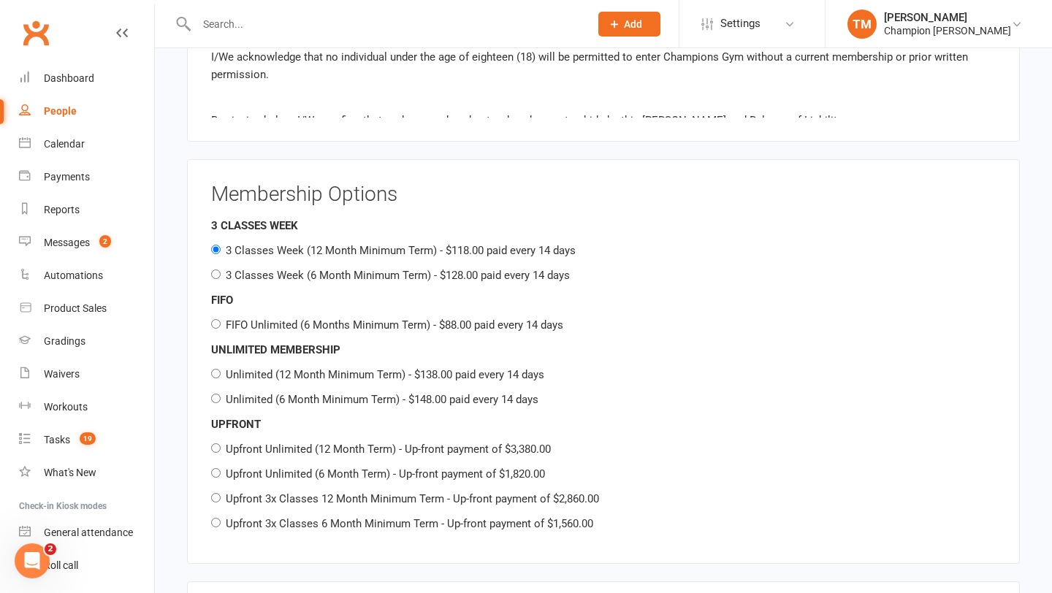
scroll to position [1614, 0]
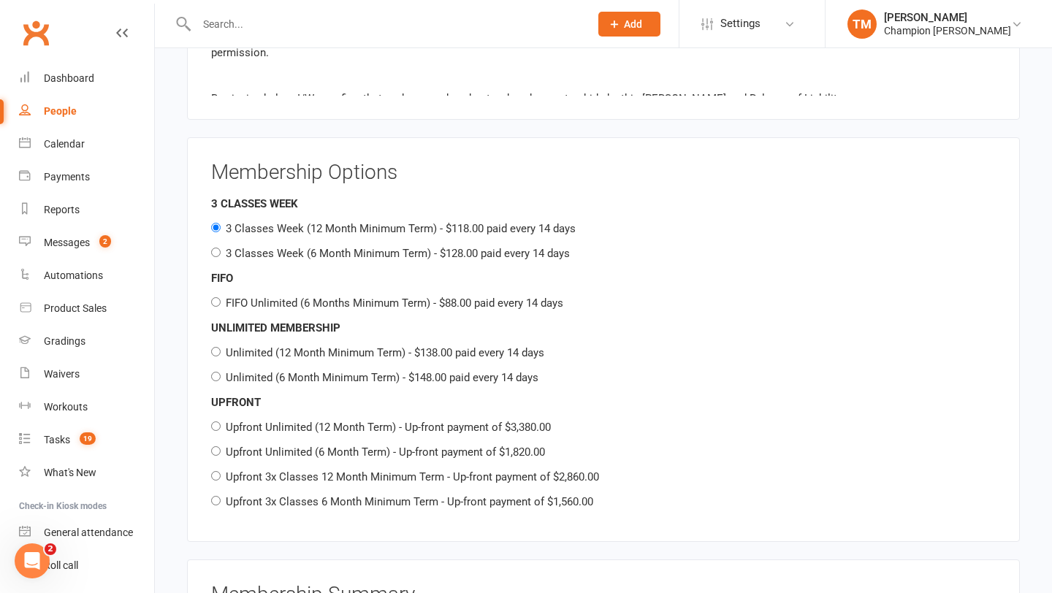
click at [243, 250] on label "3 Classes Week (6 Month Minimum Term) - $128.00 paid every 14 days" at bounding box center [398, 253] width 344 height 13
click at [221, 250] on input "3 Classes Week (6 Month Minimum Term) - $128.00 paid every 14 days" at bounding box center [215, 252] width 9 height 9
radio input "true"
radio input "false"
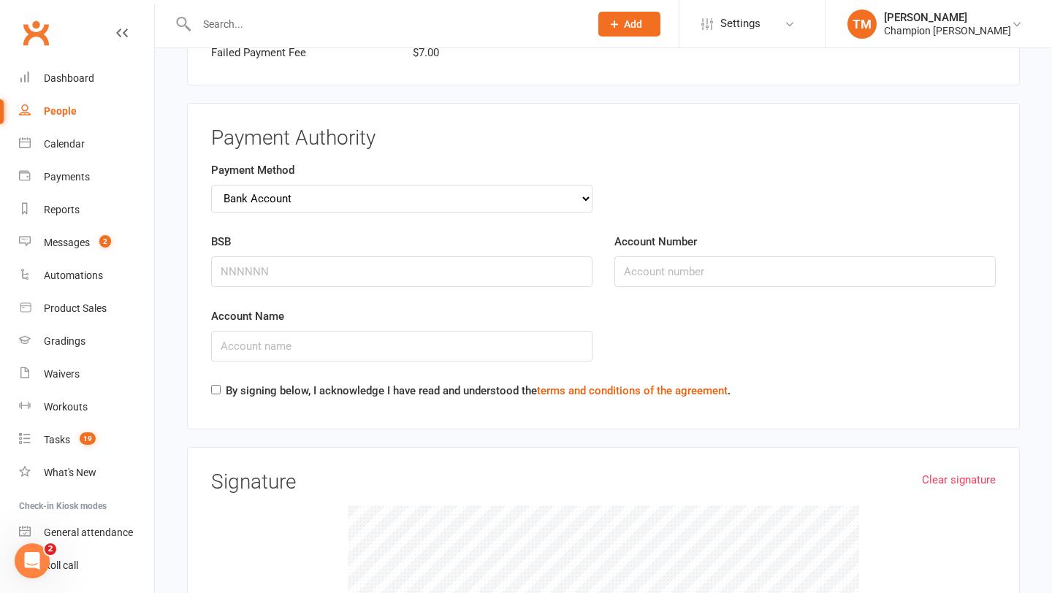
scroll to position [2433, 0]
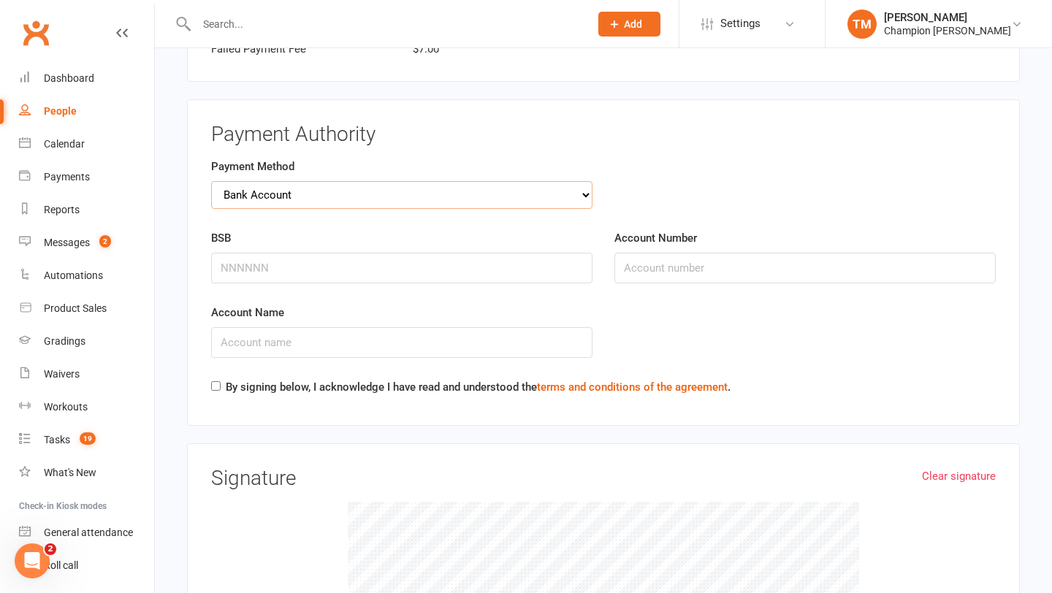
click at [386, 188] on select "Credit Card Bank Account" at bounding box center [401, 195] width 381 height 28
select select "credit_card"
click at [368, 261] on input "Card Number" at bounding box center [401, 268] width 381 height 31
type input "5163610244898597"
click at [660, 262] on select "MM 01 02 03 04 05 06 07 08 09 10 11 12" at bounding box center [704, 267] width 180 height 28
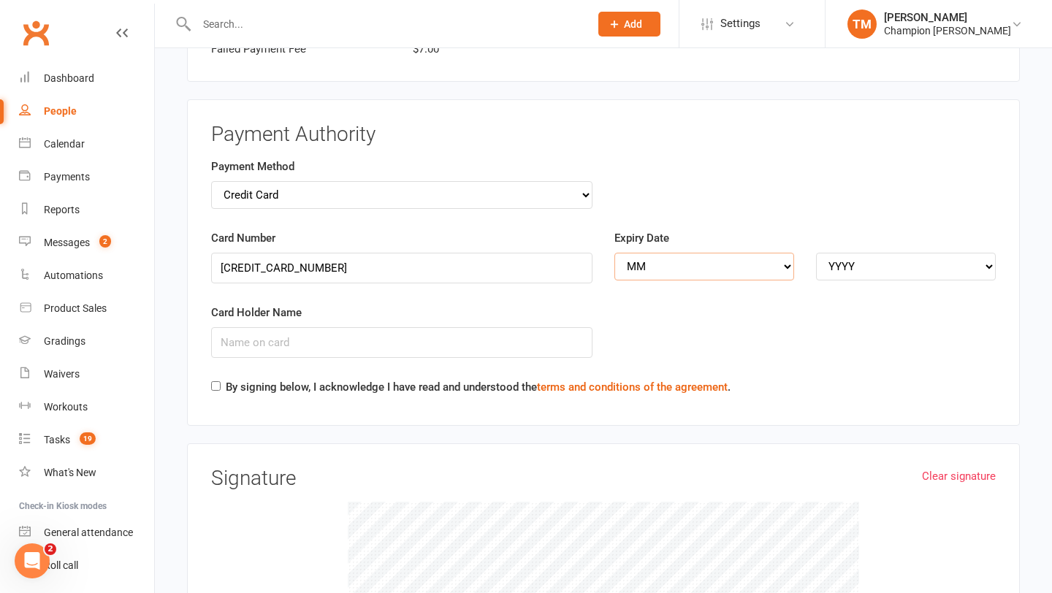
select select "10"
click at [908, 240] on div "Expiry Date MM 01 02 03 04 05 06 07 08 09 10 11 12 YYYY 2025 2026 2027 2028 202…" at bounding box center [804, 254] width 381 height 51
click at [908, 256] on select "YYYY 2025 2026 2027 2028 2029 2030 2031 2032 2033 2034" at bounding box center [906, 267] width 180 height 28
select select "2028"
click at [465, 346] on input "Card Holder Name" at bounding box center [401, 342] width 381 height 31
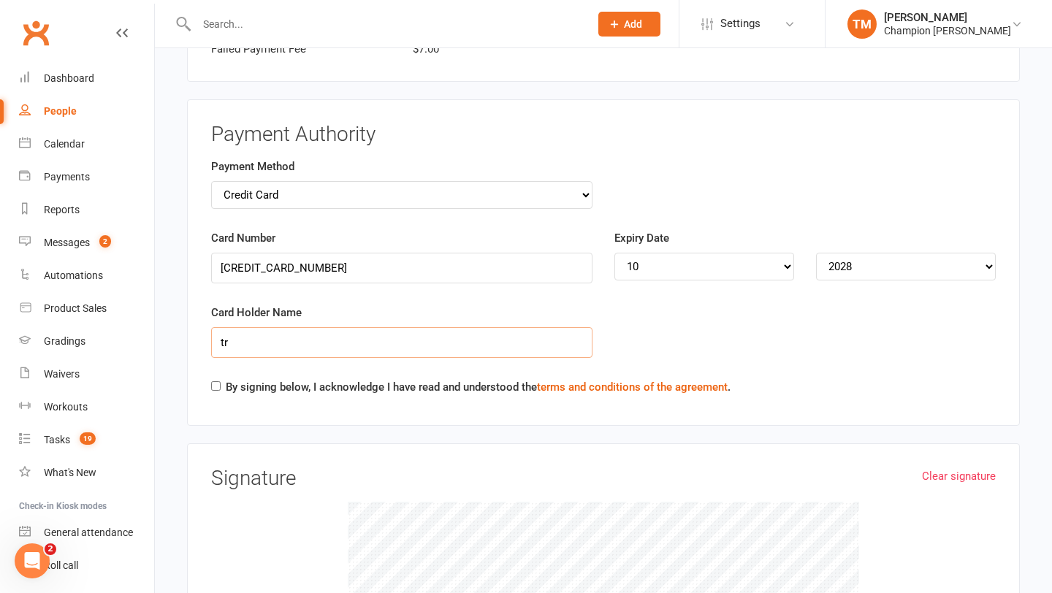
type input "t"
type input "TROY D NATHAN"
click at [213, 372] on div "Card Holder Name TROY D NATHAN" at bounding box center [401, 341] width 403 height 75
click at [218, 382] on input "By signing below, I acknowledge I have read and understood the terms and condit…" at bounding box center [215, 385] width 9 height 9
checkbox input "true"
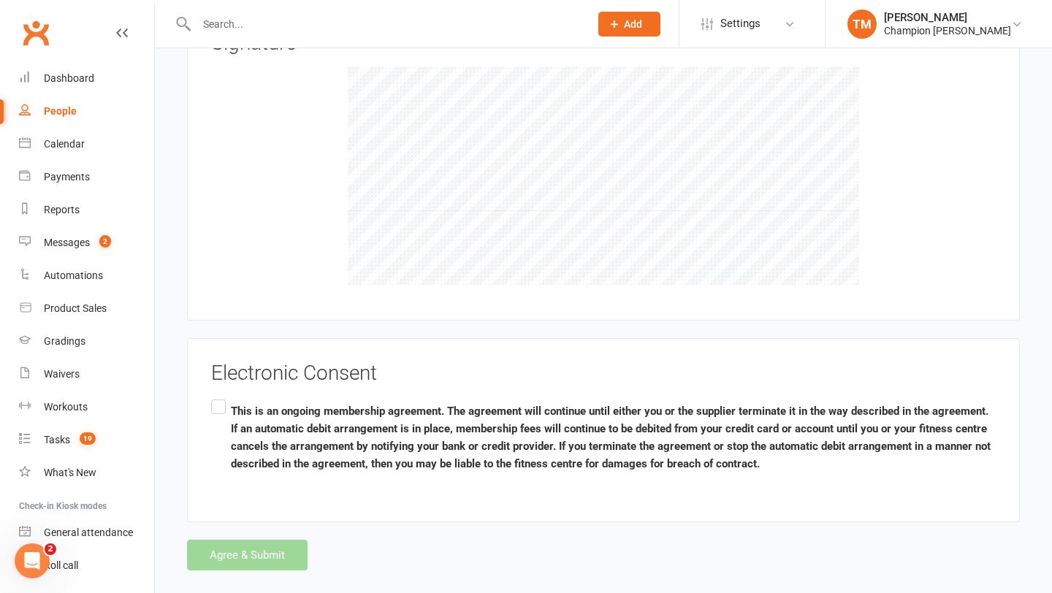
scroll to position [2885, 0]
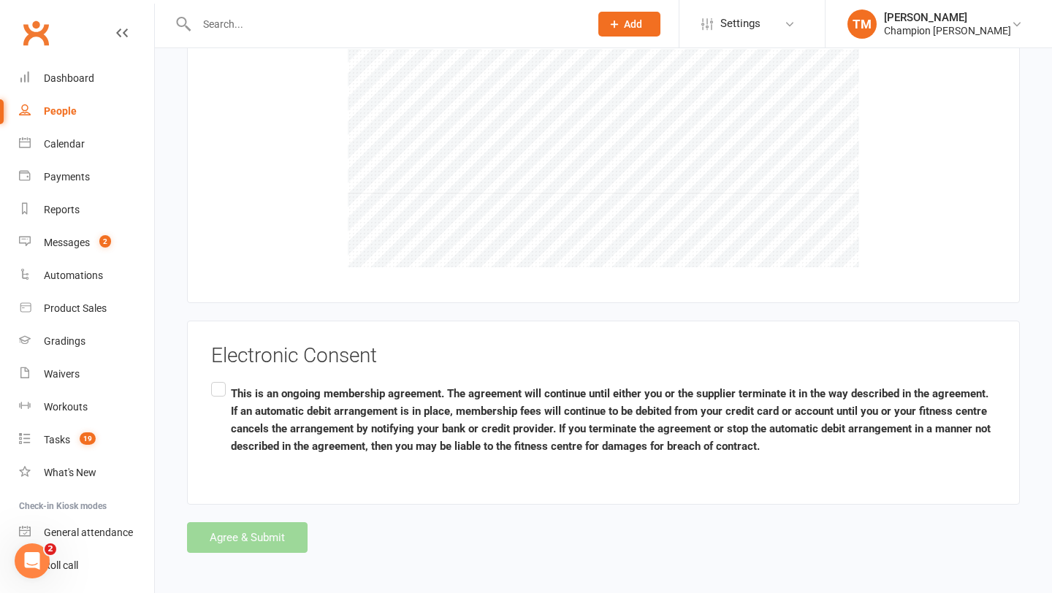
click at [224, 384] on label "This is an ongoing membership agreement. The agreement will continue until eith…" at bounding box center [603, 419] width 785 height 81
click at [221, 379] on input "This is an ongoing membership agreement. The agreement will continue until eith…" at bounding box center [215, 379] width 9 height 0
click at [244, 541] on button "Agree & Submit" at bounding box center [247, 537] width 121 height 31
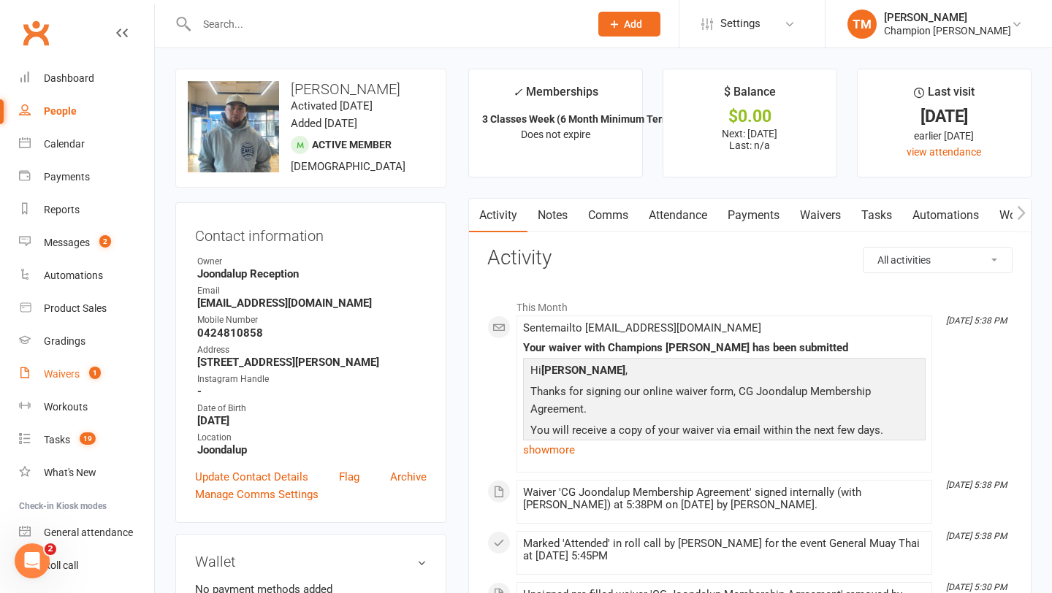
click at [80, 372] on link "Waivers 1" at bounding box center [86, 374] width 135 height 33
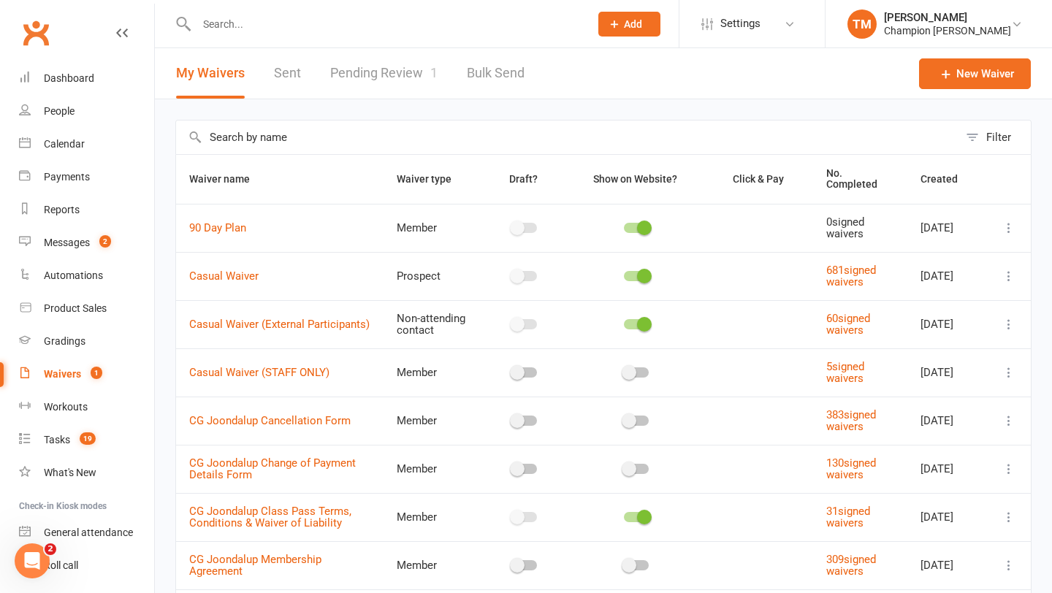
click at [382, 88] on link "Pending Review 1" at bounding box center [383, 73] width 107 height 50
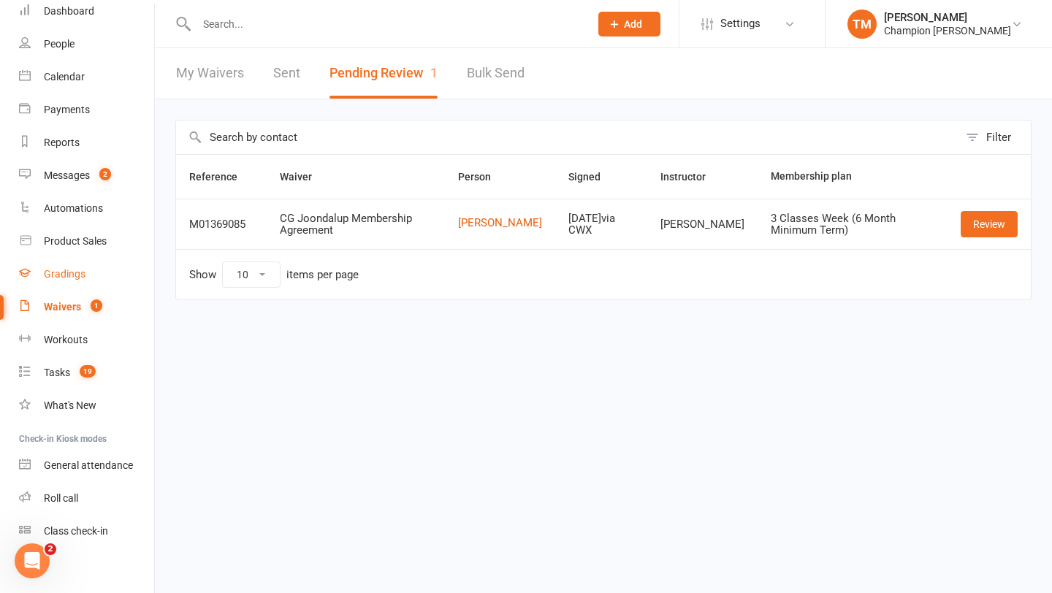
scroll to position [77, 0]
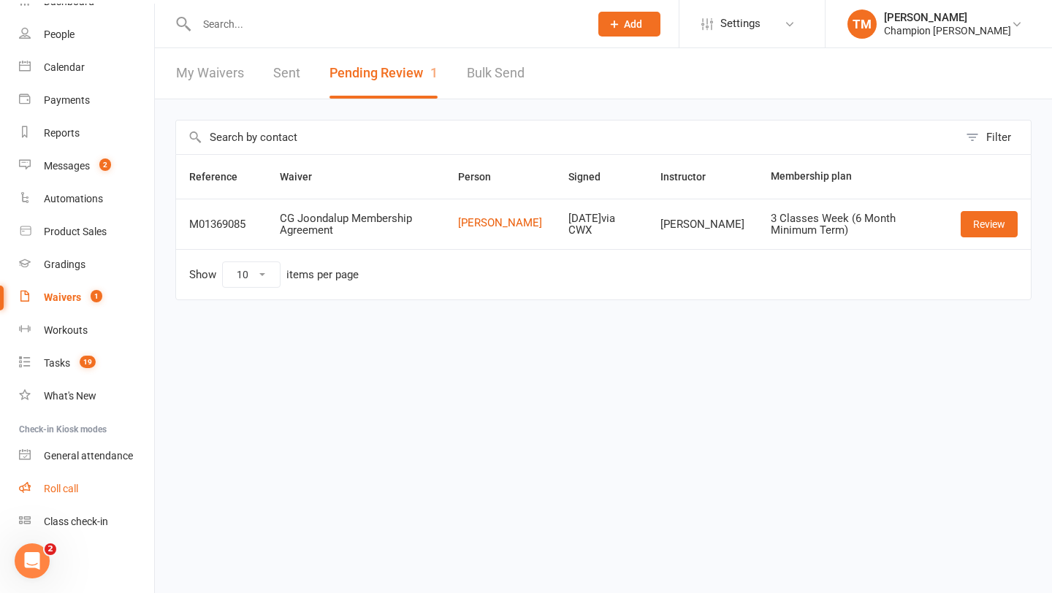
click at [59, 482] on link "Roll call" at bounding box center [86, 489] width 135 height 33
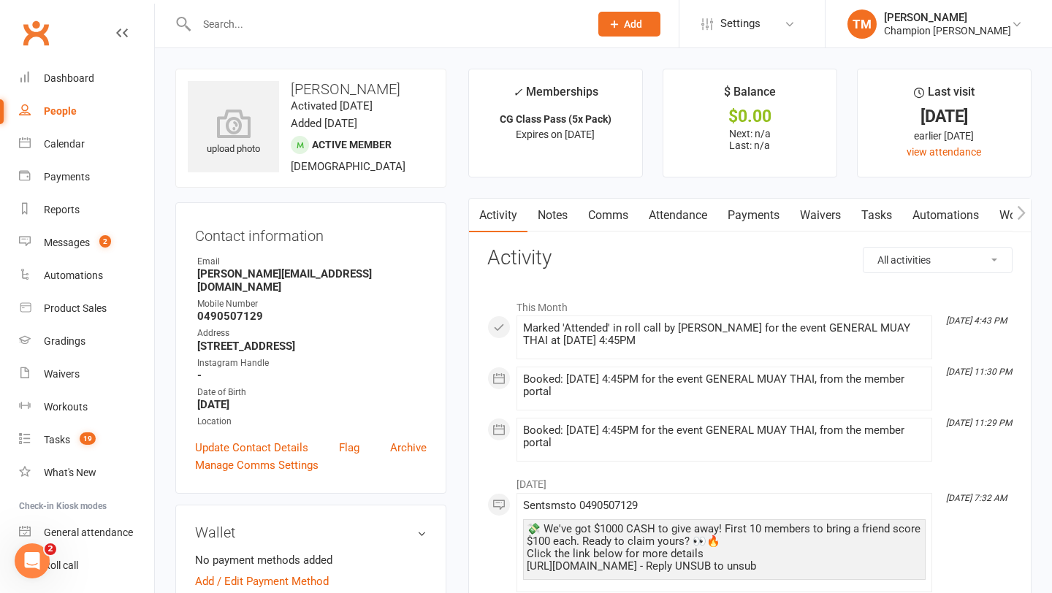
click at [309, 15] on input "text" at bounding box center [385, 24] width 387 height 20
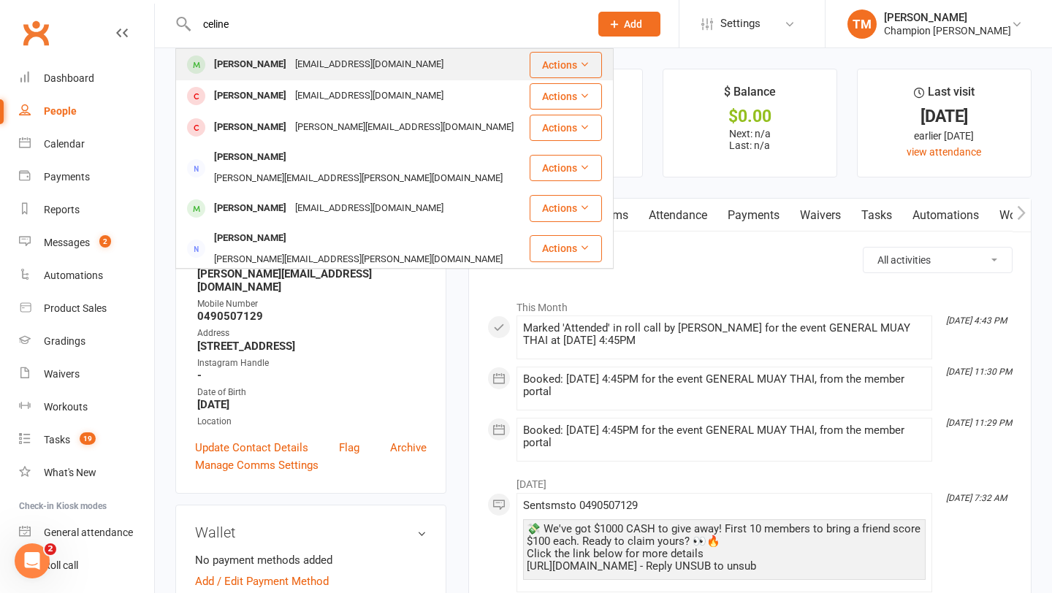
type input "celine"
click at [294, 63] on div "[EMAIL_ADDRESS][DOMAIN_NAME]" at bounding box center [369, 64] width 157 height 21
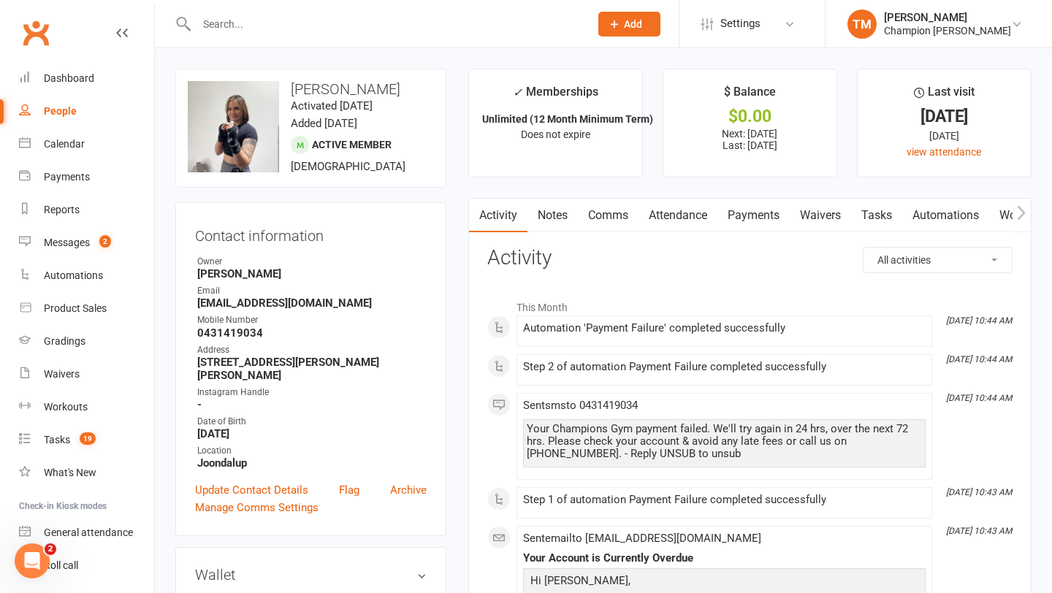
click at [747, 213] on link "Payments" at bounding box center [753, 216] width 72 height 34
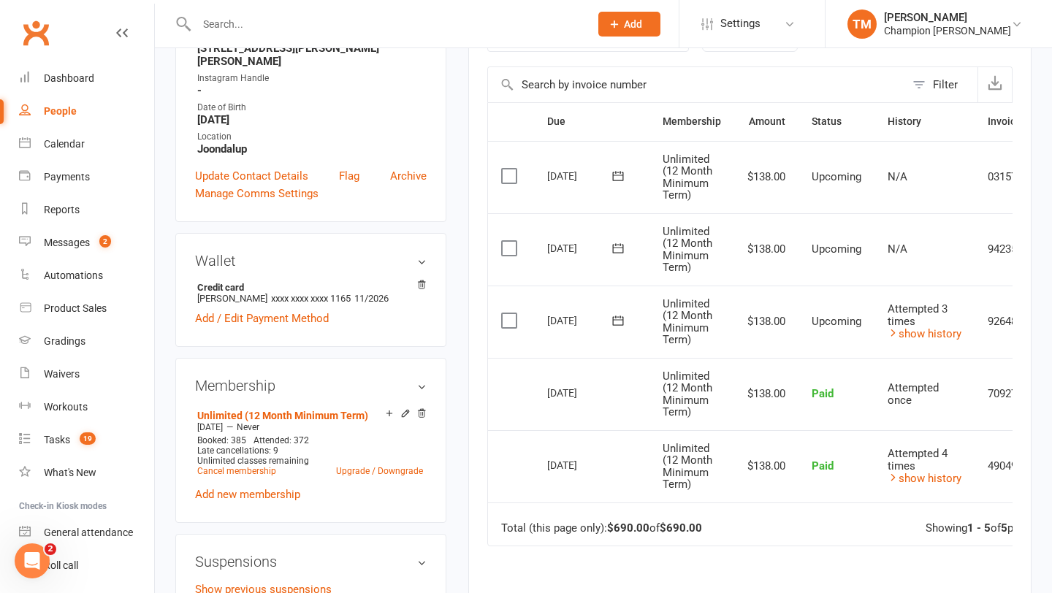
scroll to position [0, 78]
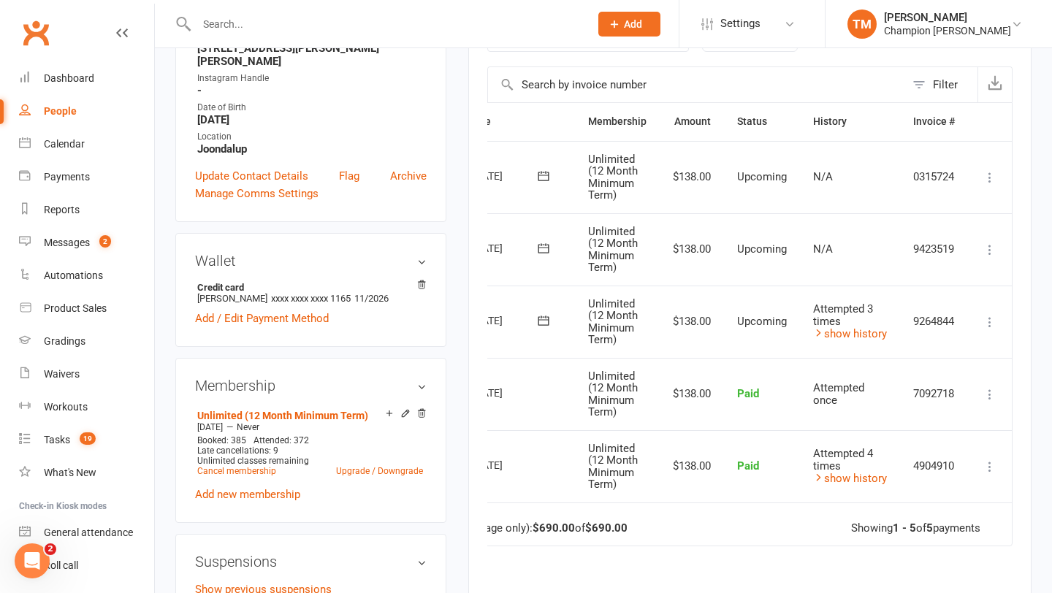
click at [993, 320] on icon at bounding box center [990, 322] width 15 height 15
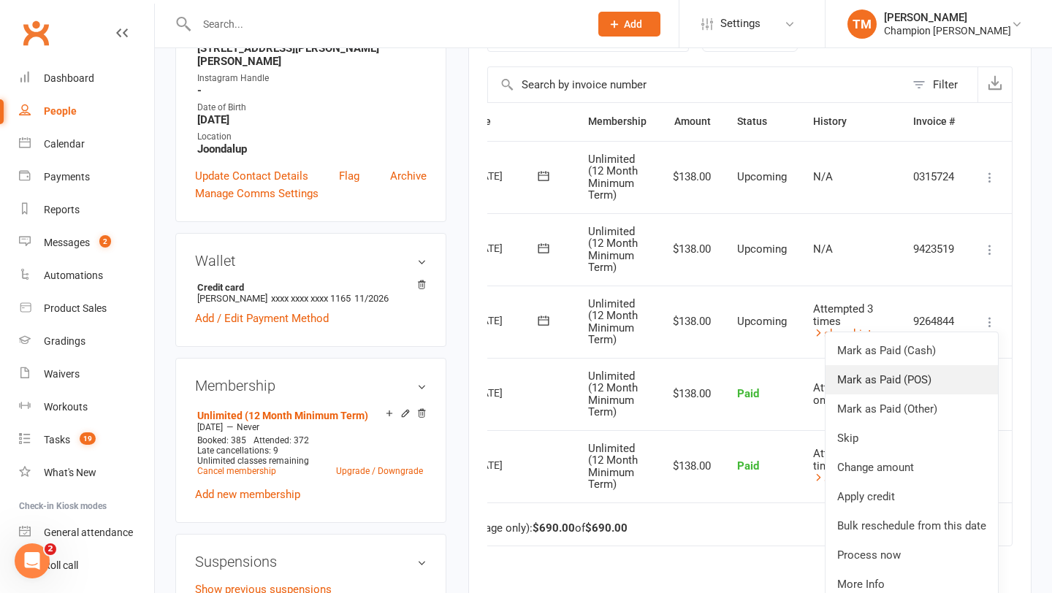
click at [907, 378] on link "Mark as Paid (POS)" at bounding box center [911, 379] width 172 height 29
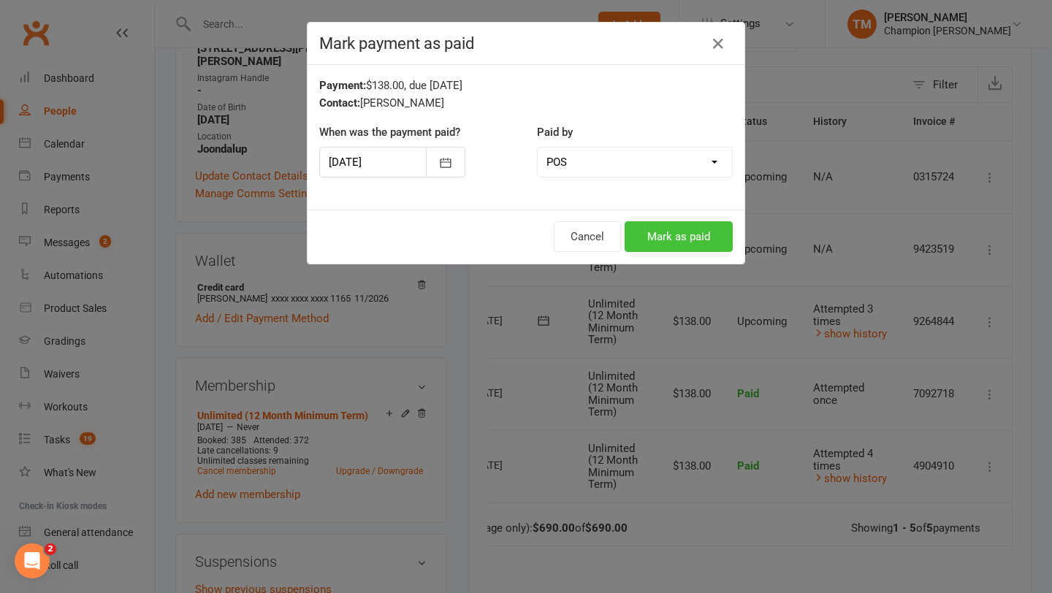
click at [671, 242] on button "Mark as paid" at bounding box center [679, 236] width 108 height 31
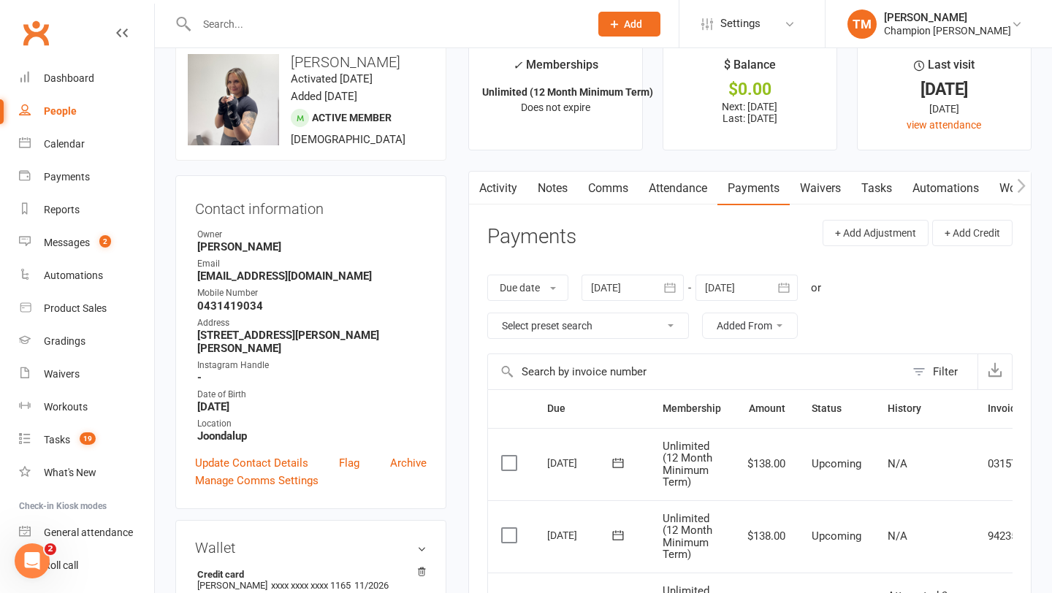
scroll to position [0, 0]
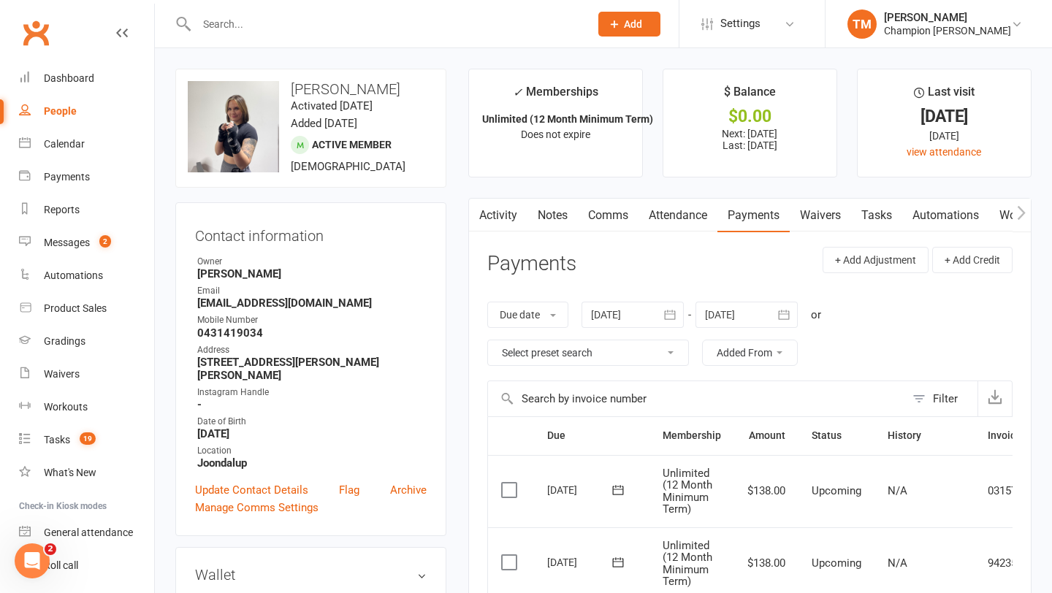
click at [559, 214] on link "Notes" at bounding box center [552, 216] width 50 height 34
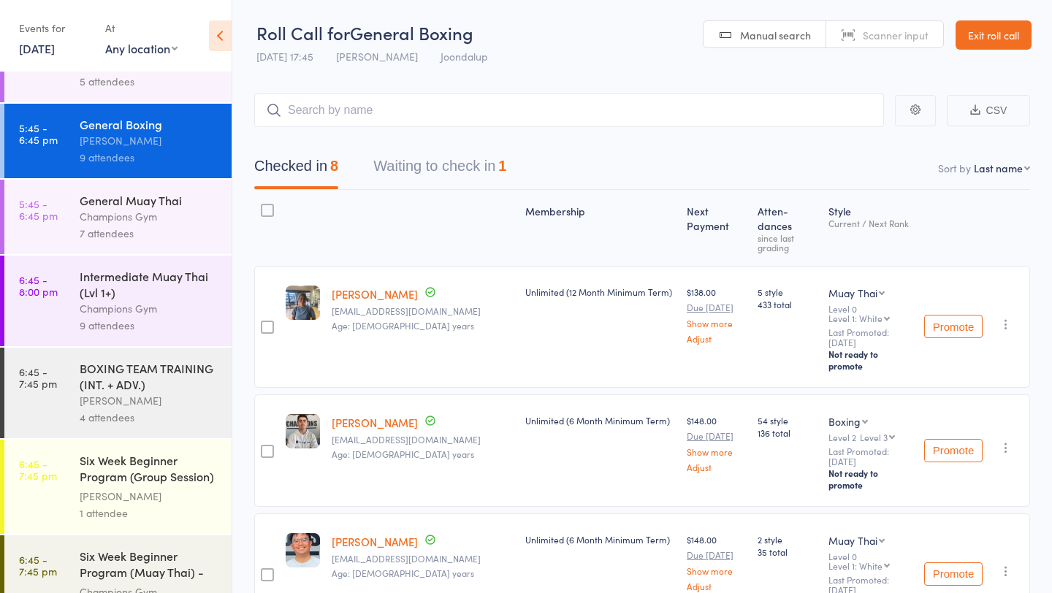
scroll to position [389, 0]
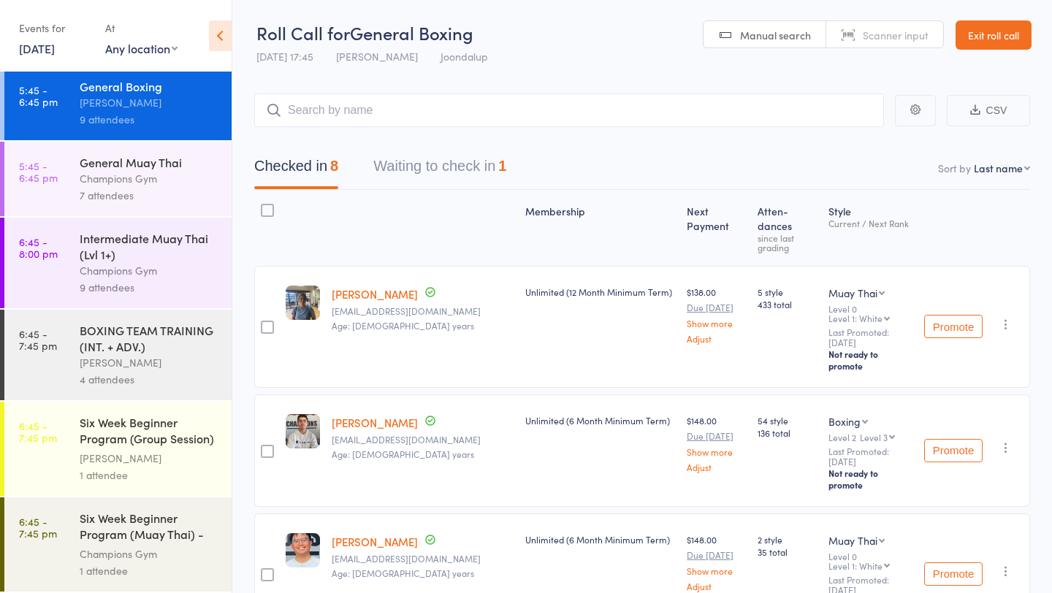
click at [394, 166] on button "Waiting to check in 1" at bounding box center [439, 169] width 133 height 39
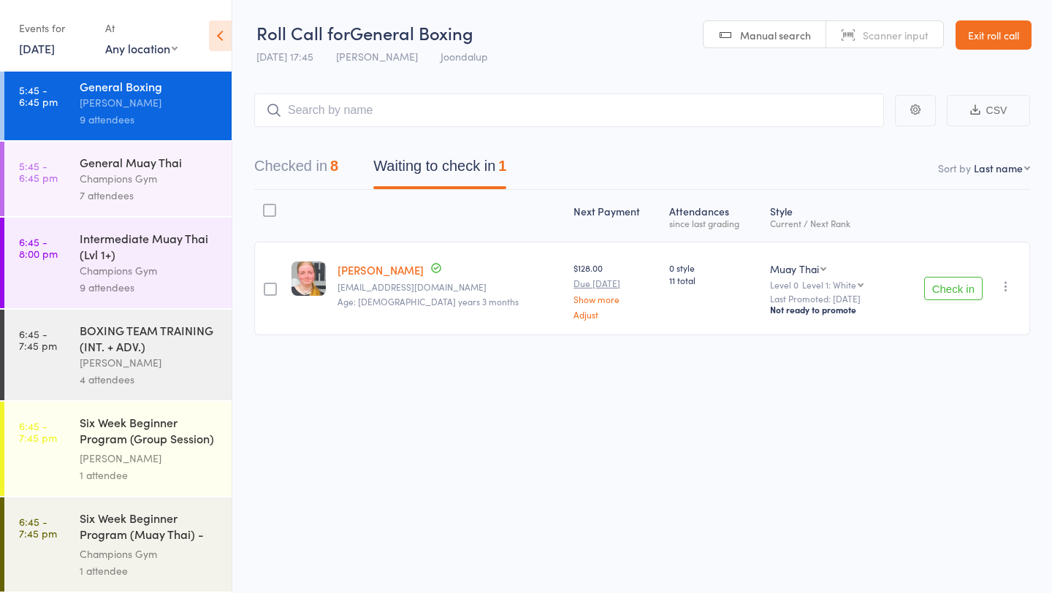
click at [176, 191] on div "7 attendees" at bounding box center [150, 195] width 140 height 17
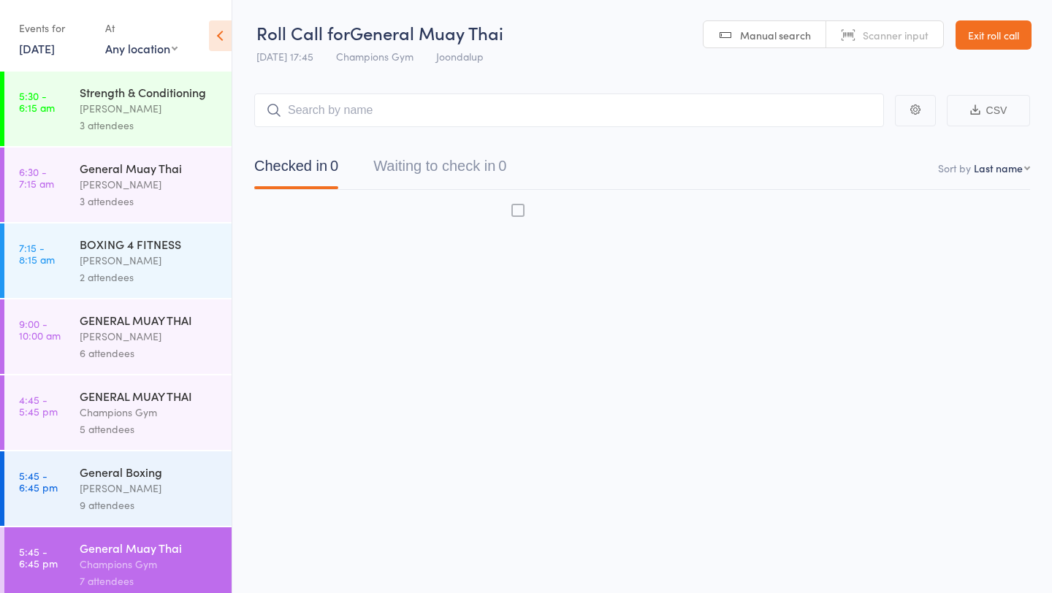
click at [176, 192] on div "[PERSON_NAME]" at bounding box center [150, 184] width 140 height 17
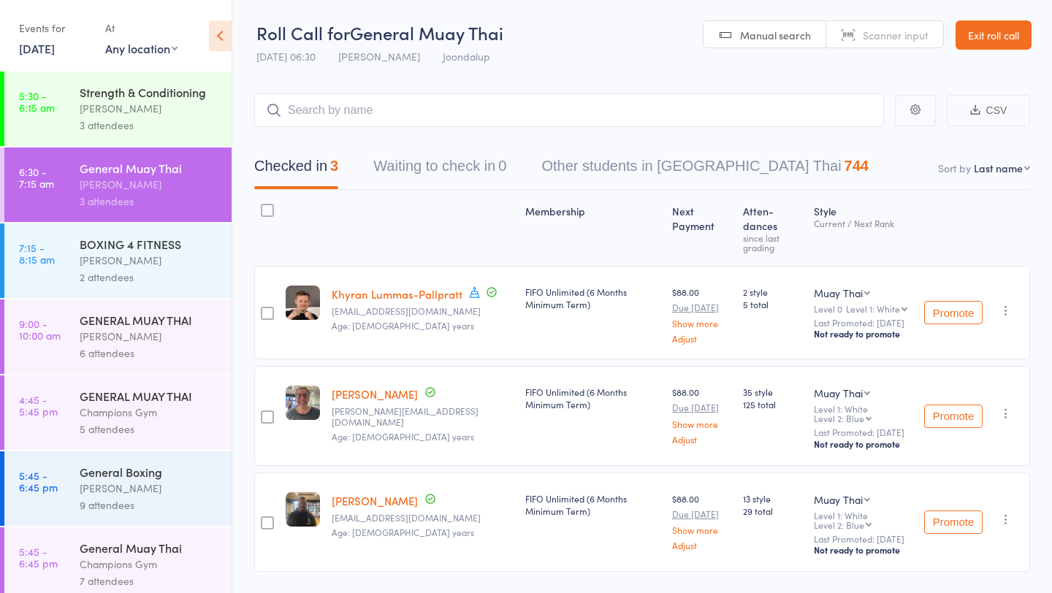
scroll to position [389, 0]
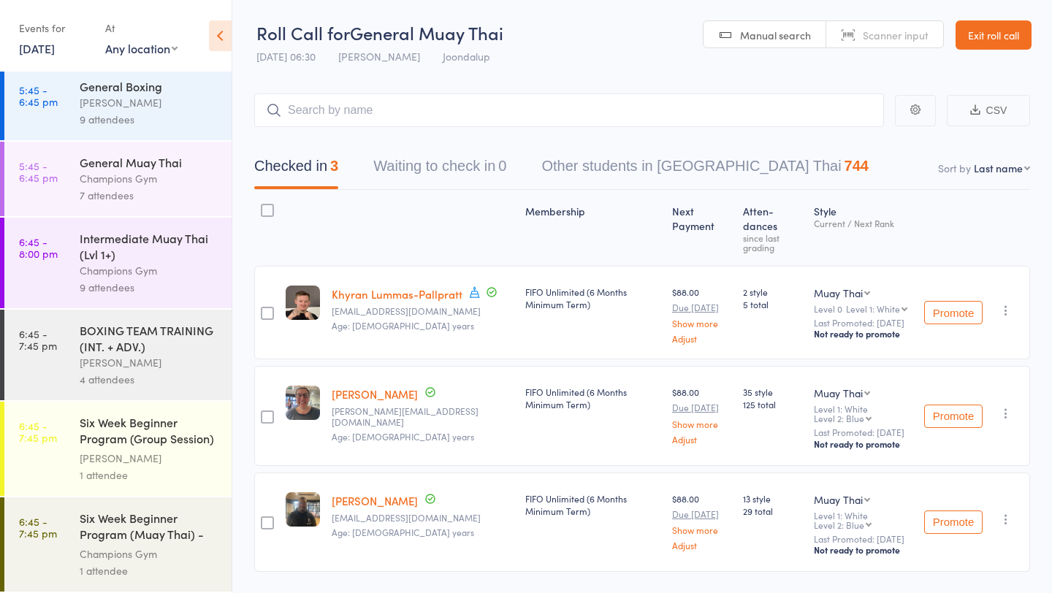
click at [181, 194] on div "7 attendees" at bounding box center [150, 195] width 140 height 17
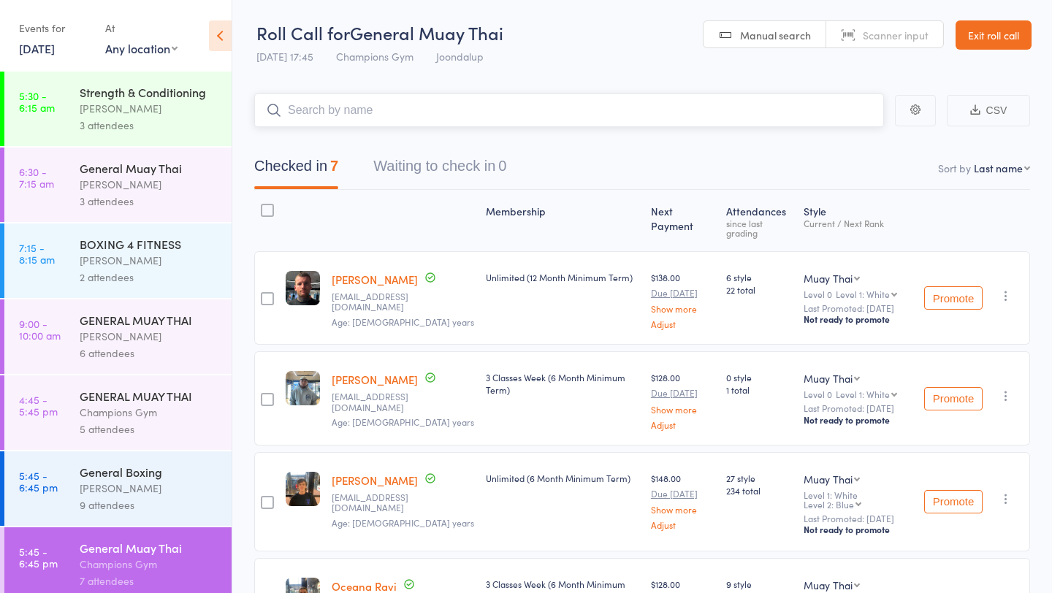
scroll to position [389, 0]
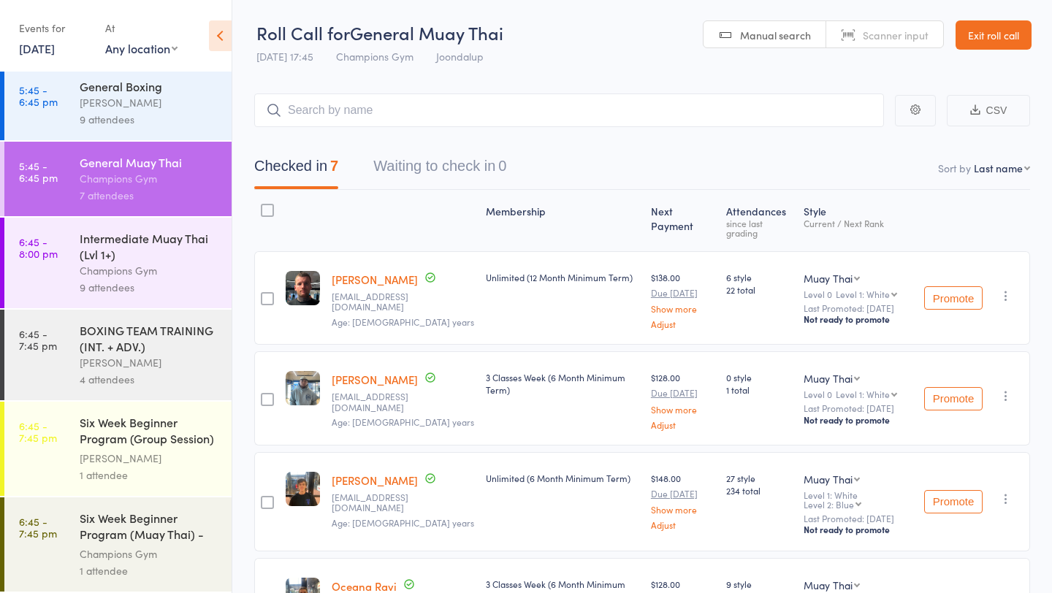
click at [179, 240] on div "Intermediate Muay Thai (Lvl 1+)" at bounding box center [150, 246] width 140 height 32
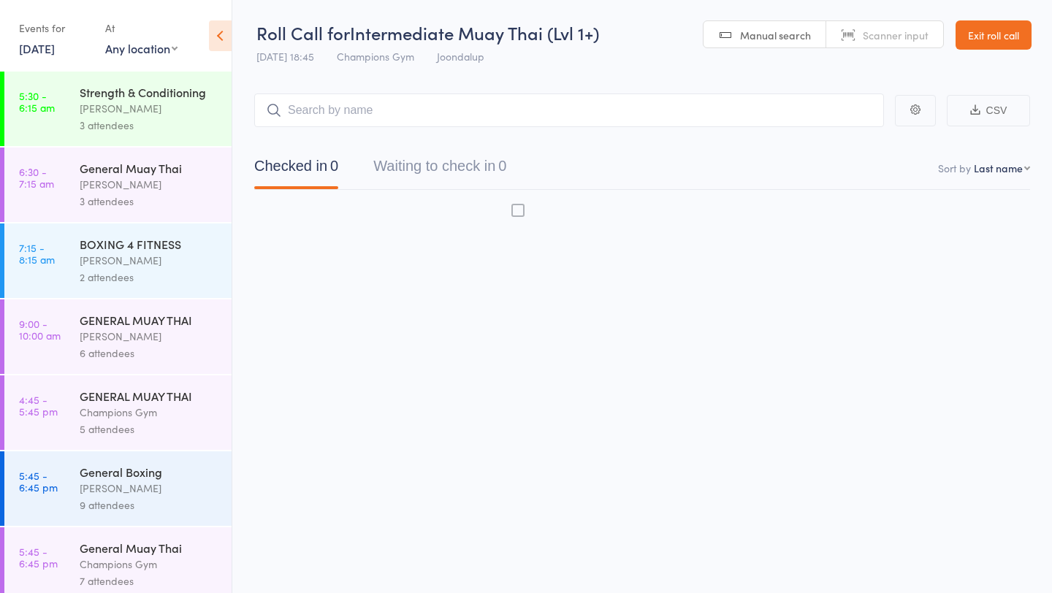
click at [184, 252] on div "BOXING 4 FITNESS" at bounding box center [150, 244] width 140 height 16
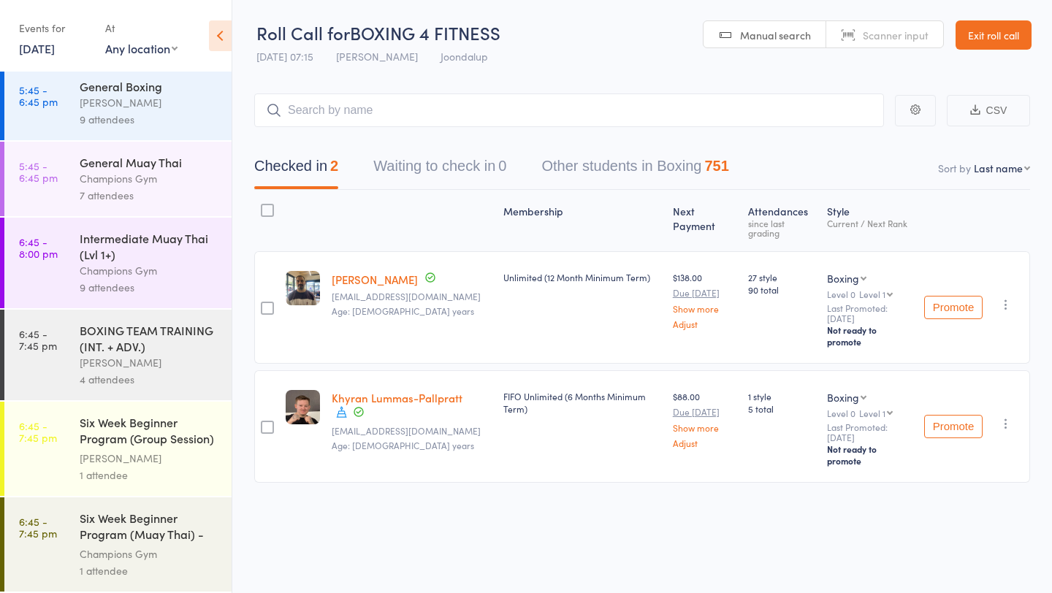
scroll to position [1, 0]
click at [170, 273] on div "Champions Gym" at bounding box center [150, 270] width 140 height 17
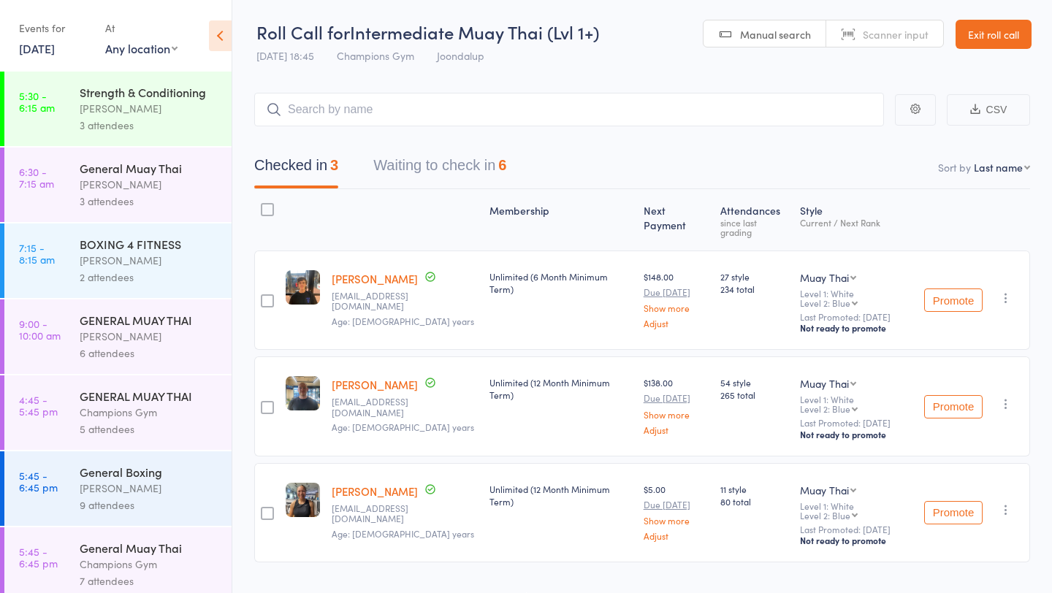
scroll to position [389, 0]
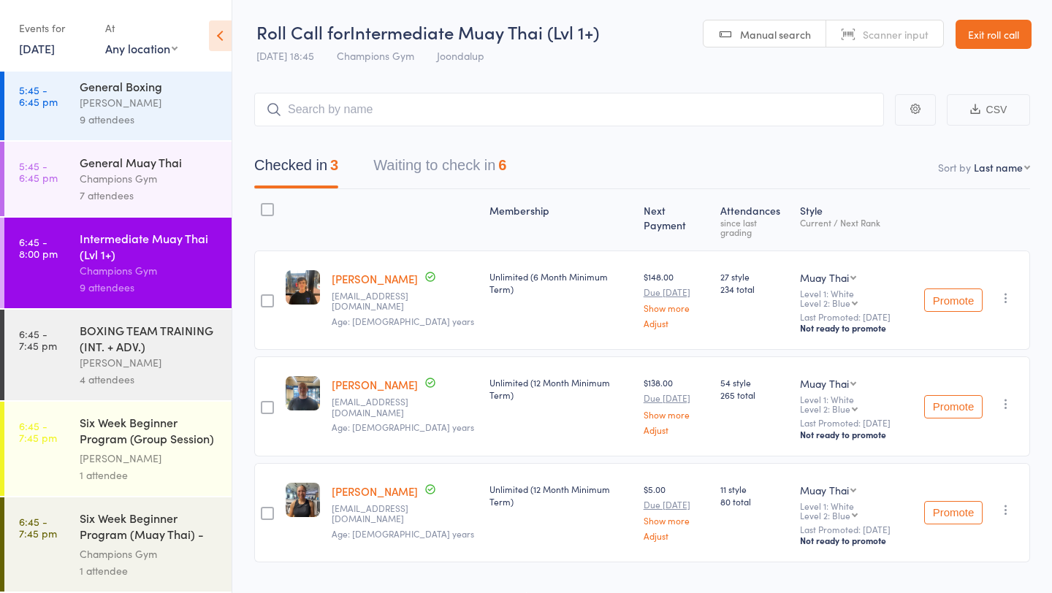
click at [451, 165] on button "Waiting to check in 6" at bounding box center [439, 169] width 133 height 39
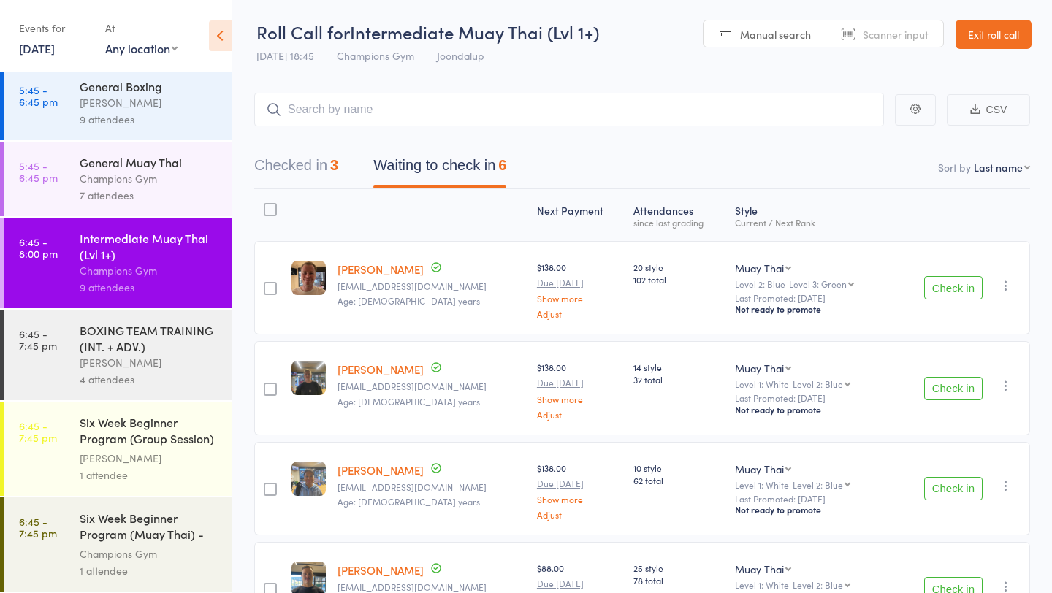
click at [192, 185] on div "Champions Gym" at bounding box center [150, 178] width 140 height 17
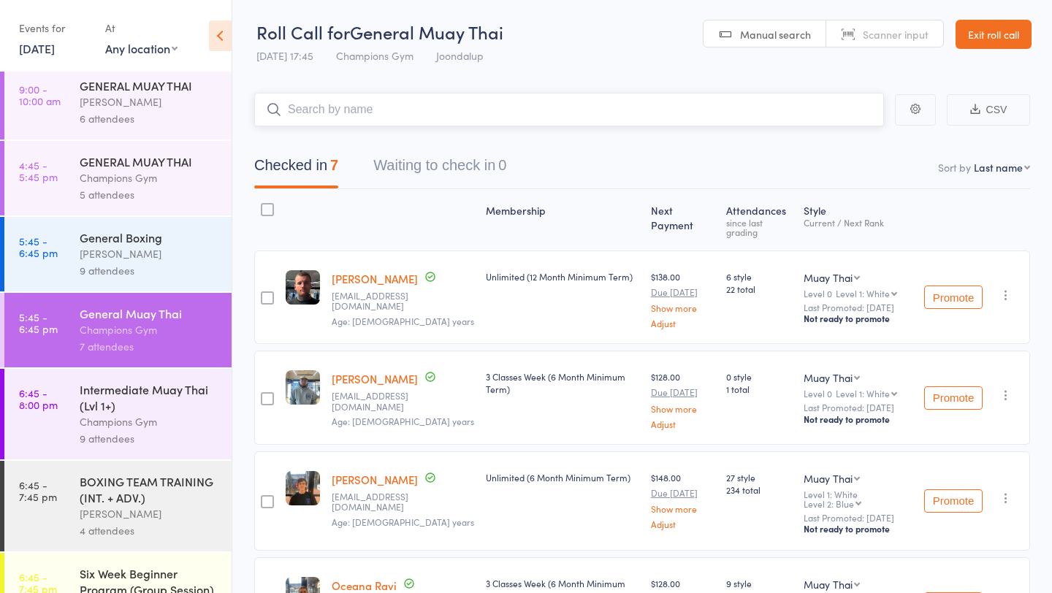
scroll to position [389, 0]
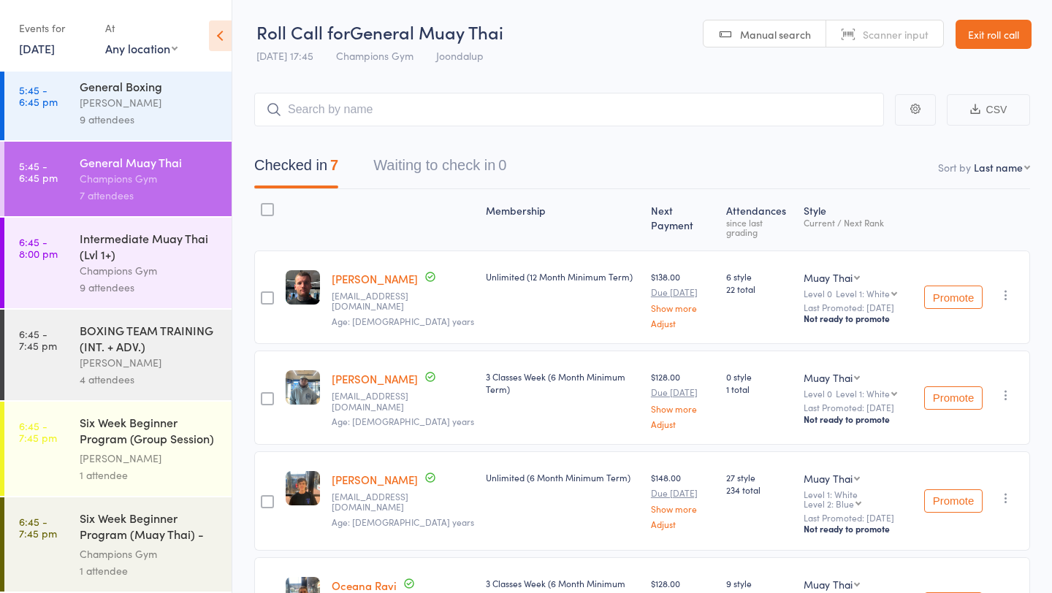
click at [161, 272] on div "Champions Gym" at bounding box center [150, 270] width 140 height 17
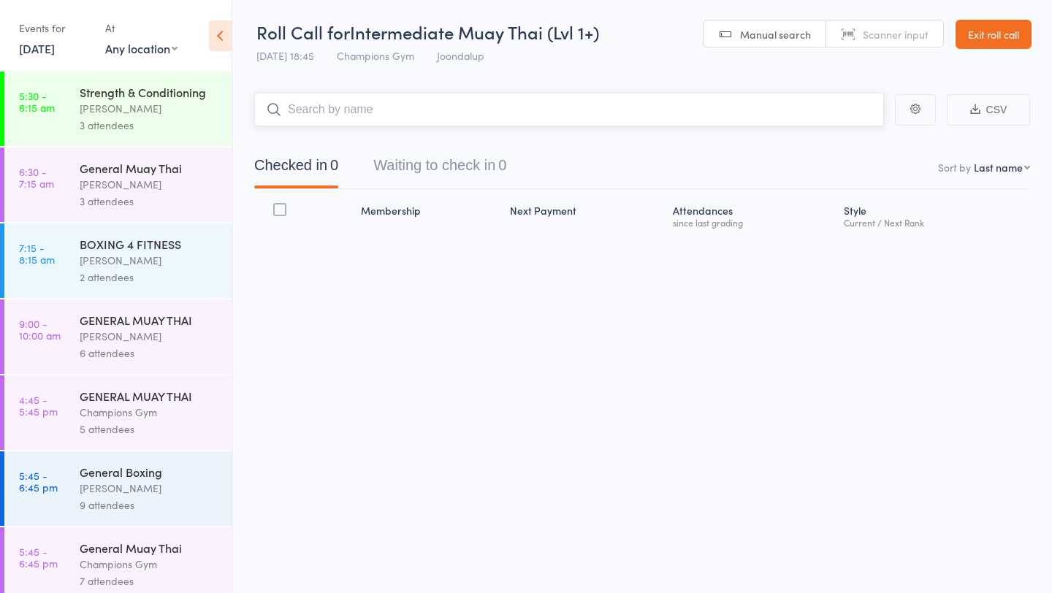
scroll to position [389, 0]
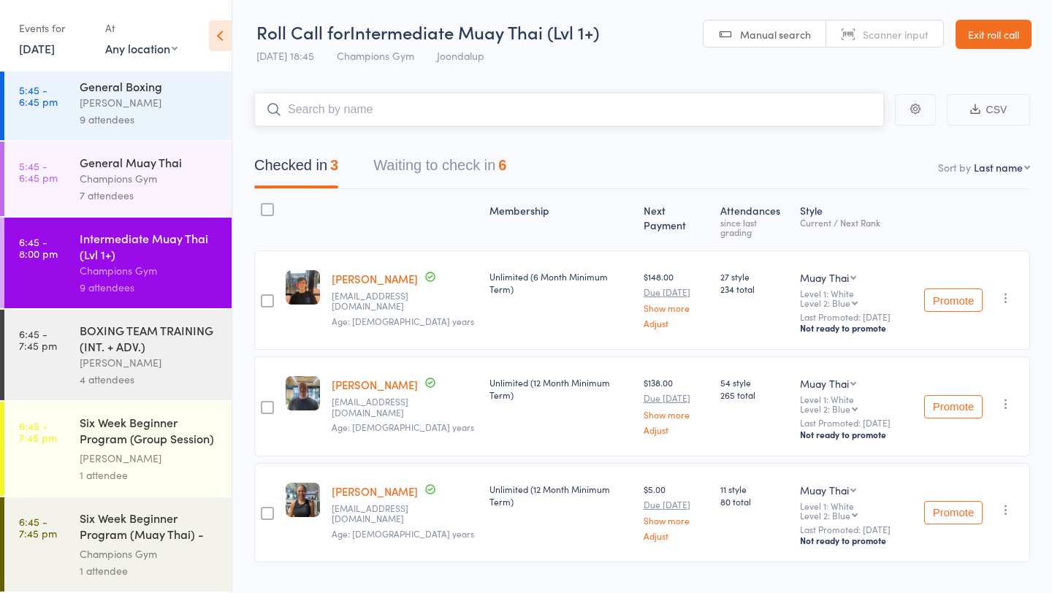
click at [446, 178] on button "Waiting to check in 6" at bounding box center [439, 169] width 133 height 39
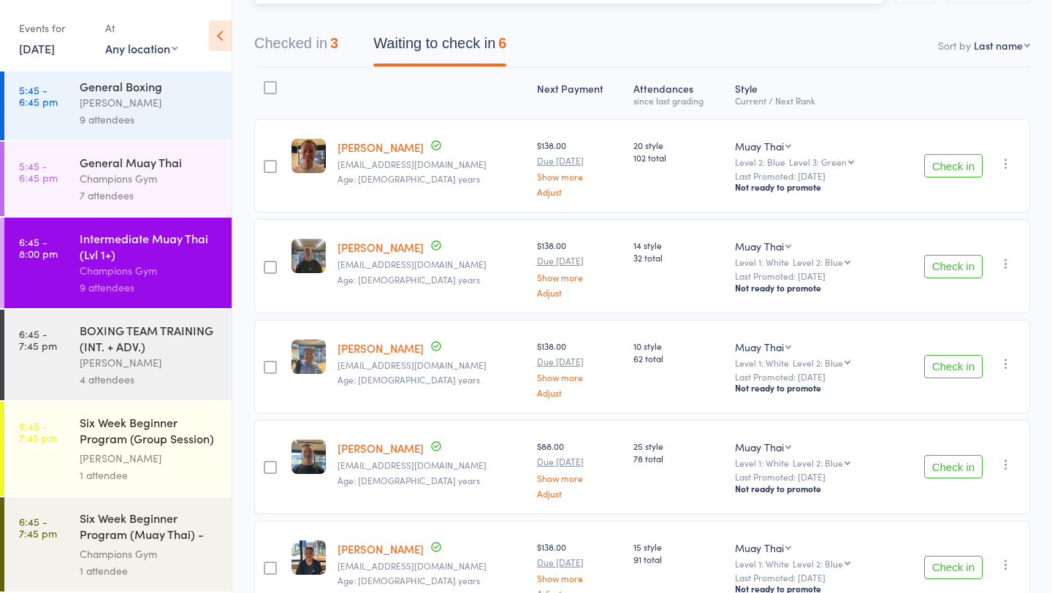
click at [324, 47] on button "Checked in 3" at bounding box center [296, 47] width 84 height 39
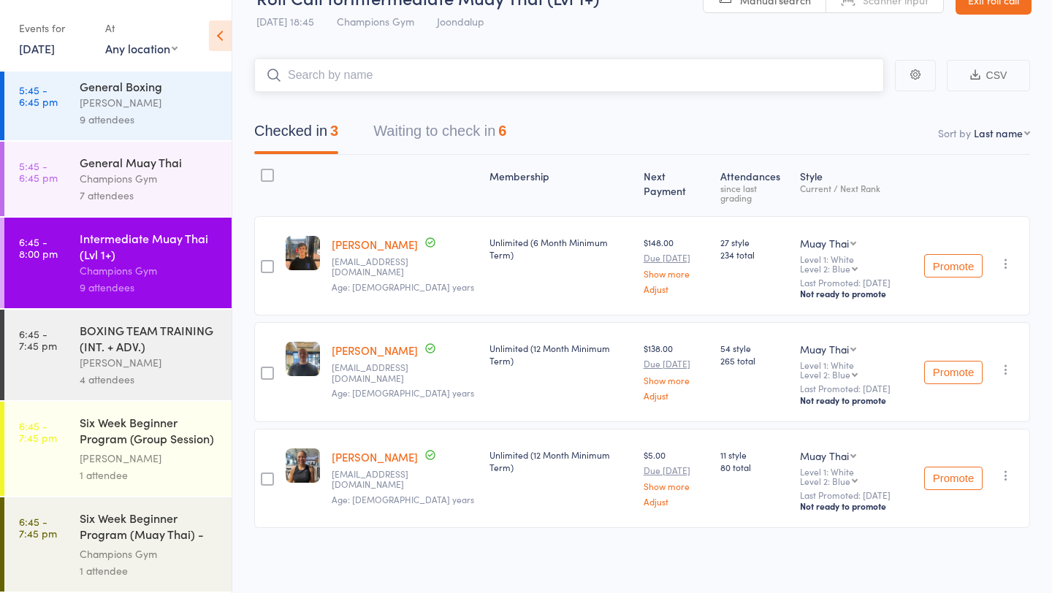
scroll to position [6, 0]
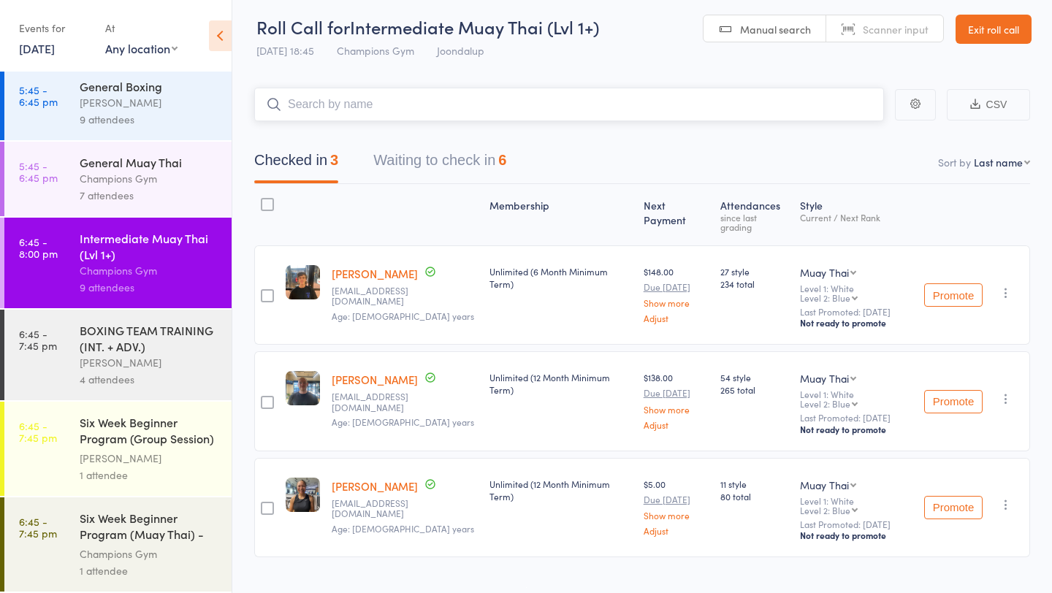
click at [478, 168] on button "Waiting to check in 6" at bounding box center [439, 164] width 133 height 39
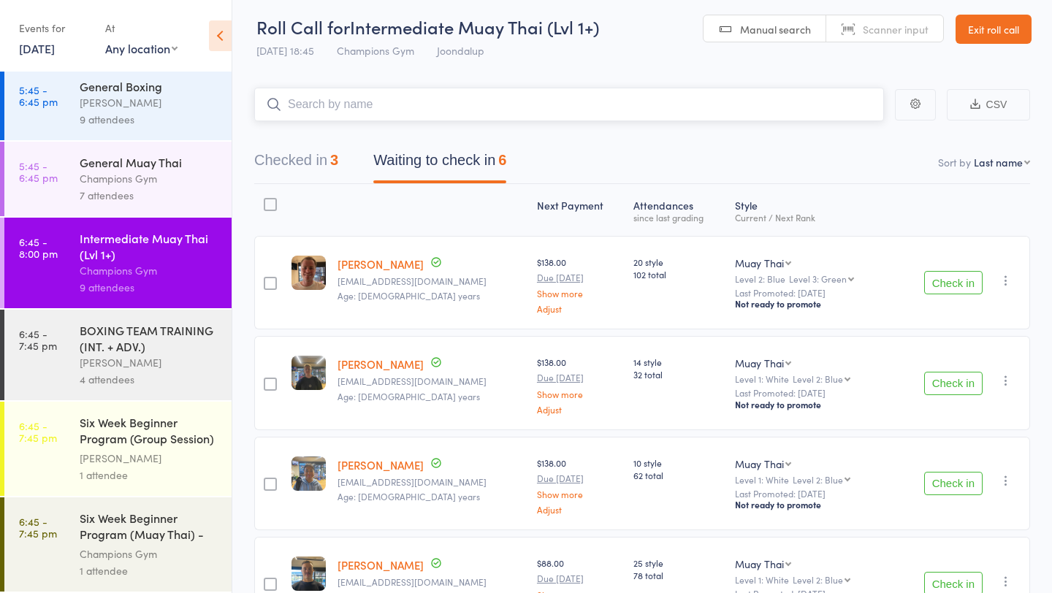
scroll to position [123, 0]
